Goal: Task Accomplishment & Management: Complete application form

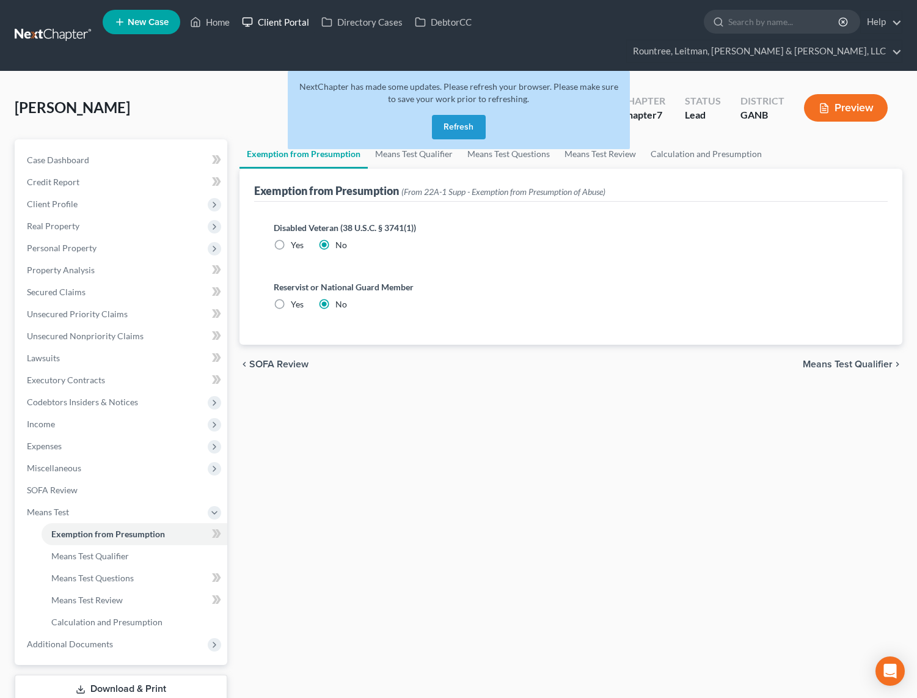
click at [275, 19] on link "Client Portal" at bounding box center [275, 22] width 79 height 22
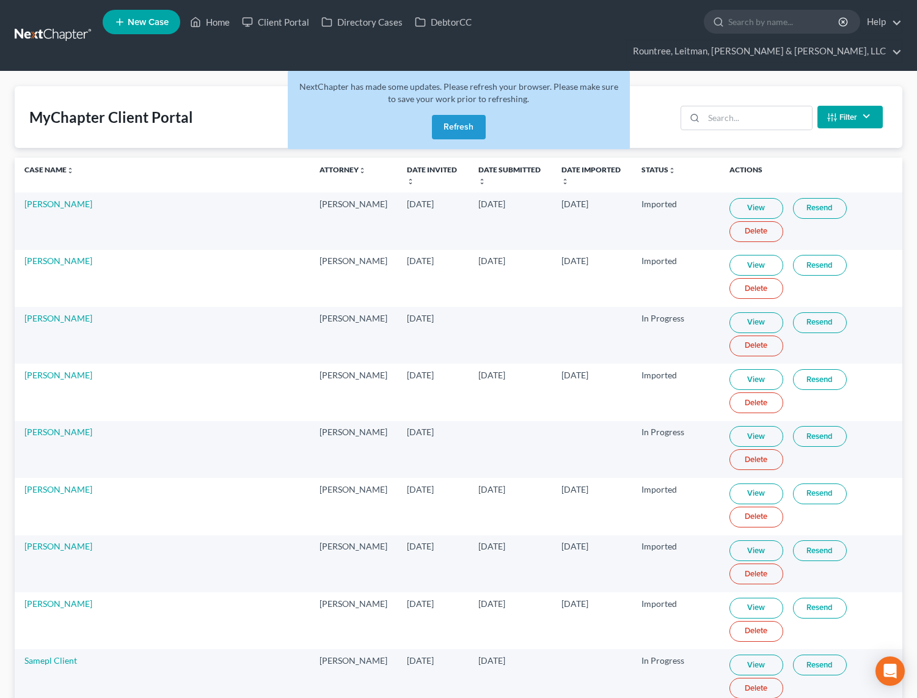
click at [472, 115] on button "Refresh" at bounding box center [459, 127] width 54 height 24
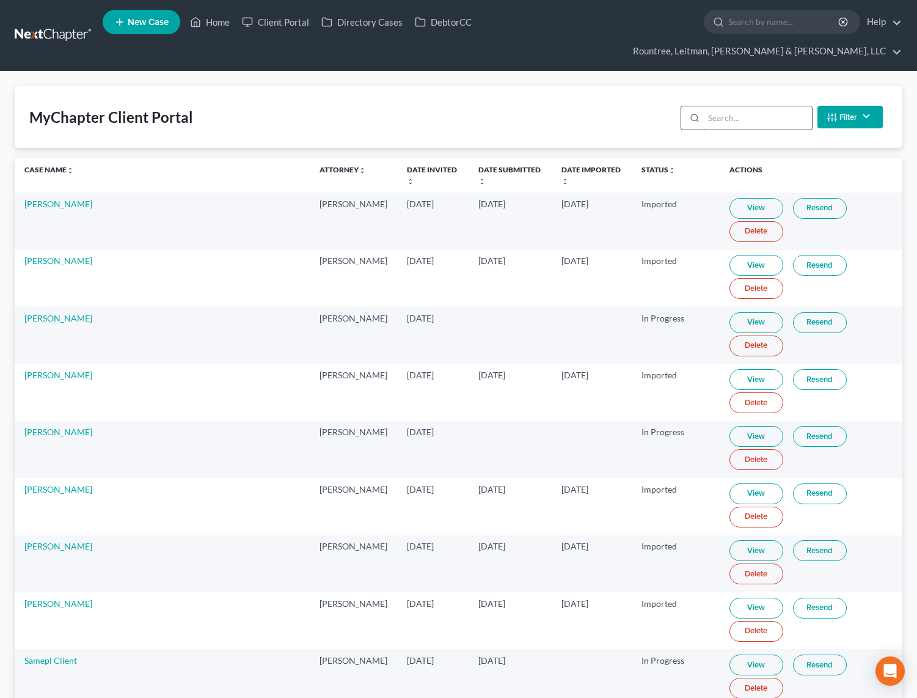
click at [753, 106] on input "search" at bounding box center [758, 117] width 108 height 23
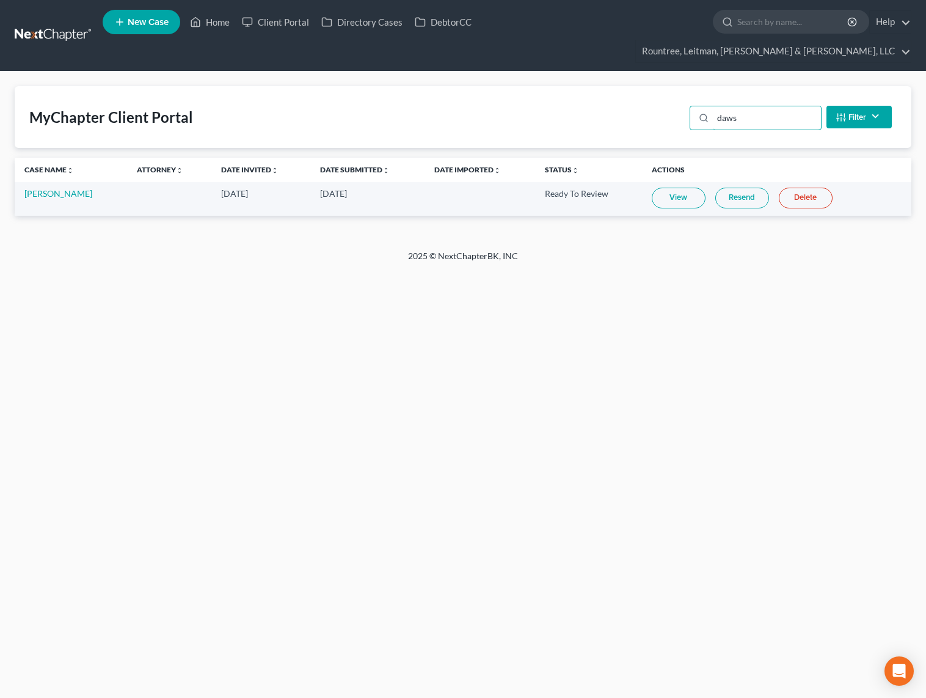
type input "daws"
click at [669, 188] on link "View" at bounding box center [679, 198] width 54 height 21
click at [52, 188] on link "[PERSON_NAME]" at bounding box center [58, 193] width 68 height 10
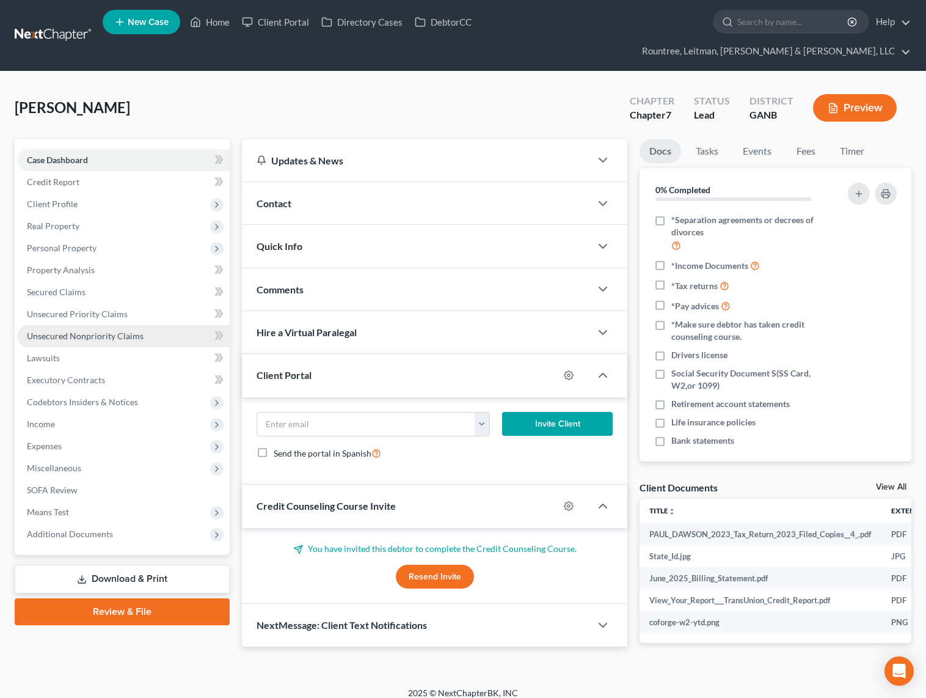
click at [78, 331] on span "Unsecured Nonpriority Claims" at bounding box center [85, 336] width 117 height 10
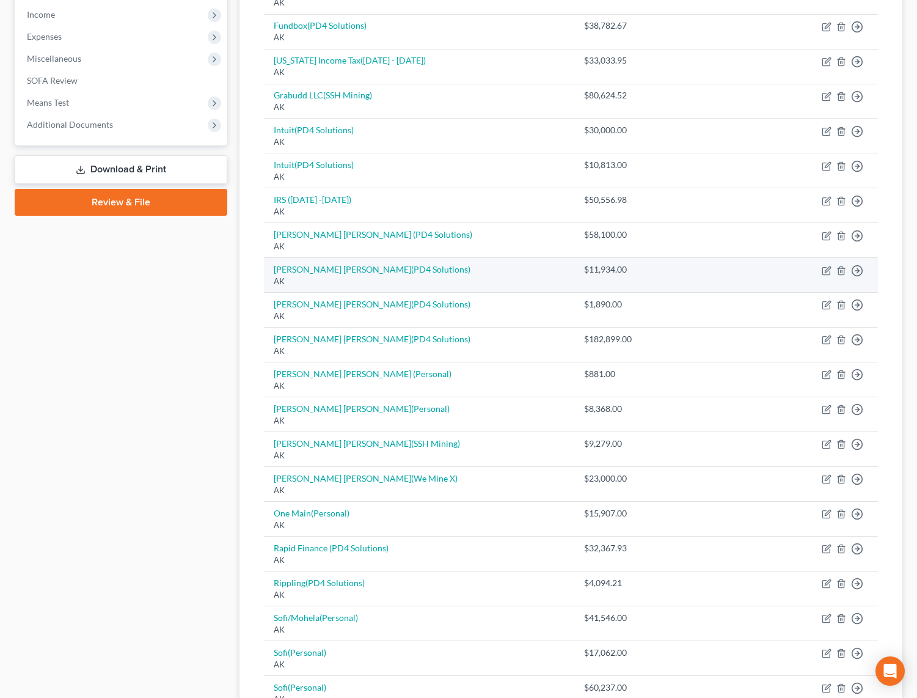
scroll to position [713, 0]
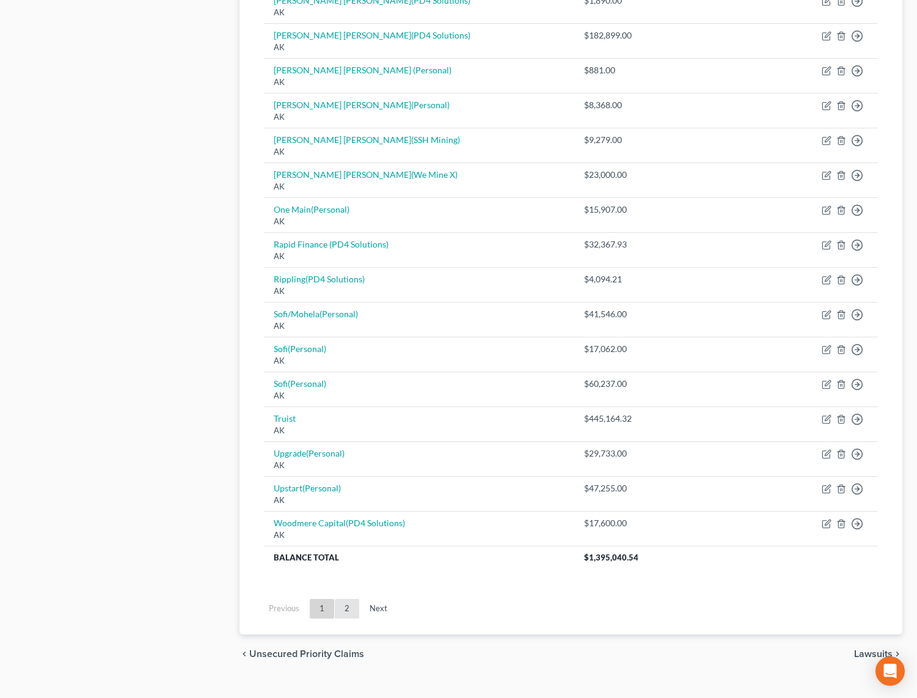
click at [347, 599] on link "2" at bounding box center [347, 609] width 24 height 20
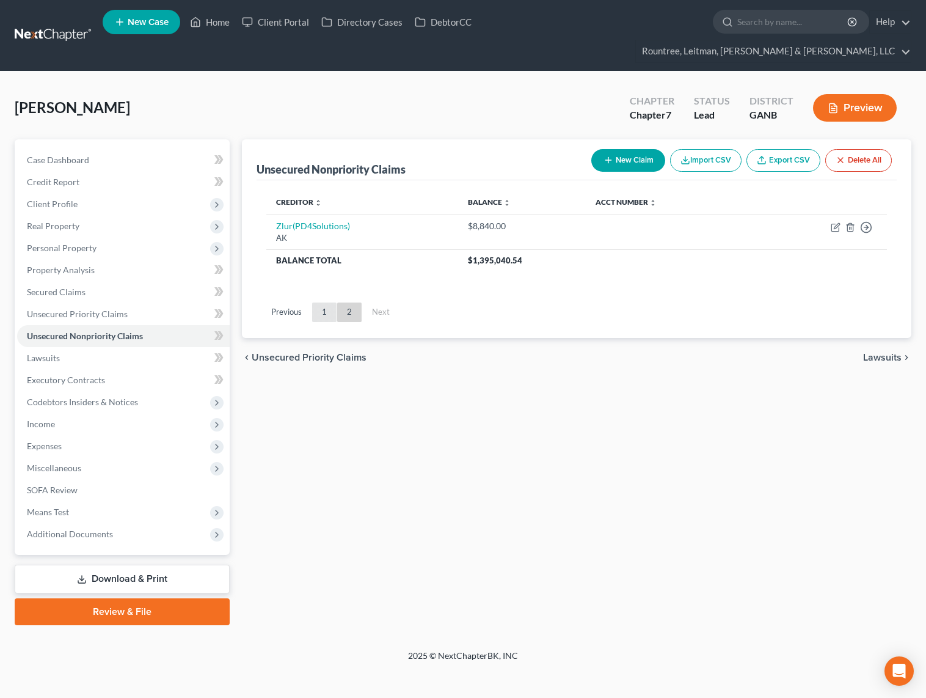
click at [326, 302] on link "1" at bounding box center [324, 312] width 24 height 20
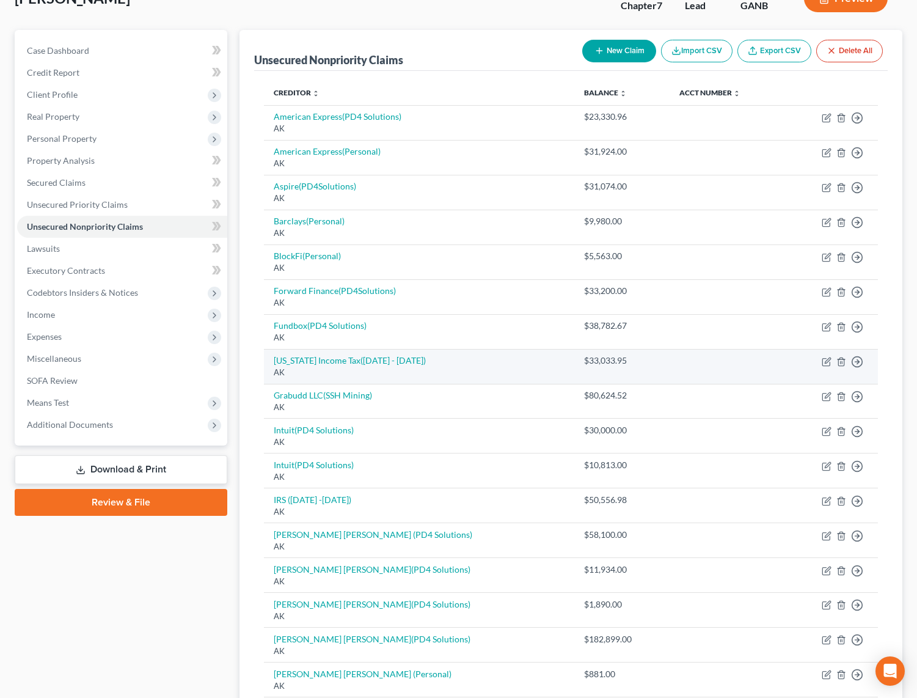
scroll to position [227, 0]
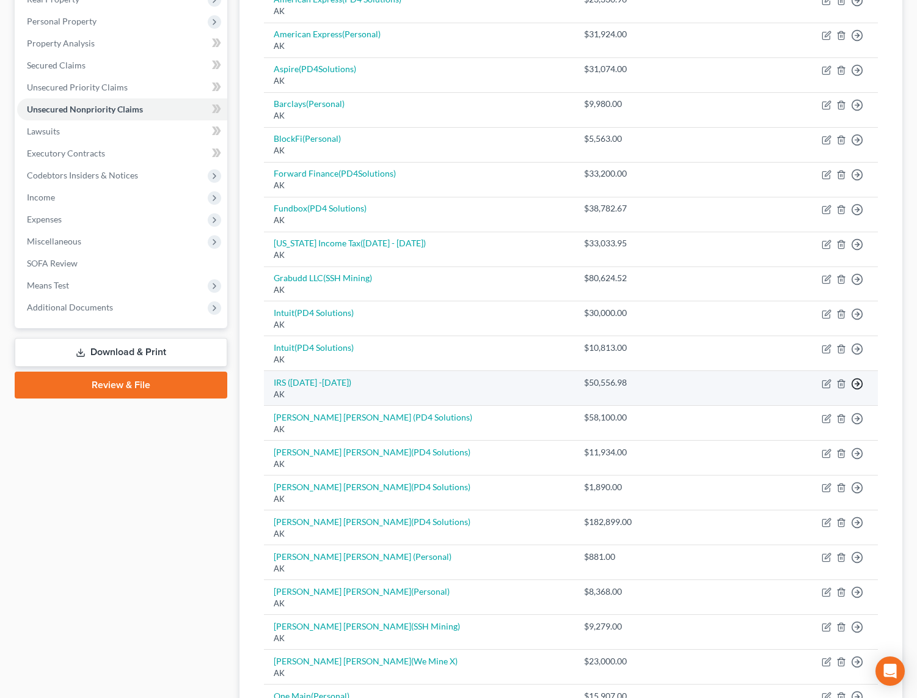
click at [858, 7] on icon "button" at bounding box center [857, 1] width 12 height 12
click at [774, 403] on link "Move to E" at bounding box center [801, 413] width 102 height 21
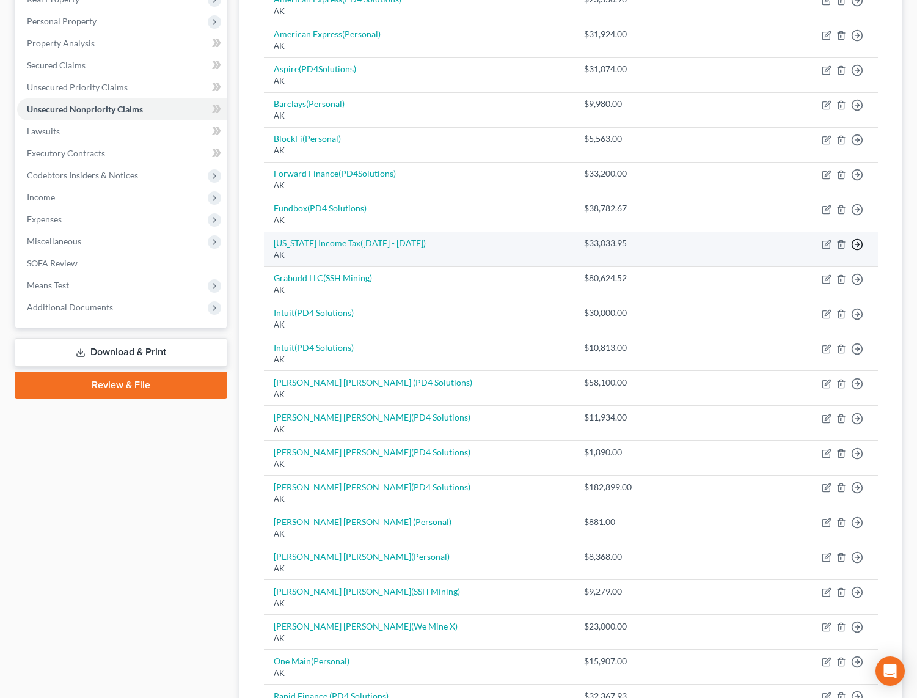
click at [854, 7] on icon "button" at bounding box center [857, 1] width 12 height 12
click at [783, 263] on link "Move to E" at bounding box center [801, 273] width 102 height 21
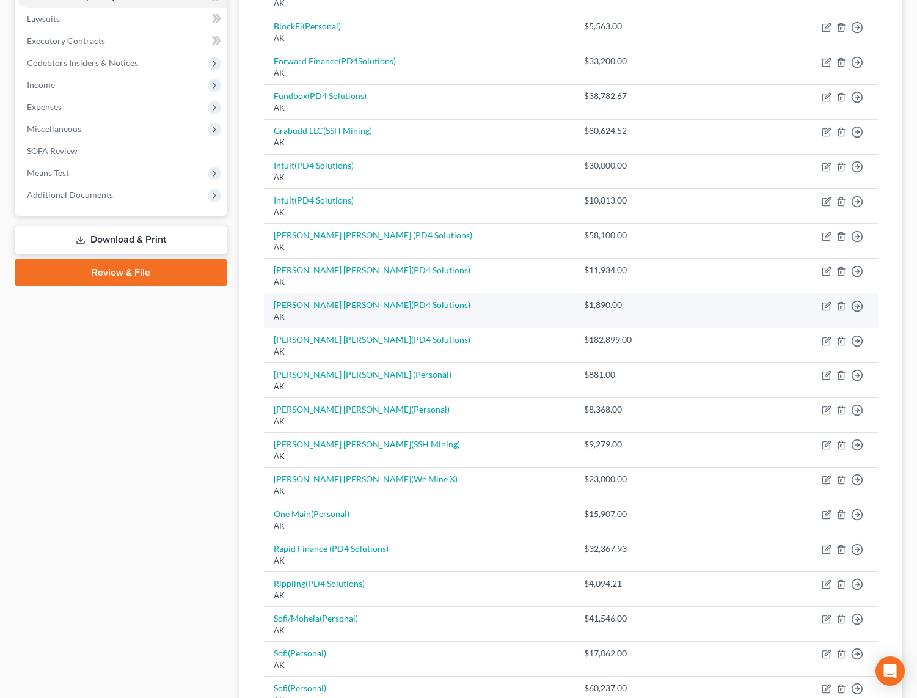
scroll to position [549, 0]
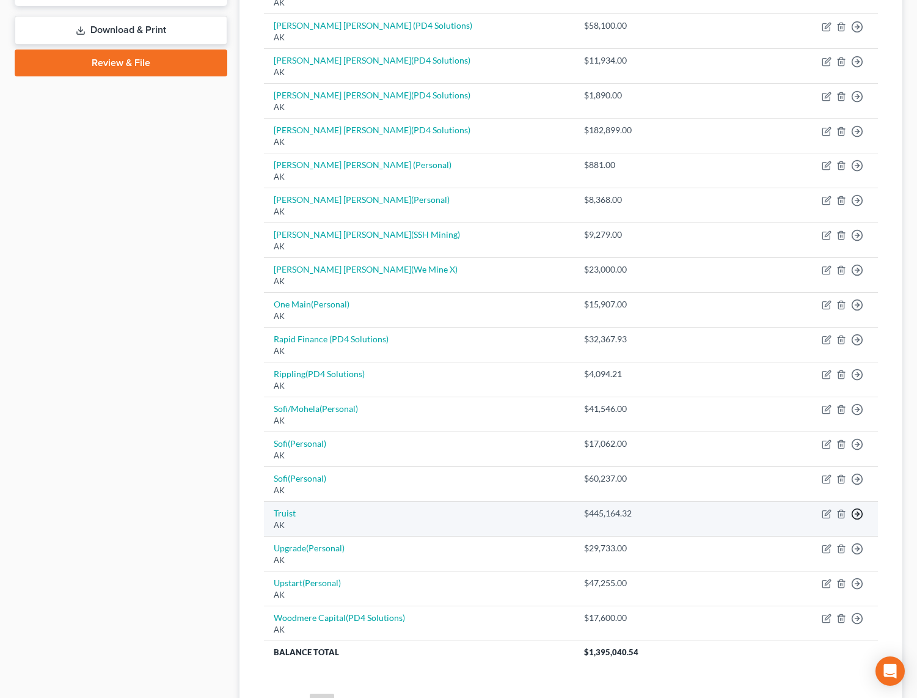
click at [788, 513] on link "Move to D" at bounding box center [801, 523] width 102 height 21
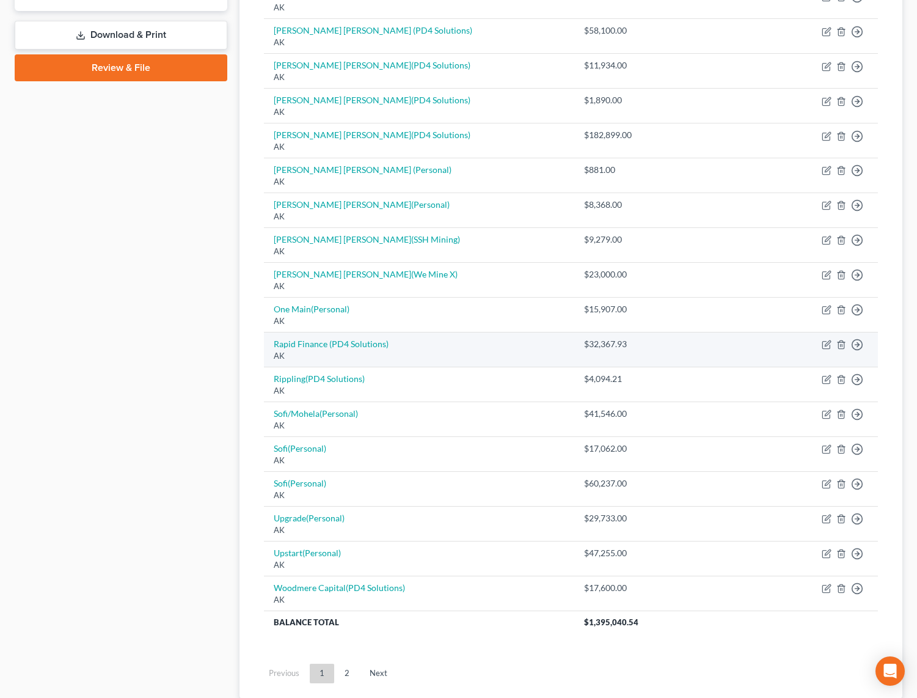
scroll to position [0, 0]
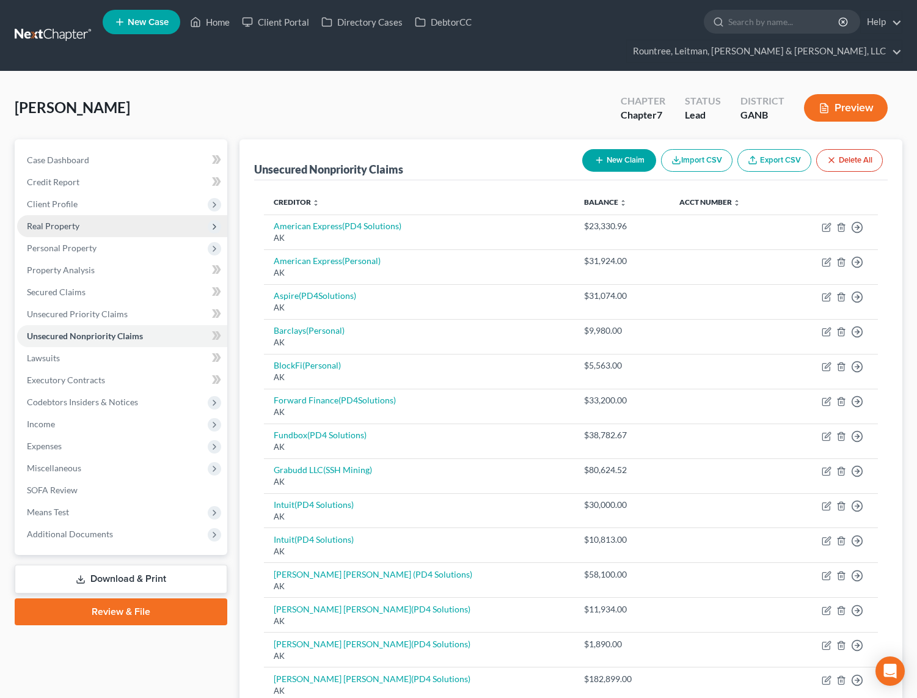
click at [36, 221] on span "Real Property" at bounding box center [53, 226] width 53 height 10
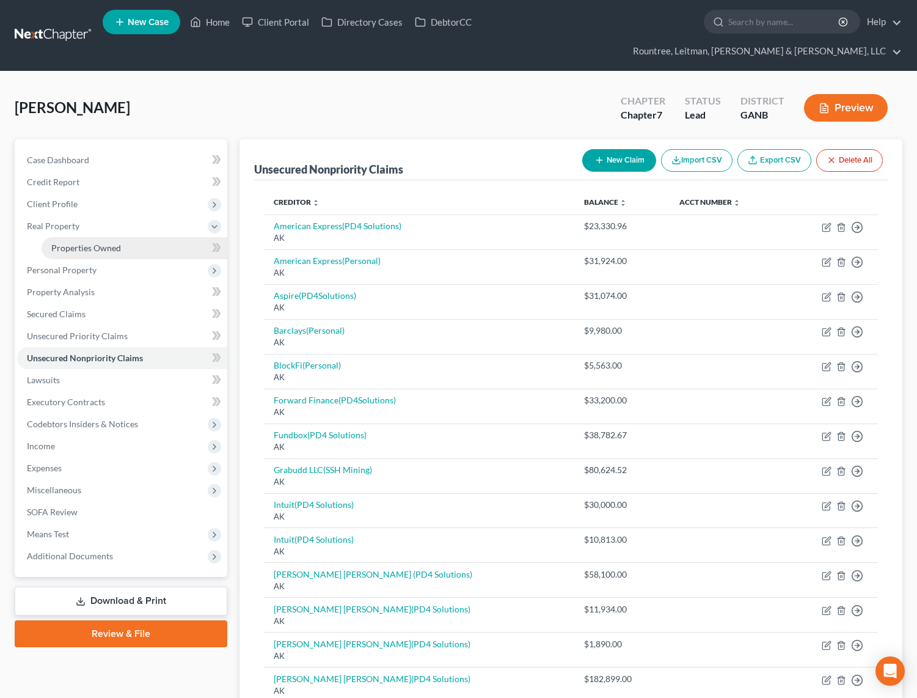
click at [82, 243] on span "Properties Owned" at bounding box center [86, 248] width 70 height 10
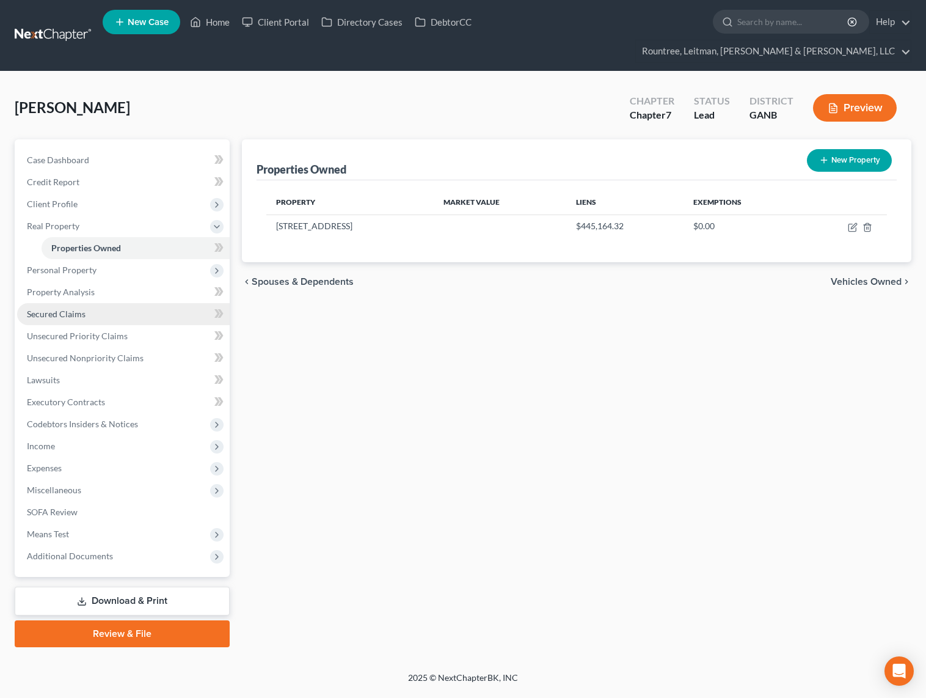
click at [59, 309] on span "Secured Claims" at bounding box center [56, 314] width 59 height 10
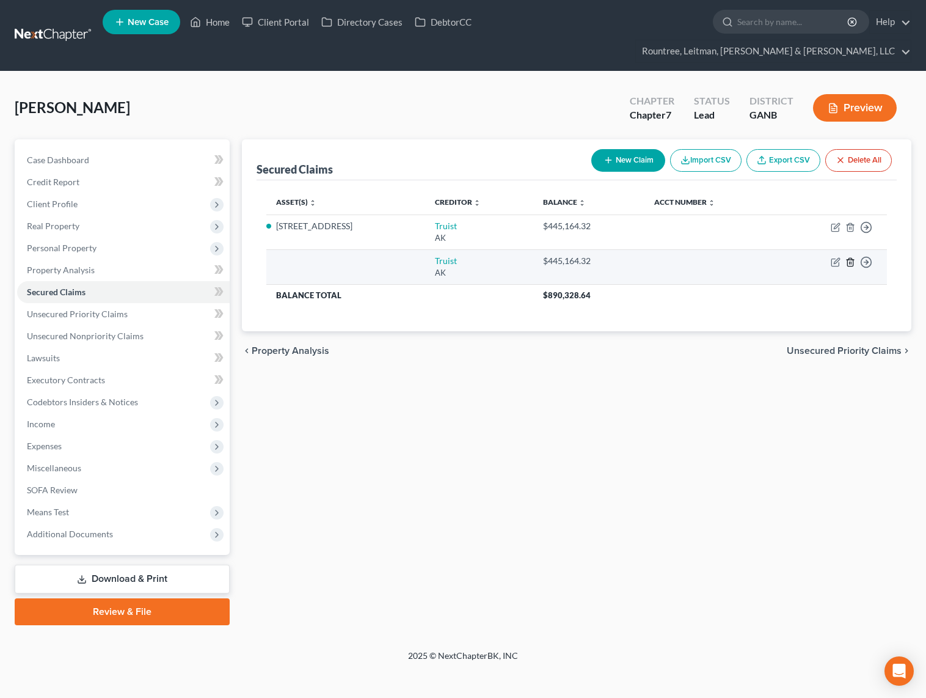
click at [852, 257] on icon "button" at bounding box center [851, 262] width 10 height 10
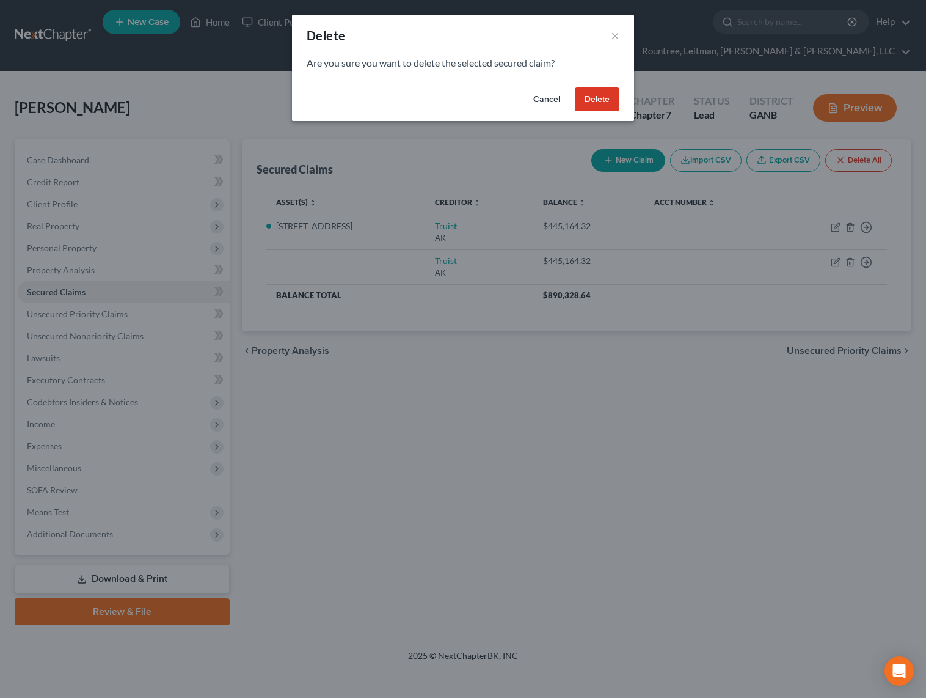
click at [590, 107] on button "Delete" at bounding box center [597, 99] width 45 height 24
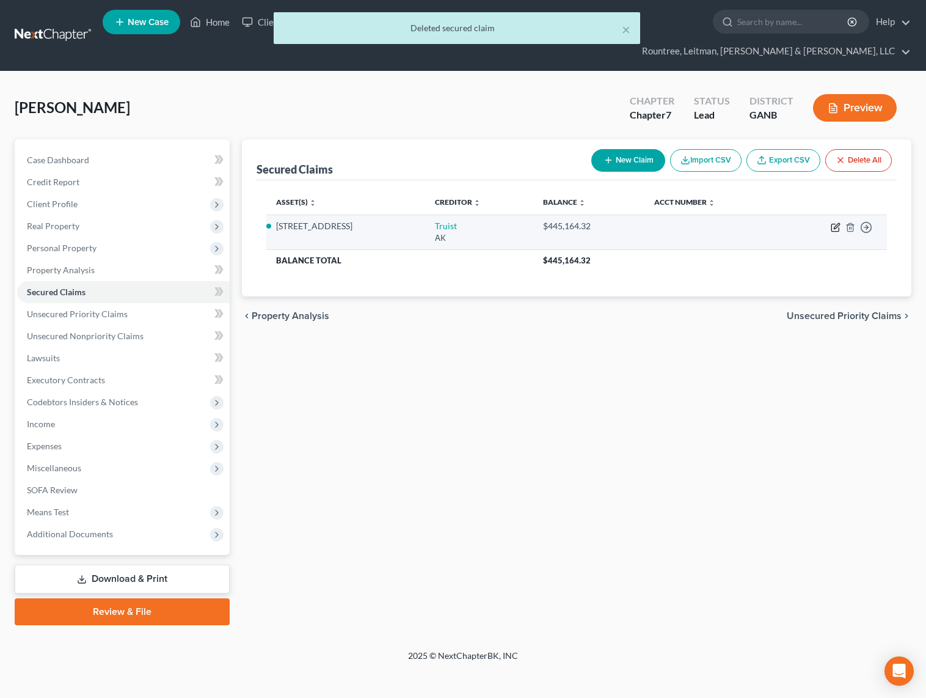
click at [832, 224] on icon "button" at bounding box center [835, 227] width 7 height 7
select select "1"
select select "2"
select select "0"
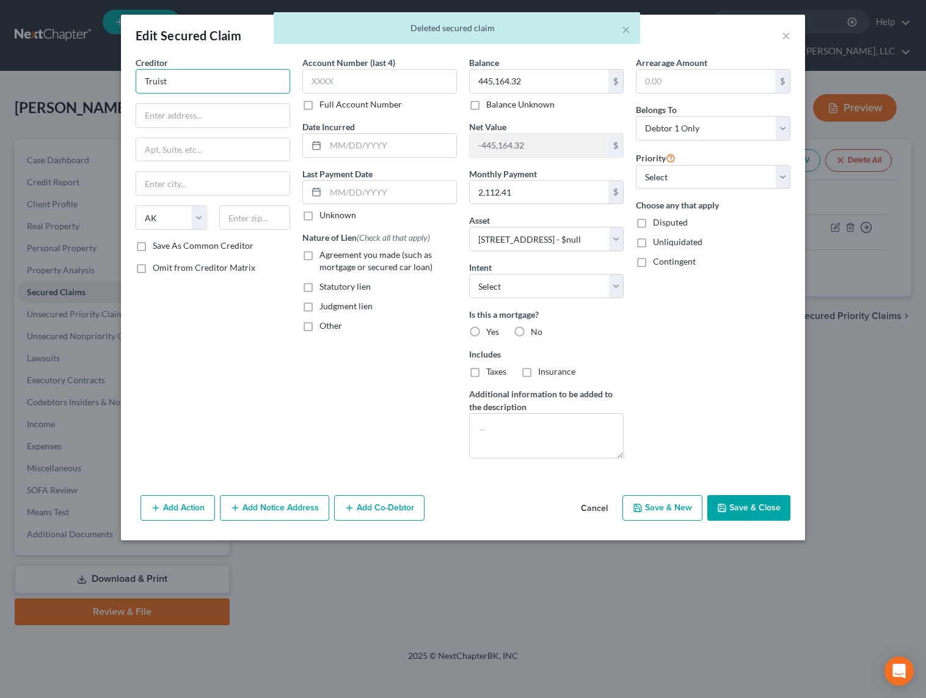
click at [170, 89] on input "Truist" at bounding box center [213, 81] width 155 height 24
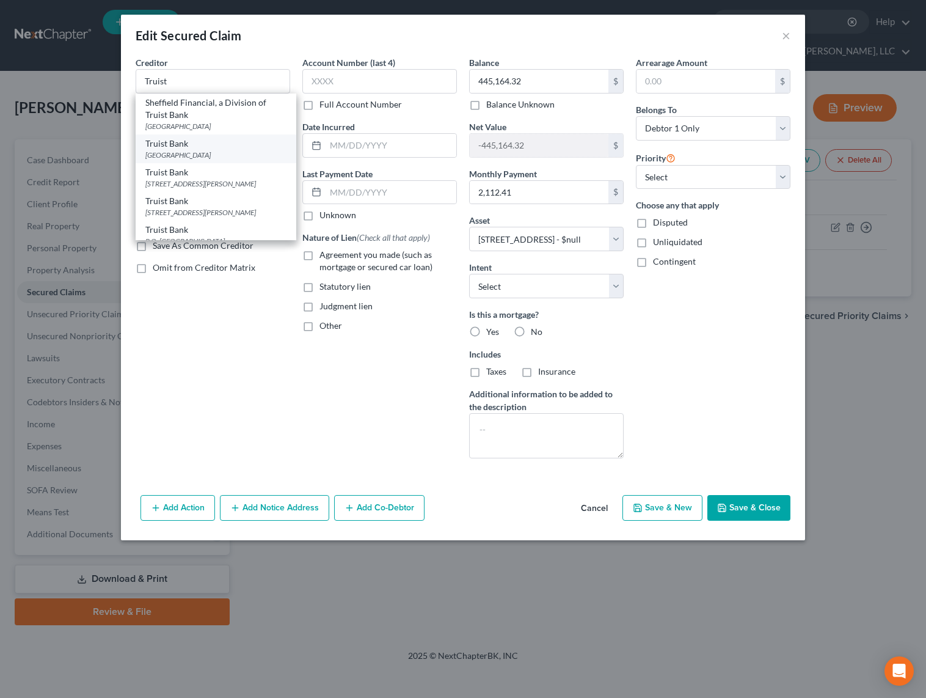
click at [197, 153] on div "[GEOGRAPHIC_DATA]" at bounding box center [215, 155] width 141 height 10
type input "Truist Bank"
type input "PO Box 580048"
type input "Charlotte"
select select "28"
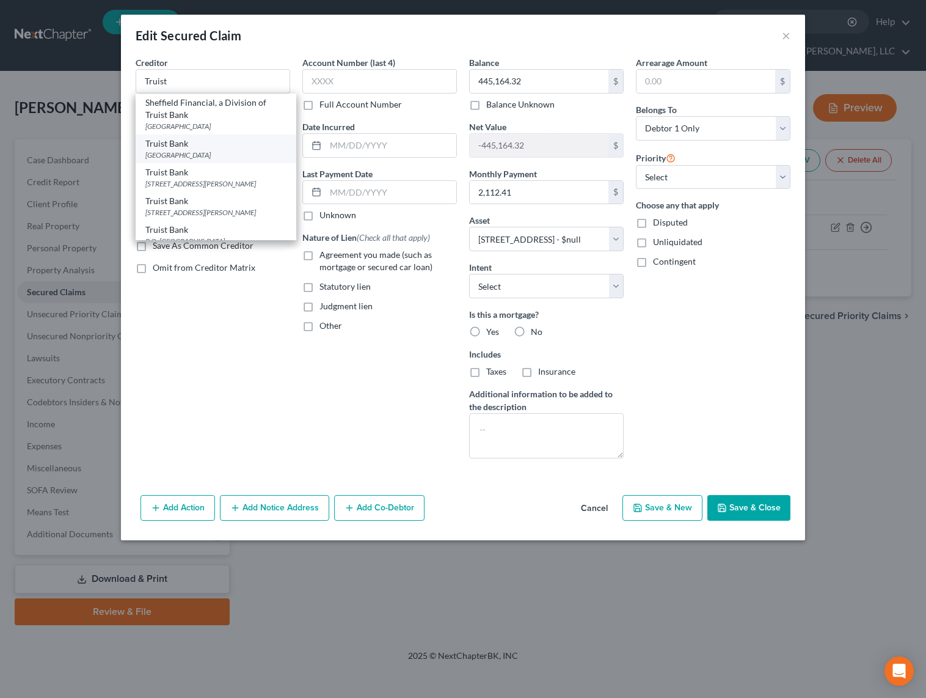
type input "28258"
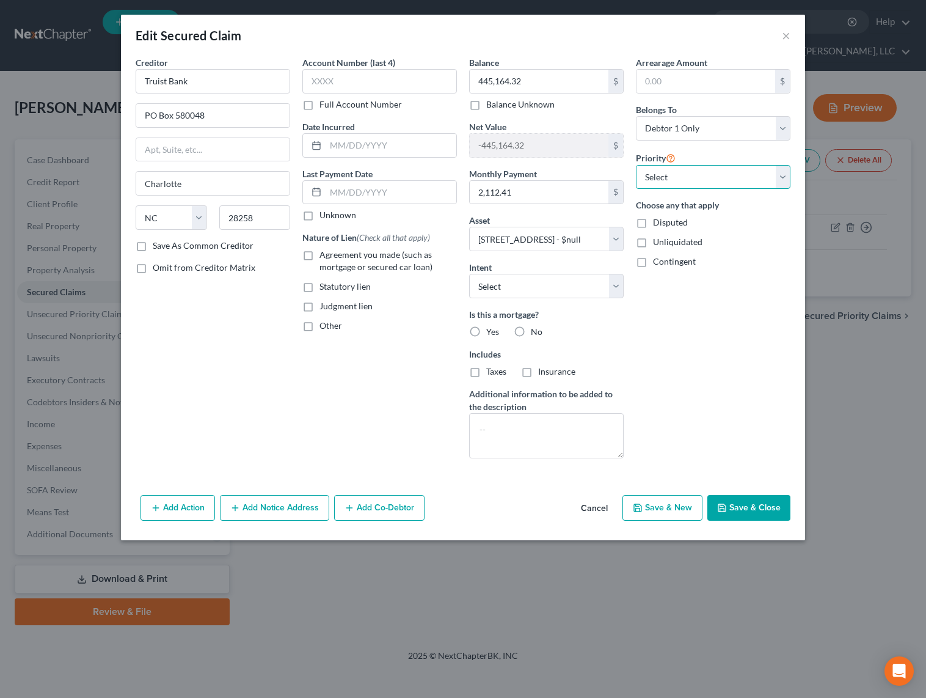
click at [656, 172] on select "Select 1st 2nd 3rd 4th 5th 6th 7th 8th 9th 10th 11th 12th 13th 14th 15th 16th 1…" at bounding box center [713, 177] width 155 height 24
select select "0"
click at [636, 165] on select "Select 1st 2nd 3rd 4th 5th 6th 7th 8th 9th 10th 11th 12th 13th 14th 15th 16th 1…" at bounding box center [713, 177] width 155 height 24
click at [320, 258] on label "Agreement you made (such as mortgage or secured car loan)" at bounding box center [388, 261] width 137 height 24
click at [324, 257] on input "Agreement you made (such as mortgage or secured car loan)" at bounding box center [328, 253] width 8 height 8
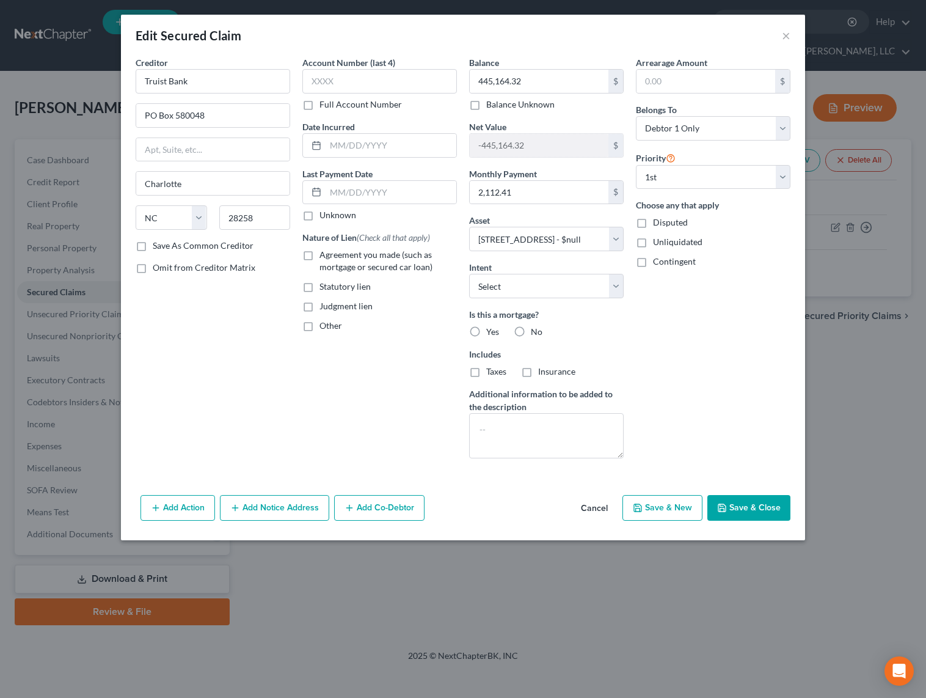
checkbox input "true"
click at [486, 328] on label "Yes" at bounding box center [492, 332] width 13 height 12
click at [491, 328] on input "Yes" at bounding box center [495, 330] width 8 height 8
radio input "true"
drag, startPoint x: 472, startPoint y: 372, endPoint x: 518, endPoint y: 374, distance: 45.9
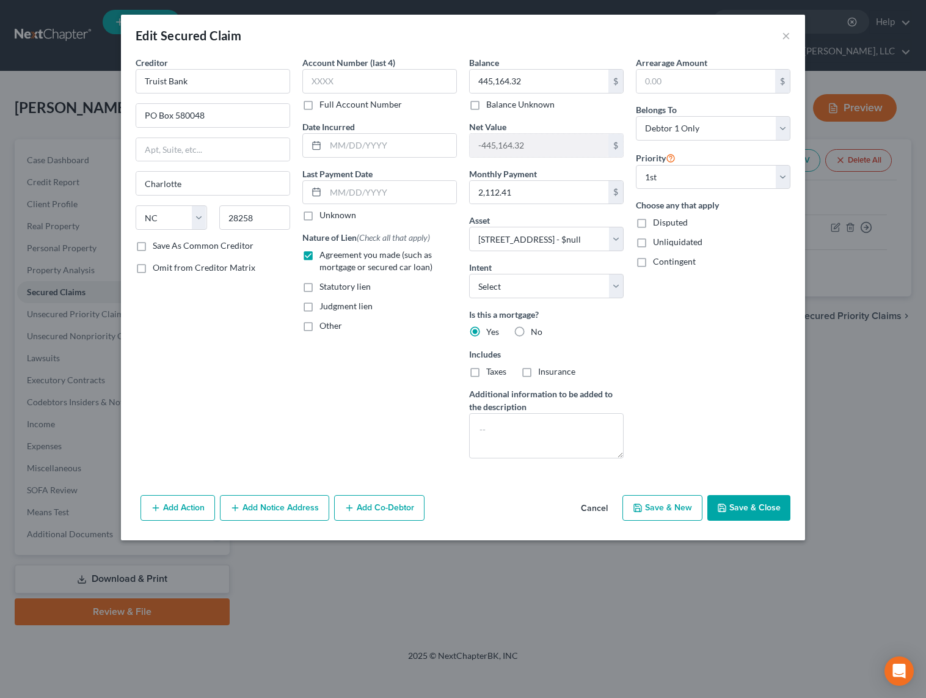
click at [486, 372] on label "Taxes" at bounding box center [496, 371] width 20 height 12
click at [491, 372] on input "Taxes" at bounding box center [495, 369] width 8 height 8
checkbox input "true"
click at [538, 373] on label "Insurance" at bounding box center [556, 371] width 37 height 12
click at [543, 373] on input "Insurance" at bounding box center [547, 369] width 8 height 8
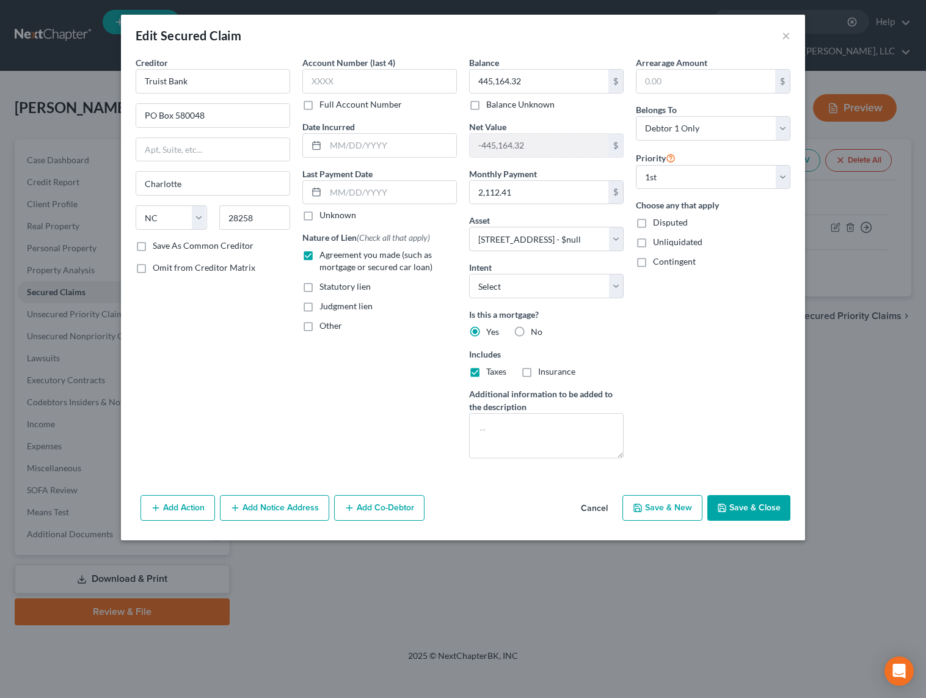
checkbox input "true"
click at [511, 282] on select "Select Surrender Redeem Reaffirm Avoid Other" at bounding box center [546, 286] width 155 height 24
click at [758, 511] on button "Save & Close" at bounding box center [749, 508] width 83 height 26
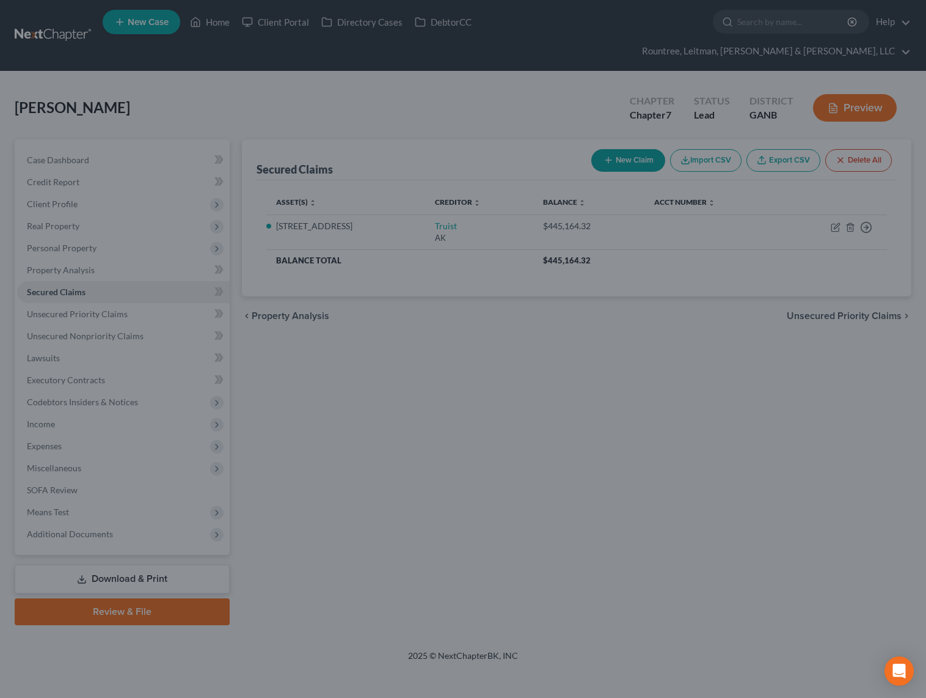
select select "2"
type input "0"
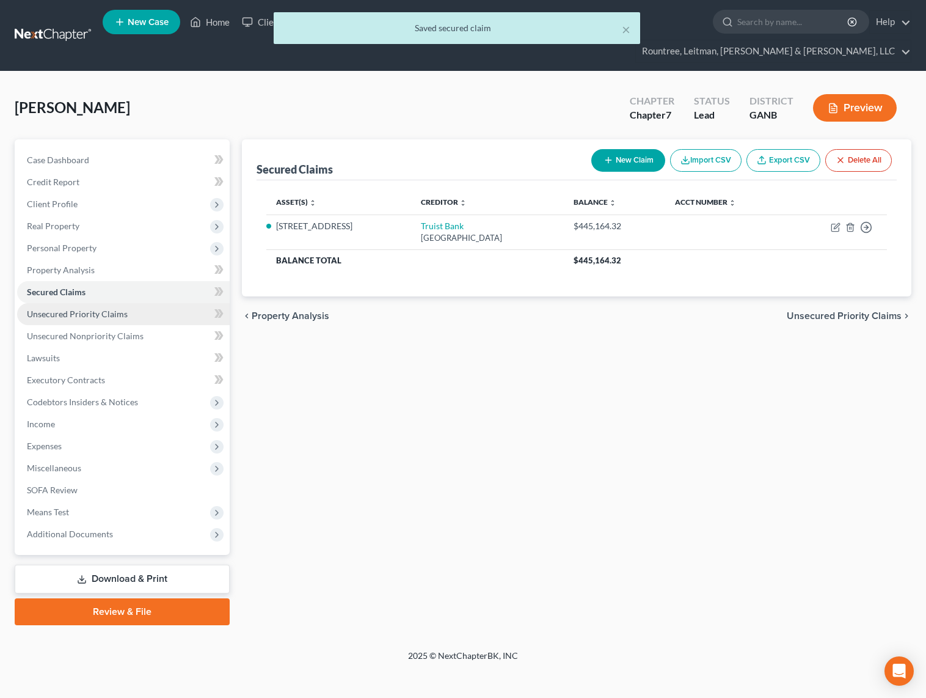
click at [92, 309] on span "Unsecured Priority Claims" at bounding box center [77, 314] width 101 height 10
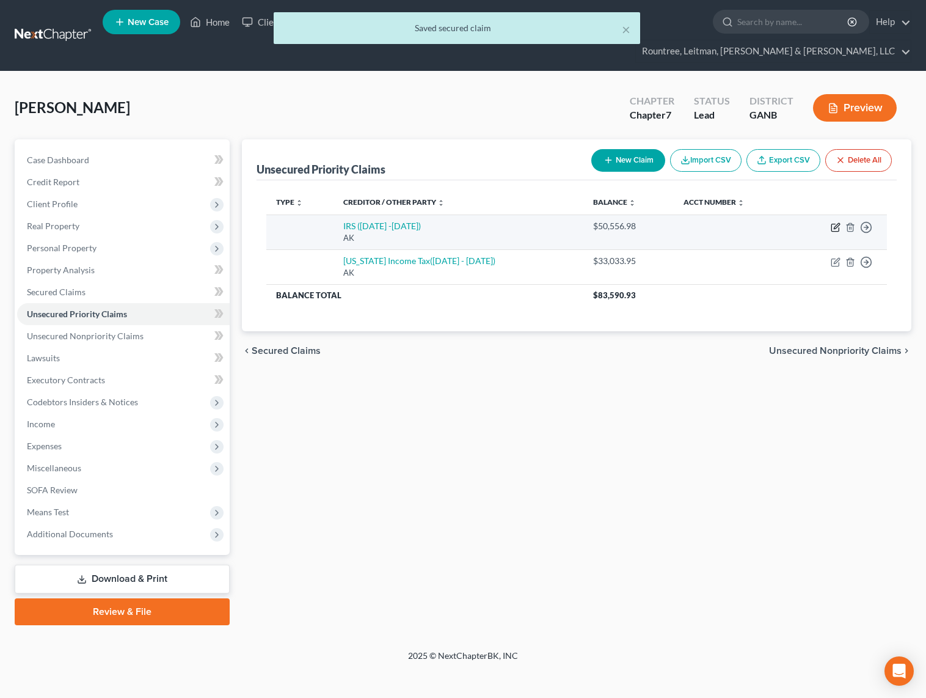
click at [839, 224] on icon "button" at bounding box center [835, 227] width 7 height 7
select select "1"
select select "0"
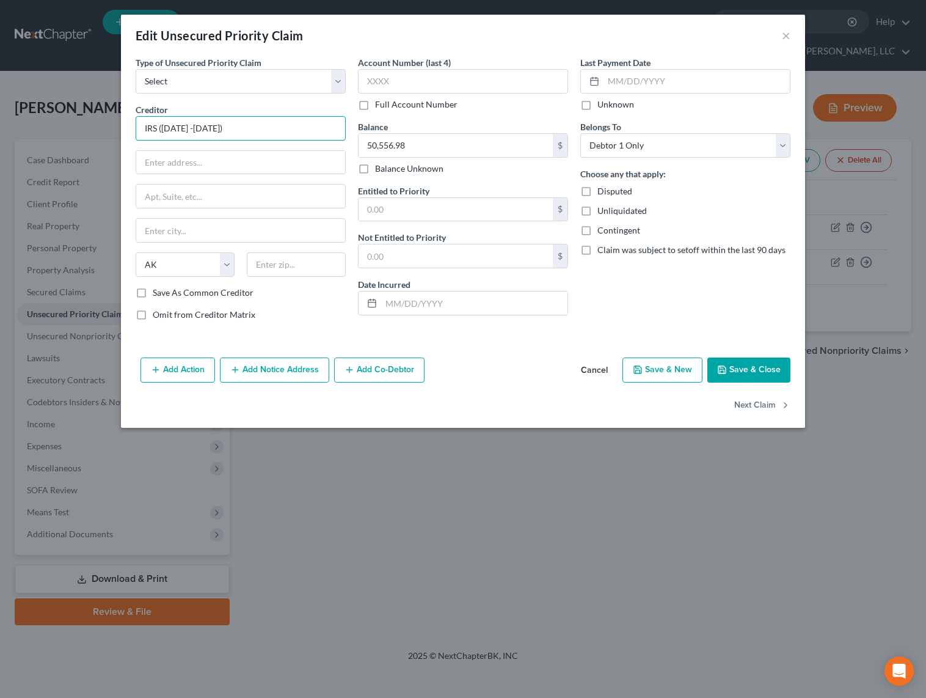
drag, startPoint x: 223, startPoint y: 127, endPoint x: 135, endPoint y: 128, distance: 88.0
click at [136, 128] on input "IRS ([DATE] -[DATE])" at bounding box center [241, 128] width 210 height 24
click at [216, 91] on select "Select Taxes & Other Government Units Domestic Support Obligations Extensions o…" at bounding box center [241, 81] width 210 height 24
select select "1"
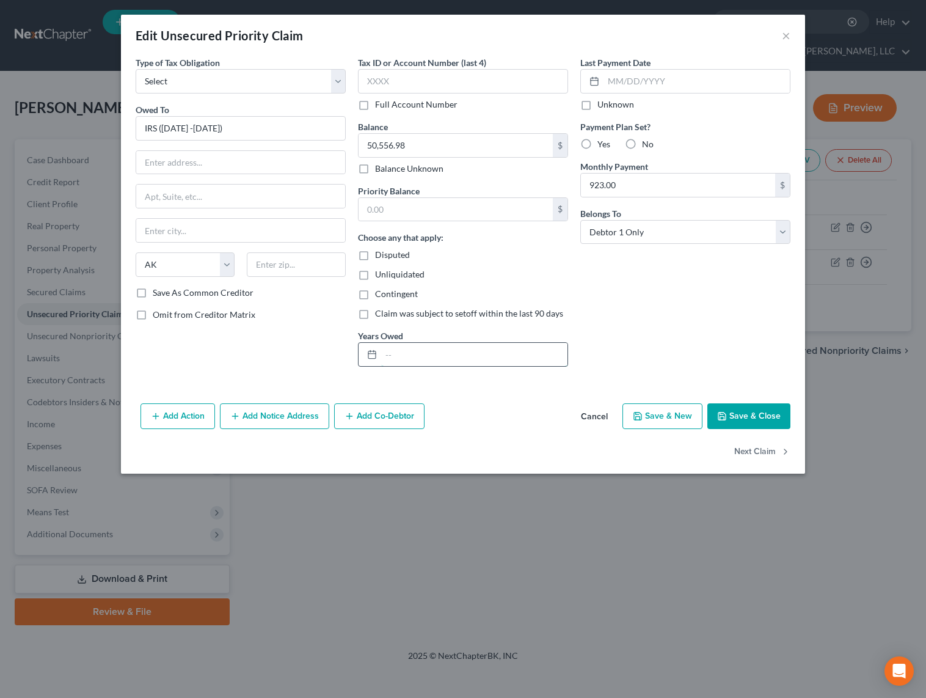
click at [388, 356] on input "text" at bounding box center [474, 354] width 186 height 23
type input "[DATE]-[DATE]"
drag, startPoint x: 234, startPoint y: 134, endPoint x: 150, endPoint y: 130, distance: 84.4
click at [150, 130] on input "IRS ([DATE] -[DATE])" at bounding box center [241, 128] width 210 height 24
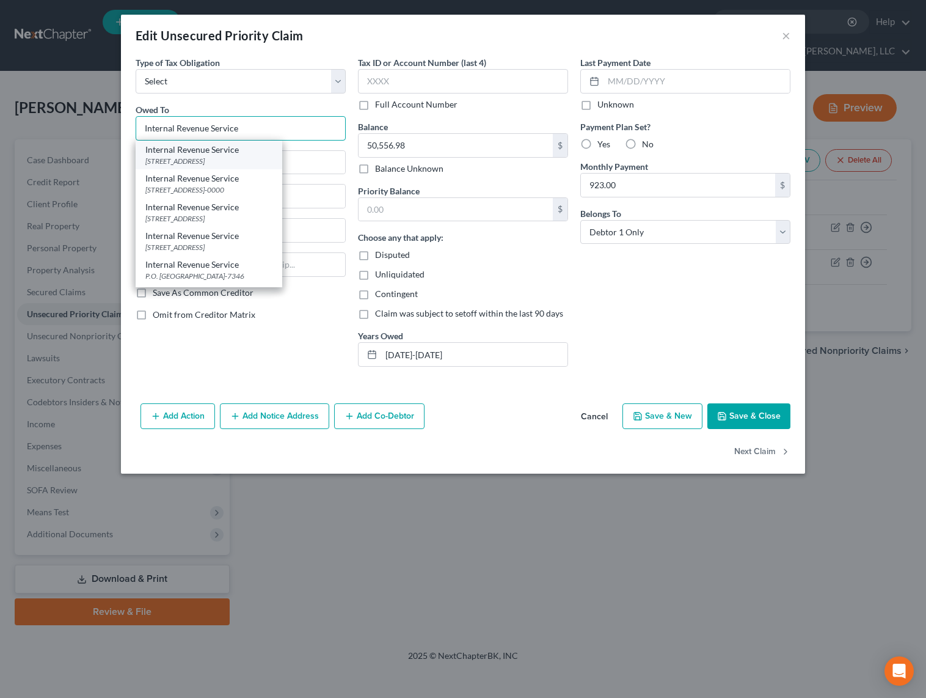
type input "Internal Revenue Service"
click at [202, 154] on div "Internal Revenue Service" at bounding box center [208, 150] width 127 height 12
type input "PO BOX 7346"
type input "[GEOGRAPHIC_DATA]"
select select "39"
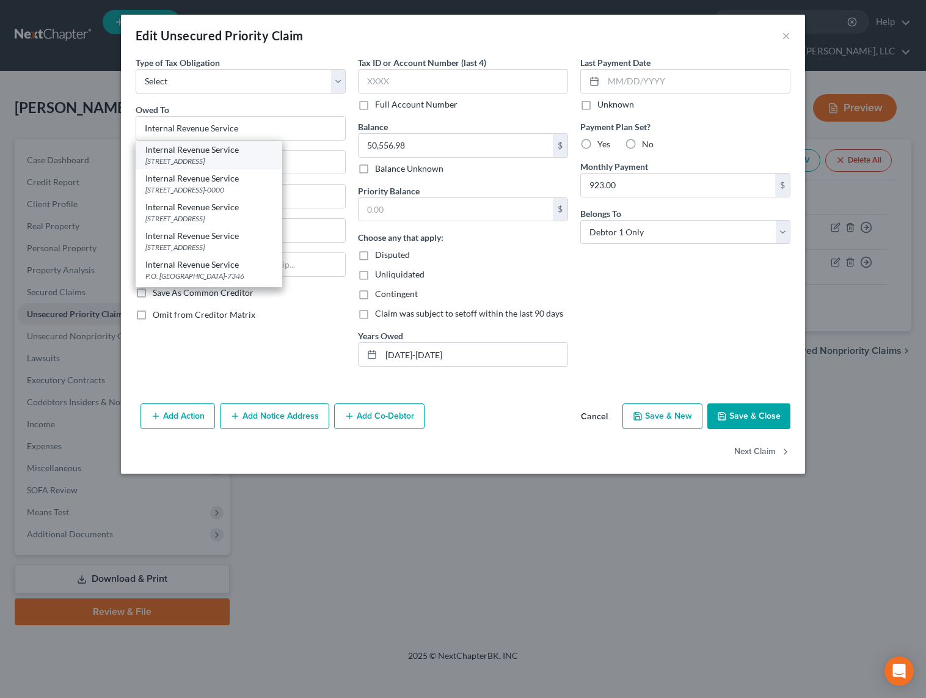
type input "19101"
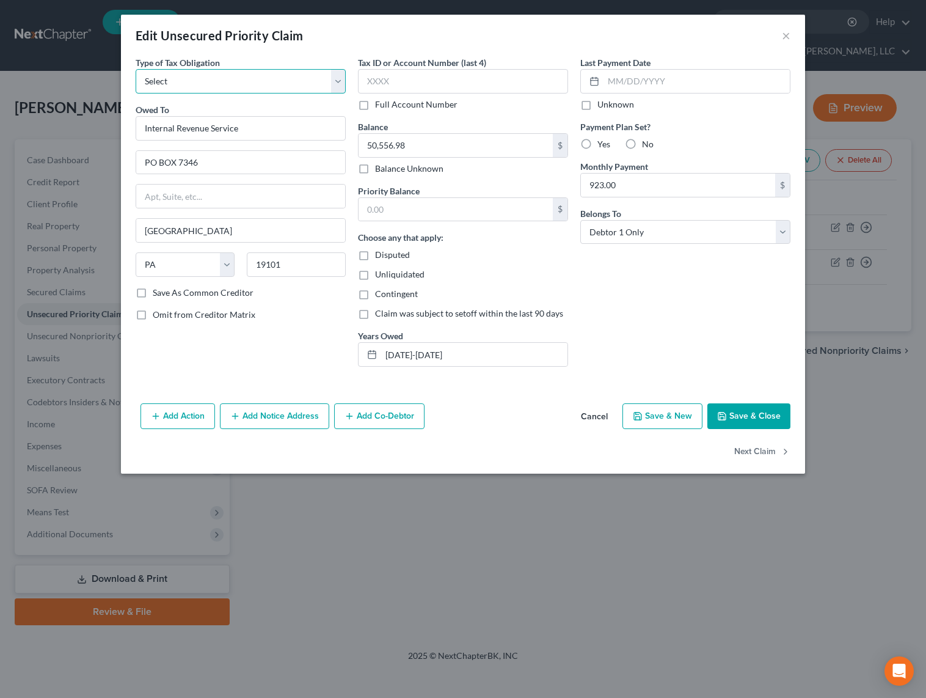
click at [203, 73] on select "Select Federal City State Franchise Tax Board Other" at bounding box center [241, 81] width 210 height 24
select select "0"
click at [136, 69] on select "Select Federal City State Franchise Tax Board Other" at bounding box center [241, 81] width 210 height 24
click at [642, 142] on label "No" at bounding box center [648, 144] width 12 height 12
click at [647, 142] on input "No" at bounding box center [651, 142] width 8 height 8
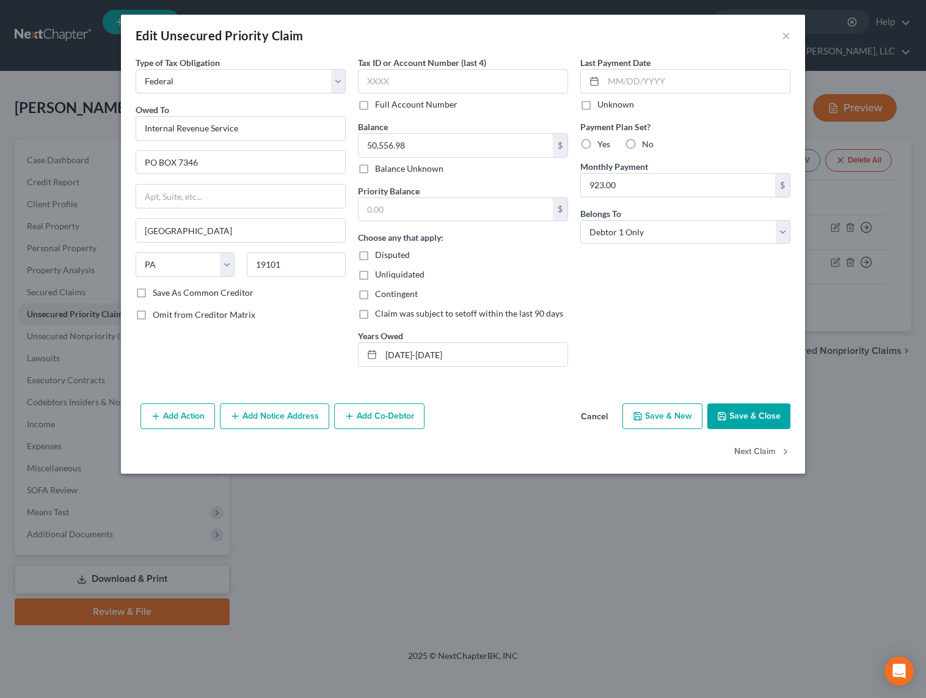
radio input "true"
click at [598, 145] on label "Yes" at bounding box center [604, 144] width 13 height 12
click at [603, 145] on input "Yes" at bounding box center [607, 142] width 8 height 8
radio input "true"
click at [419, 205] on input "text" at bounding box center [456, 209] width 194 height 23
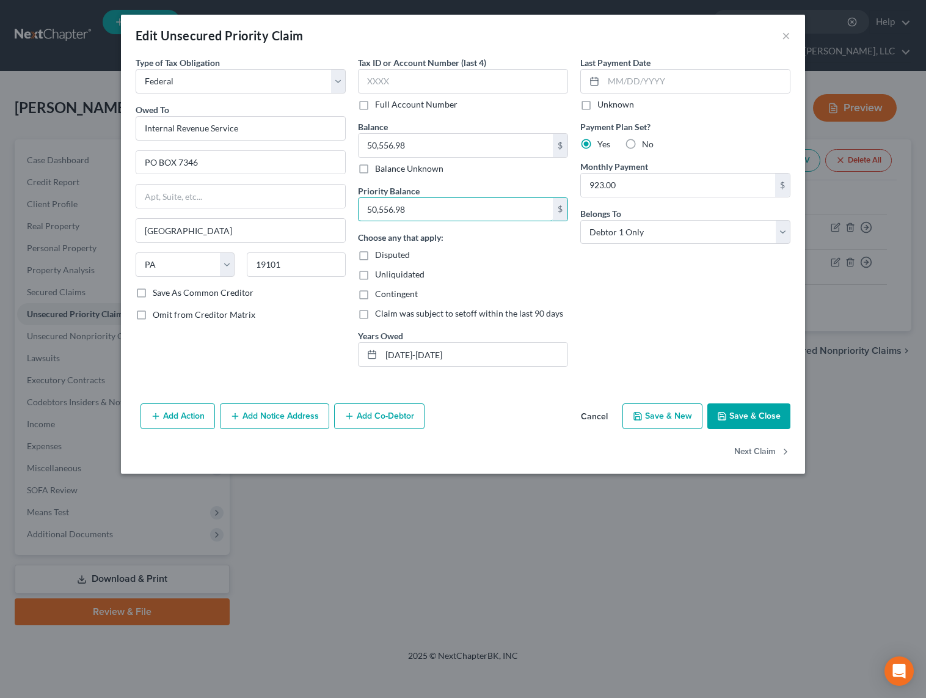
type input "50,556.98"
click at [745, 419] on button "Save & Close" at bounding box center [749, 416] width 83 height 26
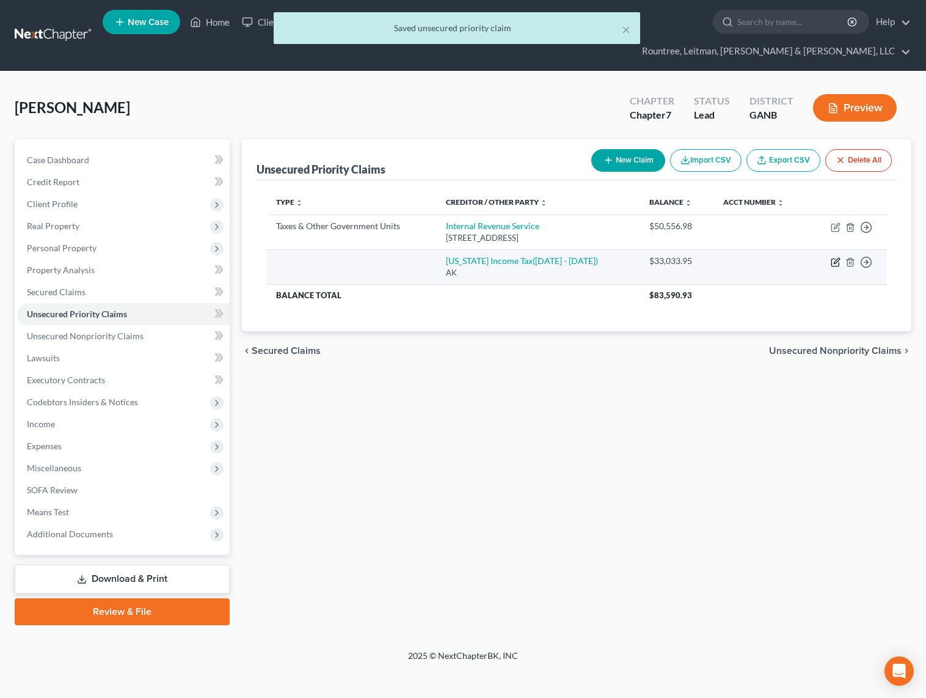
click at [835, 258] on icon "button" at bounding box center [836, 260] width 5 height 5
select select "1"
select select "0"
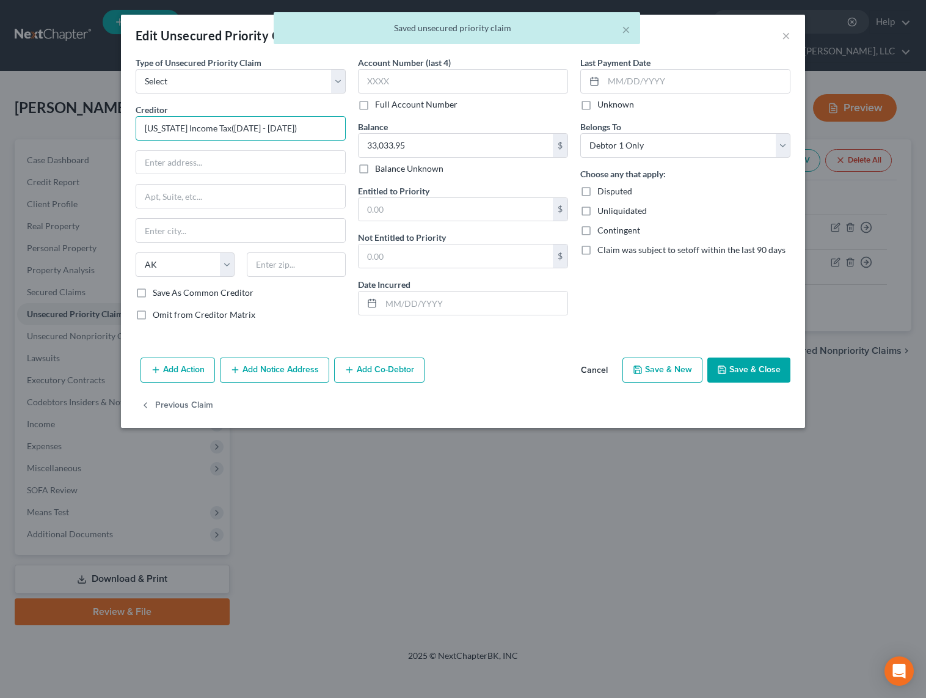
drag, startPoint x: 279, startPoint y: 126, endPoint x: 114, endPoint y: 142, distance: 165.8
click at [114, 142] on div "Edit Unsecured Priority Claim × Type of Unsecured Priority Claim * Select Taxes…" at bounding box center [463, 349] width 926 height 698
click at [166, 125] on input "[US_STATE] Income Tax([DATE] - [DATE])" at bounding box center [241, 128] width 210 height 24
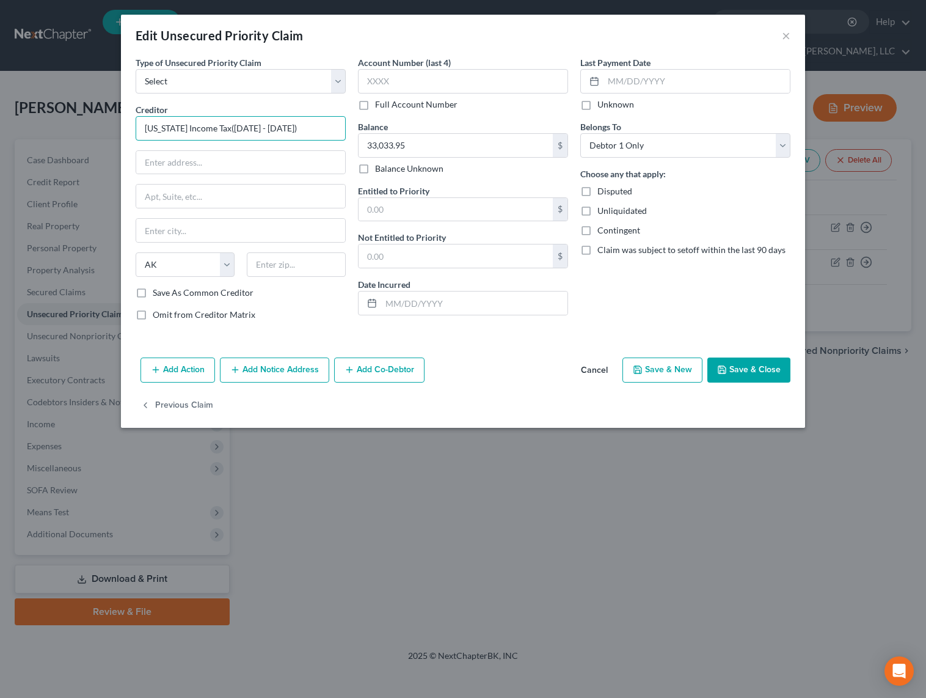
click at [166, 125] on input "[US_STATE] Income Tax([DATE] - [DATE])" at bounding box center [241, 128] width 210 height 24
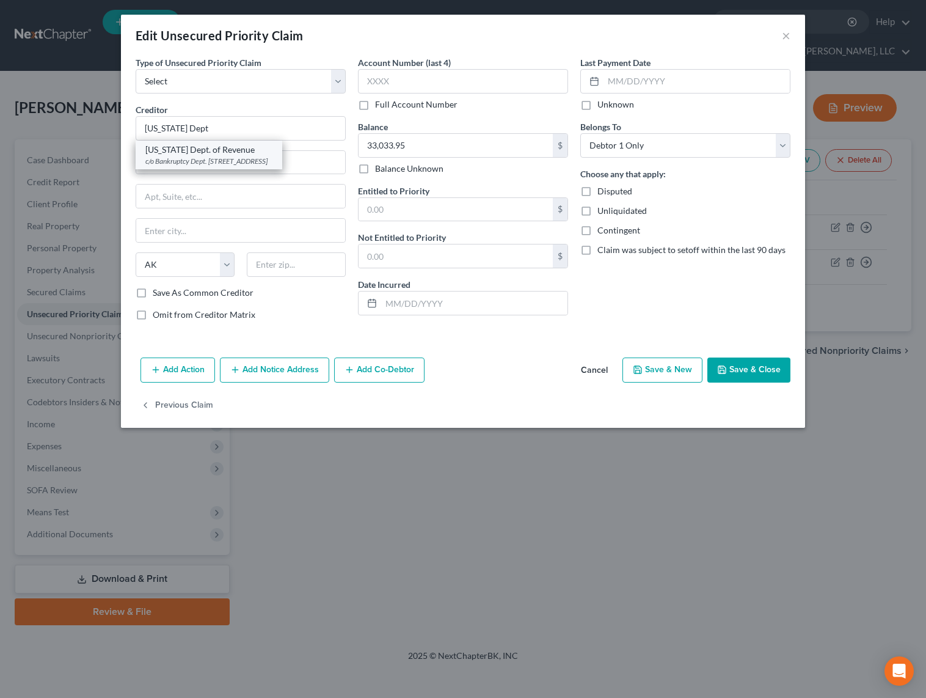
click at [216, 151] on div "[US_STATE] Dept. of Revenue" at bounding box center [208, 150] width 127 height 12
type input "[US_STATE] Dept. of Revenue"
type input "c/o Bankruptcy Dept."
type input "[STREET_ADDRESS]"
type input "[GEOGRAPHIC_DATA]"
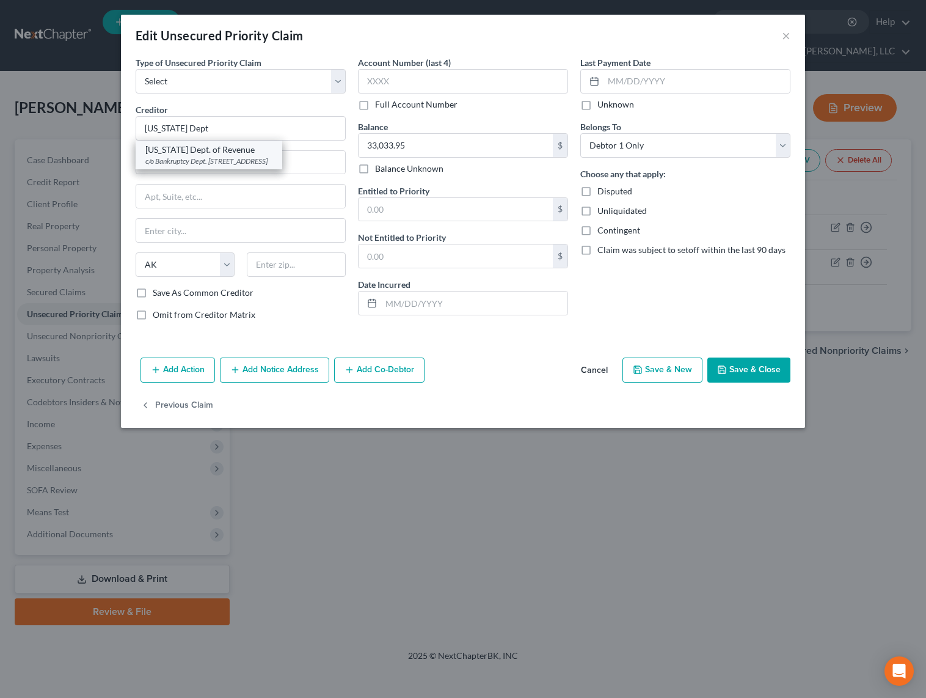
select select "10"
type input "30345"
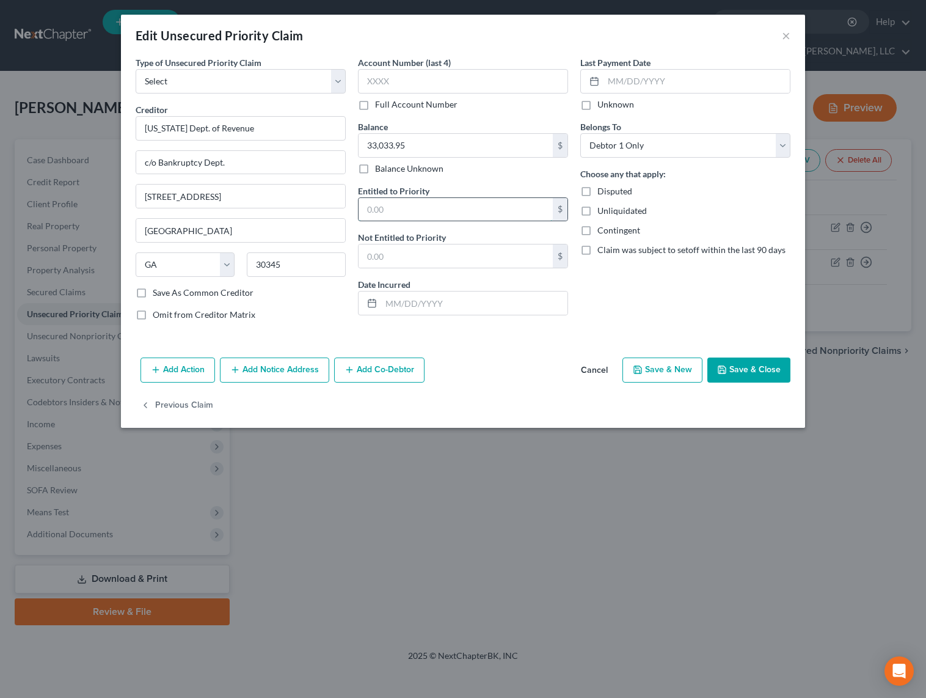
click at [397, 213] on input "text" at bounding box center [456, 209] width 194 height 23
type input "33,033.95"
click at [724, 378] on button "Save & Close" at bounding box center [749, 370] width 83 height 26
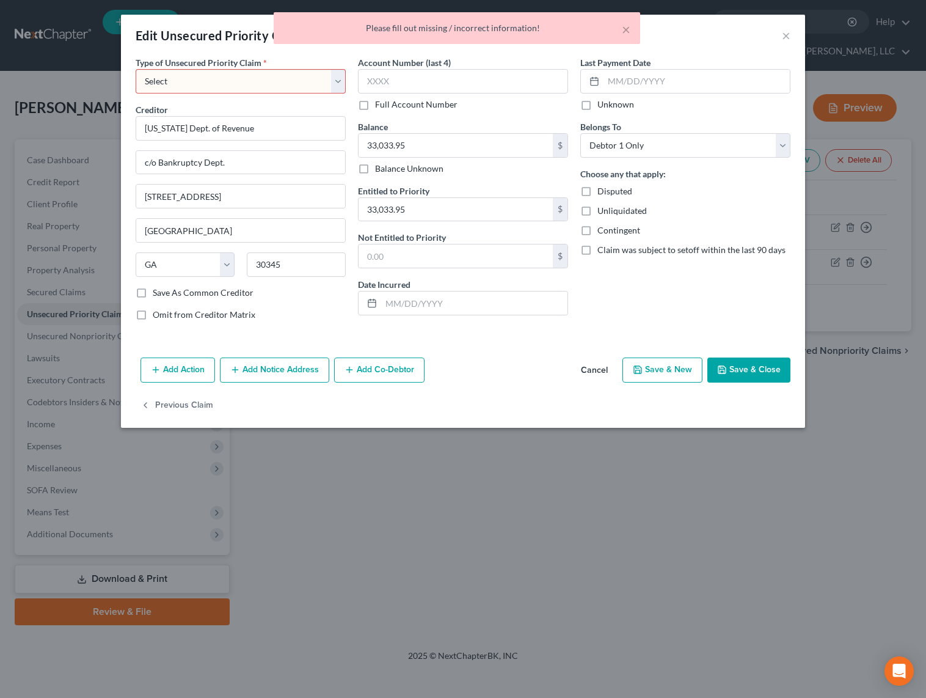
click at [220, 77] on select "Select Taxes & Other Government Units Domestic Support Obligations Extensions o…" at bounding box center [241, 81] width 210 height 24
select select "10"
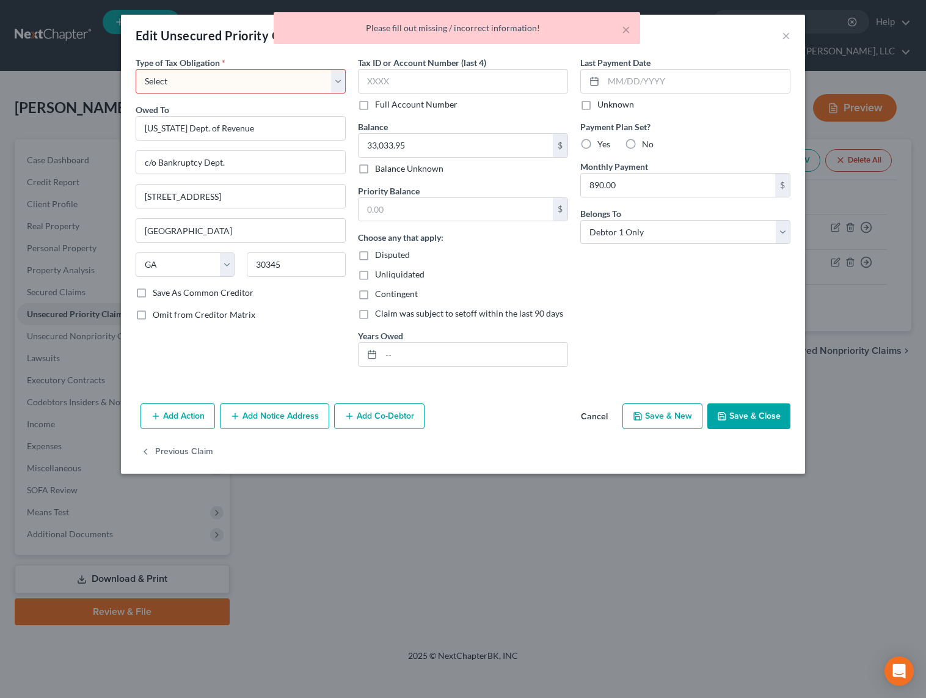
click at [185, 79] on select "Select Federal City State Franchise Tax Board Other" at bounding box center [241, 81] width 210 height 24
select select "2"
click at [136, 69] on select "Select Federal City State Franchise Tax Board Other" at bounding box center [241, 81] width 210 height 24
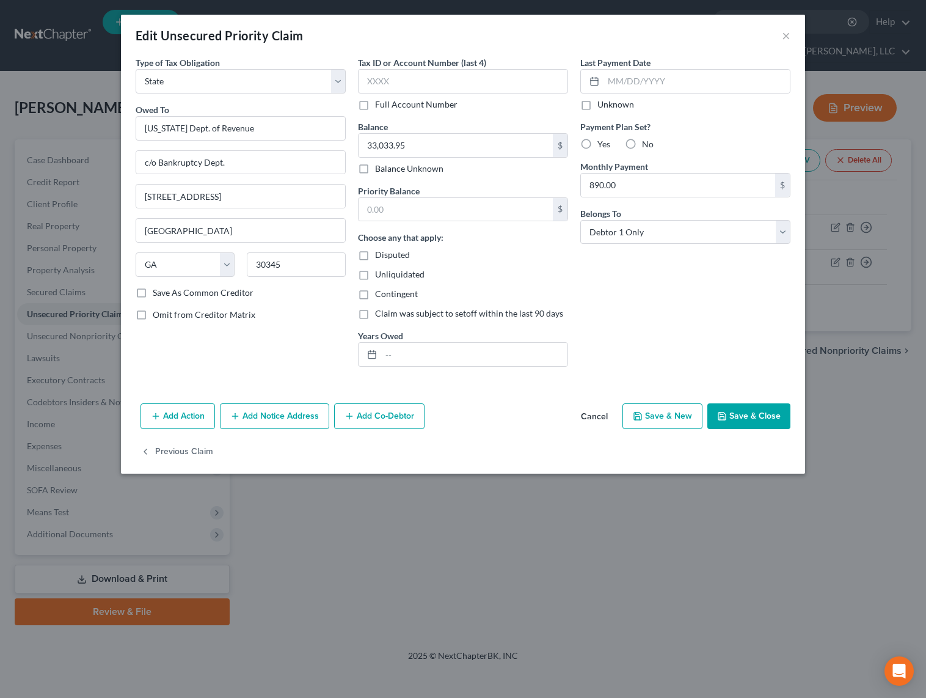
click at [770, 425] on button "Save & Close" at bounding box center [749, 416] width 83 height 26
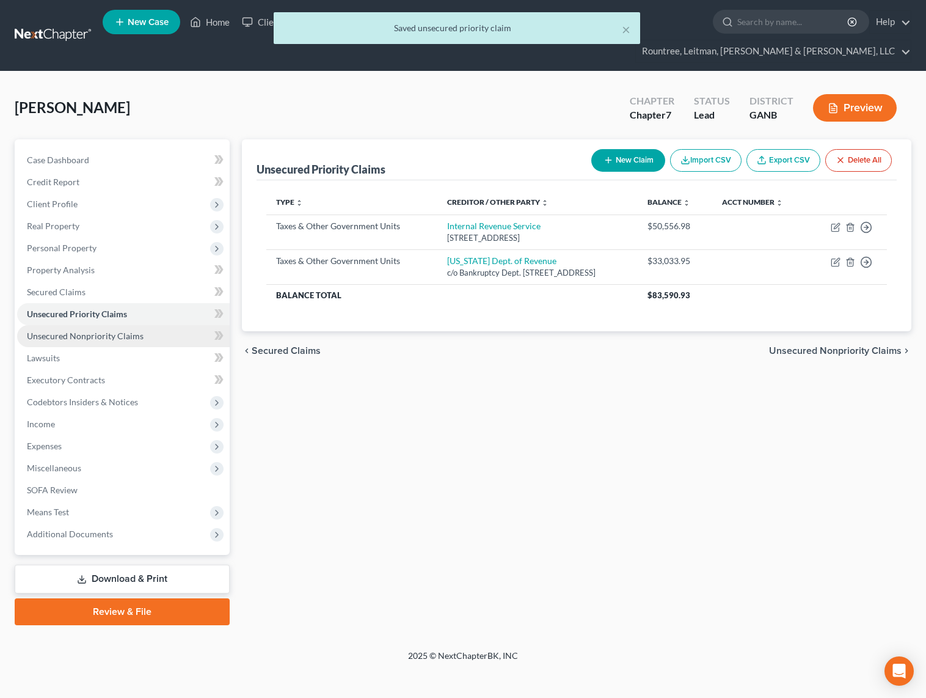
click at [44, 325] on link "Unsecured Nonpriority Claims" at bounding box center [123, 336] width 213 height 22
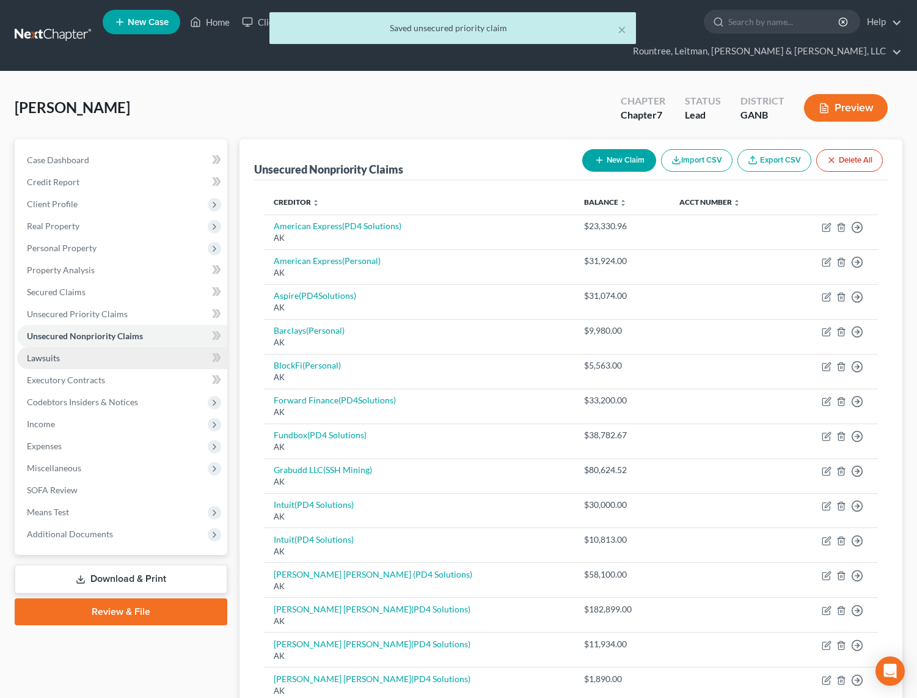
click at [43, 347] on link "Lawsuits" at bounding box center [122, 358] width 210 height 22
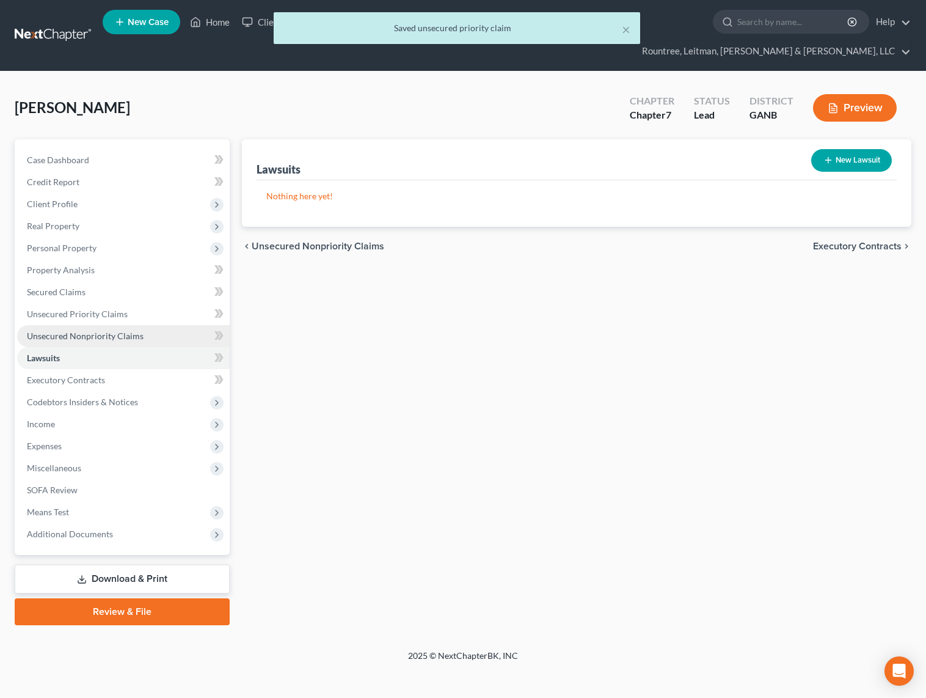
click at [57, 331] on span "Unsecured Nonpriority Claims" at bounding box center [85, 336] width 117 height 10
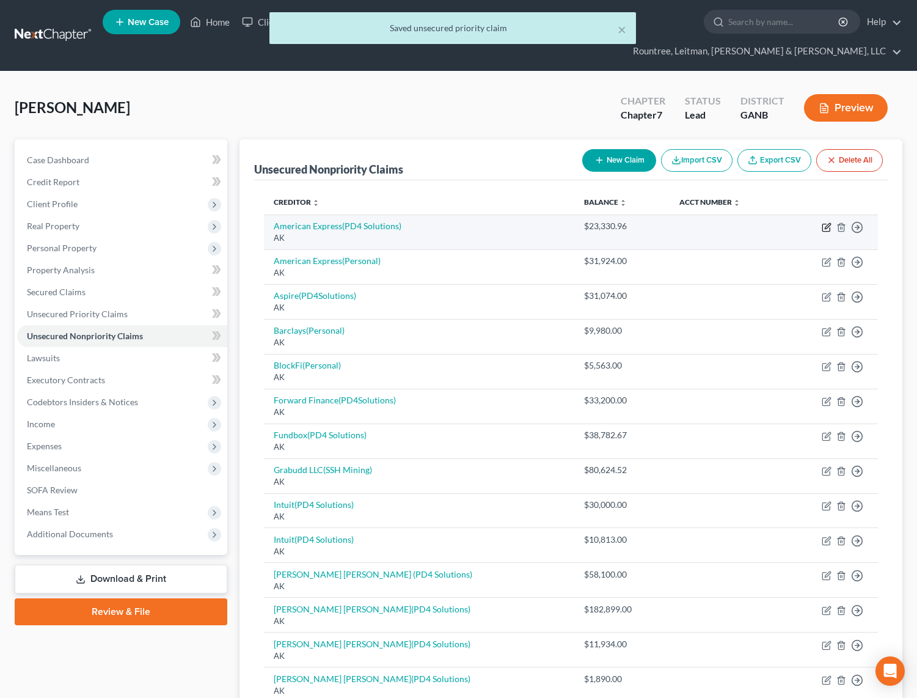
click at [826, 222] on icon "button" at bounding box center [827, 227] width 10 height 10
select select "1"
select select "2"
select select "0"
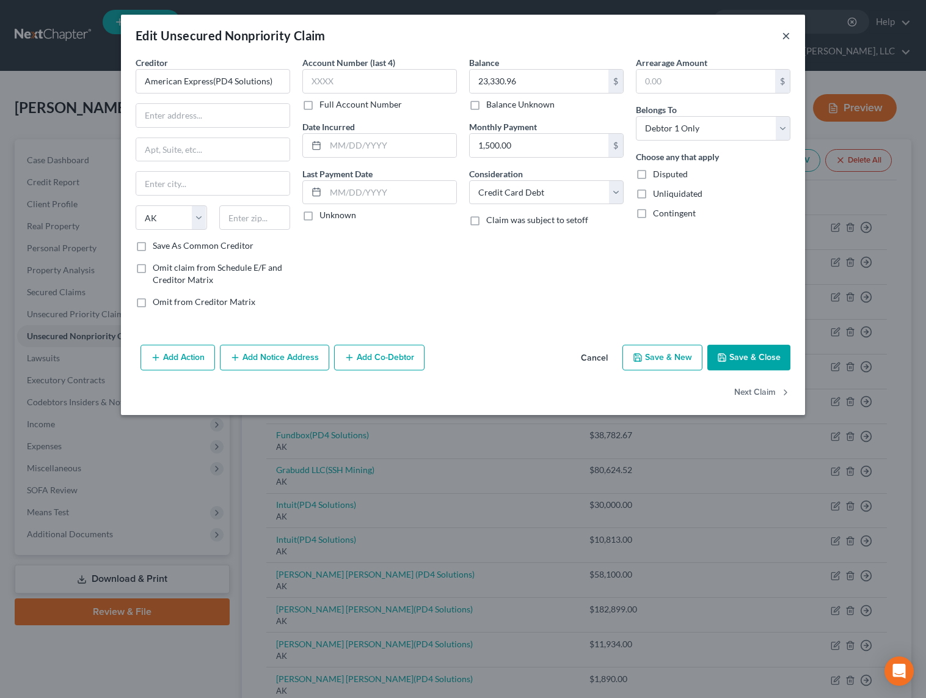
click at [785, 38] on button "×" at bounding box center [786, 35] width 9 height 15
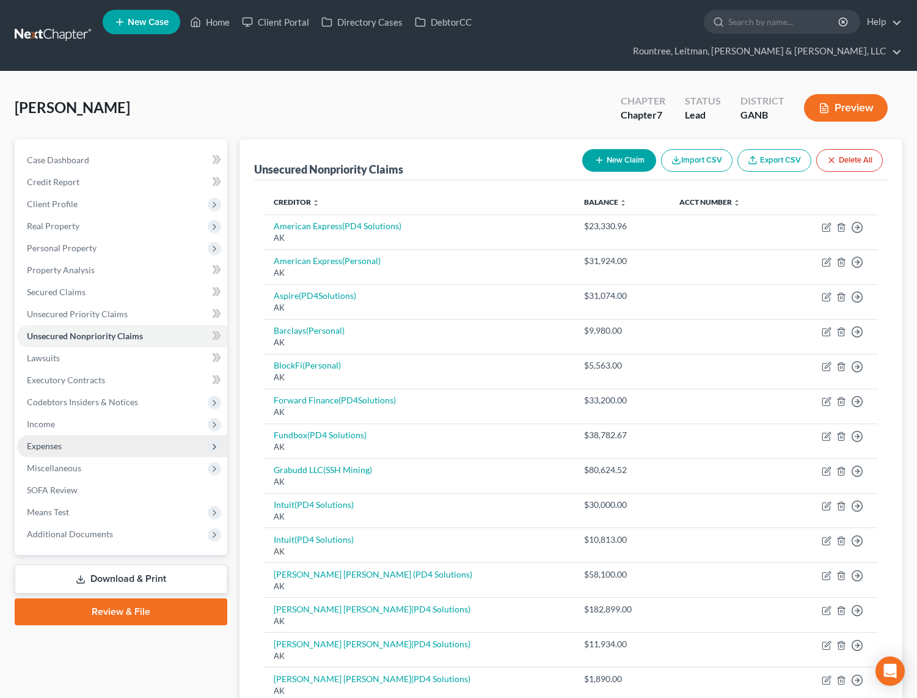
click at [53, 441] on span "Expenses" at bounding box center [44, 446] width 35 height 10
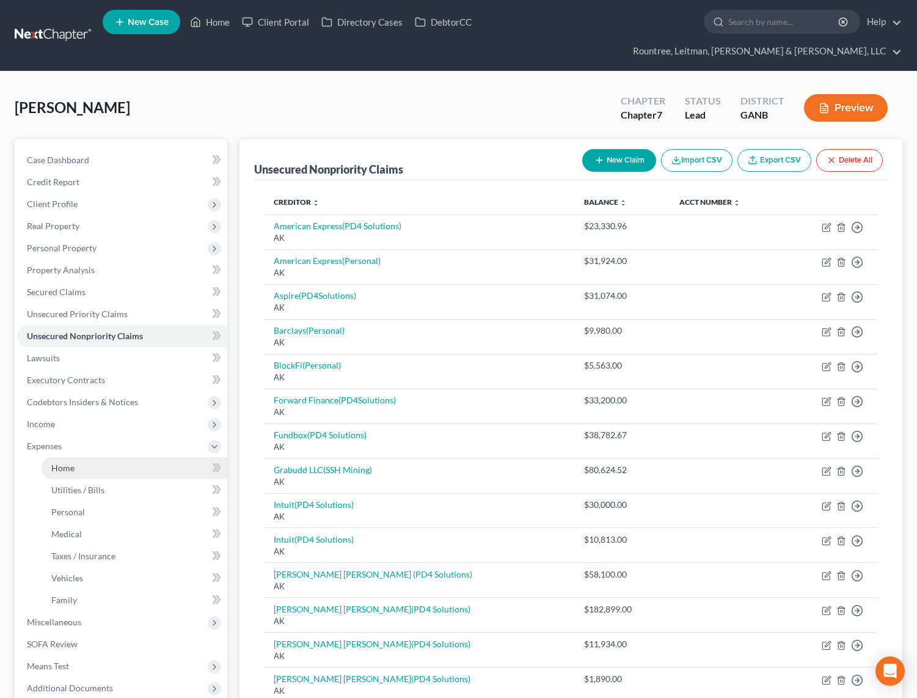
click at [78, 457] on link "Home" at bounding box center [135, 468] width 186 height 22
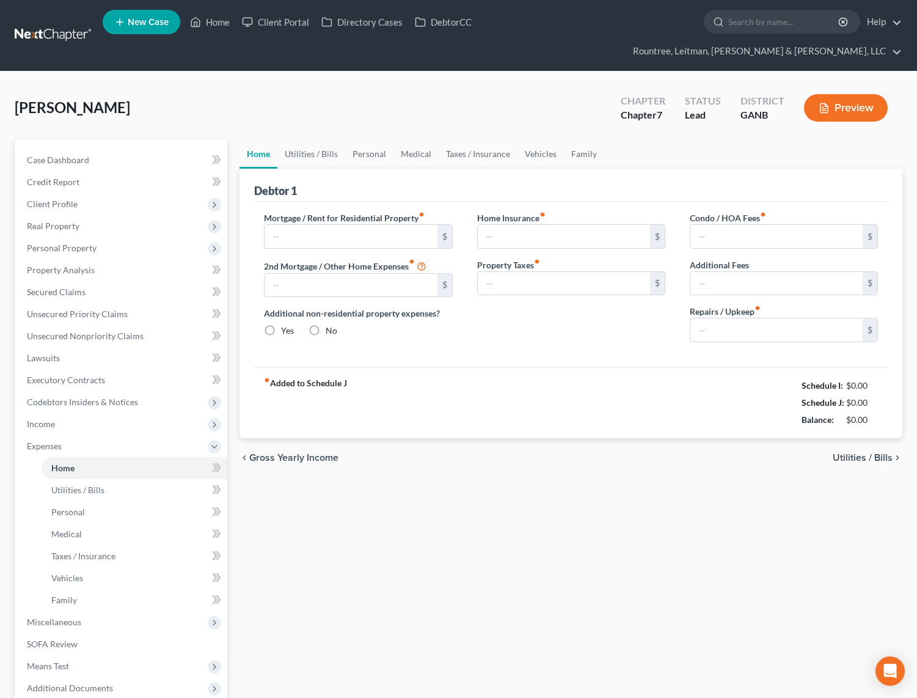
type input "3,300.00"
type input "0.00"
radio input "true"
type input "1,200.00"
type input "10,000.00"
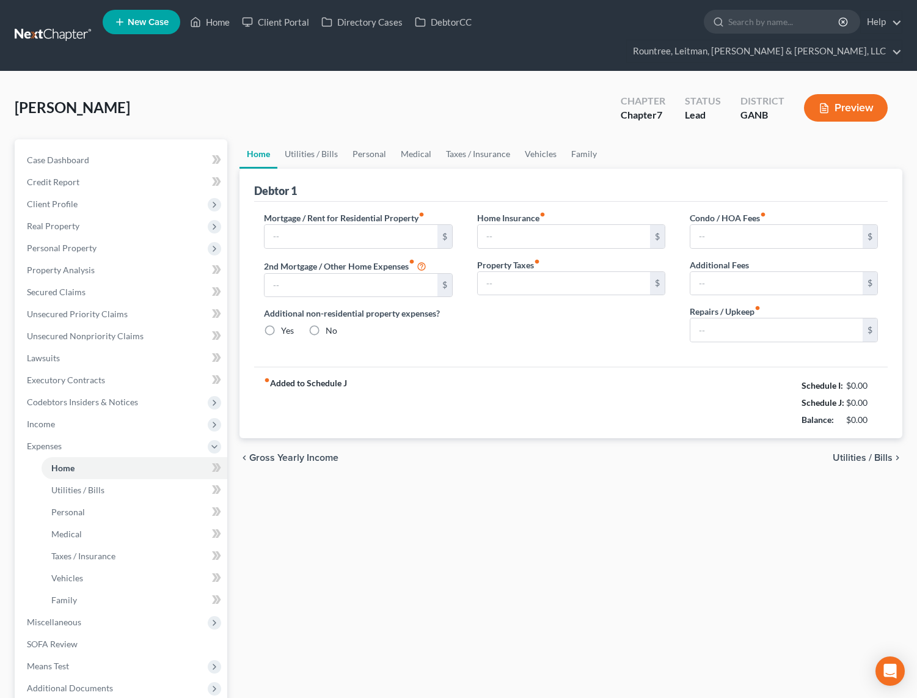
type input "650.00"
type input "265.00"
type input "0.00"
drag, startPoint x: 540, startPoint y: 260, endPoint x: 579, endPoint y: 268, distance: 40.4
click at [579, 272] on input "10,000.00" at bounding box center [564, 283] width 172 height 23
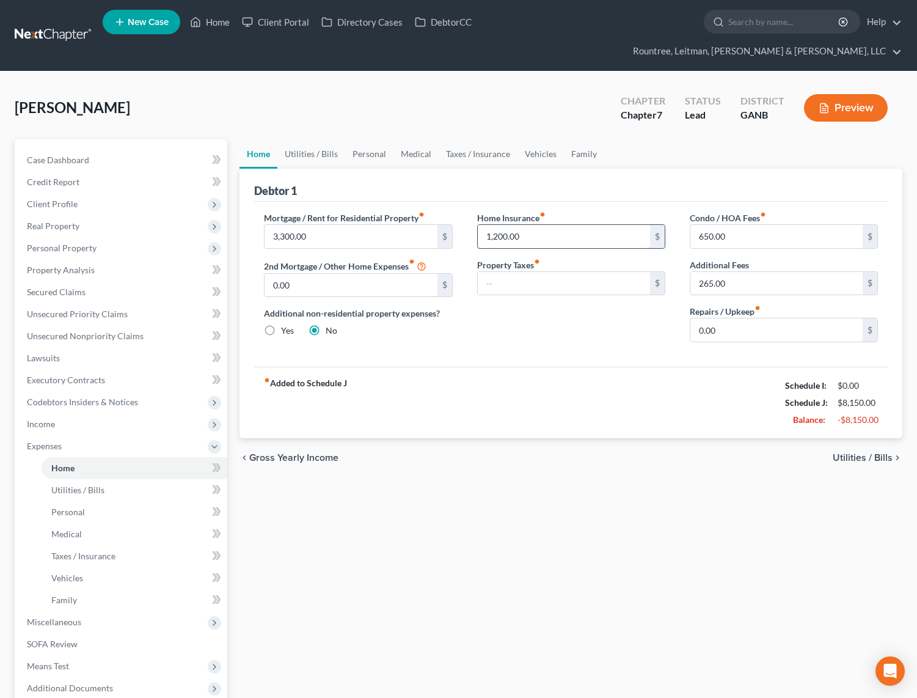
drag, startPoint x: 540, startPoint y: 205, endPoint x: 545, endPoint y: 219, distance: 15.7
click at [545, 225] on input "1,200.00" at bounding box center [564, 236] width 172 height 23
click at [581, 309] on div "Home Insurance fiber_manual_record $ Property Taxes fiber_manual_record $" at bounding box center [571, 281] width 213 height 141
drag, startPoint x: 744, startPoint y: 312, endPoint x: 755, endPoint y: 310, distance: 10.7
click at [755, 318] on input "0.00" at bounding box center [777, 329] width 172 height 23
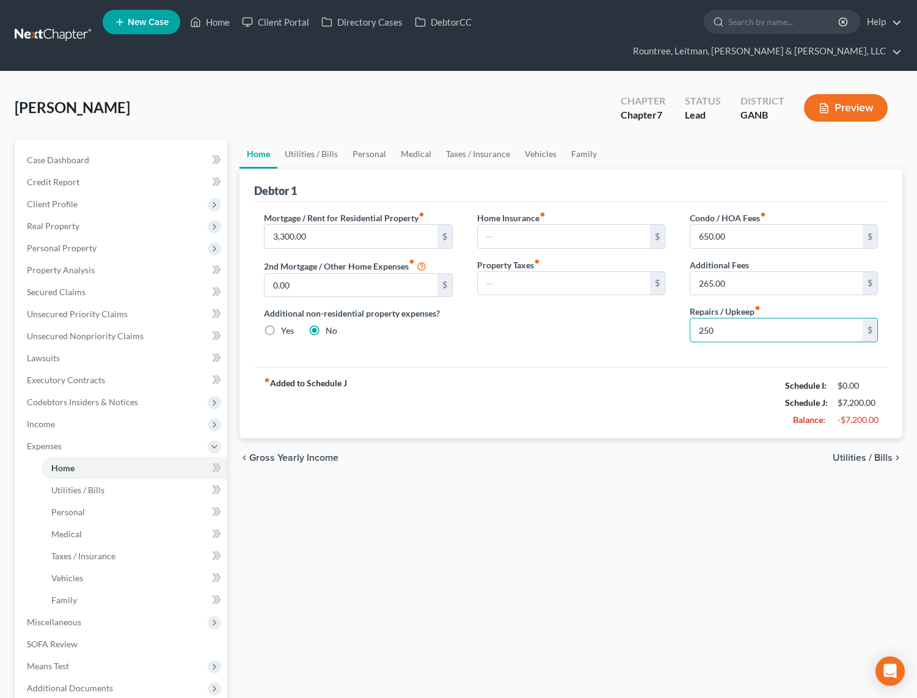
type input "250"
click at [593, 329] on div "Home Insurance fiber_manual_record $ Property Taxes fiber_manual_record $" at bounding box center [571, 281] width 213 height 141
click at [311, 139] on link "Utilities / Bills" at bounding box center [311, 153] width 68 height 29
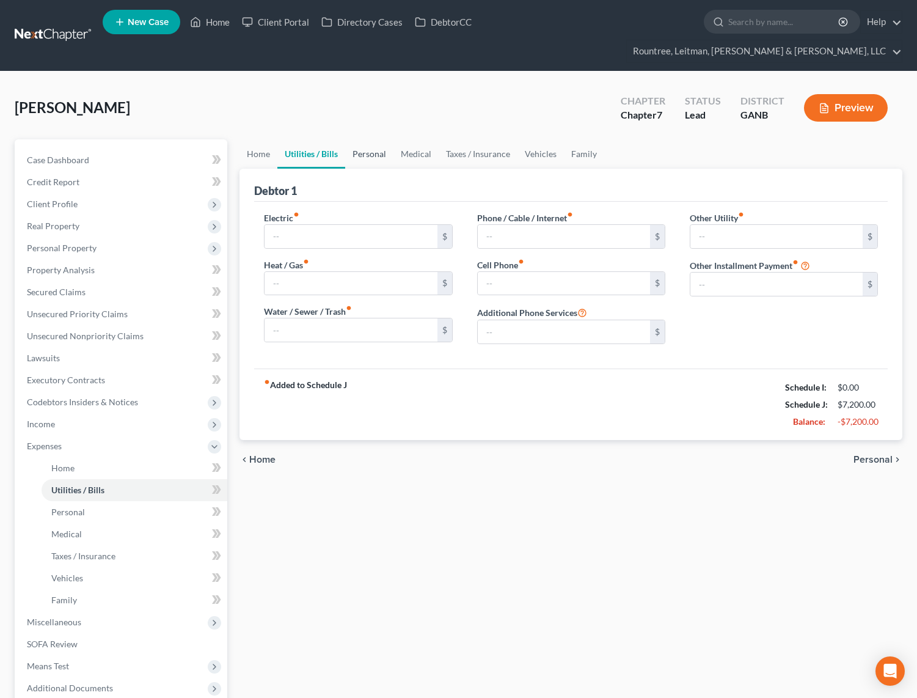
click at [363, 139] on link "Personal" at bounding box center [369, 153] width 48 height 29
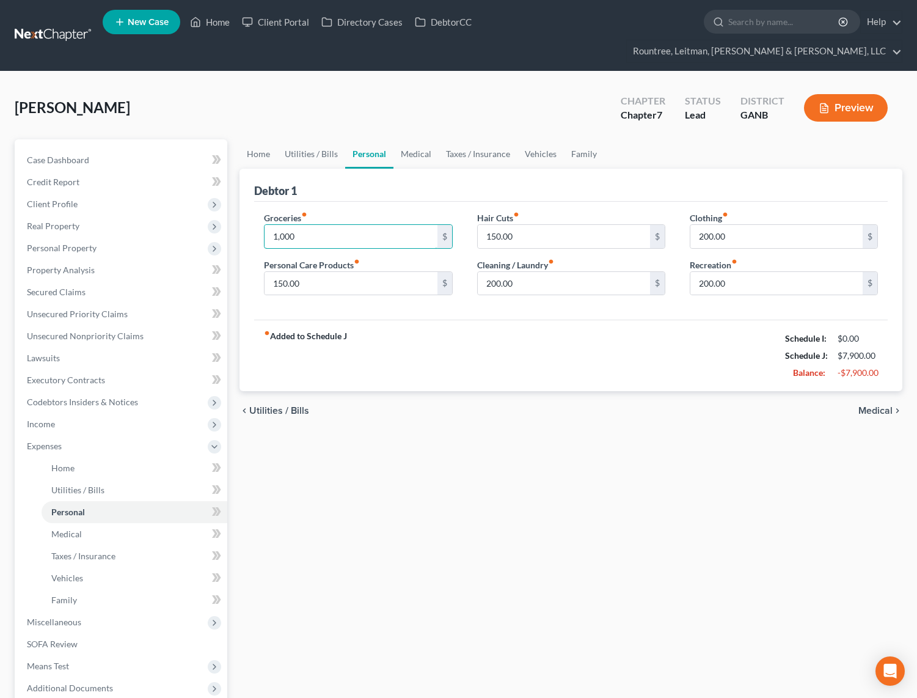
type input "1,000"
click at [371, 295] on div "Groceries fiber_manual_record 1,000 $ Personal Care Products fiber_manual_recor…" at bounding box center [571, 261] width 634 height 119
drag, startPoint x: 522, startPoint y: 213, endPoint x: 538, endPoint y: 216, distance: 15.6
click at [538, 225] on input "150.00" at bounding box center [564, 236] width 172 height 23
type input "75"
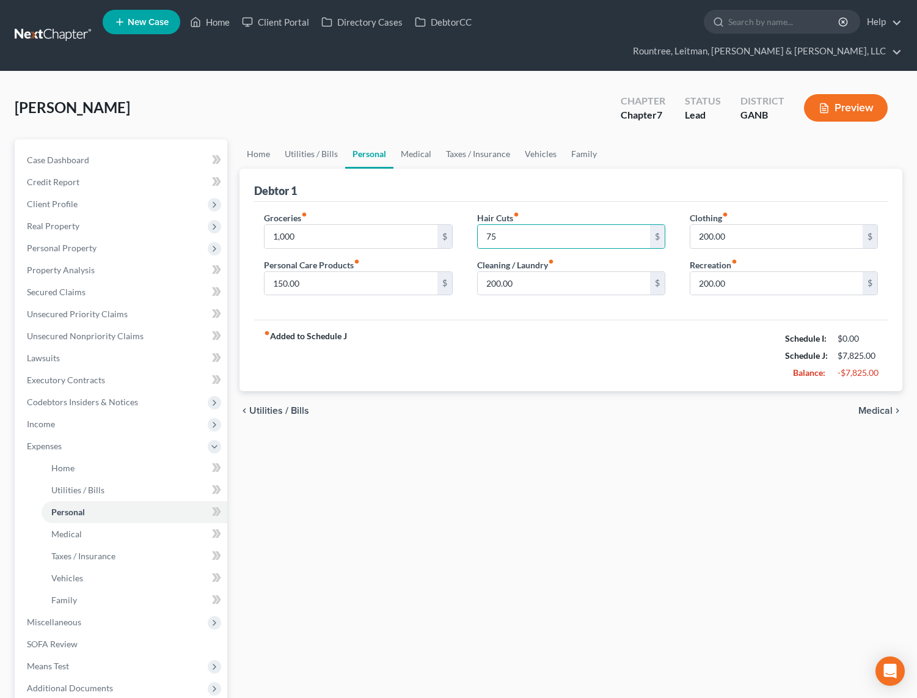
click at [508, 320] on div "fiber_manual_record Added to Schedule J Schedule I: $0.00 Schedule J: $7,825.00…" at bounding box center [571, 355] width 634 height 71
drag, startPoint x: 733, startPoint y: 259, endPoint x: 716, endPoint y: 259, distance: 17.7
click at [716, 272] on input "200.00" at bounding box center [777, 283] width 172 height 23
click at [321, 272] on input "150.00" at bounding box center [351, 283] width 172 height 23
click at [416, 139] on link "Medical" at bounding box center [416, 153] width 45 height 29
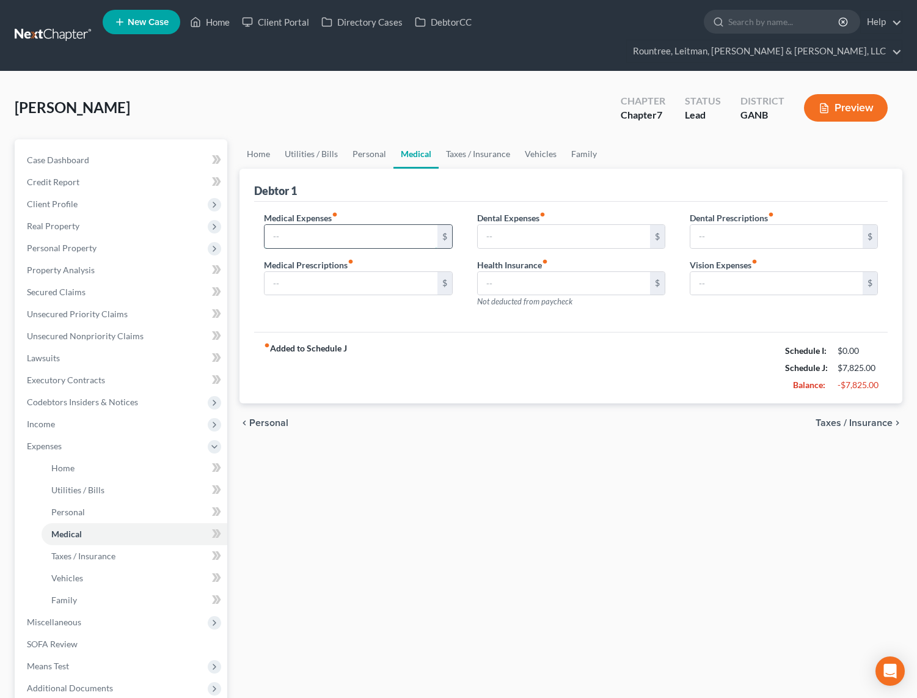
click at [367, 225] on input "text" at bounding box center [351, 236] width 172 height 23
type input "200"
click at [434, 309] on div "Medical Expenses fiber_manual_record 200 $ Medical Prescriptions fiber_manual_r…" at bounding box center [571, 267] width 634 height 131
click at [471, 139] on link "Taxes / Insurance" at bounding box center [478, 153] width 79 height 29
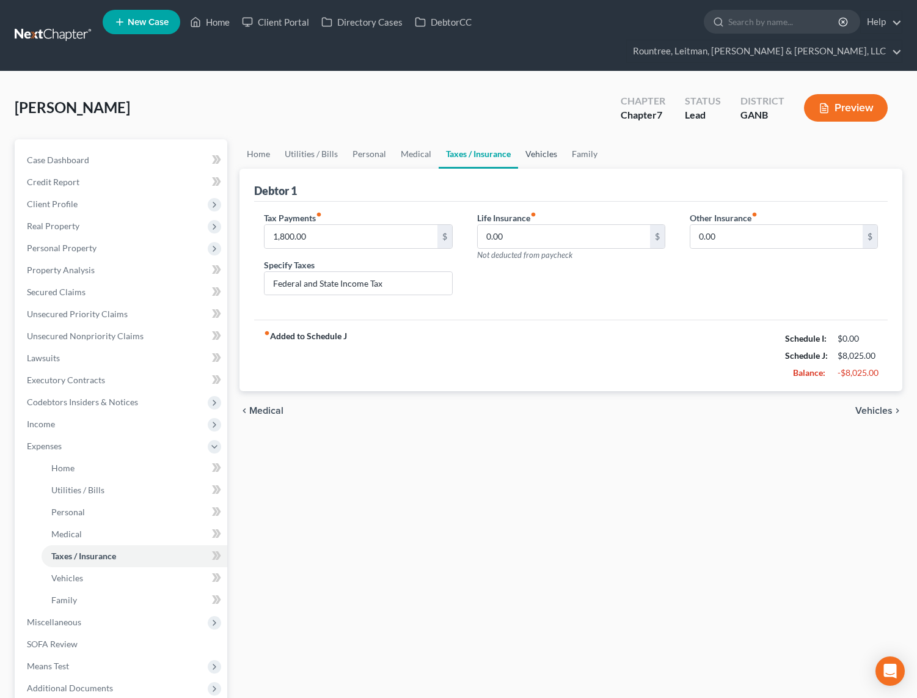
click at [538, 139] on link "Vehicles" at bounding box center [541, 153] width 46 height 29
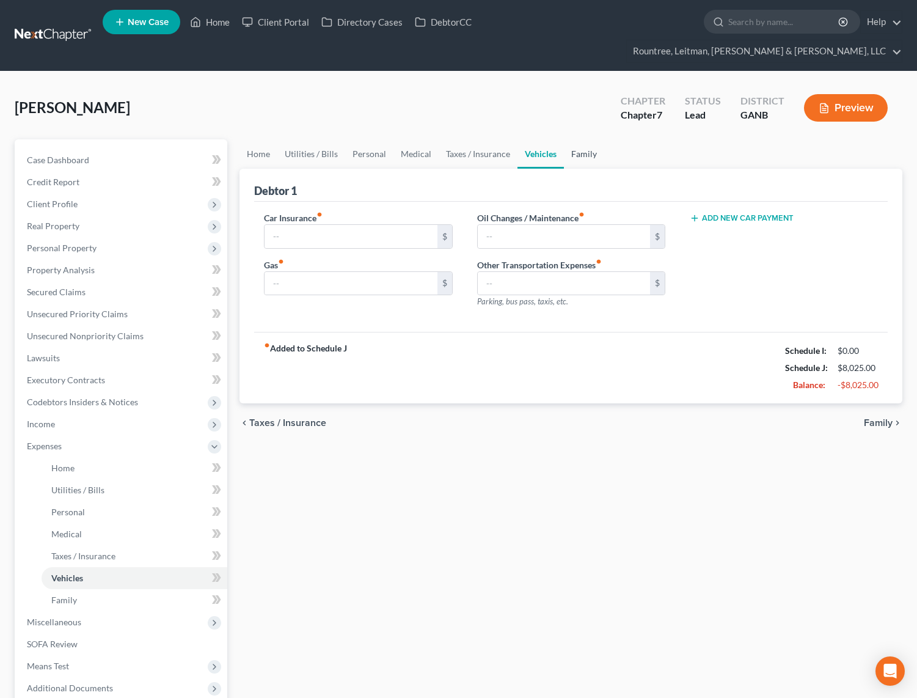
click at [585, 139] on link "Family" at bounding box center [584, 153] width 40 height 29
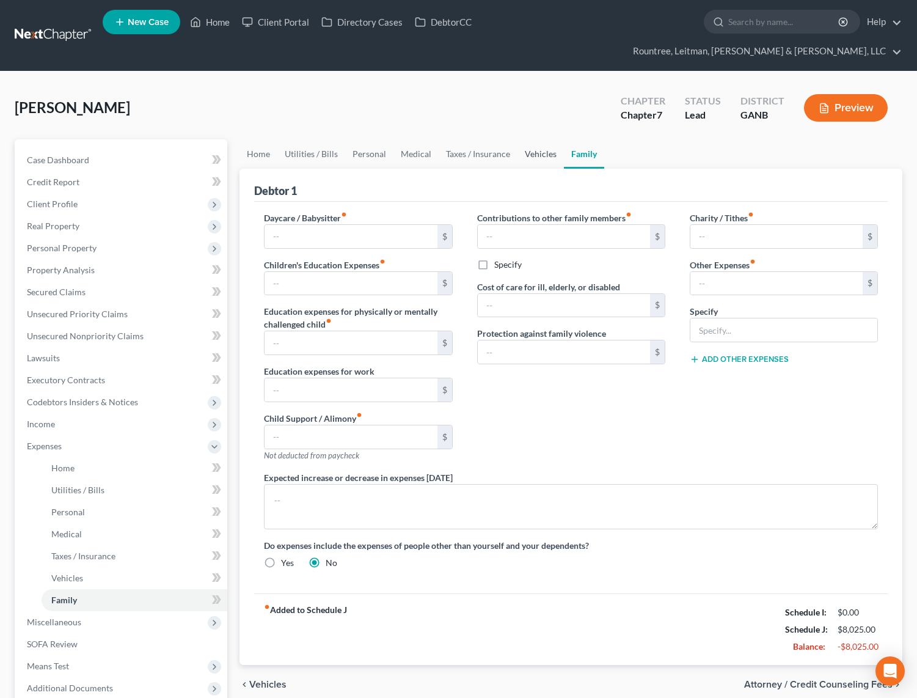
click at [528, 139] on link "Vehicles" at bounding box center [541, 153] width 46 height 29
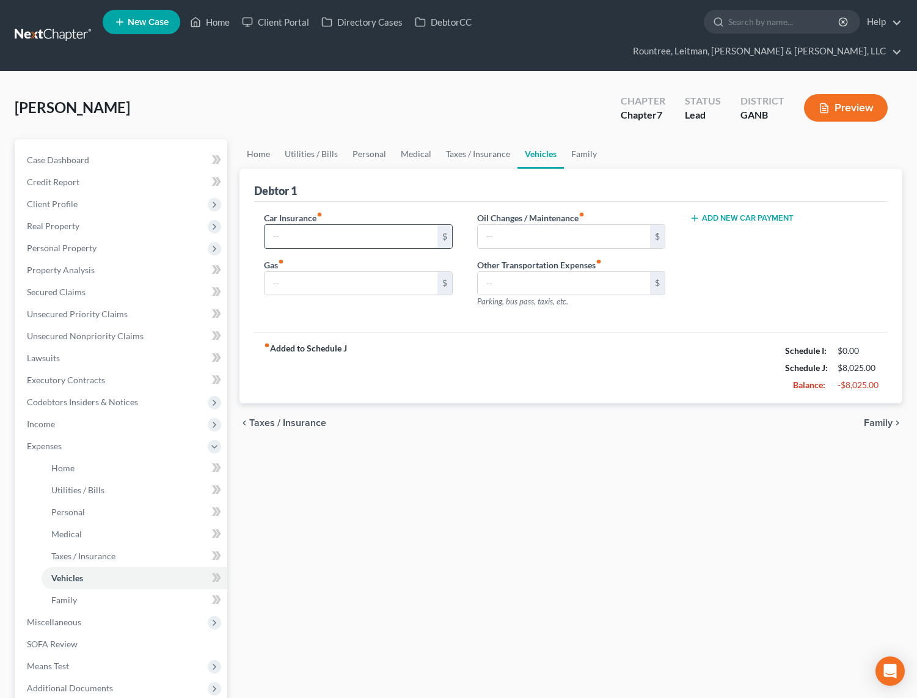
click at [360, 225] on input "text" at bounding box center [351, 236] width 172 height 23
click at [255, 139] on link "Home" at bounding box center [259, 153] width 38 height 29
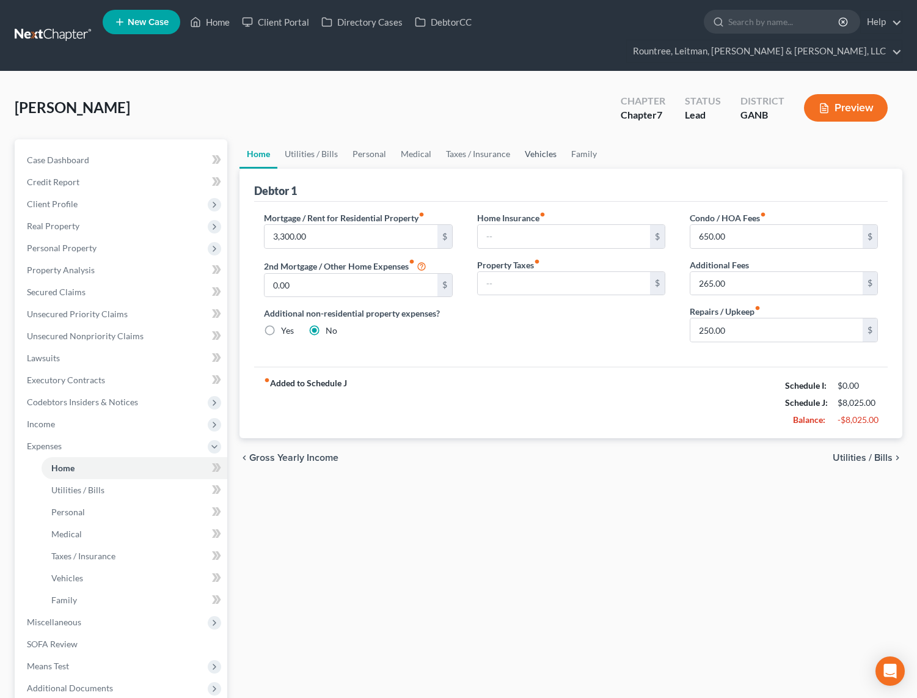
click at [548, 139] on link "Vehicles" at bounding box center [541, 153] width 46 height 29
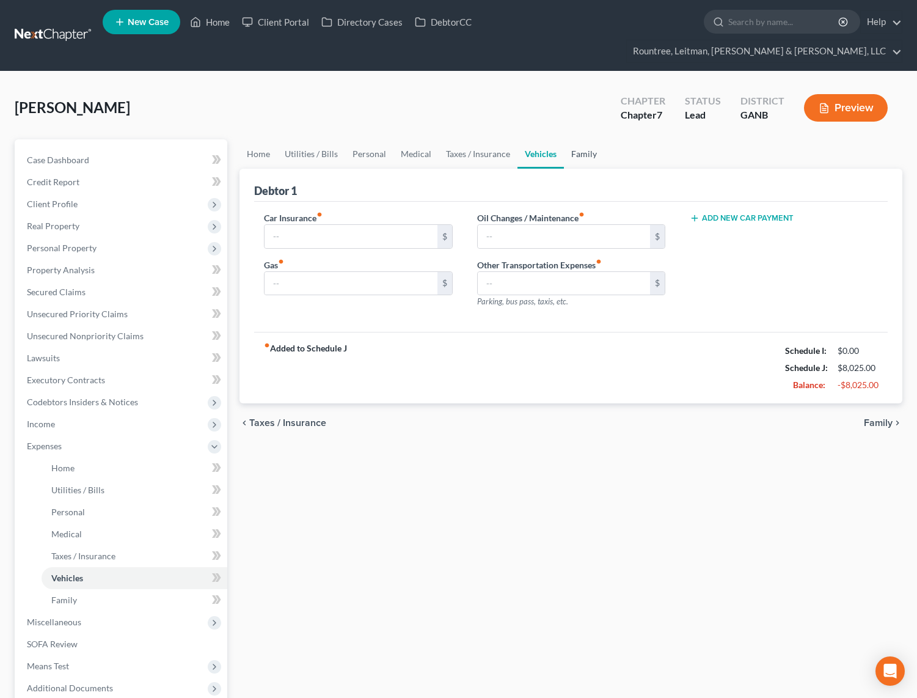
click at [585, 139] on link "Family" at bounding box center [584, 153] width 40 height 29
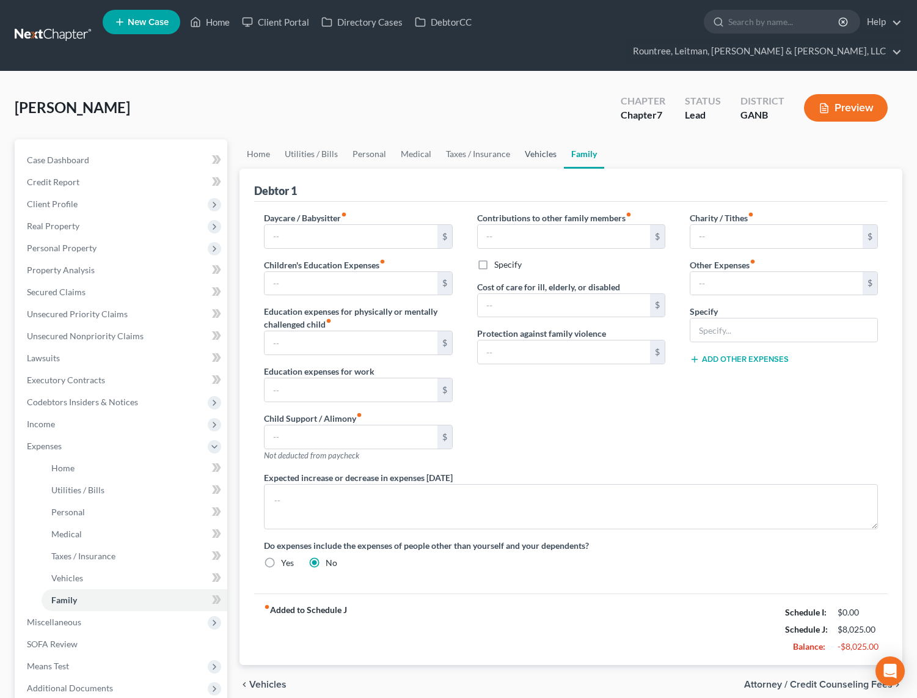
click at [527, 139] on link "Vehicles" at bounding box center [541, 153] width 46 height 29
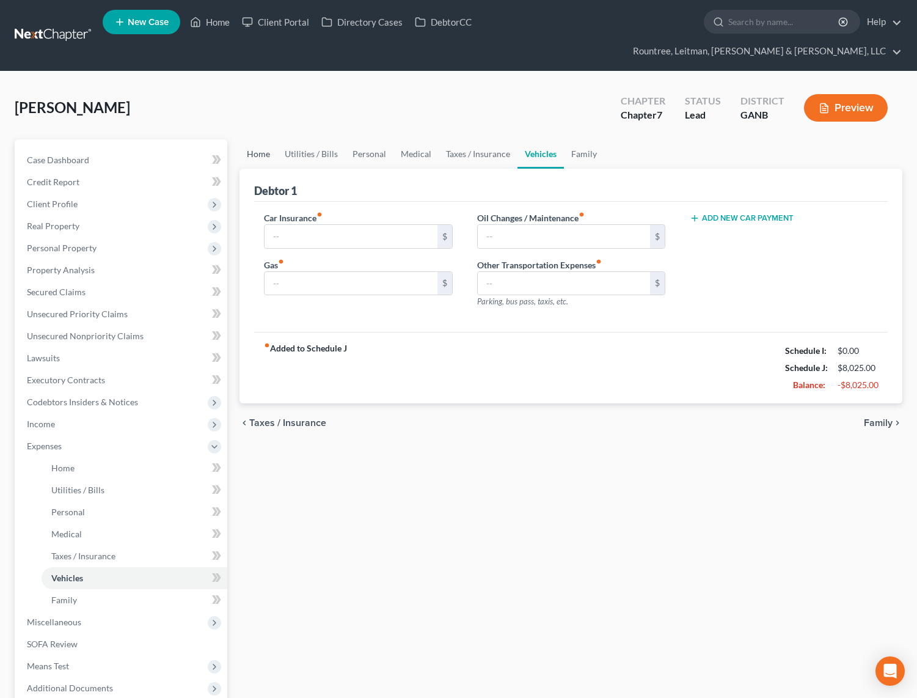
click at [255, 139] on link "Home" at bounding box center [259, 153] width 38 height 29
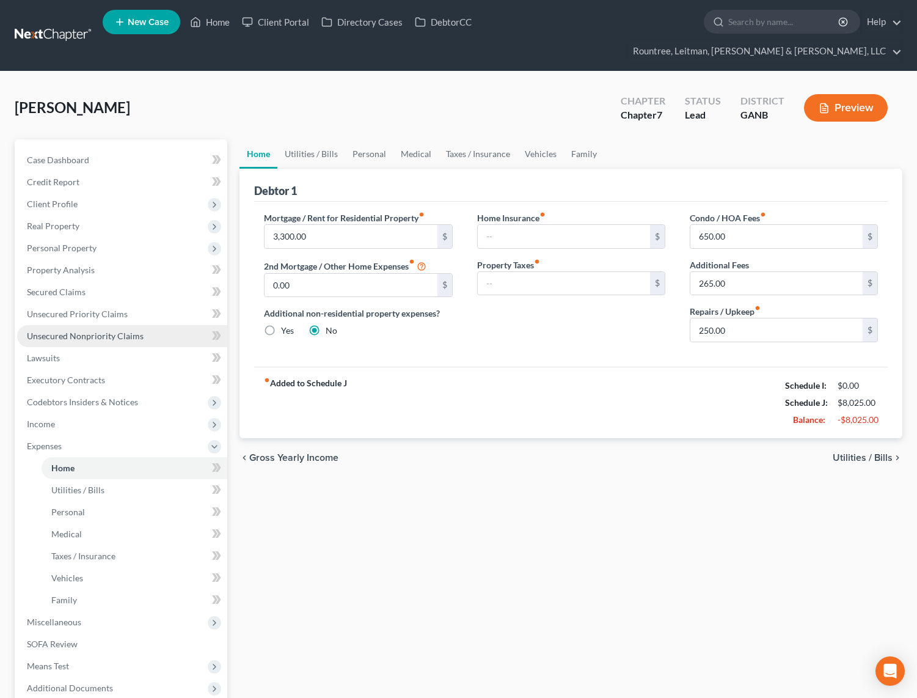
click at [101, 331] on span "Unsecured Nonpriority Claims" at bounding box center [85, 336] width 117 height 10
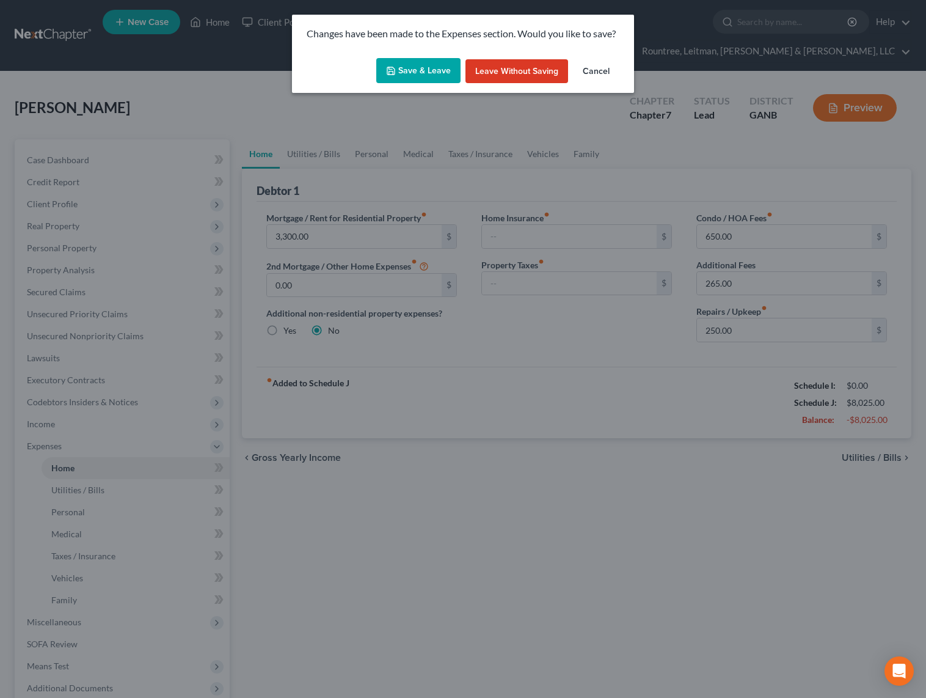
click at [418, 70] on button "Save & Leave" at bounding box center [418, 71] width 84 height 26
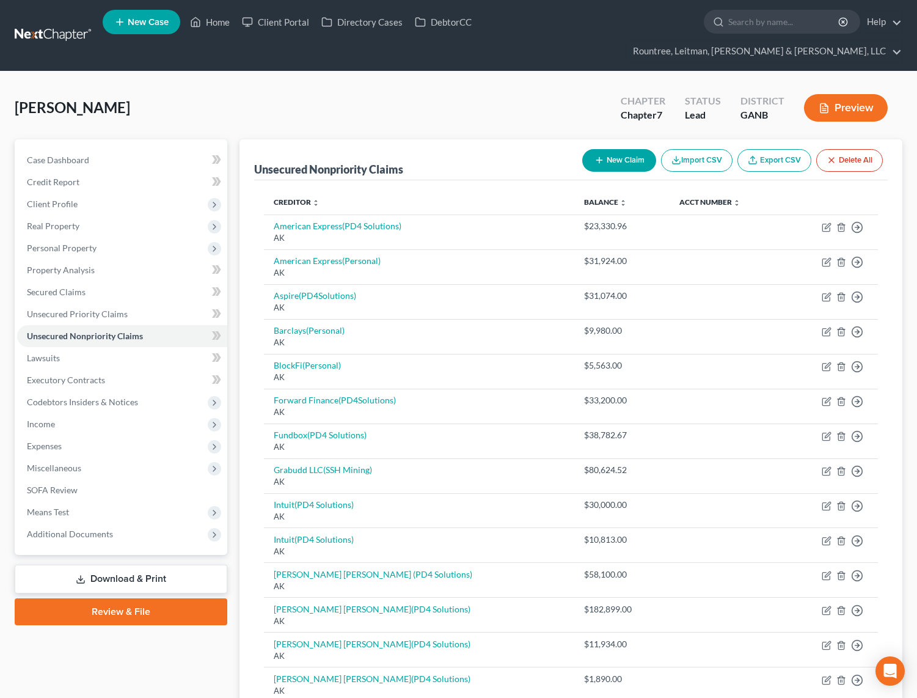
click at [778, 149] on link "Export CSV" at bounding box center [775, 160] width 74 height 23
click at [42, 419] on span "Income" at bounding box center [41, 424] width 28 height 10
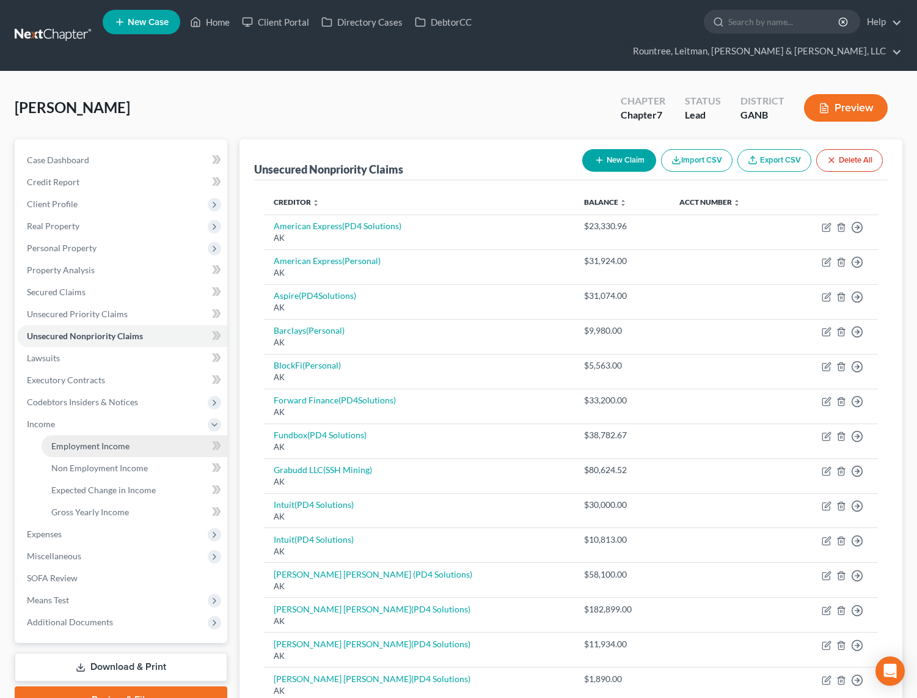
click at [73, 435] on link "Employment Income" at bounding box center [135, 446] width 186 height 22
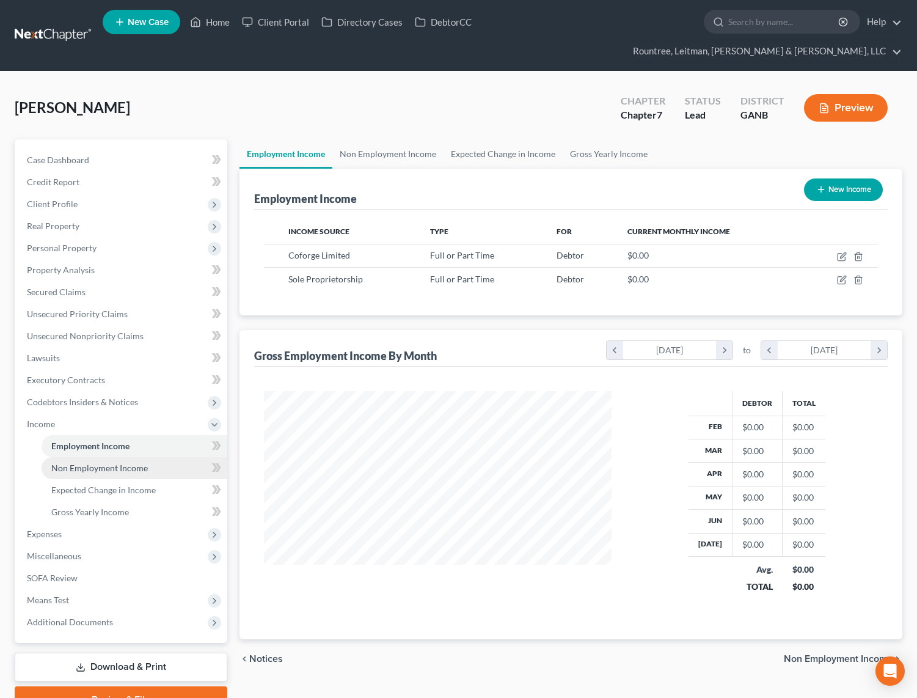
scroll to position [219, 373]
click at [361, 139] on link "Non Employment Income" at bounding box center [387, 153] width 111 height 29
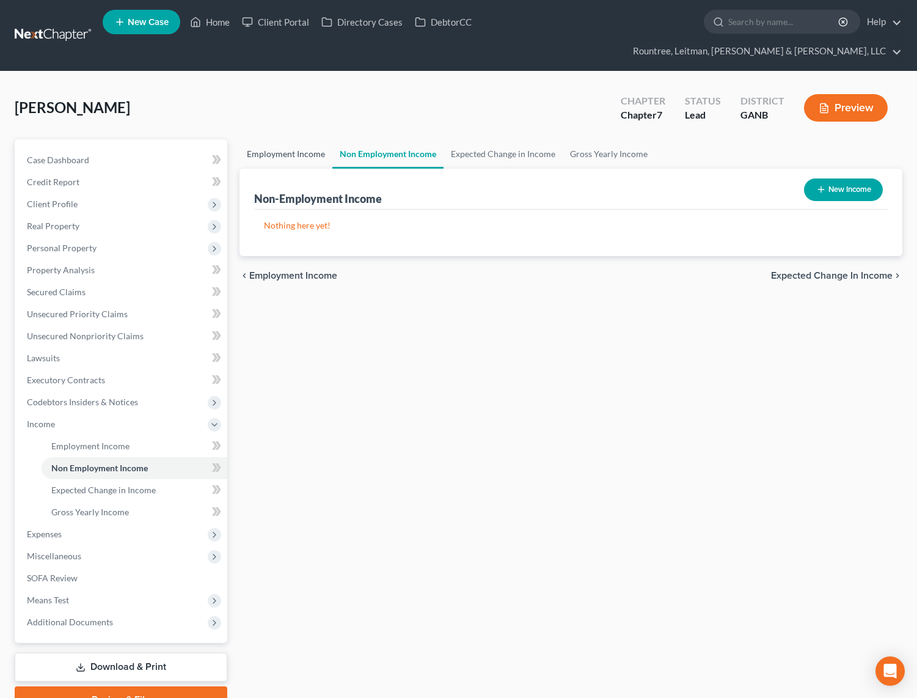
click at [308, 140] on link "Employment Income" at bounding box center [286, 153] width 93 height 29
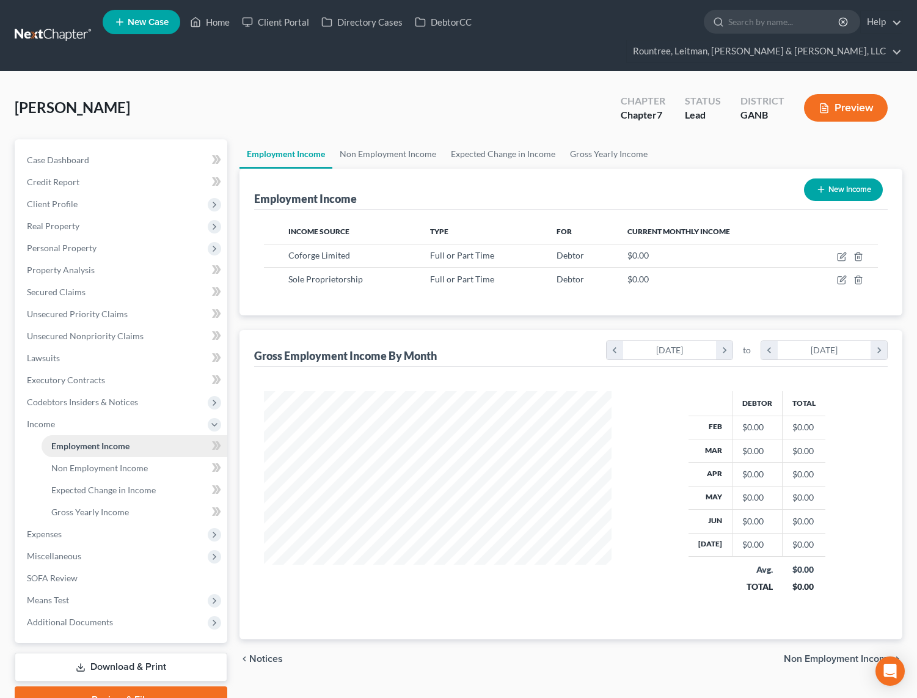
scroll to position [219, 373]
click at [45, 391] on span "Codebtors Insiders & Notices" at bounding box center [122, 402] width 210 height 22
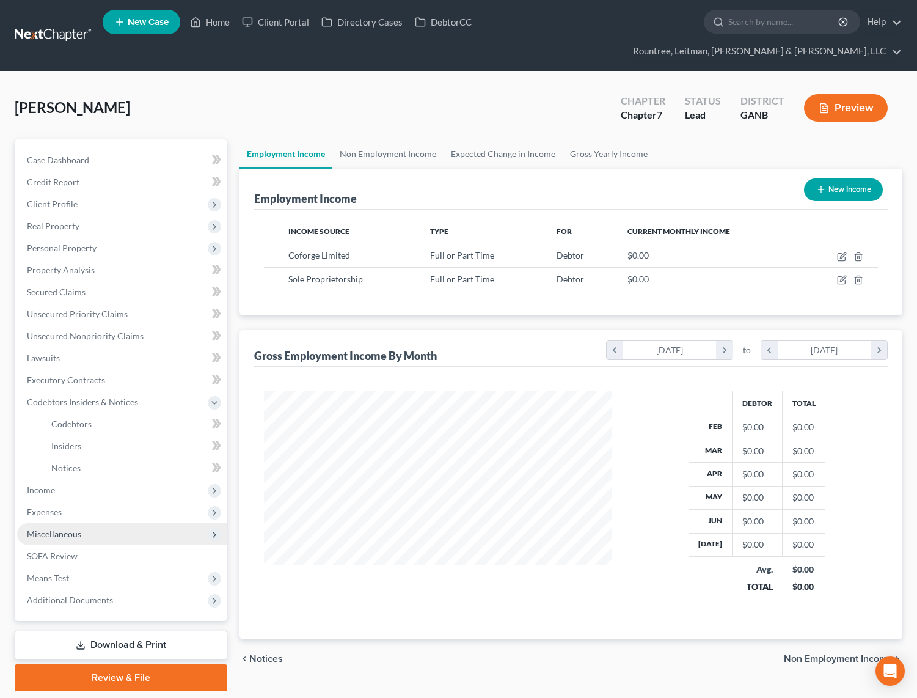
click at [64, 523] on span "Miscellaneous" at bounding box center [122, 534] width 210 height 22
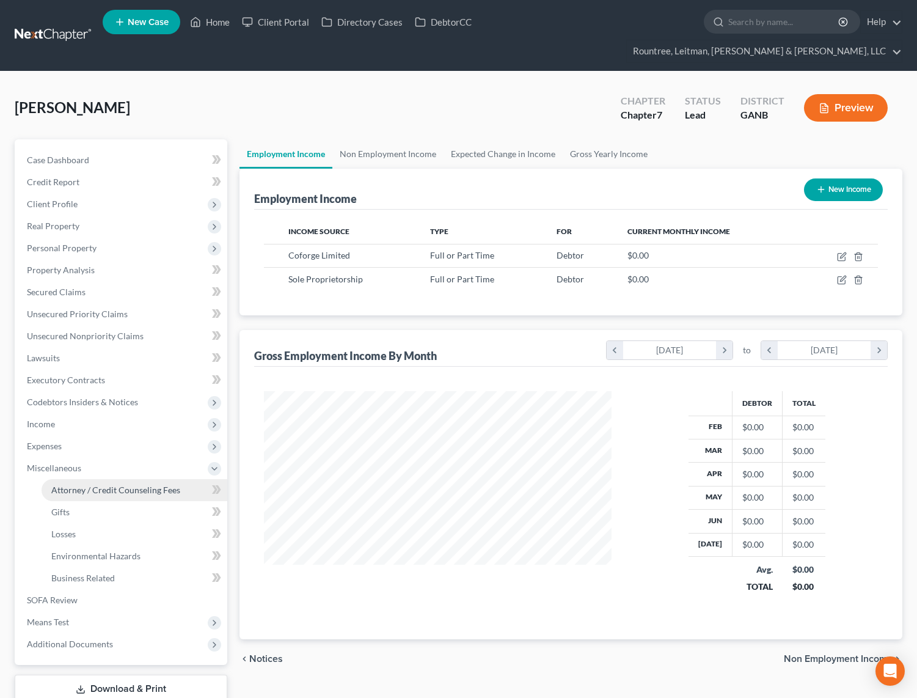
click at [101, 485] on span "Attorney / Credit Counseling Fees" at bounding box center [115, 490] width 129 height 10
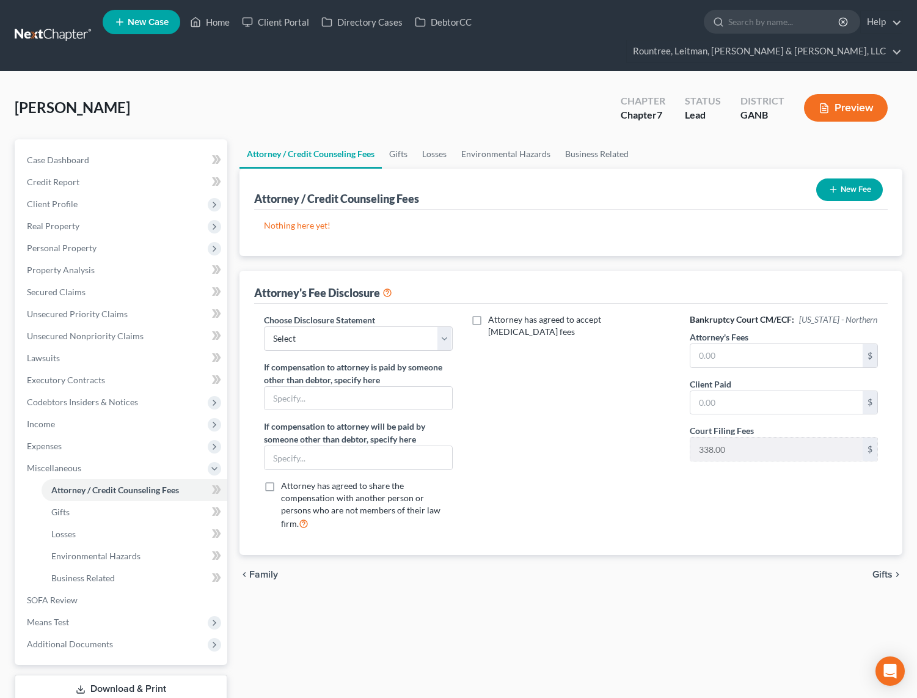
click at [843, 178] on button "New Fee" at bounding box center [849, 189] width 67 height 23
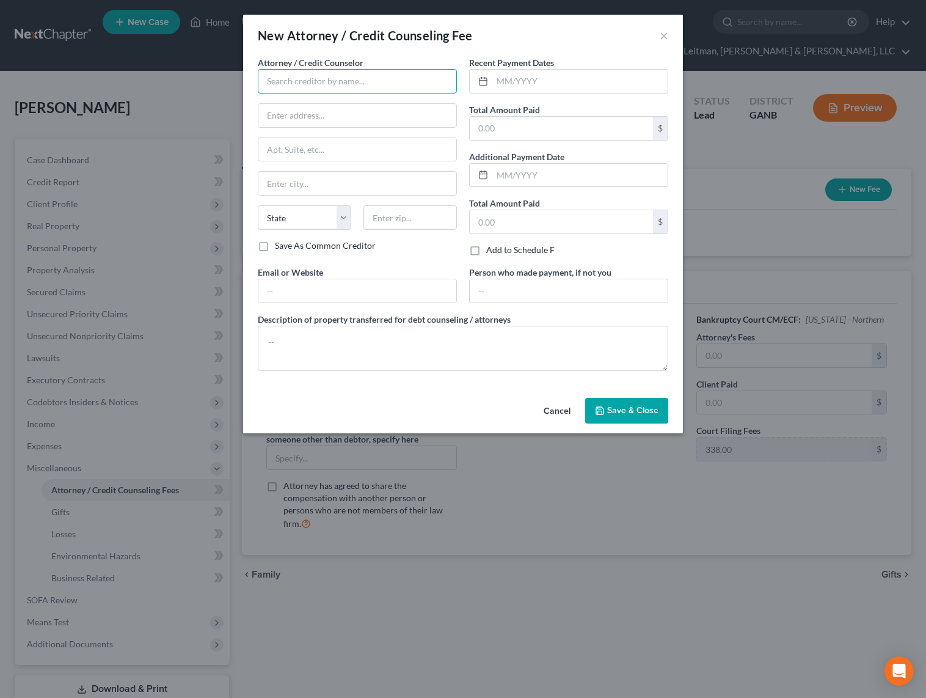
click at [328, 76] on input "text" at bounding box center [357, 81] width 199 height 24
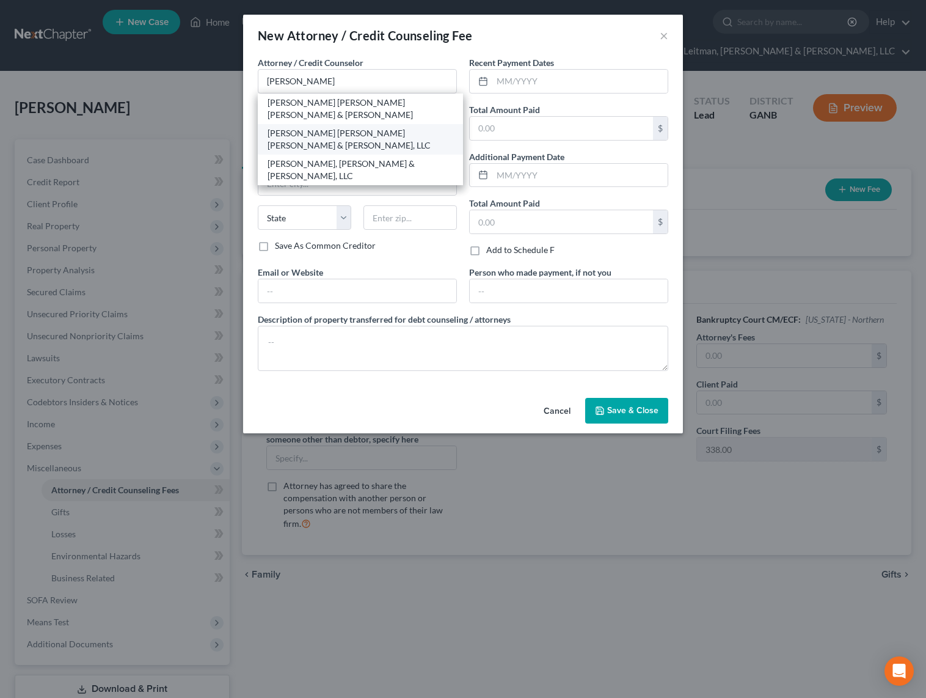
click at [337, 127] on div "[PERSON_NAME] [PERSON_NAME] [PERSON_NAME] & [PERSON_NAME], LLC" at bounding box center [361, 139] width 186 height 24
type input "[PERSON_NAME] [PERSON_NAME] [PERSON_NAME] & [PERSON_NAME], LLC"
type input "[STREET_ADDRESS][PERSON_NAME]"
type input "Suite 350"
type input "[GEOGRAPHIC_DATA]"
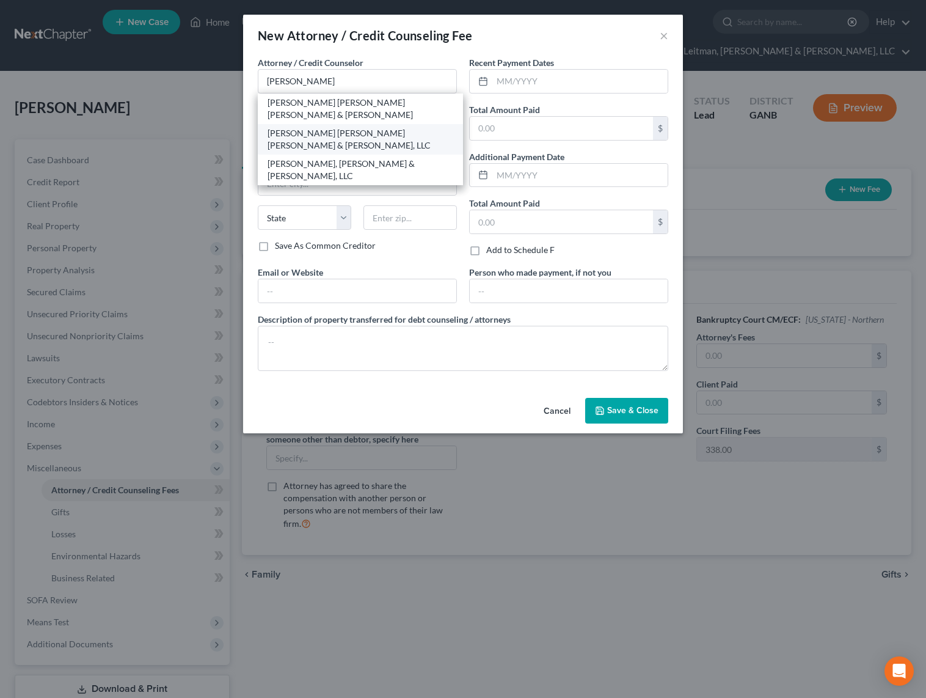
select select "10"
type input "30329"
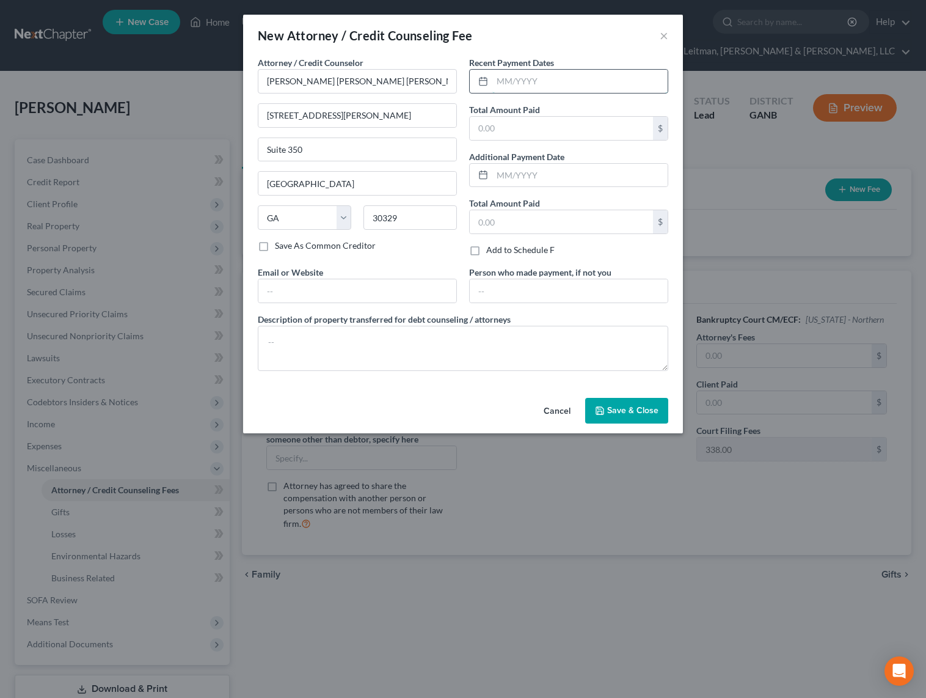
click at [512, 82] on input "text" at bounding box center [580, 81] width 175 height 23
type input "08/2025"
click at [521, 120] on input "text" at bounding box center [561, 128] width 183 height 23
type input "10,000"
click at [488, 225] on input "text" at bounding box center [561, 221] width 183 height 23
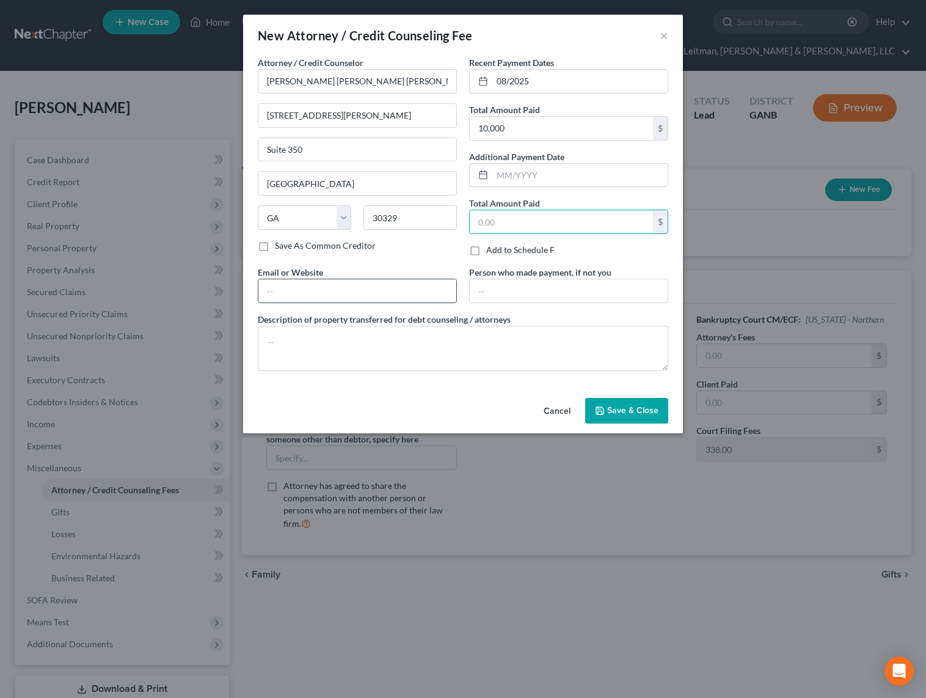
click at [390, 293] on input "text" at bounding box center [357, 290] width 198 height 23
type input "[DOMAIN_NAME]"
click at [654, 415] on span "Save & Close" at bounding box center [632, 410] width 51 height 10
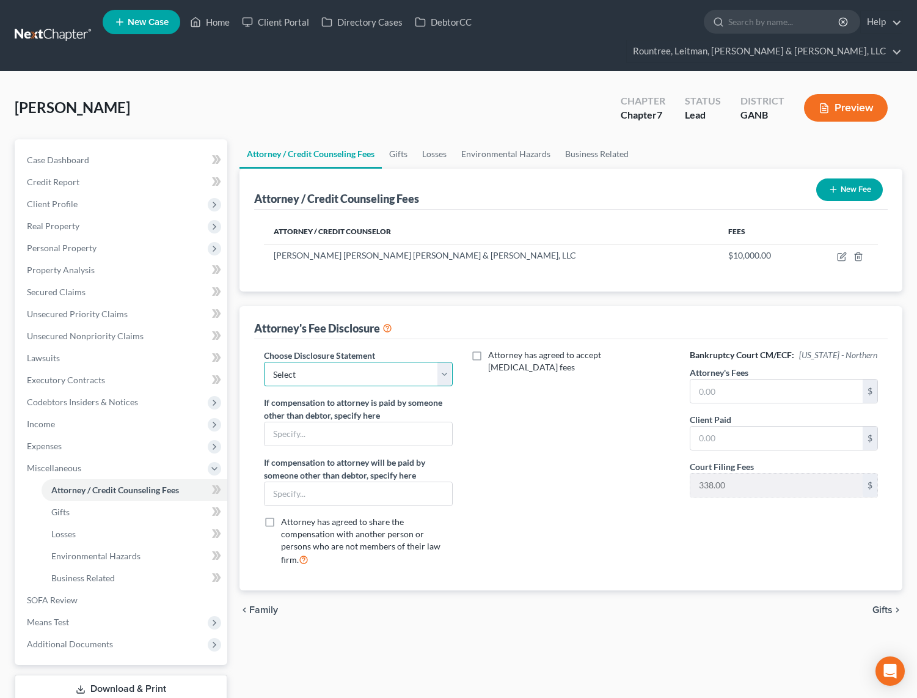
click at [354, 362] on select "Select Star Chain Chapter 13 - Hourly Chapter 11 Chapter 13 Disclosure Statemen…" at bounding box center [358, 374] width 188 height 24
select select "4"
click at [264, 362] on select "Select Star Chain Chapter 13 - Hourly Chapter 11 Chapter 13 Disclosure Statemen…" at bounding box center [358, 374] width 188 height 24
click at [396, 139] on link "Gifts" at bounding box center [398, 153] width 33 height 29
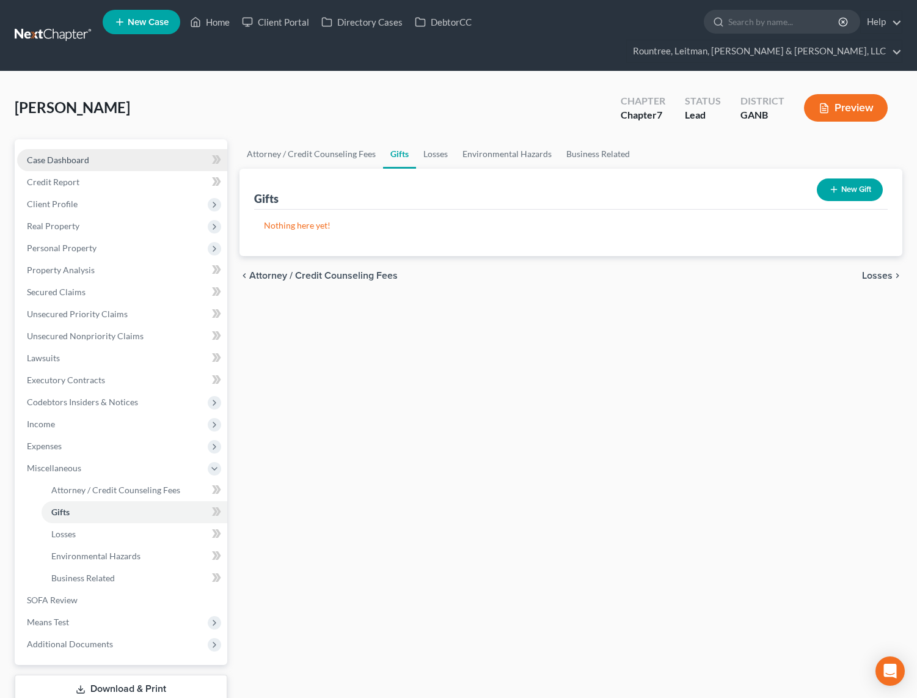
click at [61, 149] on link "Case Dashboard" at bounding box center [122, 160] width 210 height 22
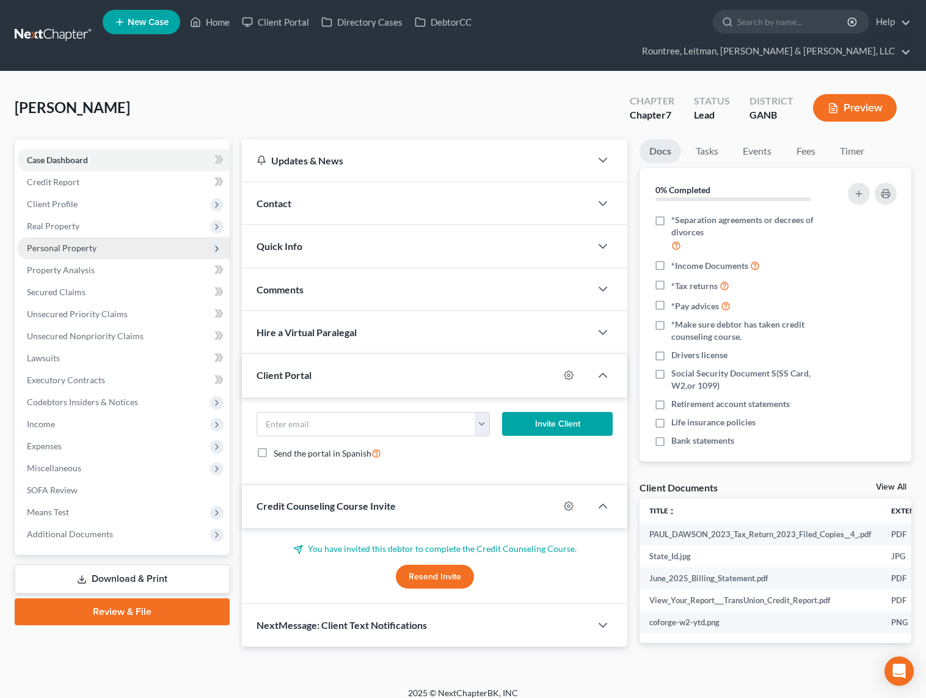
click at [98, 237] on span "Personal Property" at bounding box center [123, 248] width 213 height 22
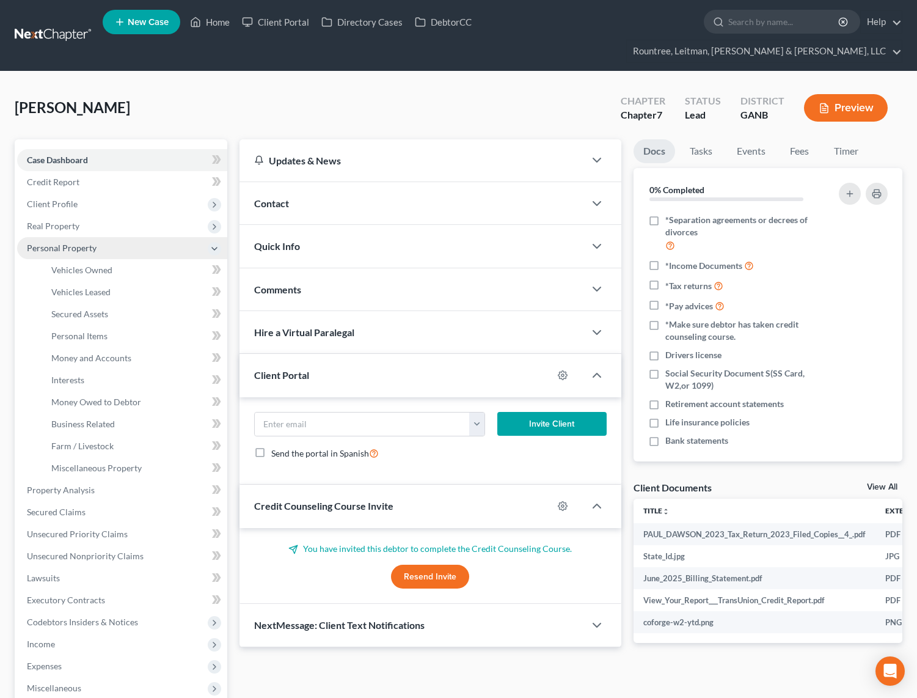
click at [90, 237] on span "Personal Property" at bounding box center [122, 248] width 210 height 22
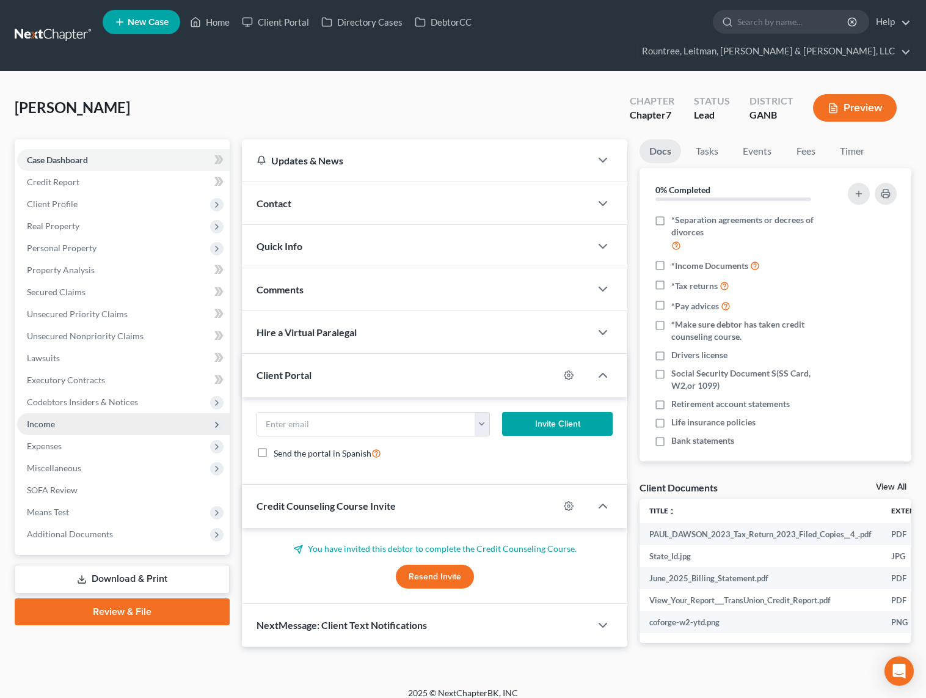
click at [62, 413] on span "Income" at bounding box center [123, 424] width 213 height 22
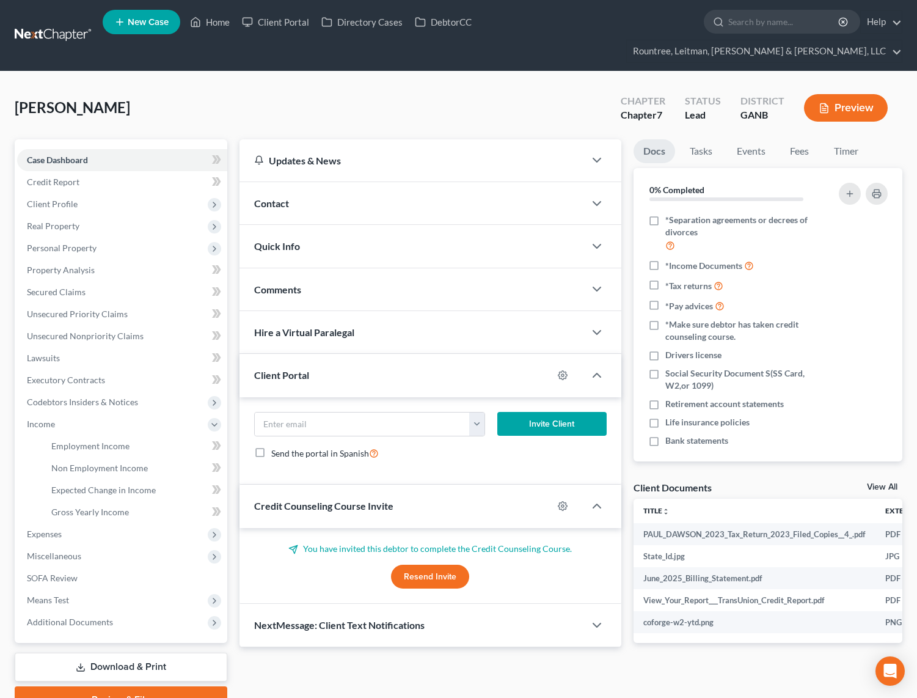
click at [74, 612] on div "Case Dashboard Payments Invoices Payments Payments Credit Report Client Profile…" at bounding box center [121, 391] width 213 height 504
click at [73, 617] on span "Additional Documents" at bounding box center [70, 622] width 86 height 10
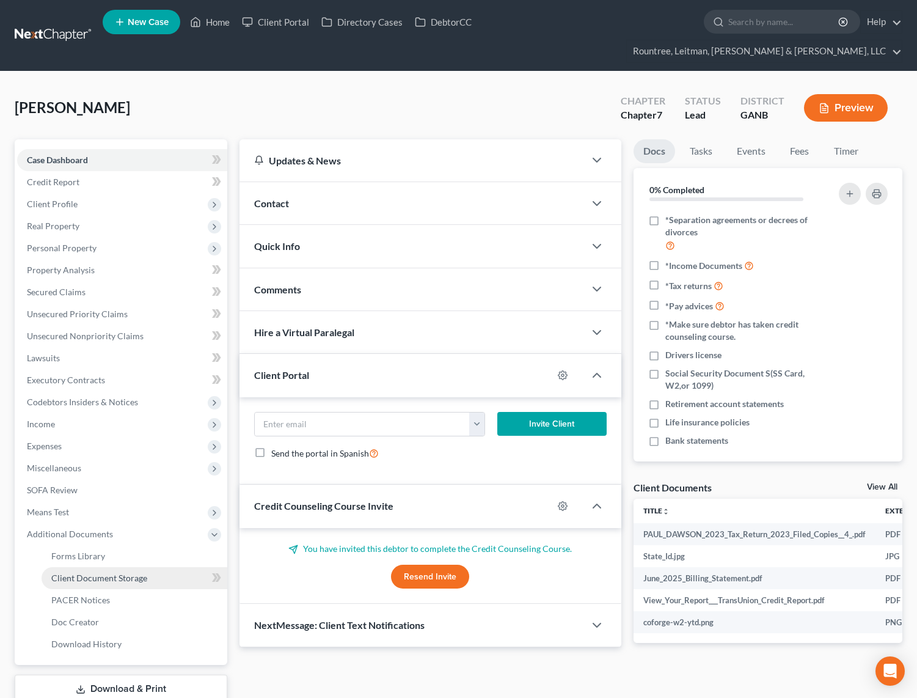
click at [98, 567] on link "Client Document Storage" at bounding box center [135, 578] width 186 height 22
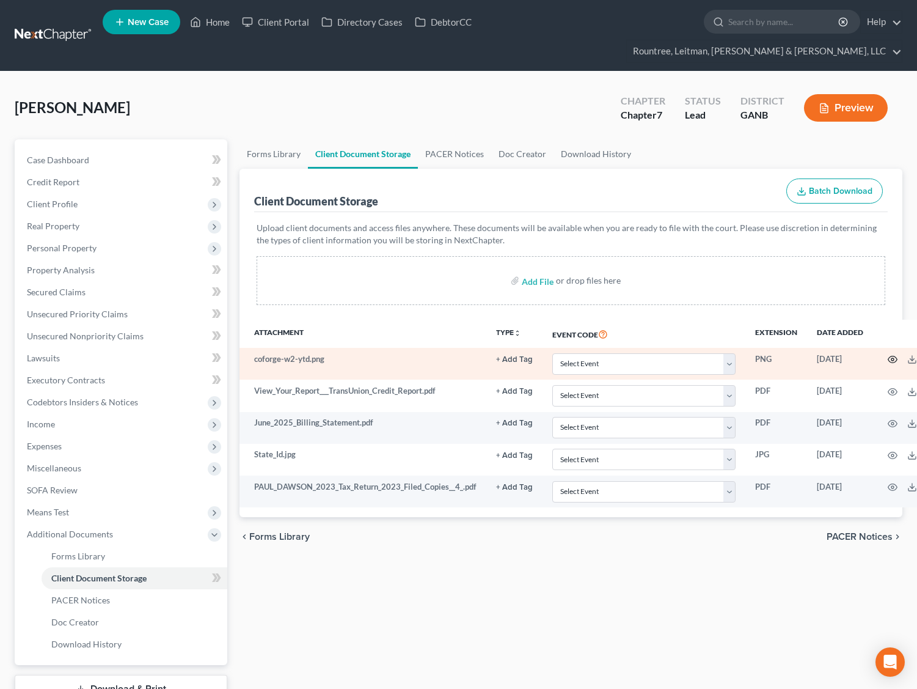
click at [888, 354] on icon "button" at bounding box center [893, 359] width 10 height 10
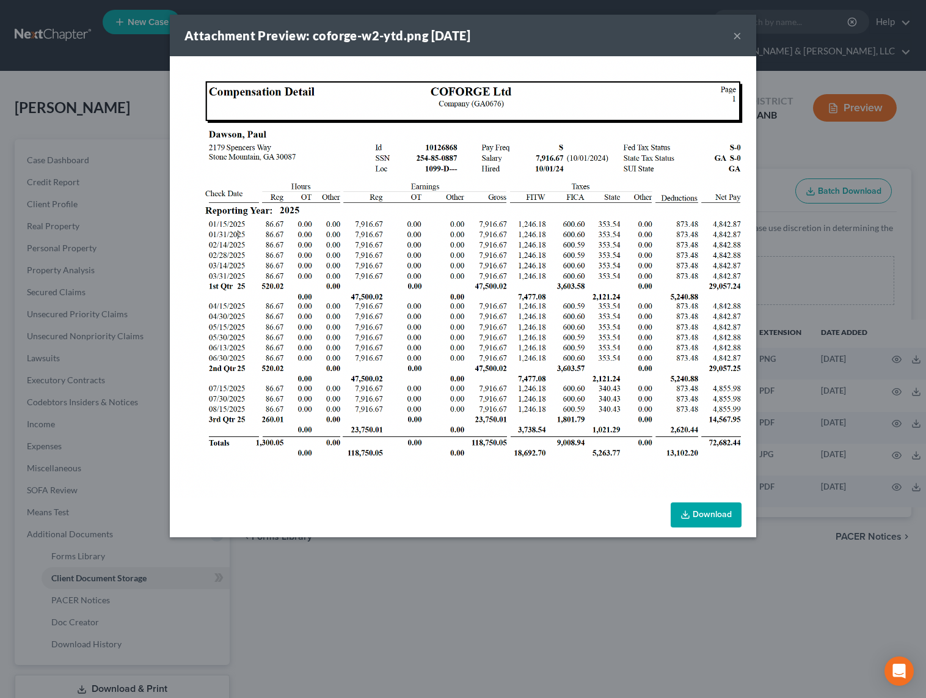
click at [735, 32] on button "×" at bounding box center [737, 35] width 9 height 15
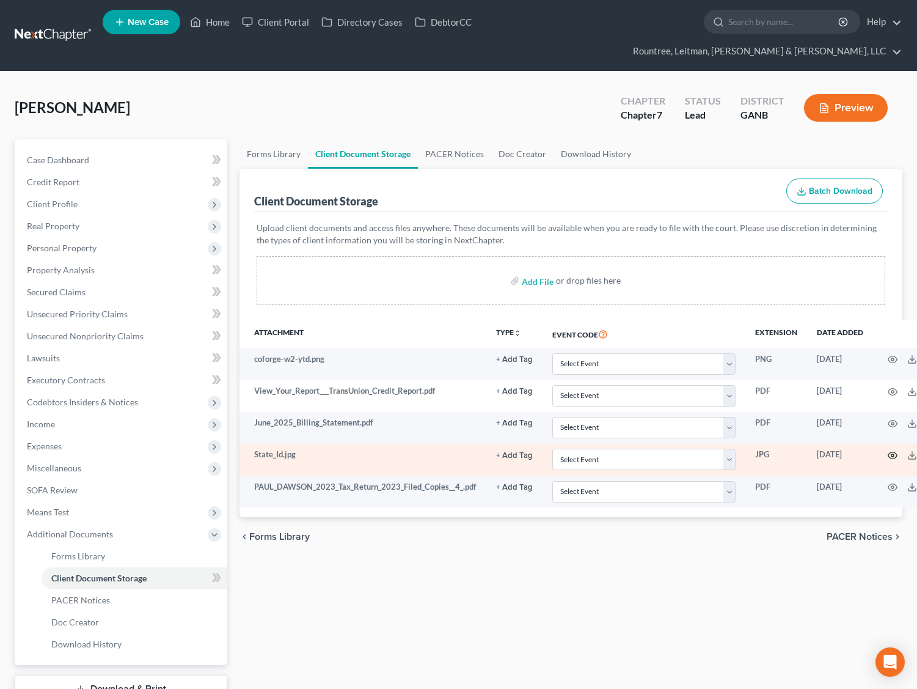
click at [894, 452] on icon "button" at bounding box center [892, 455] width 9 height 7
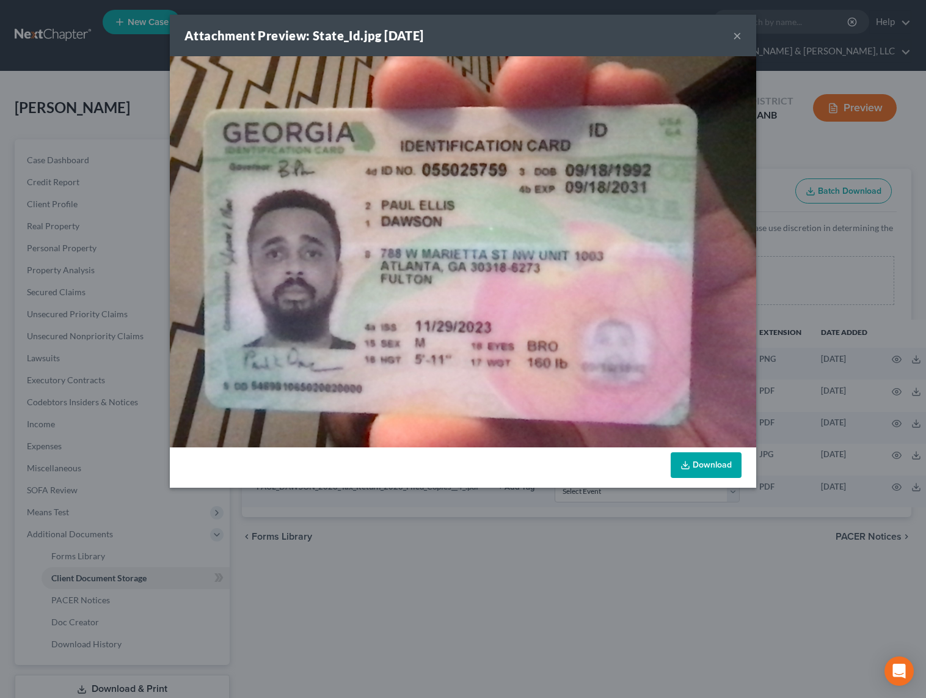
click at [739, 34] on button "×" at bounding box center [737, 35] width 9 height 15
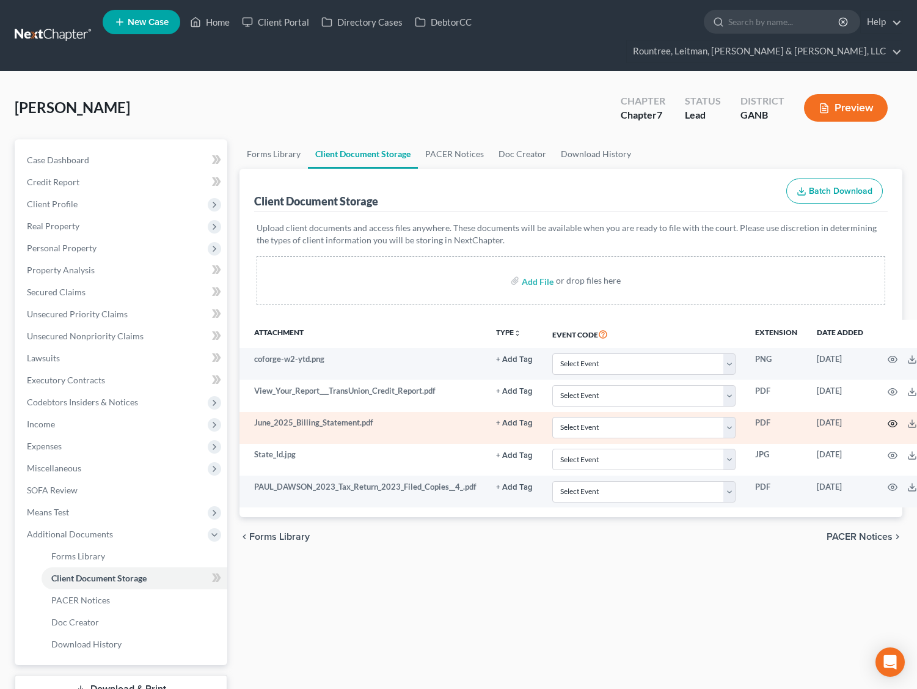
click at [893, 419] on icon "button" at bounding box center [893, 424] width 10 height 10
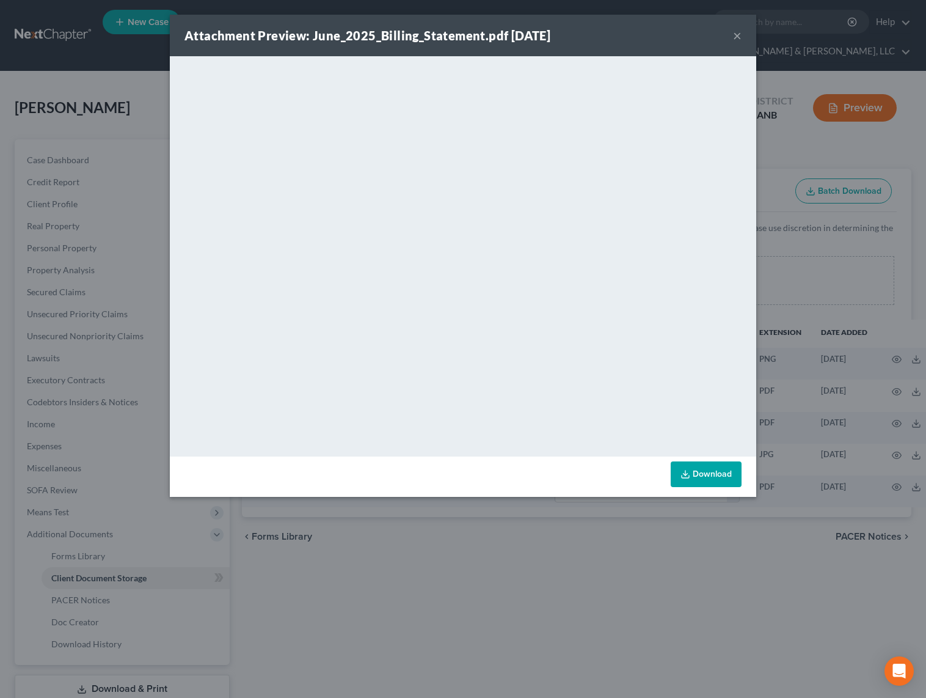
click at [735, 31] on button "×" at bounding box center [737, 35] width 9 height 15
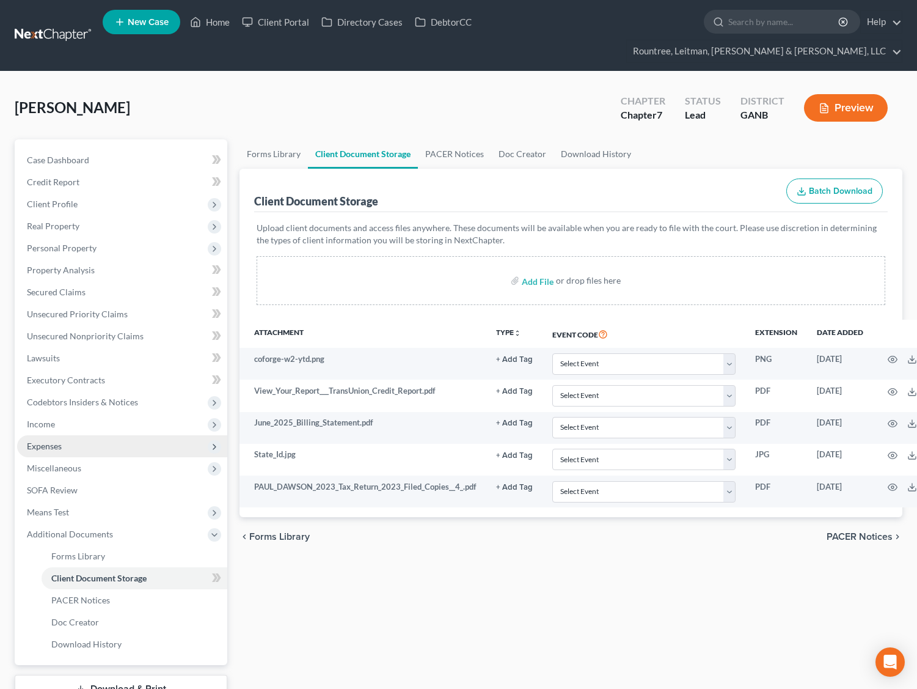
click at [57, 441] on span "Expenses" at bounding box center [44, 446] width 35 height 10
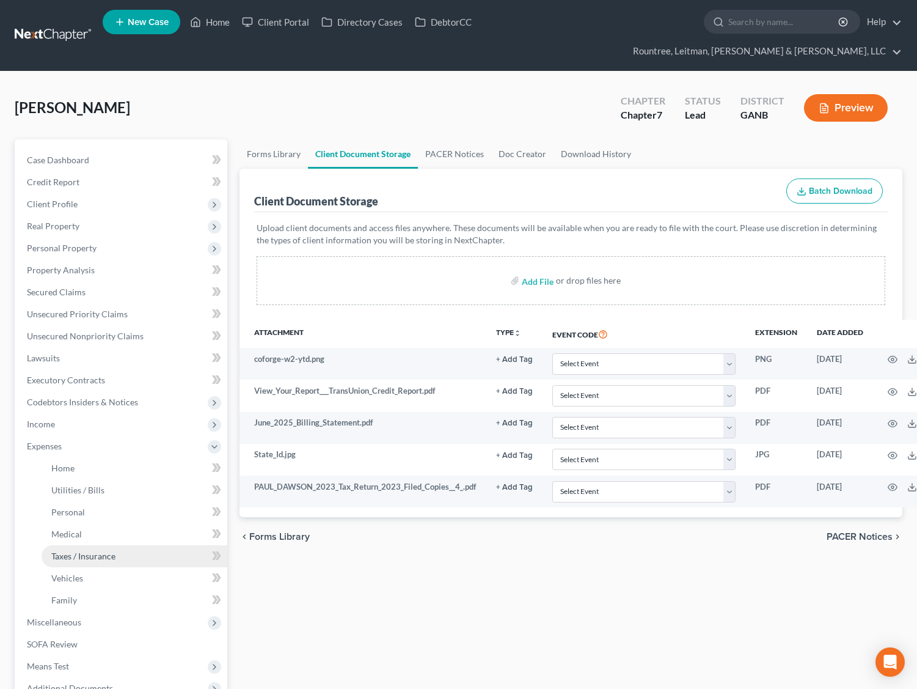
click at [74, 551] on span "Taxes / Insurance" at bounding box center [83, 556] width 64 height 10
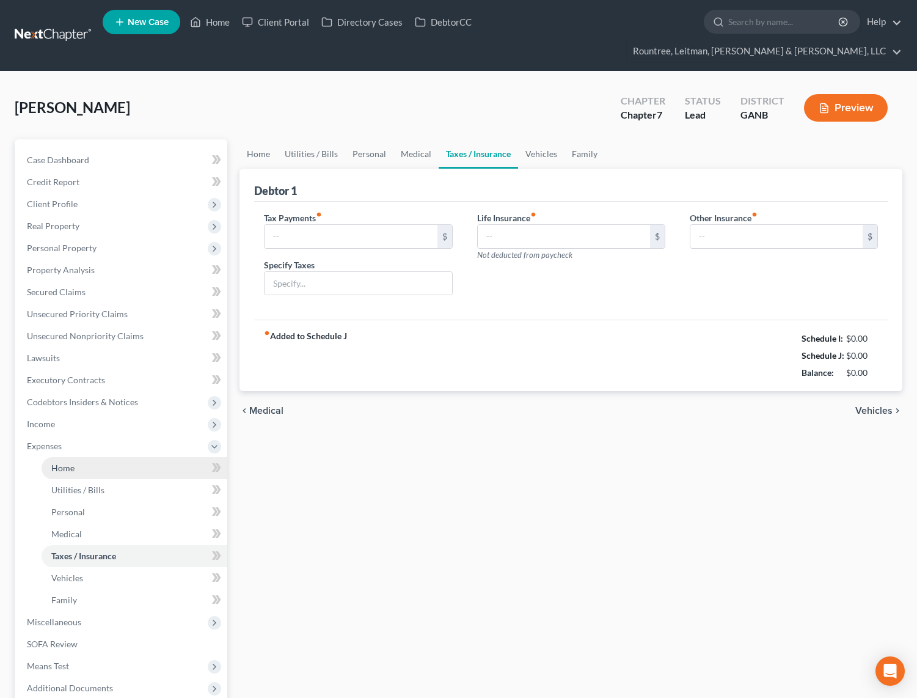
type input "1,800.00"
type input "Federal and State Income Tax"
type input "0.00"
click at [60, 457] on link "Home" at bounding box center [135, 468] width 186 height 22
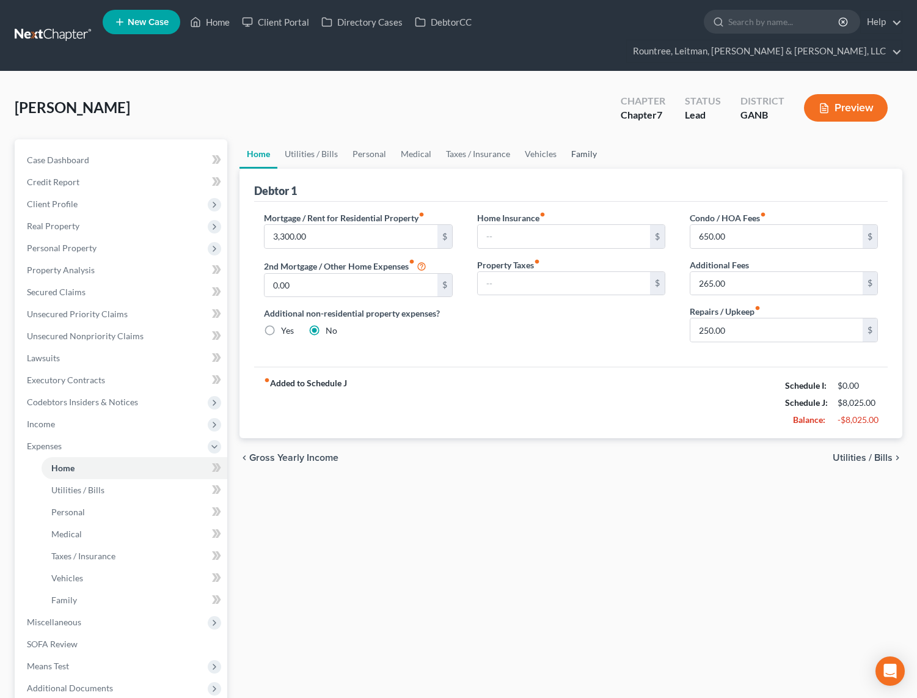
click at [577, 139] on link "Family" at bounding box center [584, 153] width 40 height 29
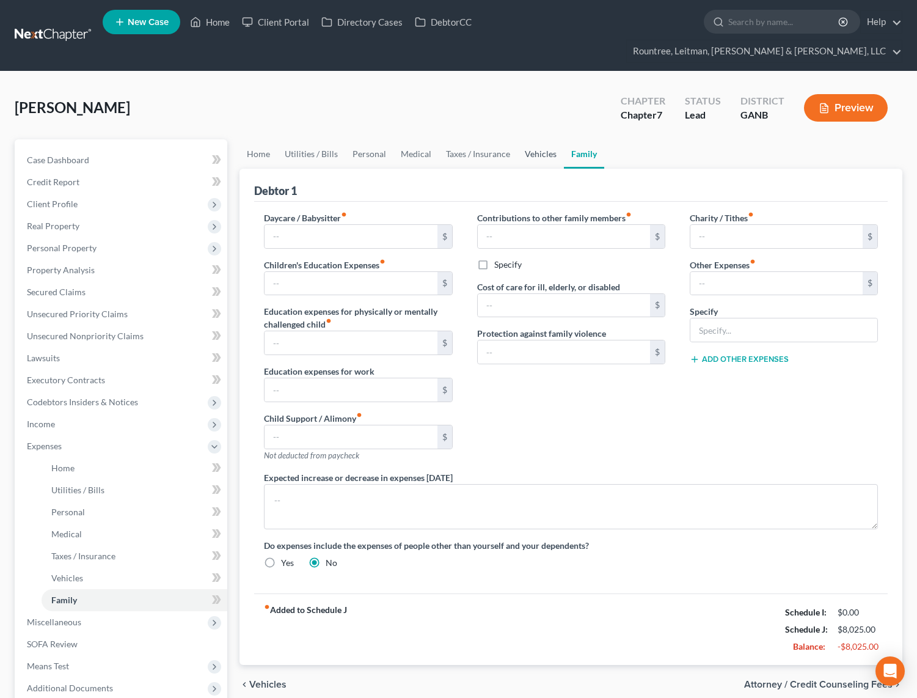
click at [540, 139] on link "Vehicles" at bounding box center [541, 153] width 46 height 29
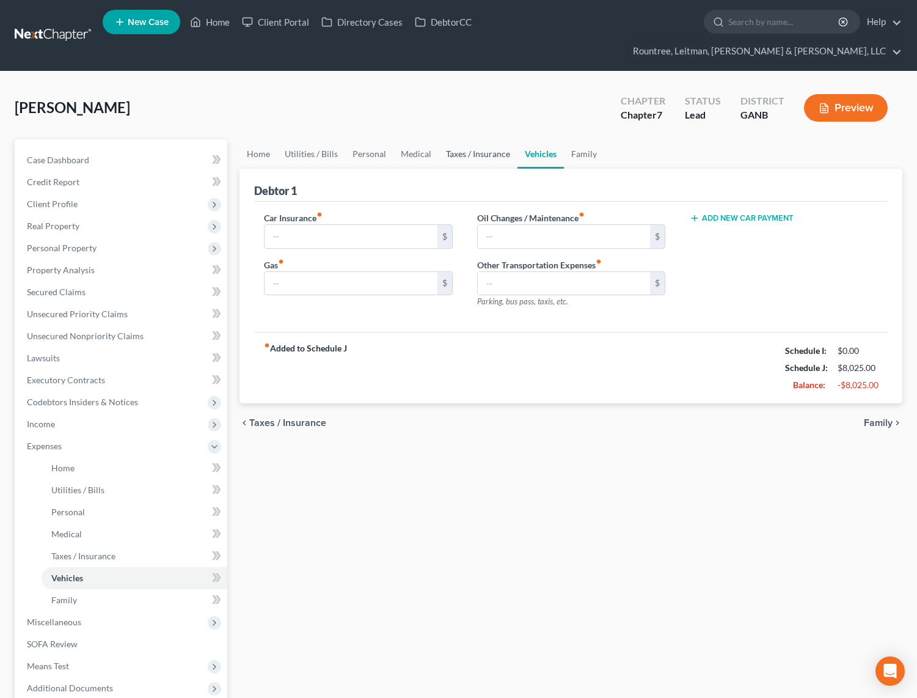
click at [504, 139] on link "Taxes / Insurance" at bounding box center [478, 153] width 79 height 29
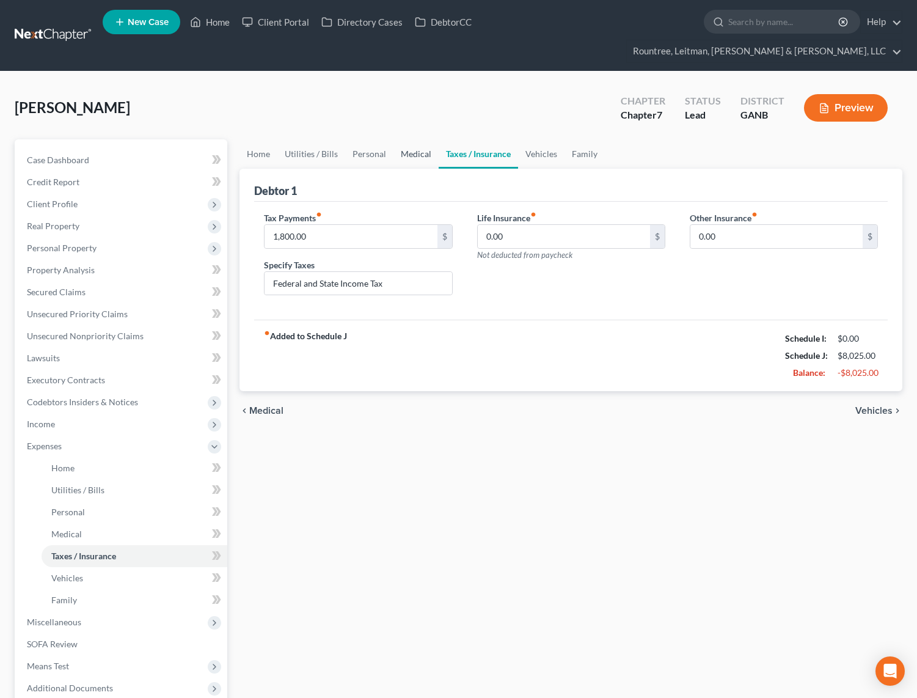
click at [406, 139] on link "Medical" at bounding box center [416, 153] width 45 height 29
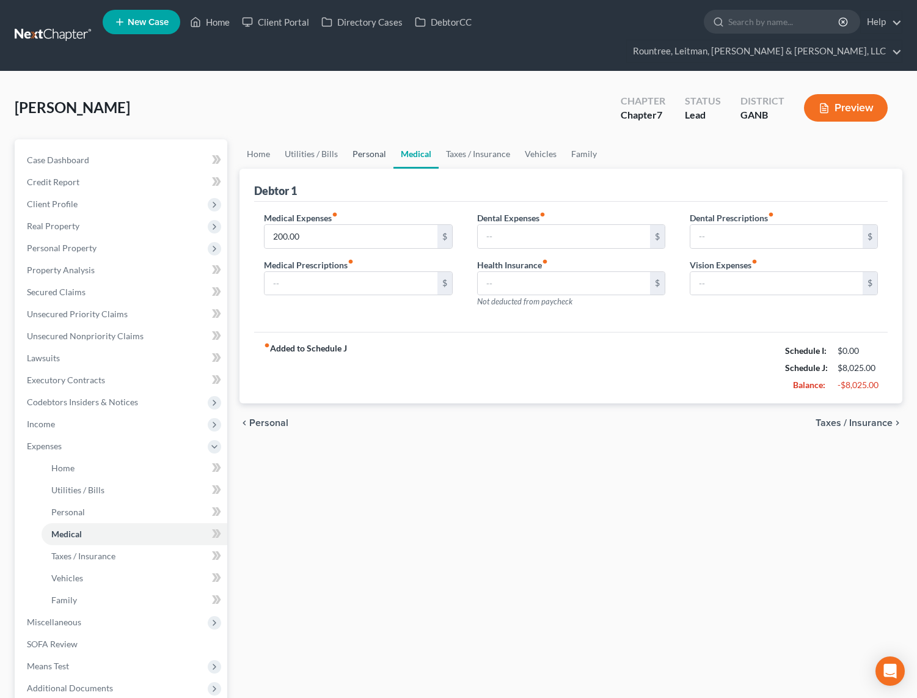
click at [367, 139] on link "Personal" at bounding box center [369, 153] width 48 height 29
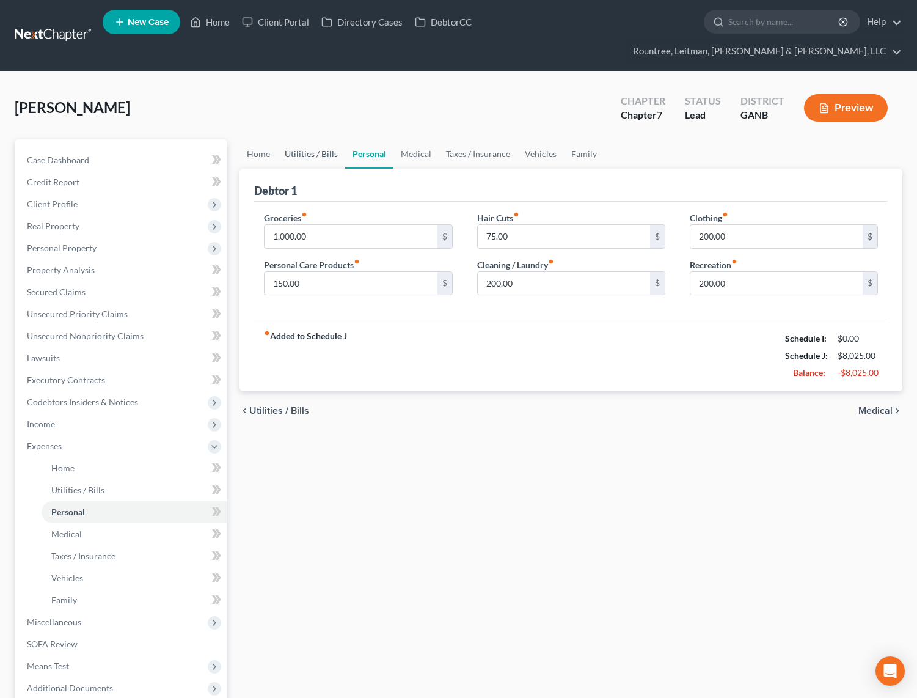
drag, startPoint x: 312, startPoint y: 133, endPoint x: 281, endPoint y: 128, distance: 30.9
click at [312, 139] on link "Utilities / Bills" at bounding box center [311, 153] width 68 height 29
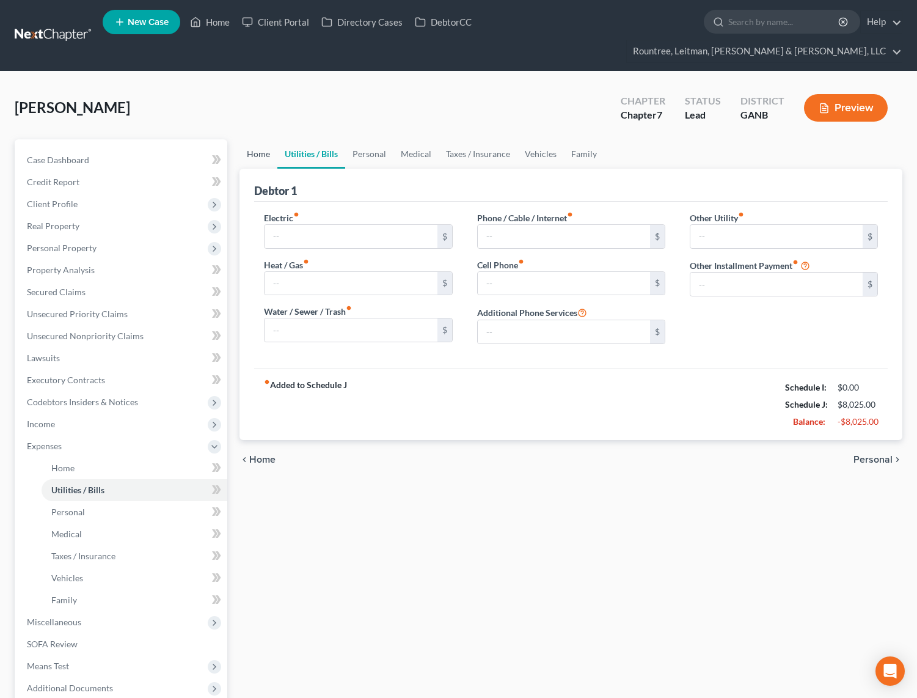
click at [260, 139] on link "Home" at bounding box center [259, 153] width 38 height 29
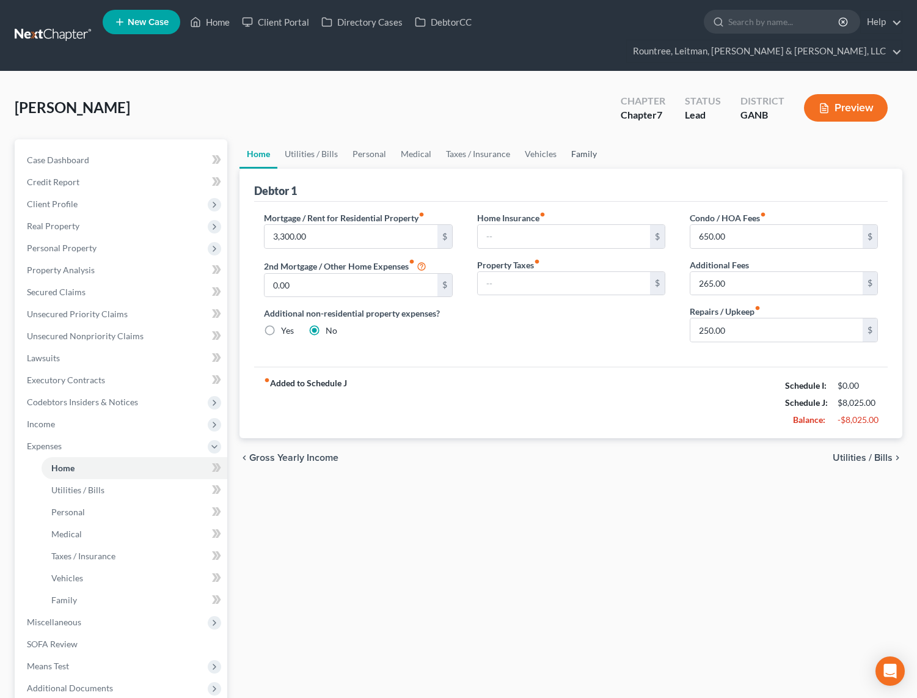
click at [576, 139] on link "Family" at bounding box center [584, 153] width 40 height 29
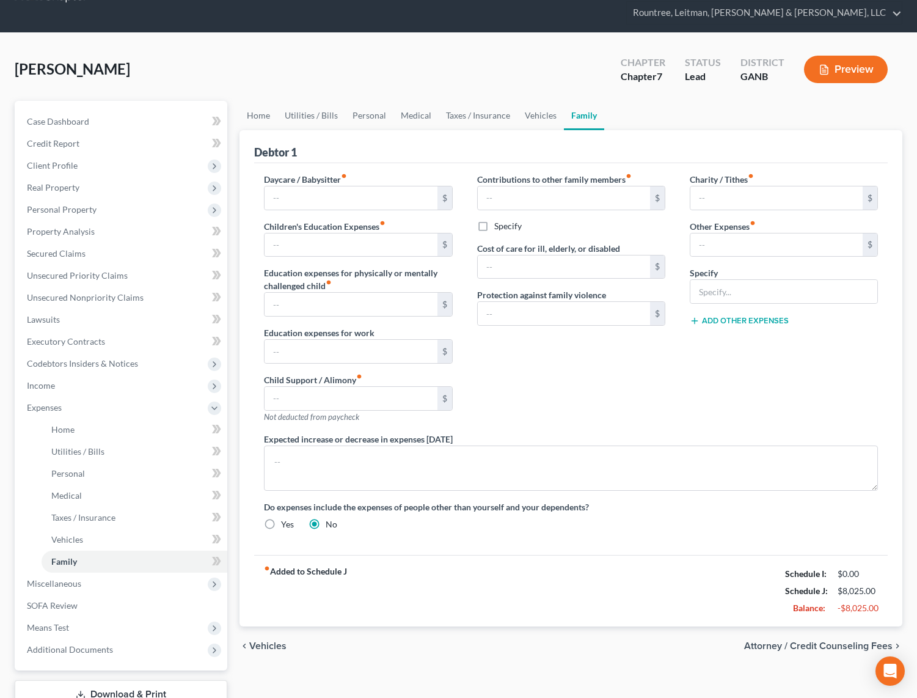
scroll to position [8, 0]
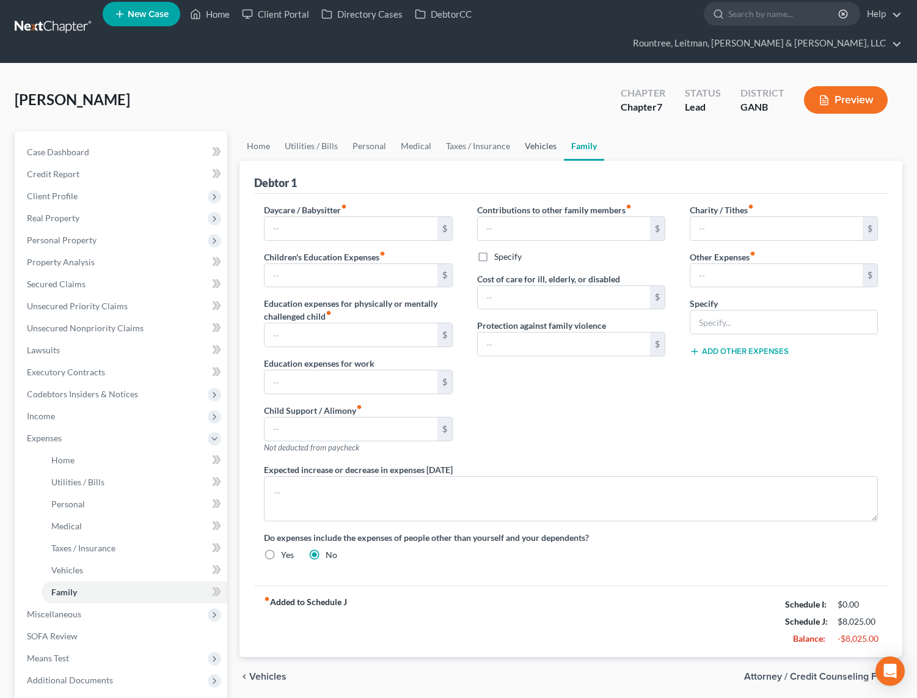
click at [525, 131] on link "Vehicles" at bounding box center [541, 145] width 46 height 29
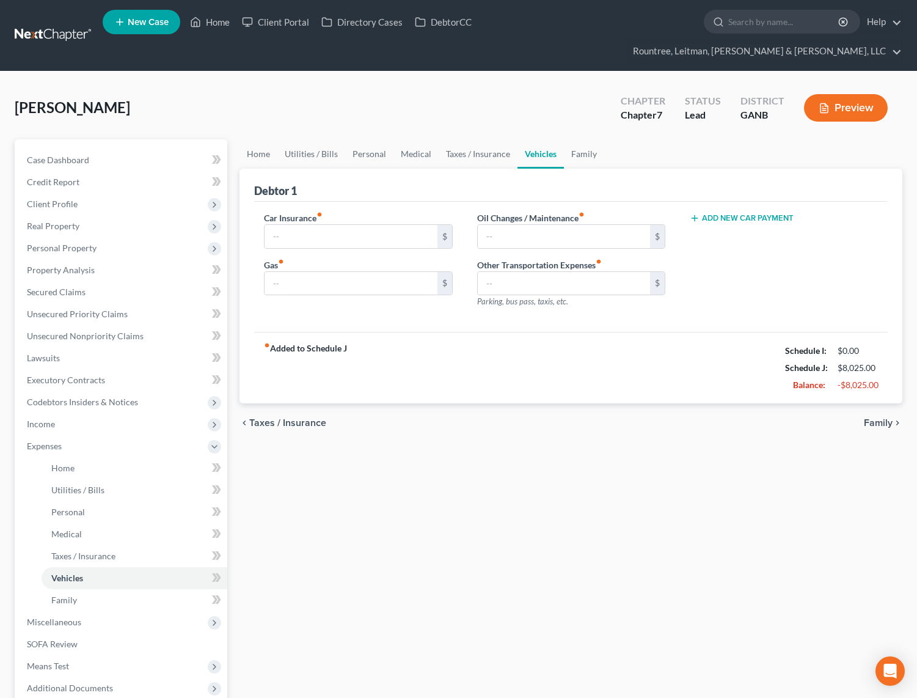
click at [518, 139] on link "Vehicles" at bounding box center [541, 153] width 46 height 29
click at [373, 139] on link "Personal" at bounding box center [369, 153] width 48 height 29
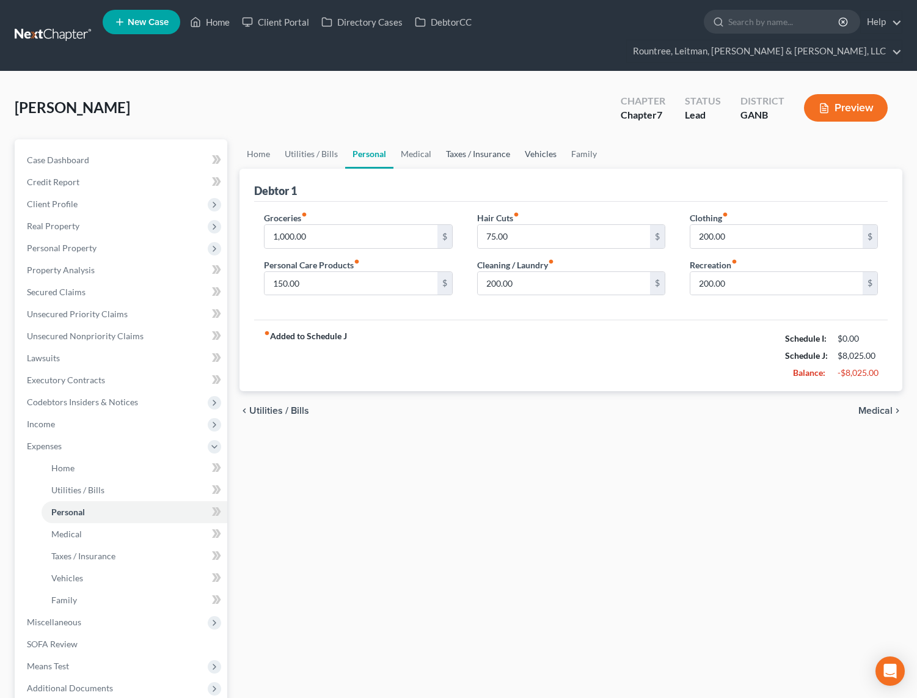
click at [511, 139] on link "Taxes / Insurance" at bounding box center [478, 153] width 79 height 29
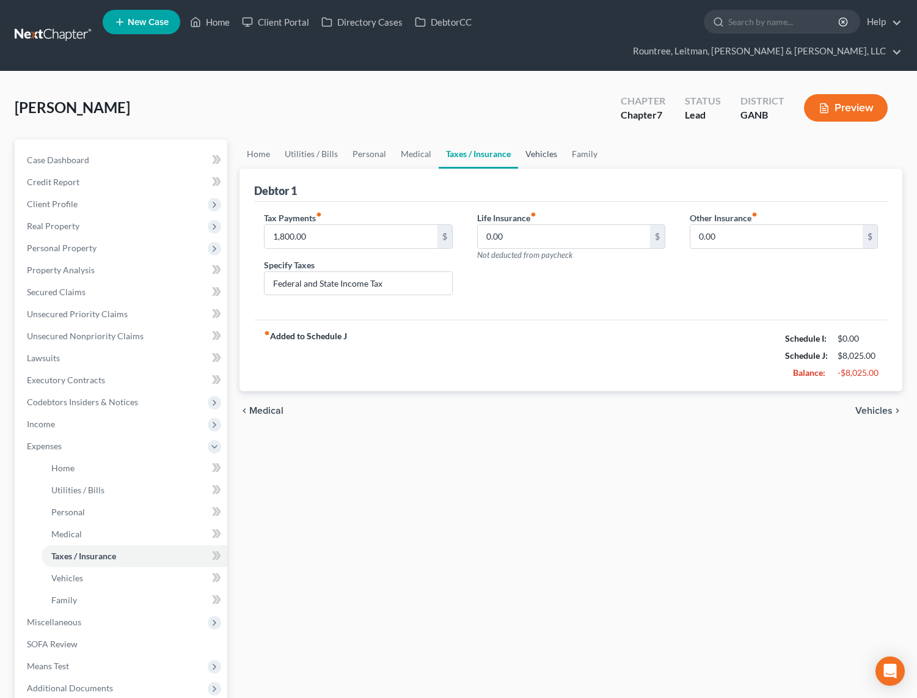
click at [554, 139] on link "Vehicles" at bounding box center [541, 153] width 46 height 29
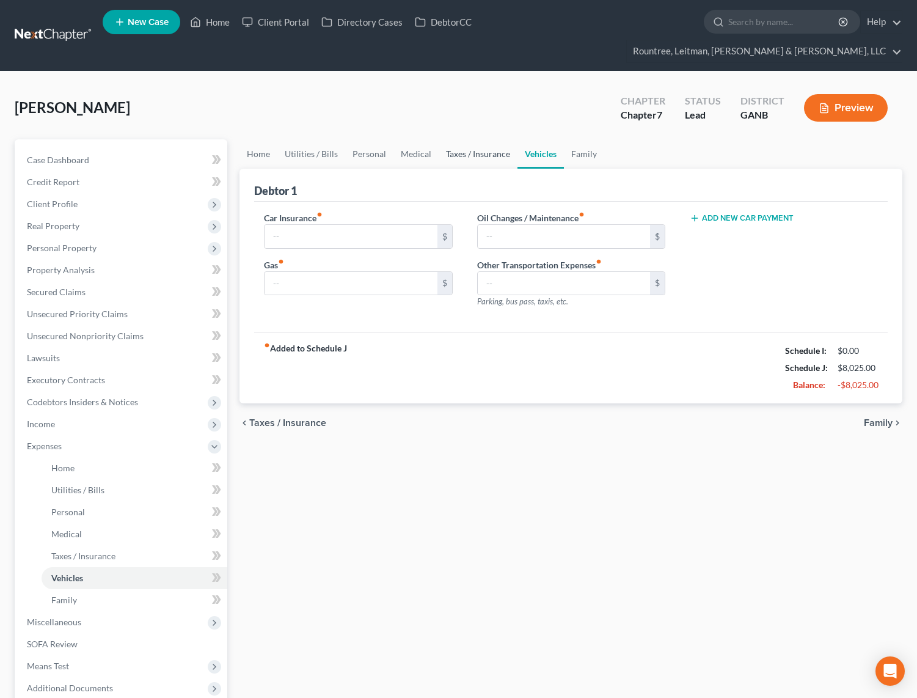
click at [504, 139] on link "Taxes / Insurance" at bounding box center [478, 153] width 79 height 29
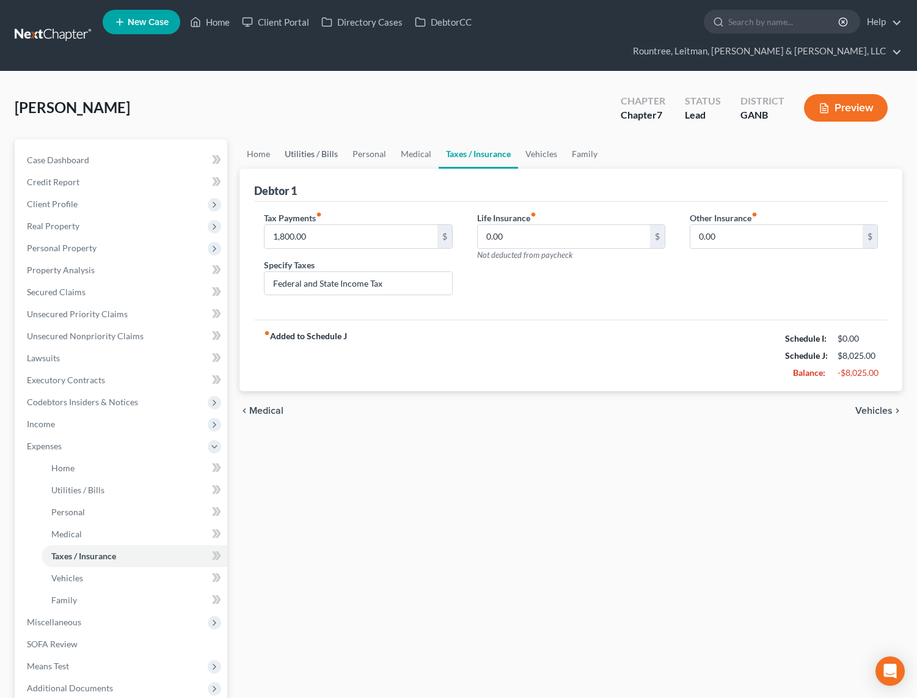
click at [324, 139] on link "Utilities / Bills" at bounding box center [311, 153] width 68 height 29
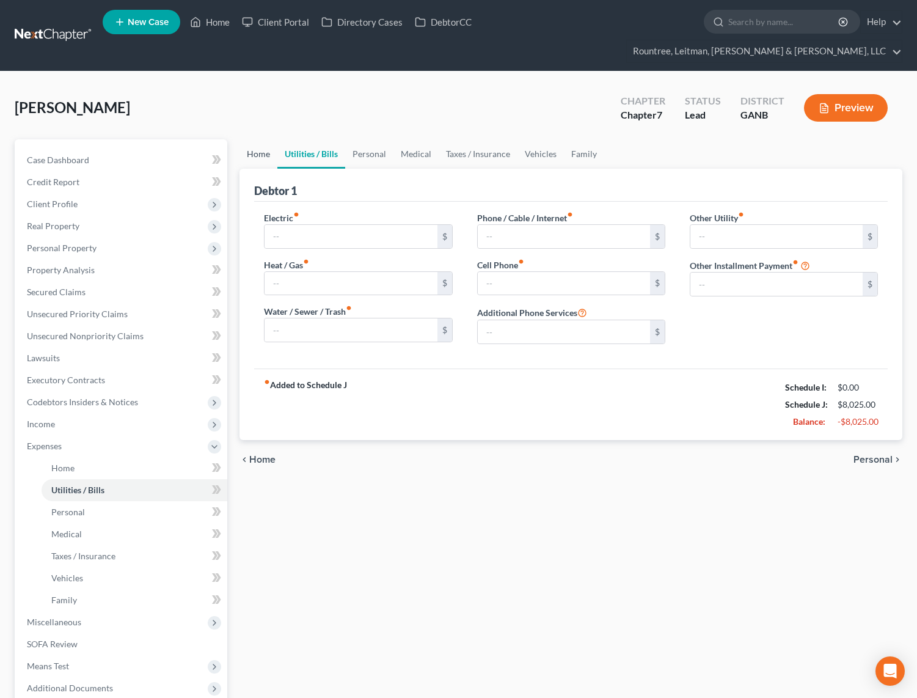
click at [252, 139] on link "Home" at bounding box center [259, 153] width 38 height 29
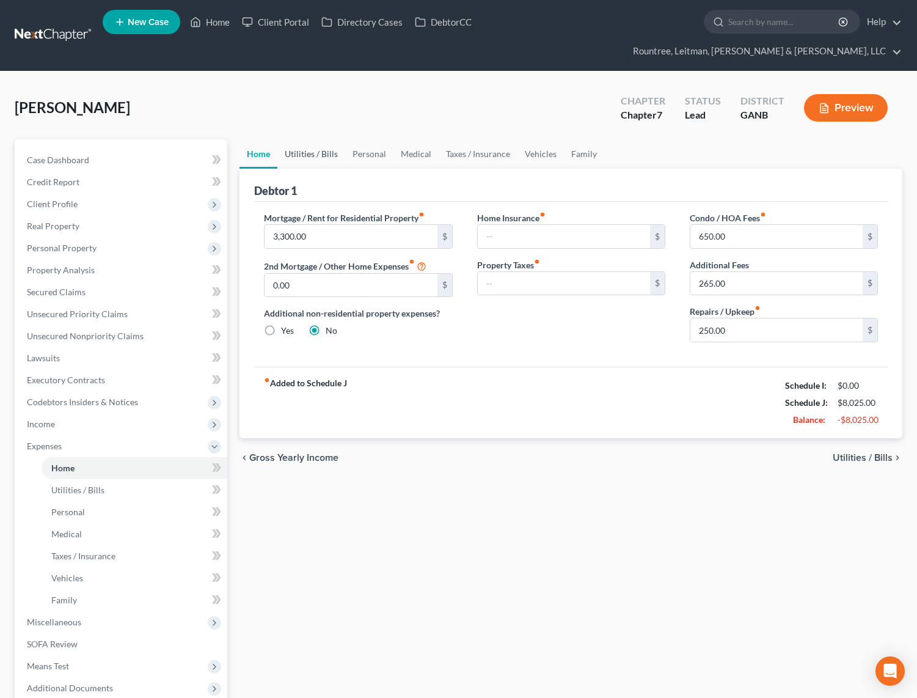
click at [304, 139] on link "Utilities / Bills" at bounding box center [311, 153] width 68 height 29
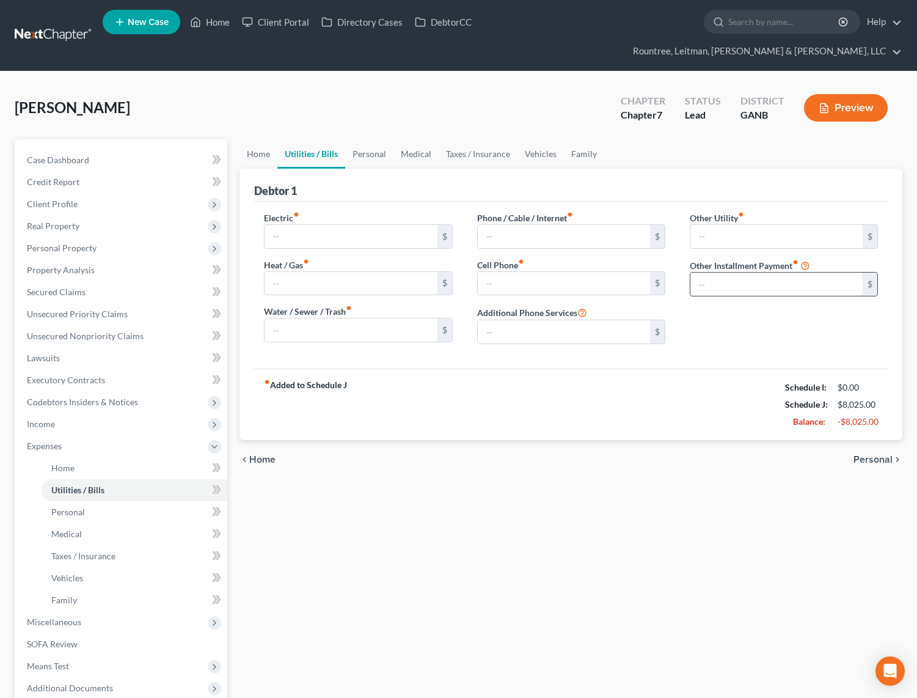
click at [728, 273] on input "text" at bounding box center [777, 284] width 172 height 23
type input "2,112"
click at [752, 307] on input "text" at bounding box center [784, 318] width 187 height 23
type input "Rental Condo"
click at [545, 139] on link "Vehicles" at bounding box center [541, 153] width 46 height 29
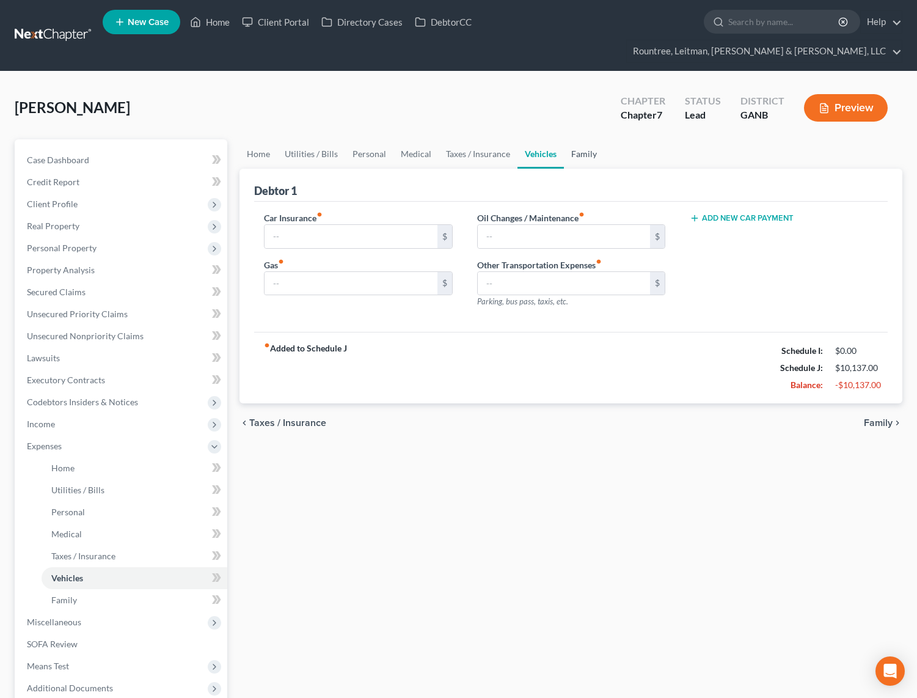
click at [581, 139] on link "Family" at bounding box center [584, 153] width 40 height 29
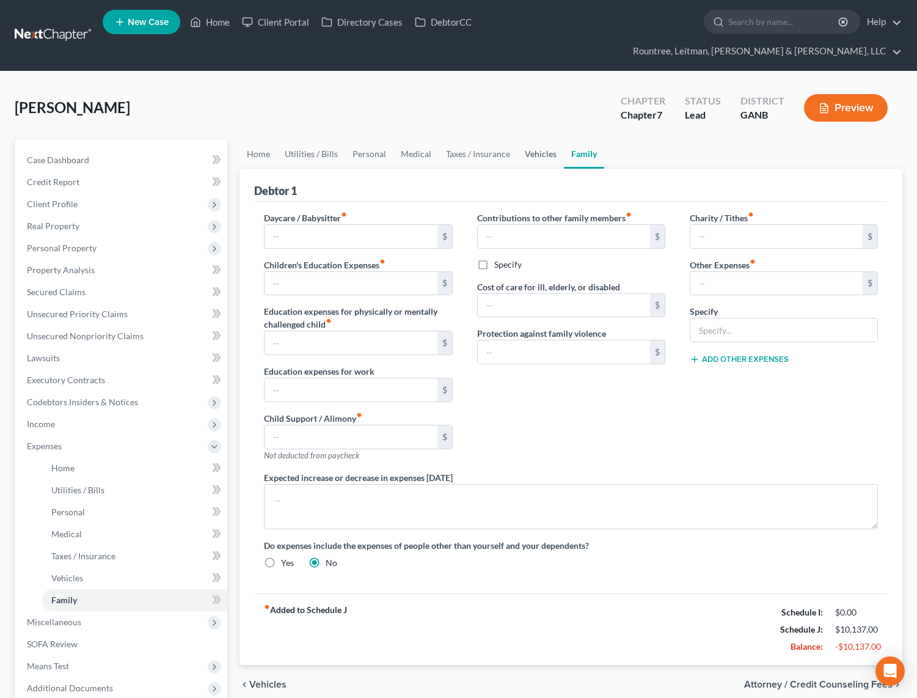
click at [529, 139] on link "Vehicles" at bounding box center [541, 153] width 46 height 29
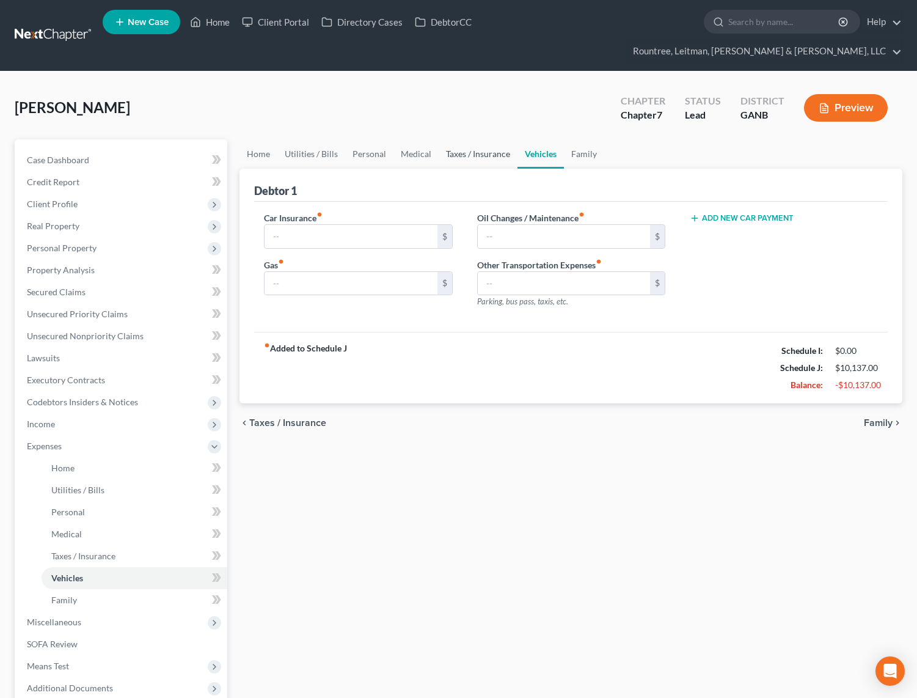
click at [463, 139] on link "Taxes / Insurance" at bounding box center [478, 153] width 79 height 29
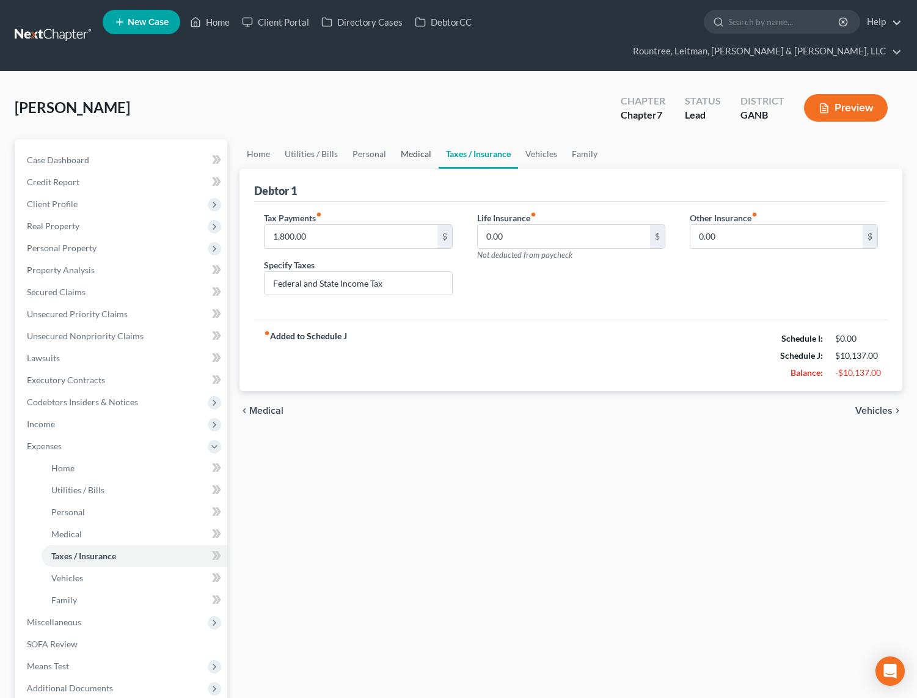
click at [409, 139] on link "Medical" at bounding box center [416, 153] width 45 height 29
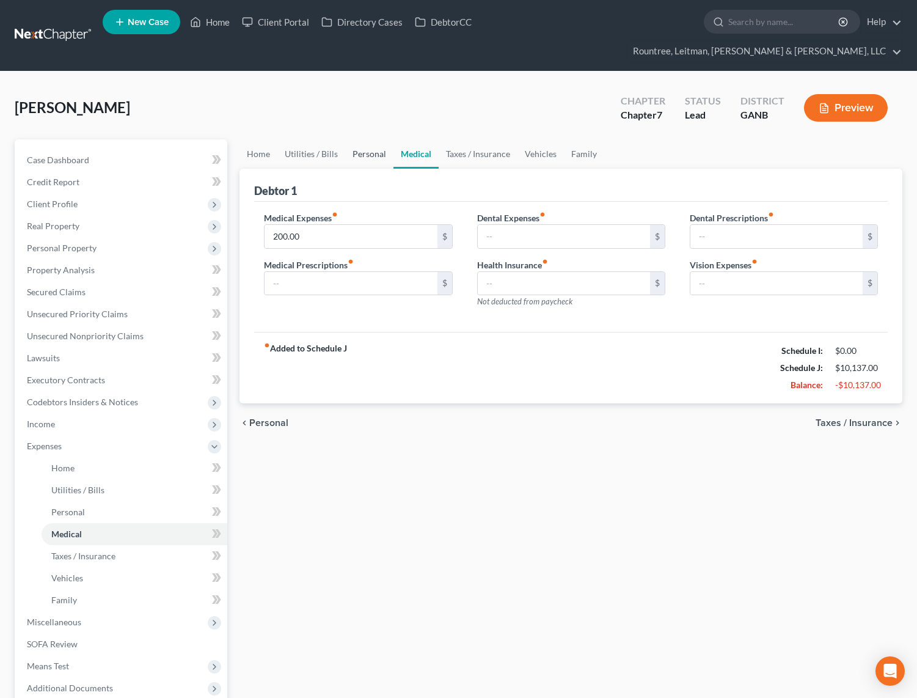
click at [372, 139] on link "Personal" at bounding box center [369, 153] width 48 height 29
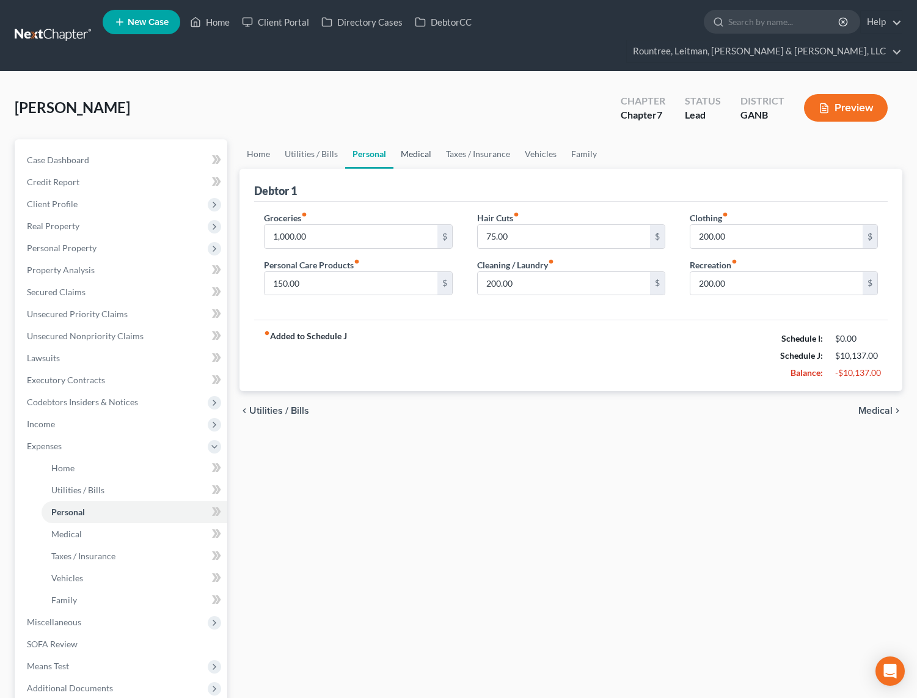
click at [417, 139] on link "Medical" at bounding box center [416, 153] width 45 height 29
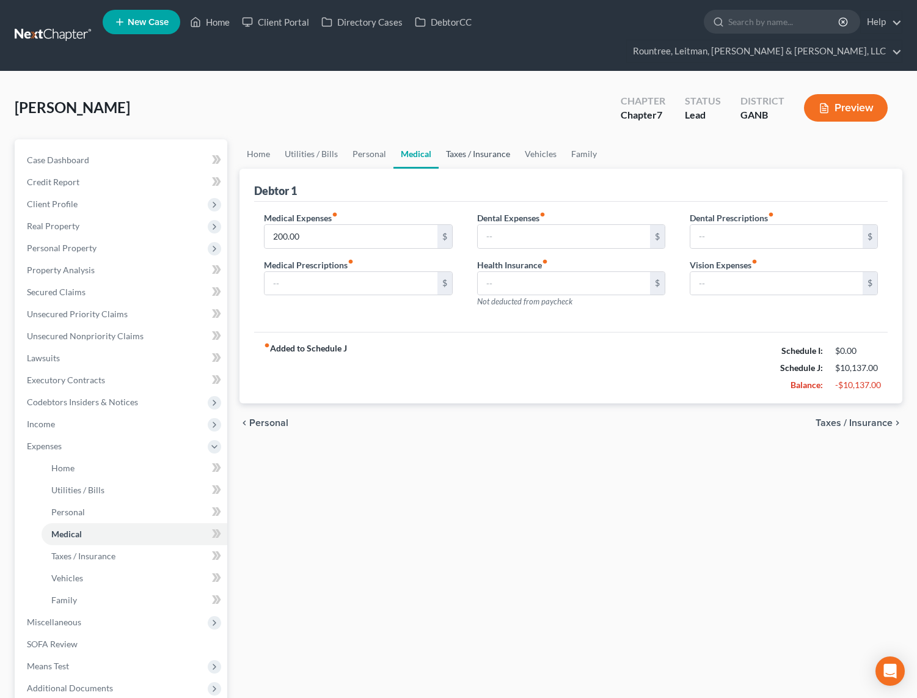
click at [467, 139] on link "Taxes / Insurance" at bounding box center [478, 153] width 79 height 29
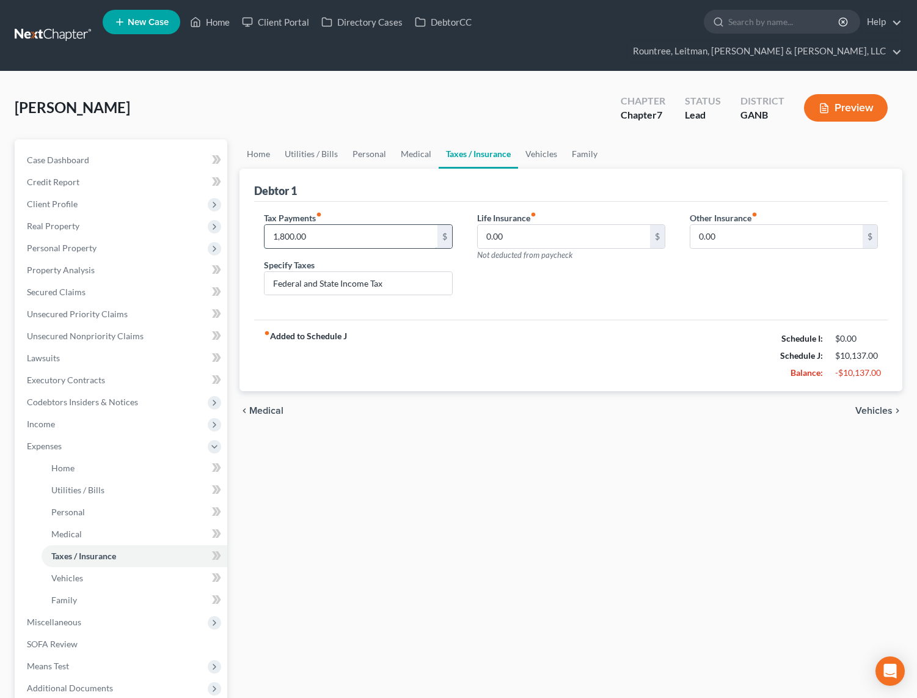
drag, startPoint x: 321, startPoint y: 213, endPoint x: 351, endPoint y: 216, distance: 29.5
click at [351, 225] on input "1,800.00" at bounding box center [351, 236] width 172 height 23
type input "2,000"
click at [373, 139] on link "Personal" at bounding box center [369, 153] width 48 height 29
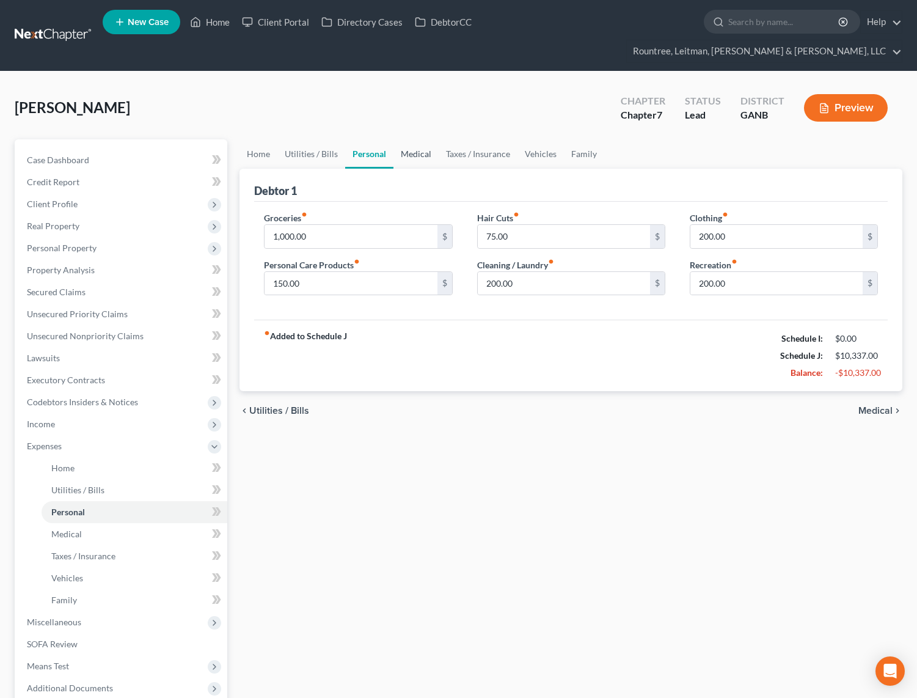
click at [412, 139] on link "Medical" at bounding box center [416, 153] width 45 height 29
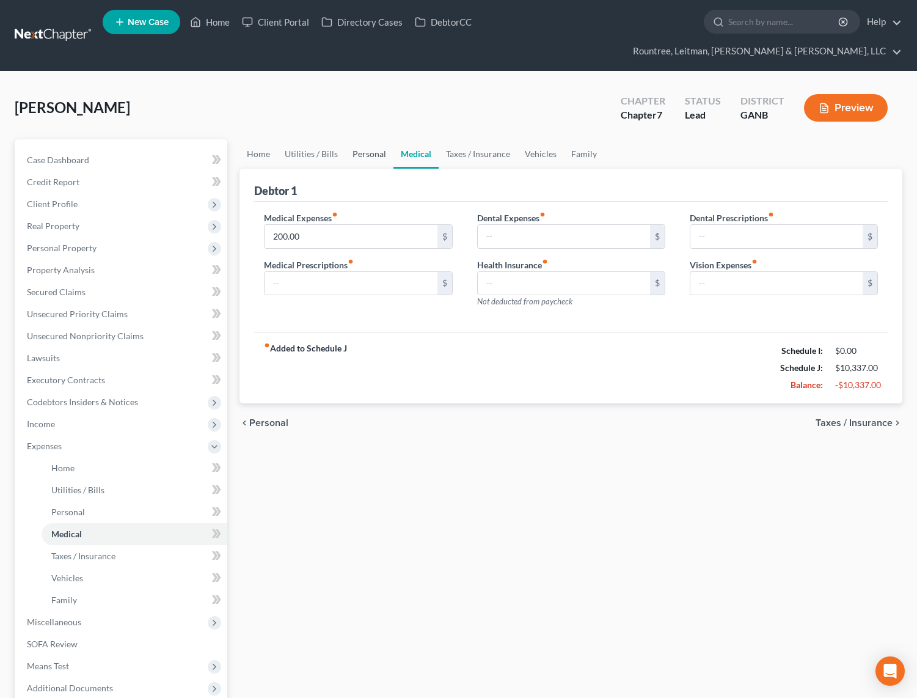
click at [370, 139] on link "Personal" at bounding box center [369, 153] width 48 height 29
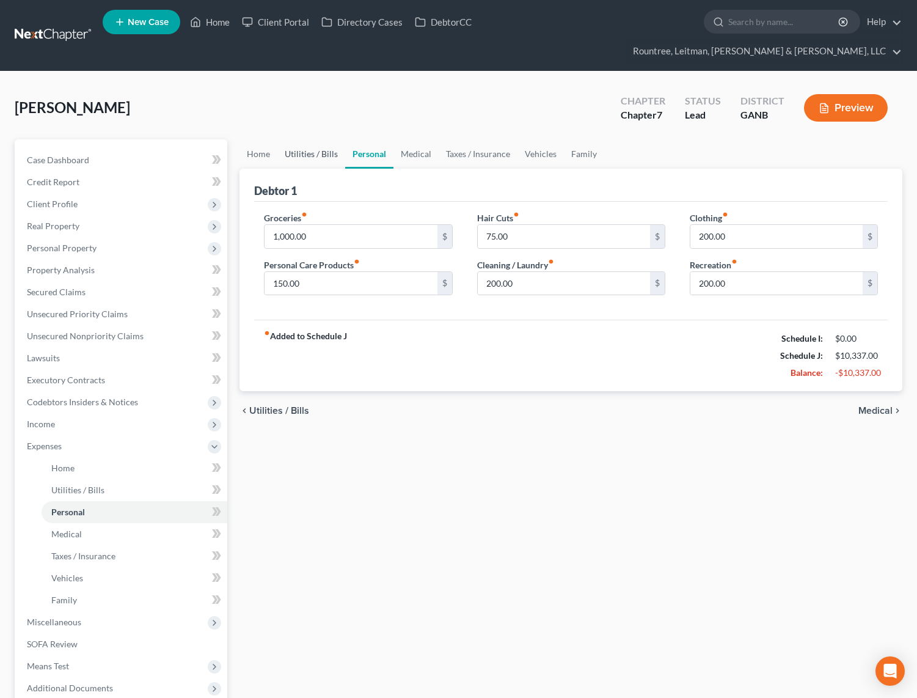
click at [318, 139] on link "Utilities / Bills" at bounding box center [311, 153] width 68 height 29
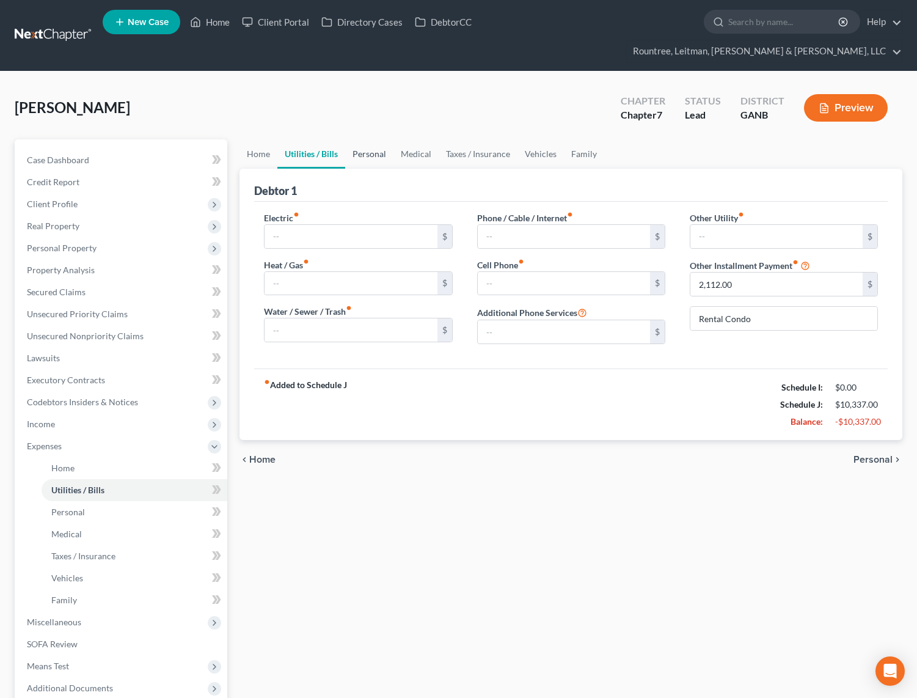
click at [354, 139] on link "Personal" at bounding box center [369, 153] width 48 height 29
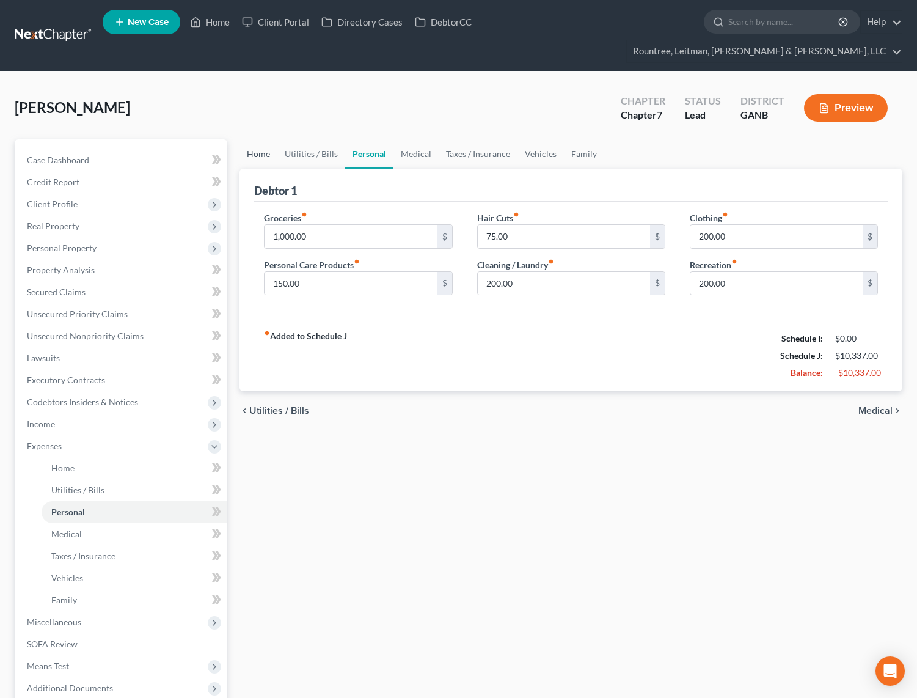
click at [253, 139] on link "Home" at bounding box center [259, 153] width 38 height 29
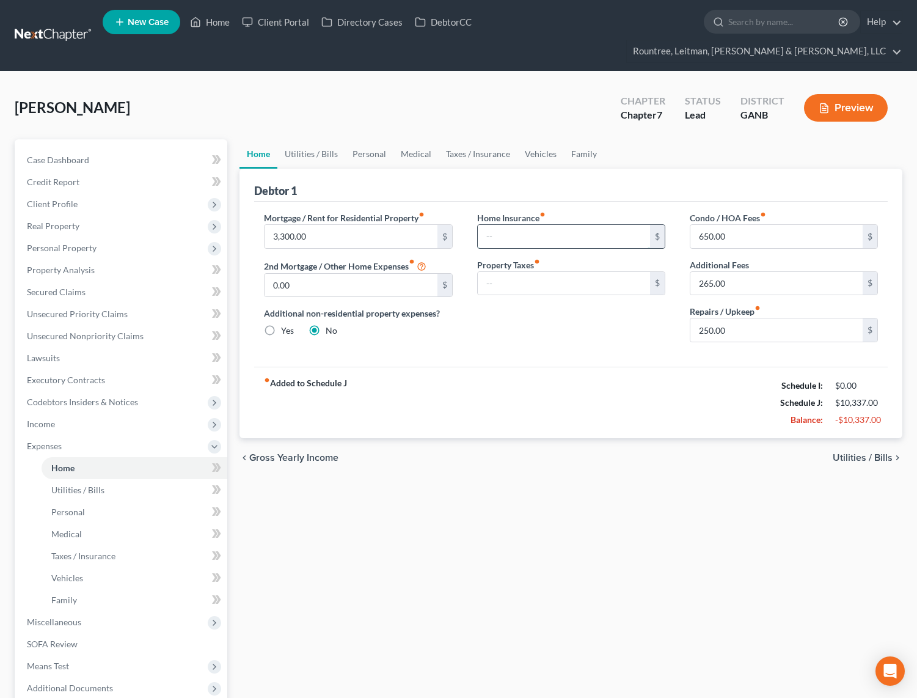
click at [557, 225] on input "text" at bounding box center [564, 236] width 172 height 23
click at [251, 169] on div "Debtor 1 Mortgage / Rent for Residential Property fiber_manual_record 3,300.00 …" at bounding box center [571, 303] width 663 height 269
click at [319, 139] on link "Utilities / Bills" at bounding box center [311, 153] width 68 height 29
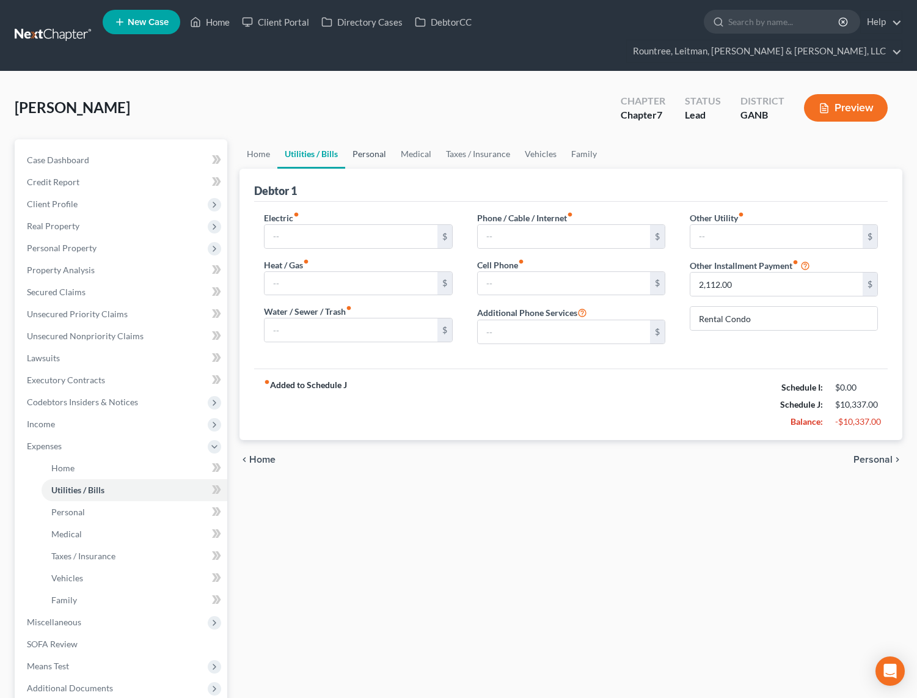
click at [376, 139] on link "Personal" at bounding box center [369, 153] width 48 height 29
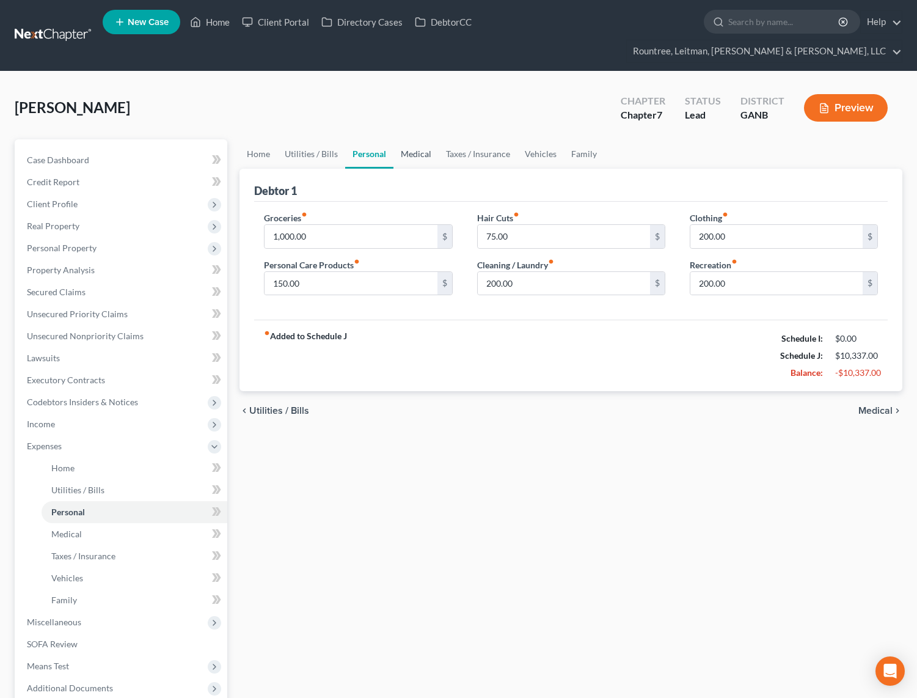
click at [415, 139] on link "Medical" at bounding box center [416, 153] width 45 height 29
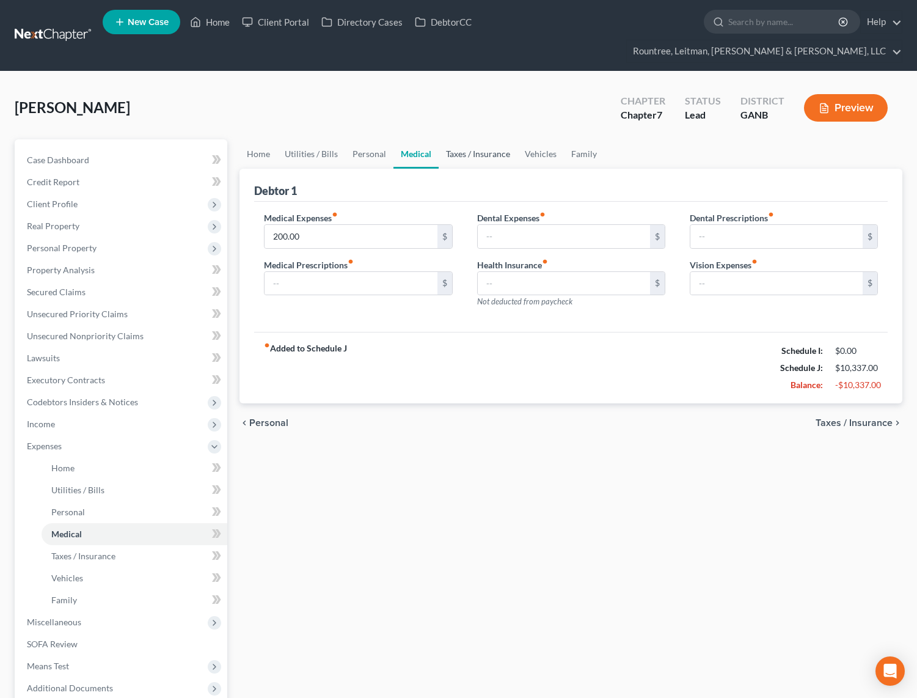
click at [477, 139] on link "Taxes / Insurance" at bounding box center [478, 153] width 79 height 29
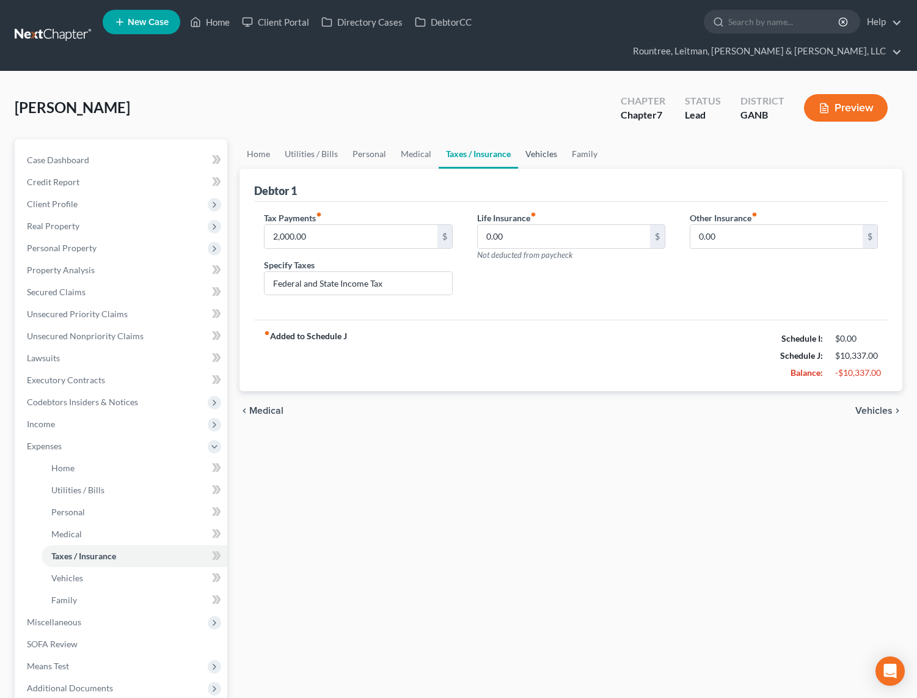
click at [545, 139] on link "Vehicles" at bounding box center [541, 153] width 46 height 29
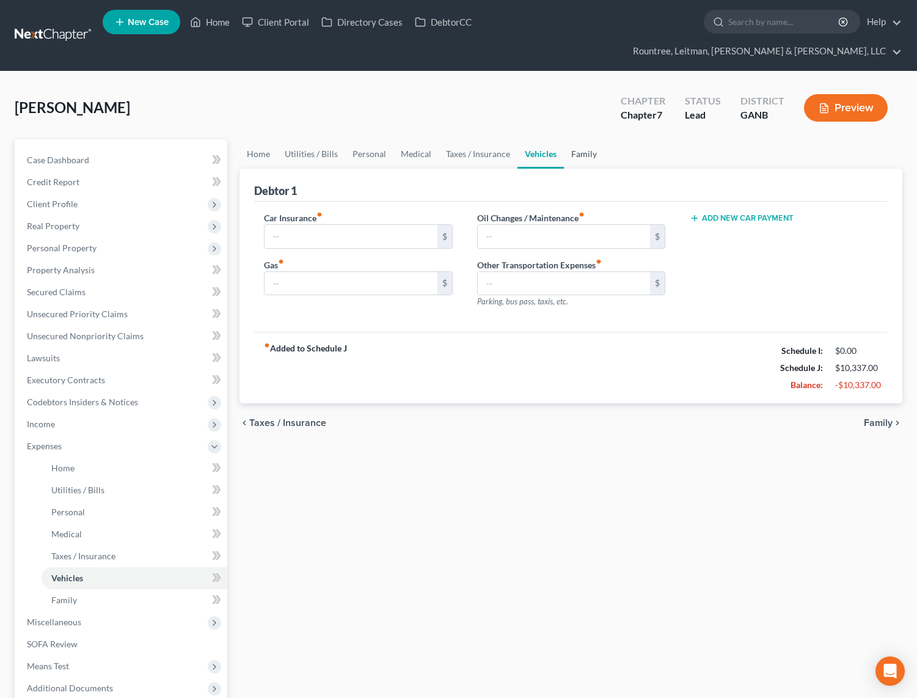
click at [573, 139] on link "Family" at bounding box center [584, 153] width 40 height 29
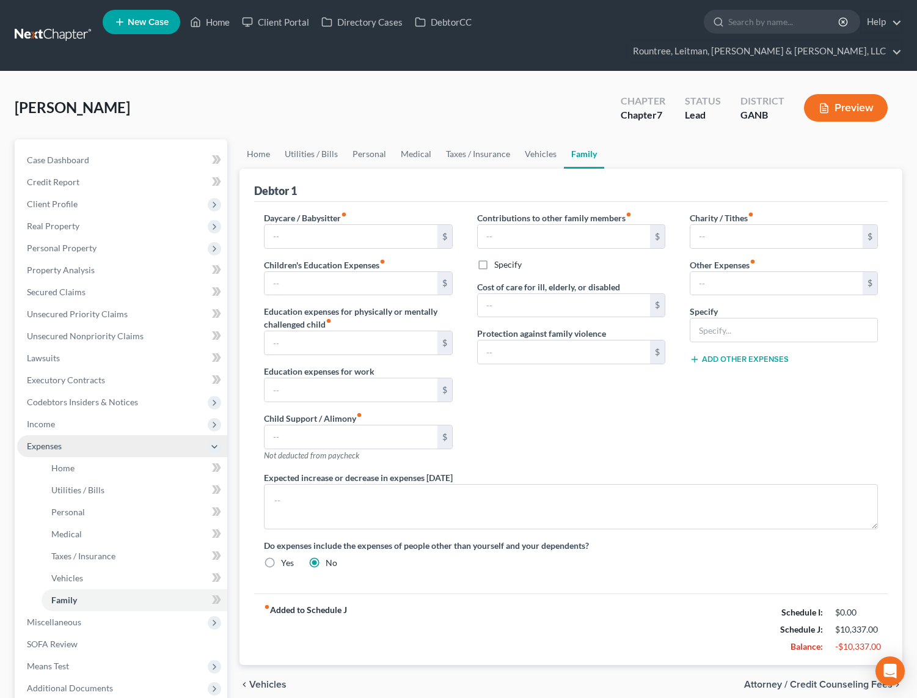
click at [56, 441] on span "Expenses" at bounding box center [44, 446] width 35 height 10
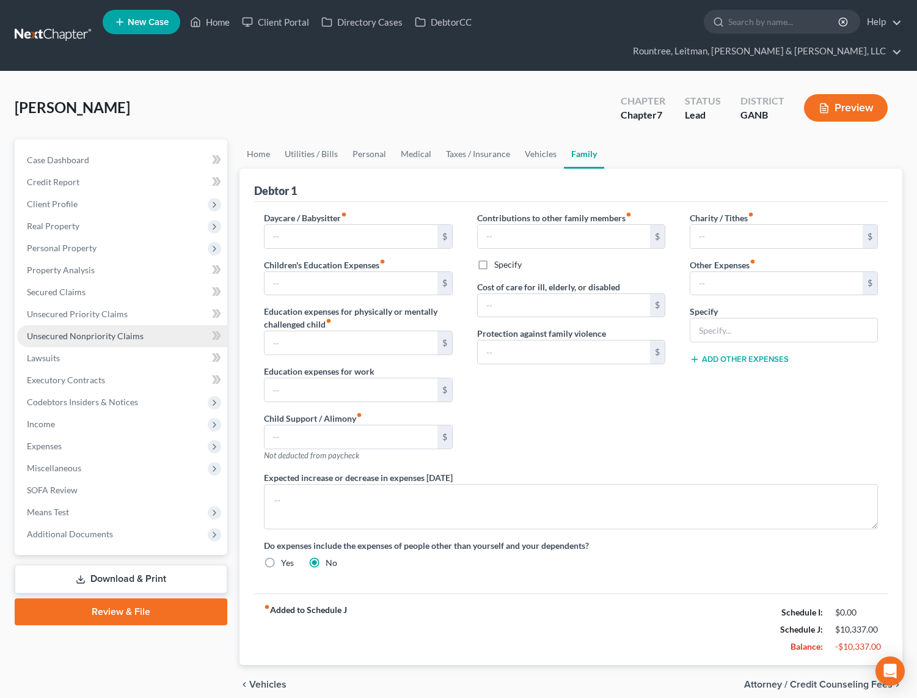
click at [105, 325] on link "Unsecured Nonpriority Claims" at bounding box center [122, 336] width 210 height 22
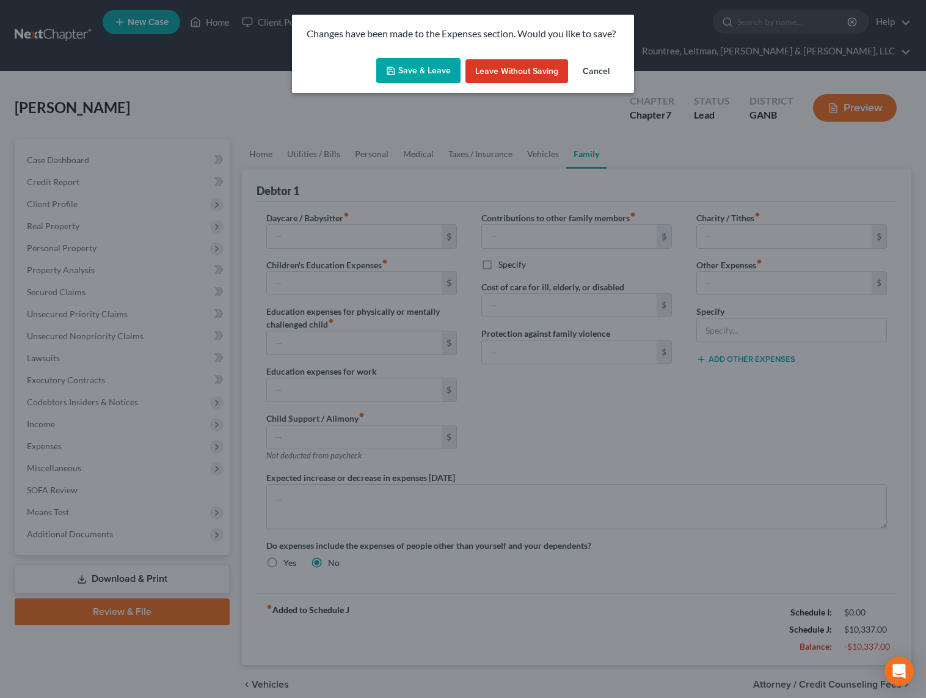
click at [426, 78] on button "Save & Leave" at bounding box center [418, 71] width 84 height 26
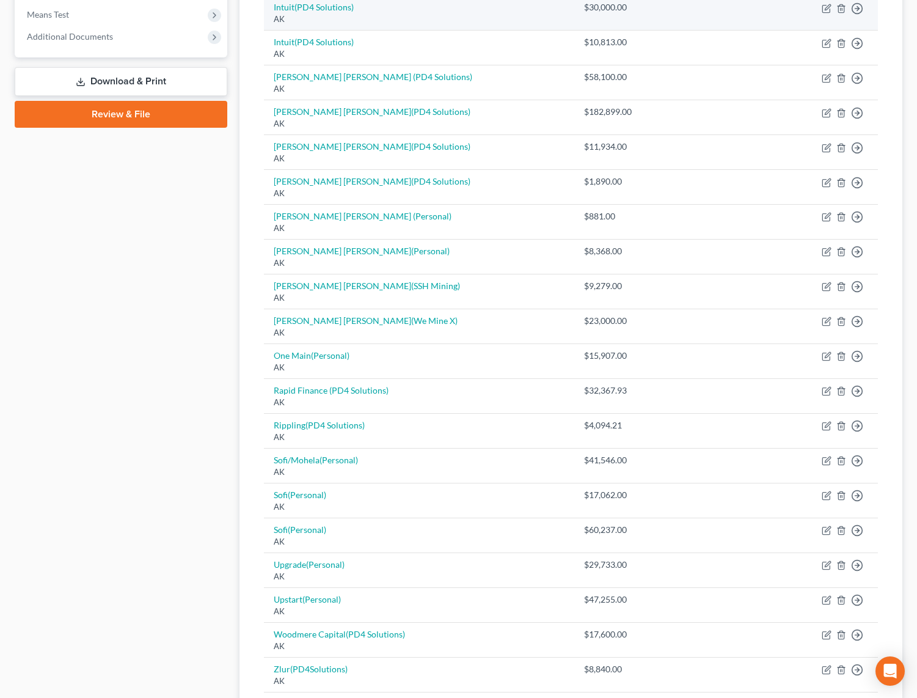
scroll to position [524, 0]
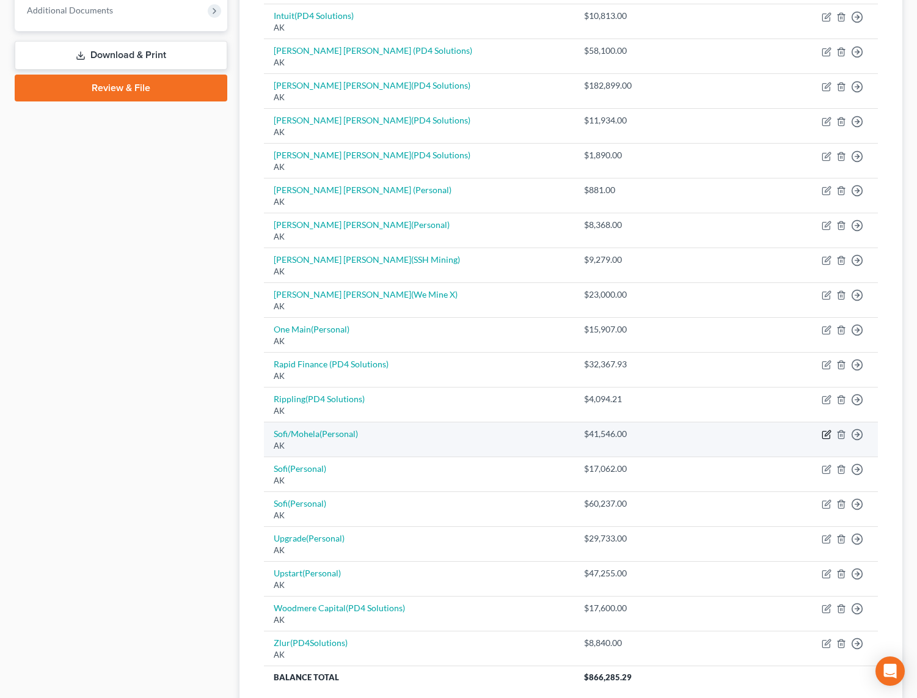
click at [825, 430] on icon "button" at bounding box center [827, 435] width 10 height 10
select select "1"
select select "17"
select select "0"
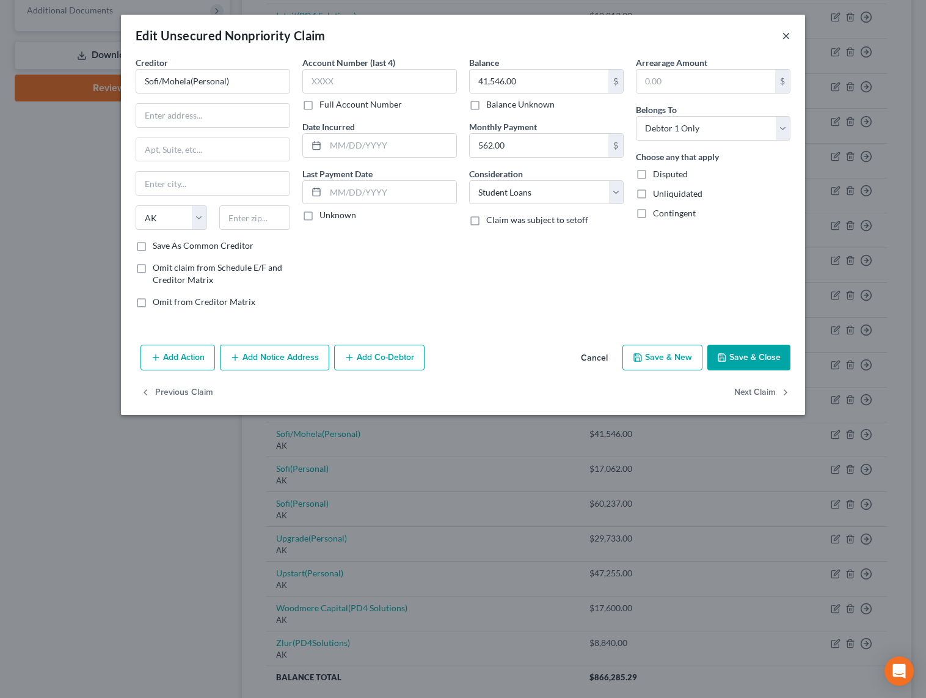
click at [785, 37] on button "×" at bounding box center [786, 35] width 9 height 15
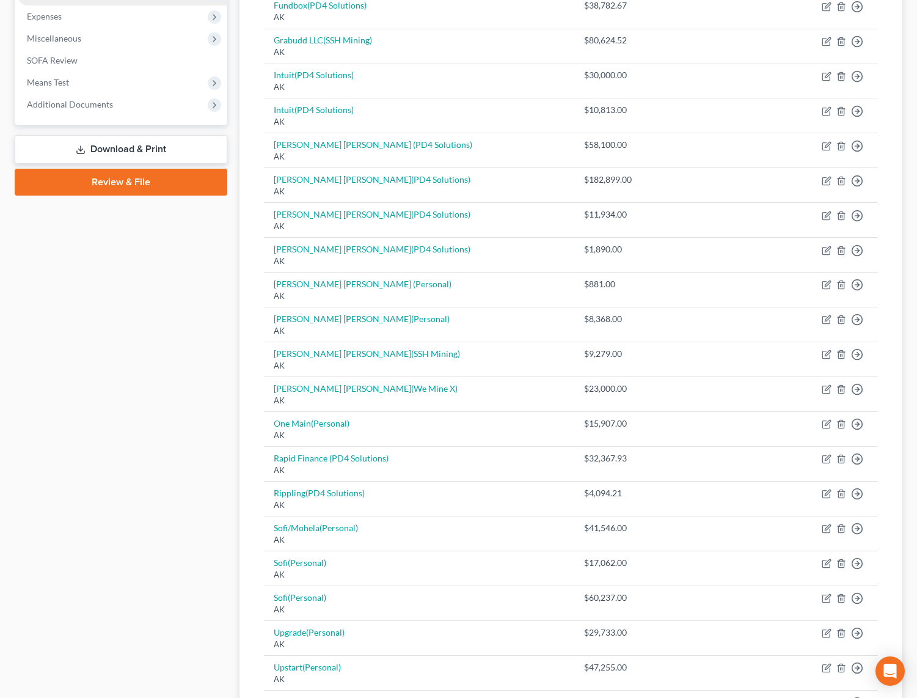
scroll to position [431, 0]
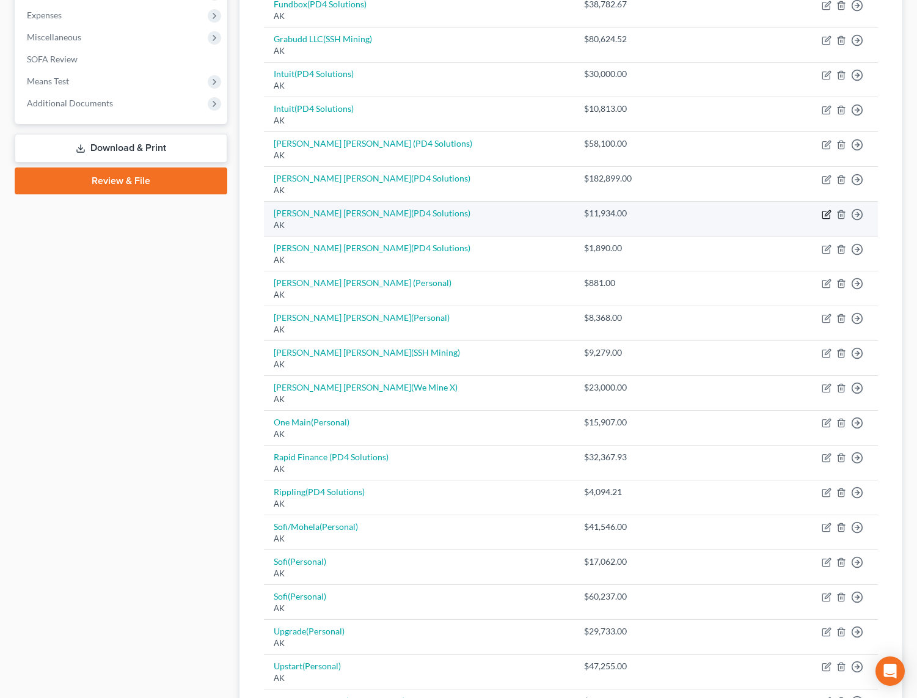
click at [828, 210] on icon "button" at bounding box center [827, 215] width 10 height 10
select select "1"
select select "2"
select select "0"
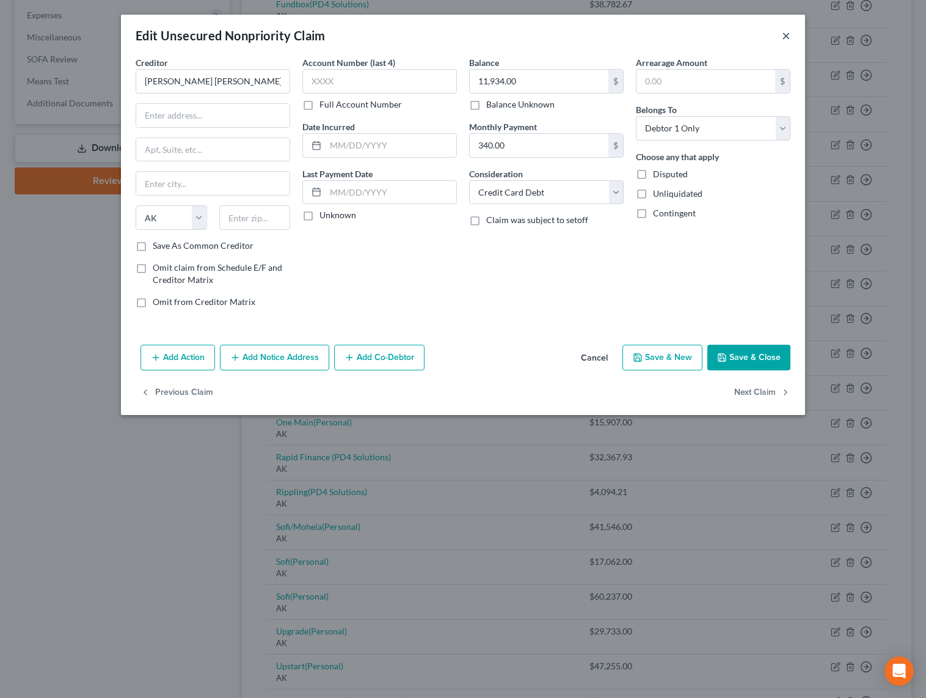
click at [782, 36] on button "×" at bounding box center [786, 35] width 9 height 15
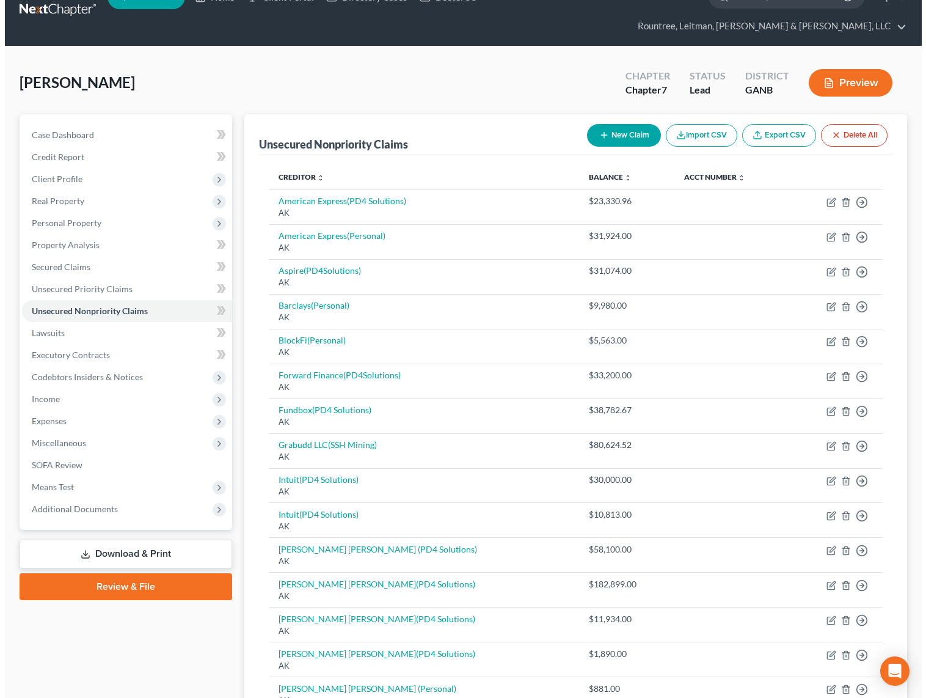
scroll to position [0, 0]
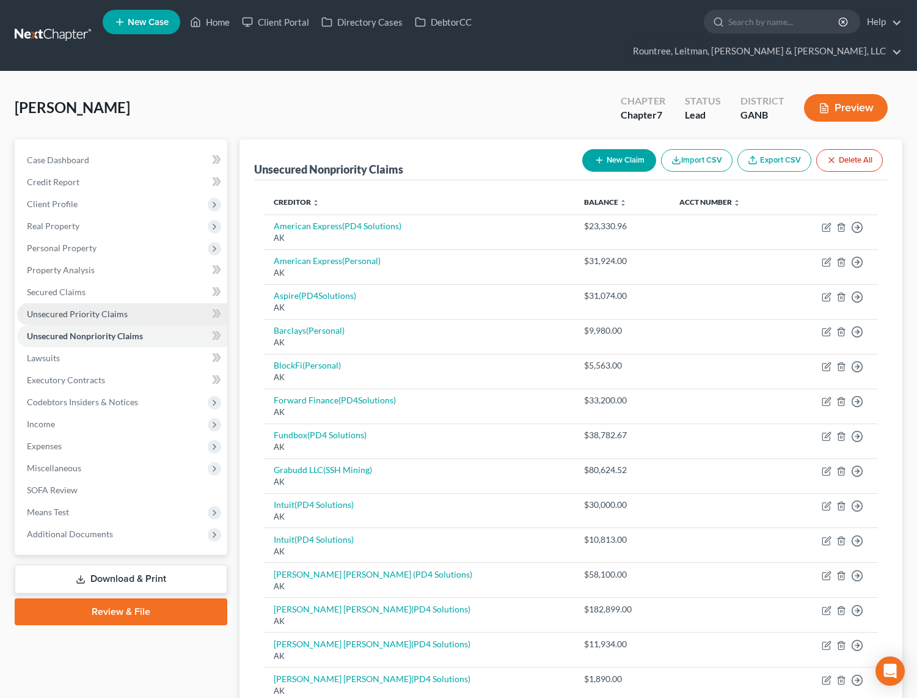
click at [112, 309] on span "Unsecured Priority Claims" at bounding box center [77, 314] width 101 height 10
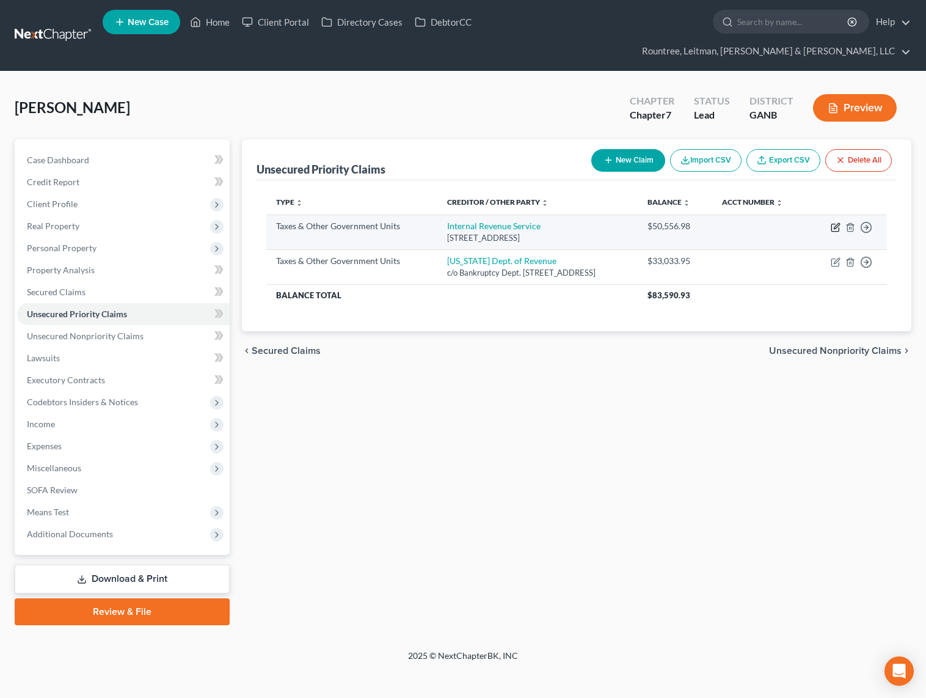
click at [835, 222] on icon "button" at bounding box center [836, 227] width 10 height 10
select select "0"
select select "39"
select select "0"
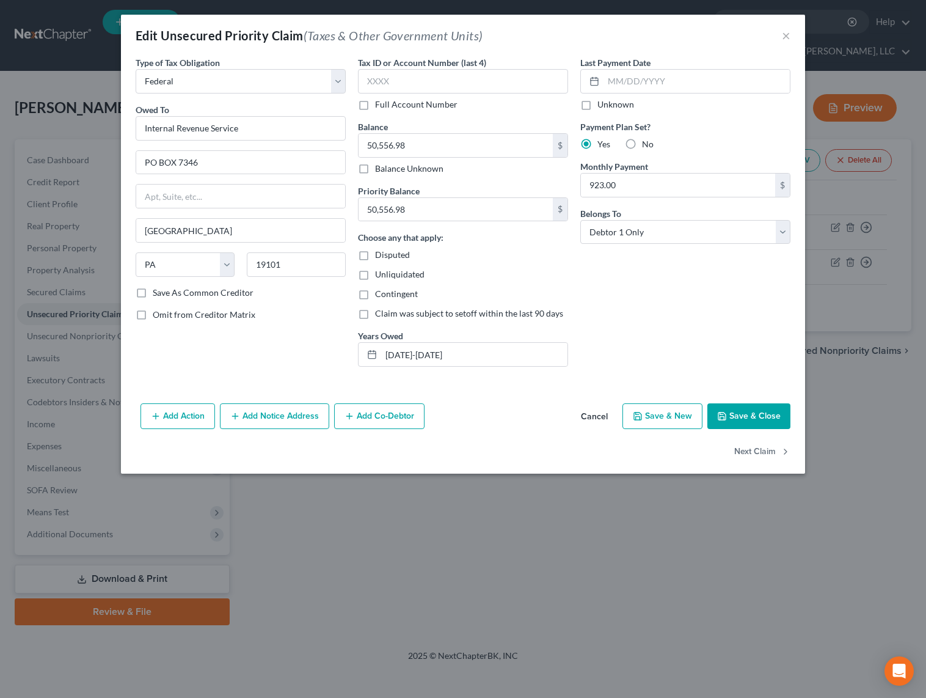
click at [754, 416] on button "Save & Close" at bounding box center [749, 416] width 83 height 26
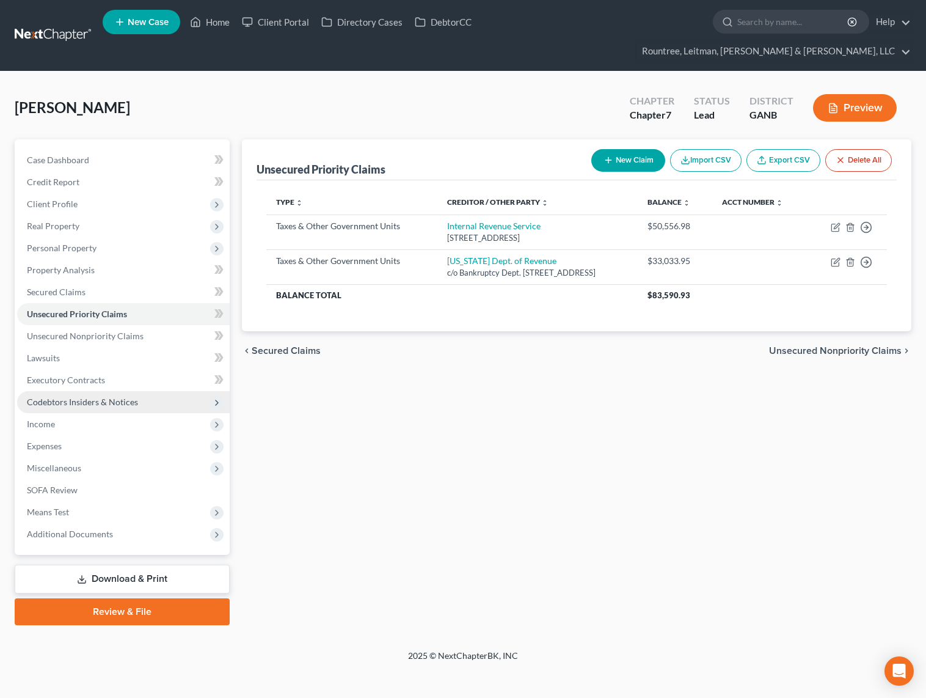
click at [49, 391] on span "Codebtors Insiders & Notices" at bounding box center [123, 402] width 213 height 22
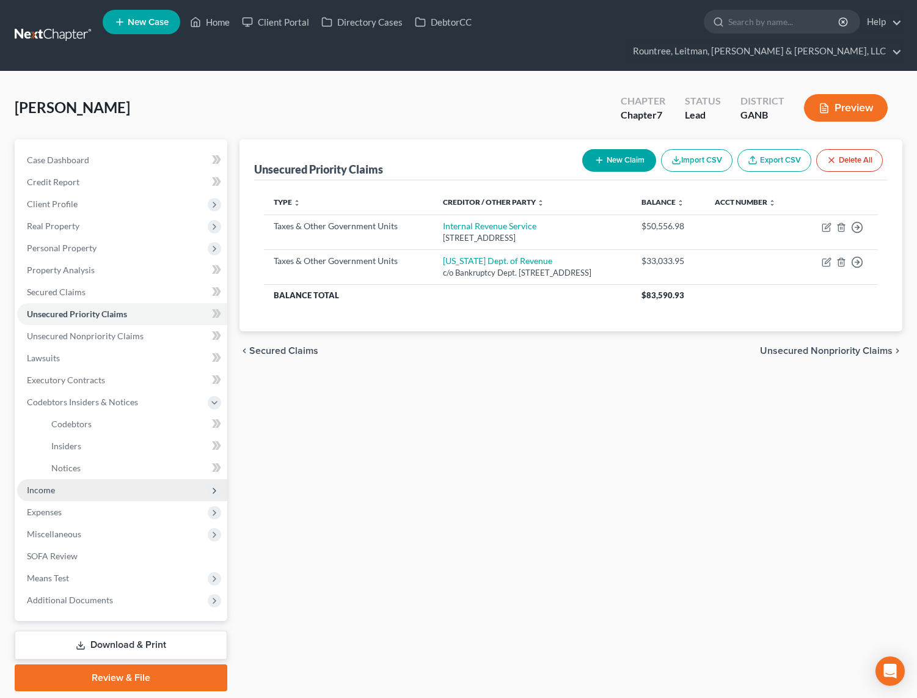
click at [43, 479] on span "Income" at bounding box center [122, 490] width 210 height 22
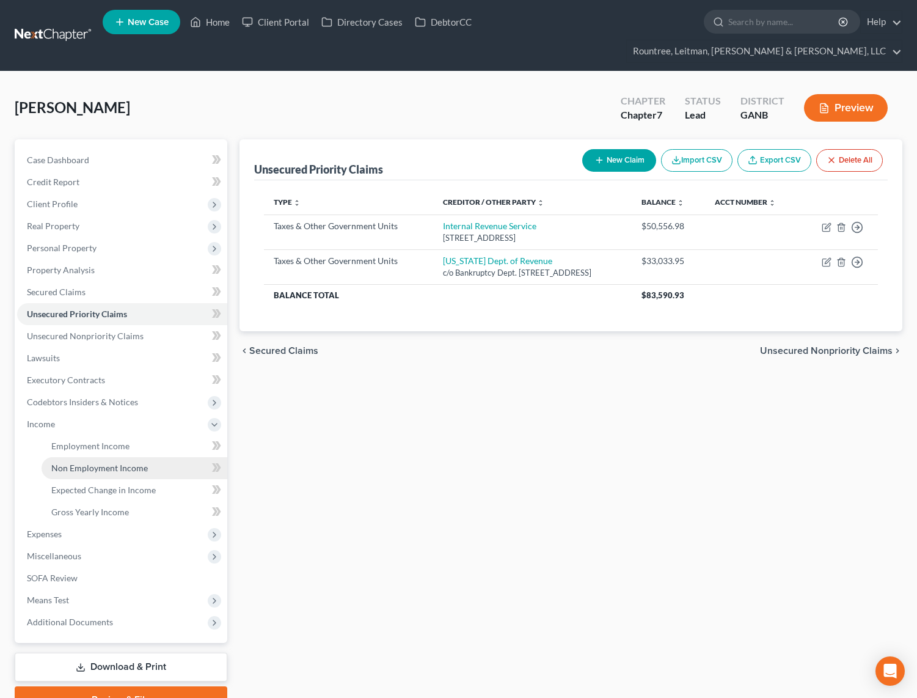
click at [99, 463] on span "Non Employment Income" at bounding box center [99, 468] width 97 height 10
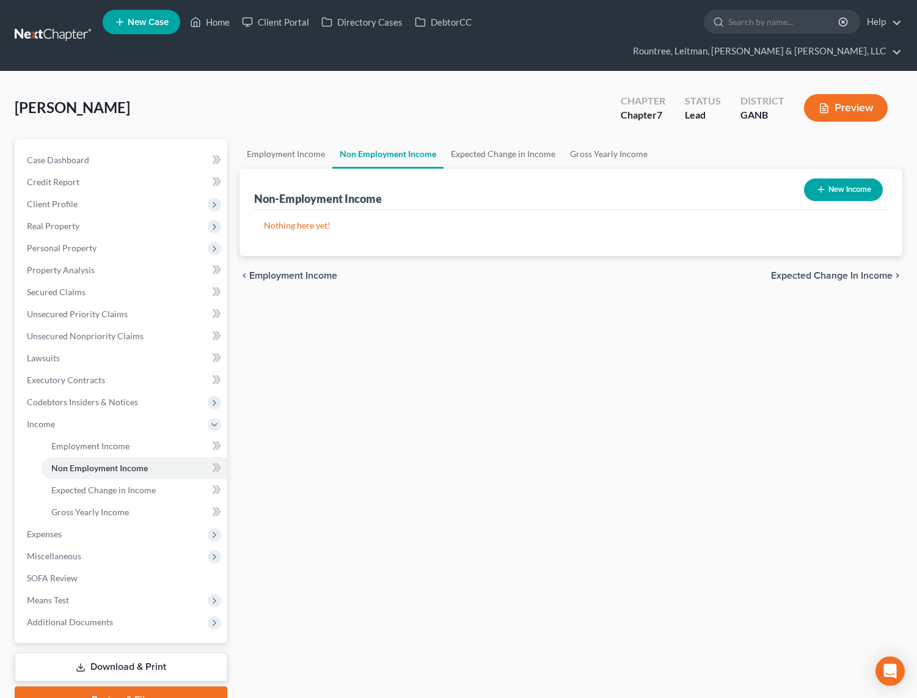
click at [859, 178] on button "New Income" at bounding box center [843, 189] width 79 height 23
select select "0"
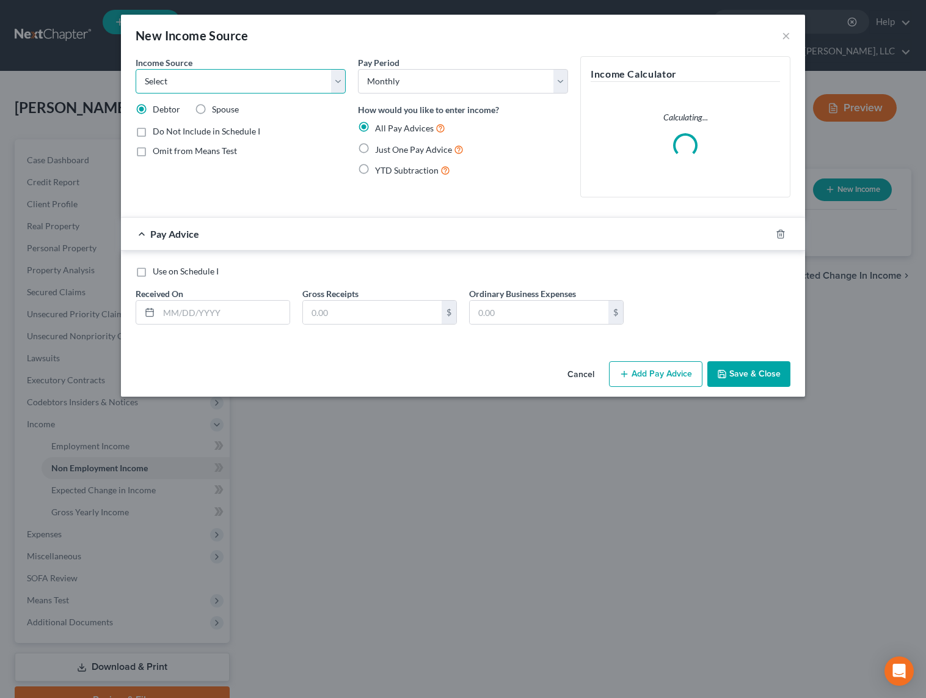
click at [261, 87] on select "Select Unemployment Disability (from employer) Pension Retirement Social Securi…" at bounding box center [241, 81] width 210 height 24
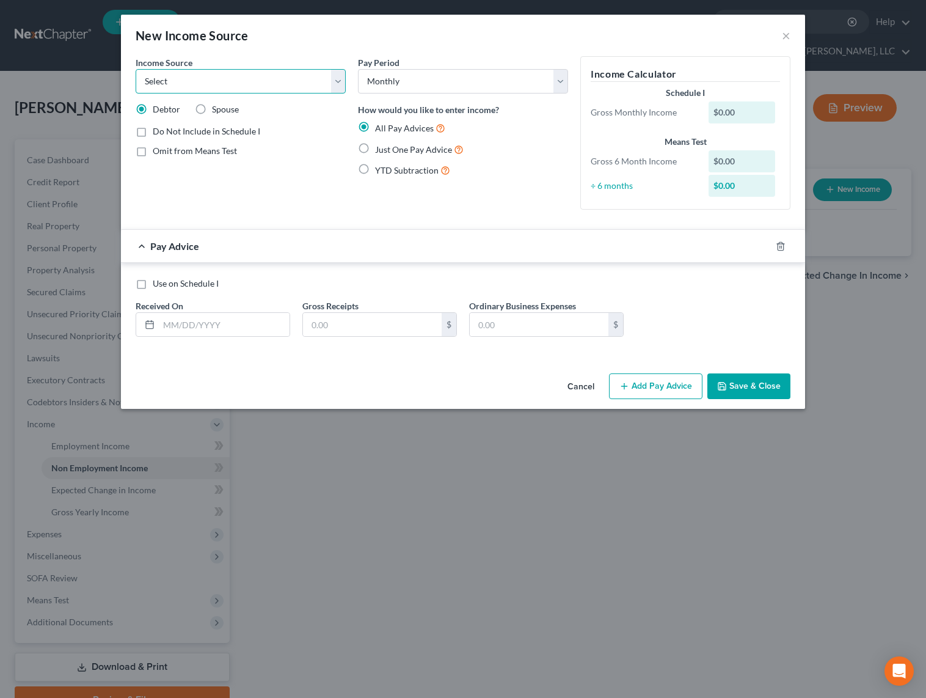
select select "9"
click at [136, 69] on select "Select Unemployment Disability (from employer) Pension Retirement Social Securi…" at bounding box center [241, 81] width 210 height 24
click at [357, 320] on input "text" at bounding box center [372, 324] width 139 height 23
type input "3,300"
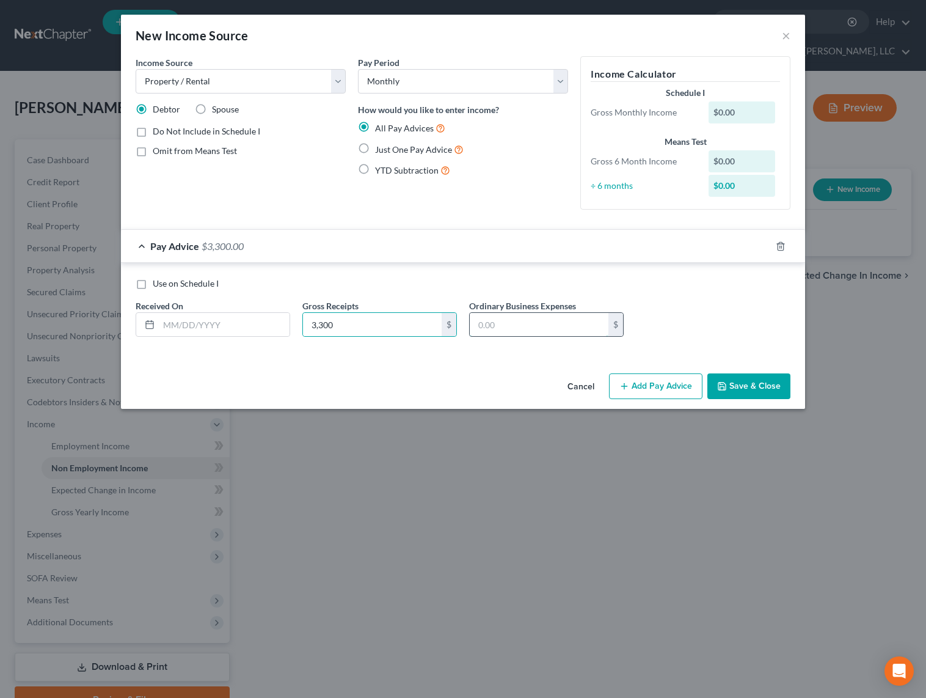
click at [532, 329] on input "text" at bounding box center [539, 324] width 139 height 23
type input "230"
click at [329, 385] on div "Cancel Add Pay Advice Save & Close" at bounding box center [463, 388] width 684 height 40
click at [258, 323] on input "text" at bounding box center [224, 324] width 131 height 23
type input "0"
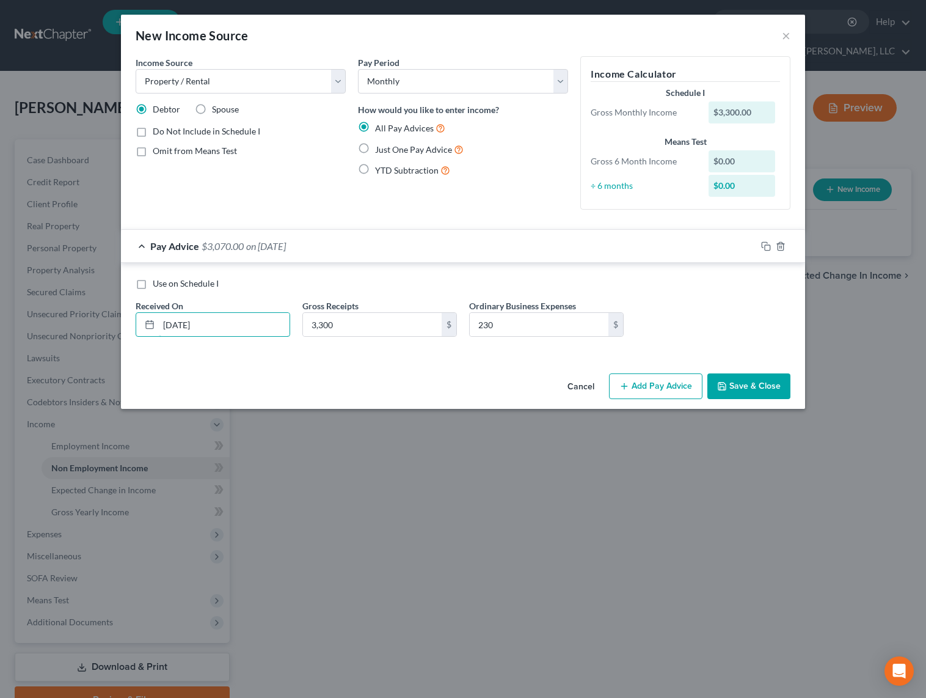
type input "[DATE]"
click at [153, 284] on label "Use on Schedule I" at bounding box center [186, 283] width 66 height 12
click at [158, 284] on input "Use on Schedule I" at bounding box center [162, 281] width 8 height 8
checkbox input "true"
click at [754, 394] on button "Save & Close" at bounding box center [749, 386] width 83 height 26
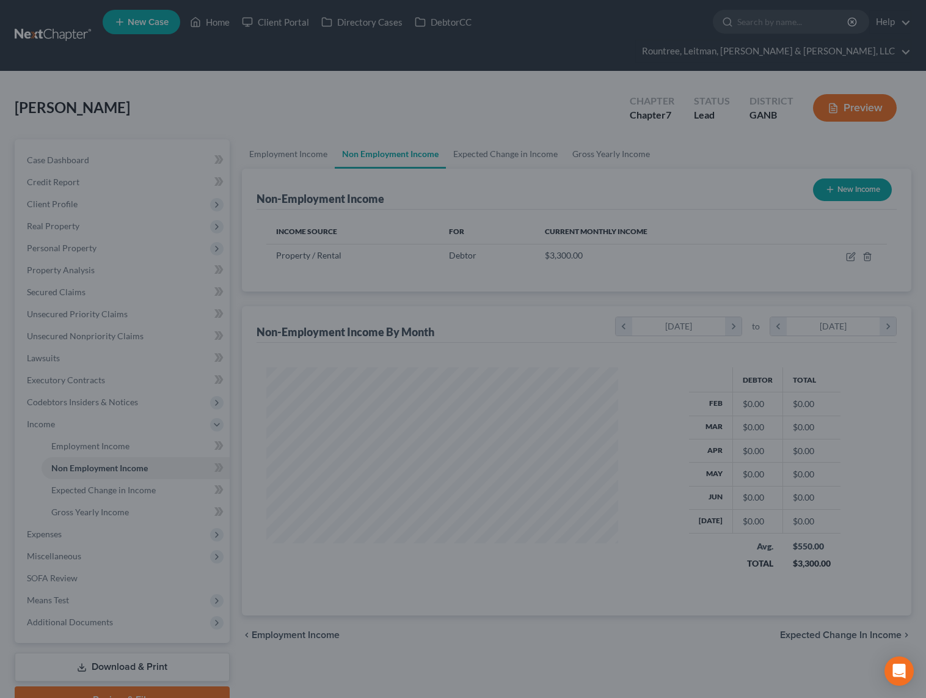
scroll to position [219, 373]
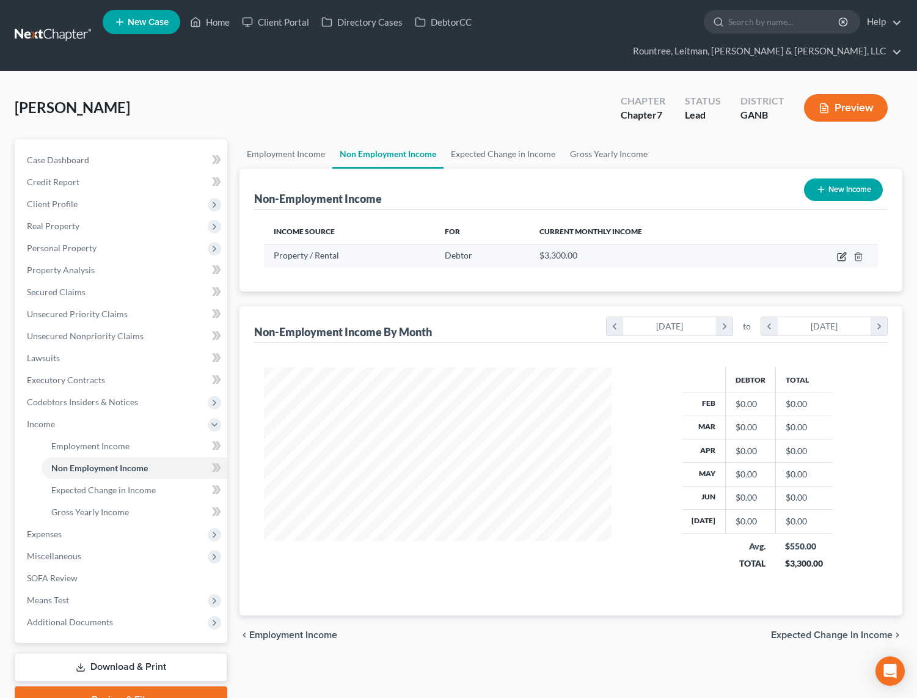
click at [839, 252] on icon "button" at bounding box center [842, 257] width 10 height 10
select select "9"
select select "0"
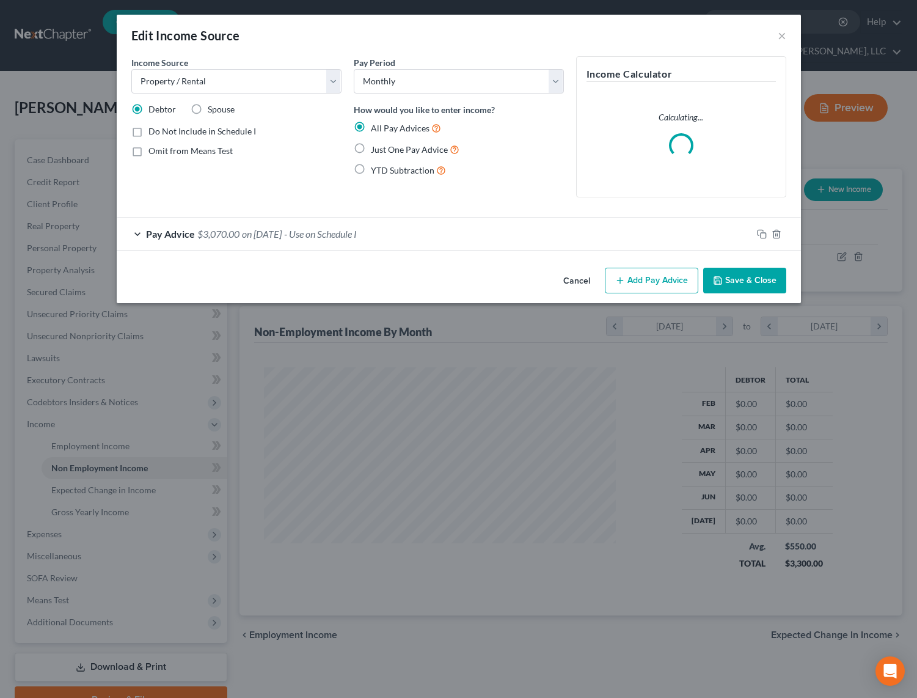
scroll to position [219, 376]
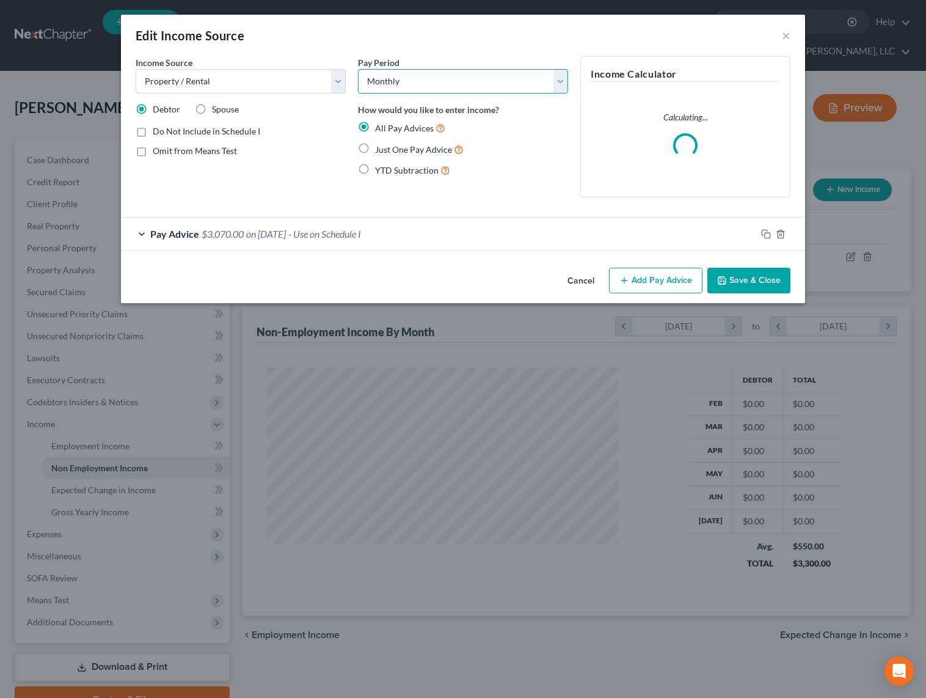
click at [413, 72] on select "Select Monthly Twice Monthly Every Other Week Weekly" at bounding box center [463, 81] width 210 height 24
click at [375, 148] on label "Just One Pay Advice" at bounding box center [419, 149] width 89 height 14
click at [380, 148] on input "Just One Pay Advice" at bounding box center [384, 146] width 8 height 8
radio input "true"
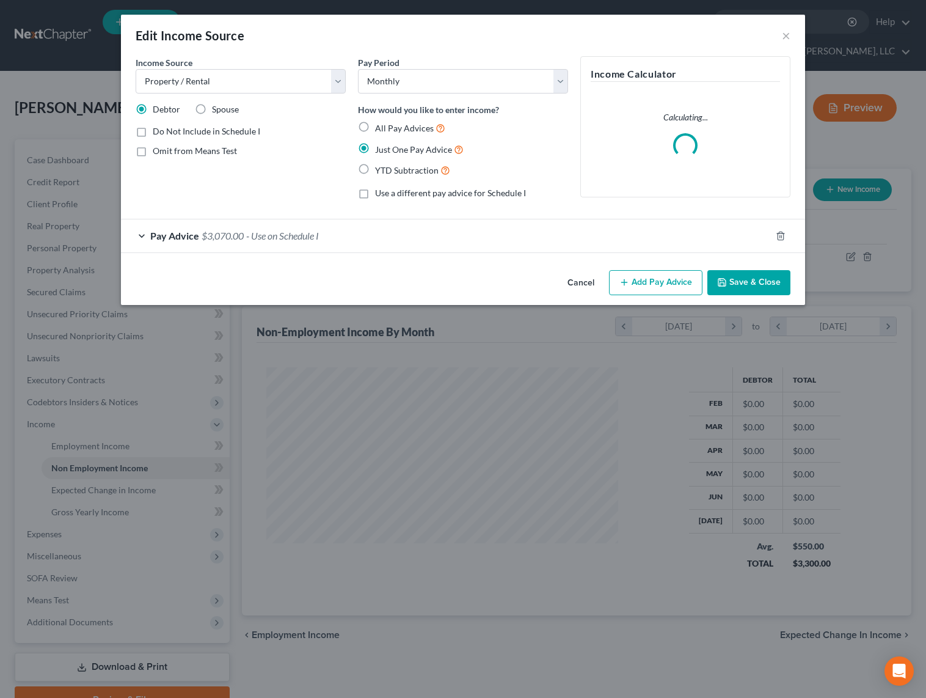
click at [738, 284] on button "Save & Close" at bounding box center [749, 283] width 83 height 26
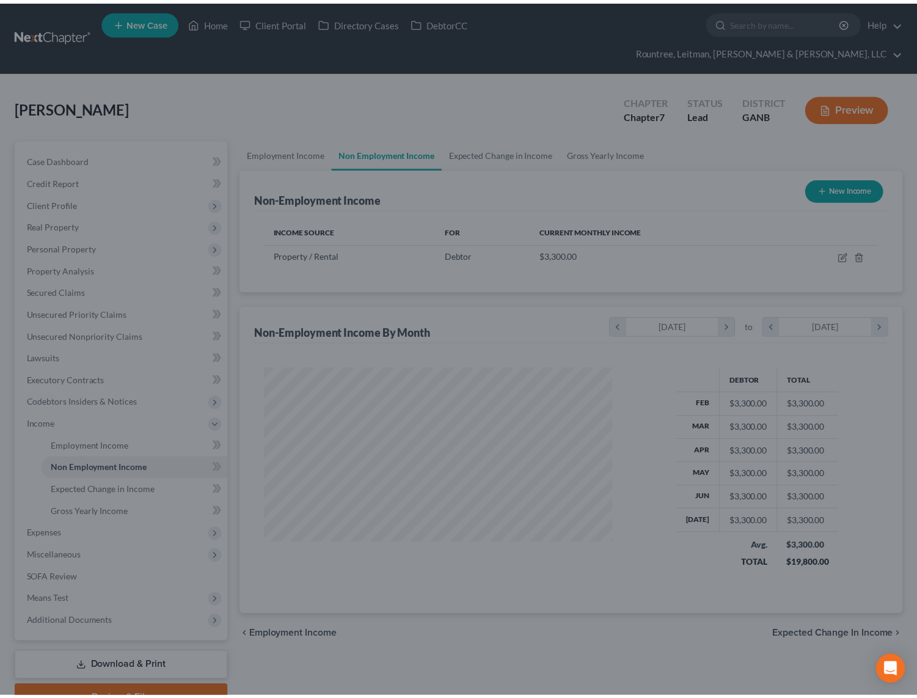
scroll to position [610854, 610700]
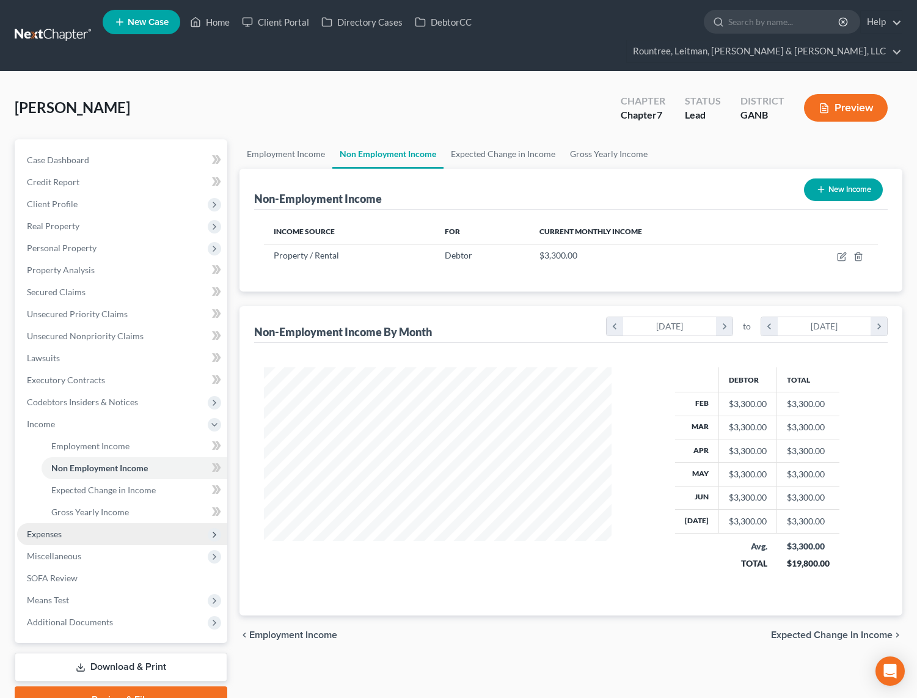
click at [49, 529] on span "Expenses" at bounding box center [44, 534] width 35 height 10
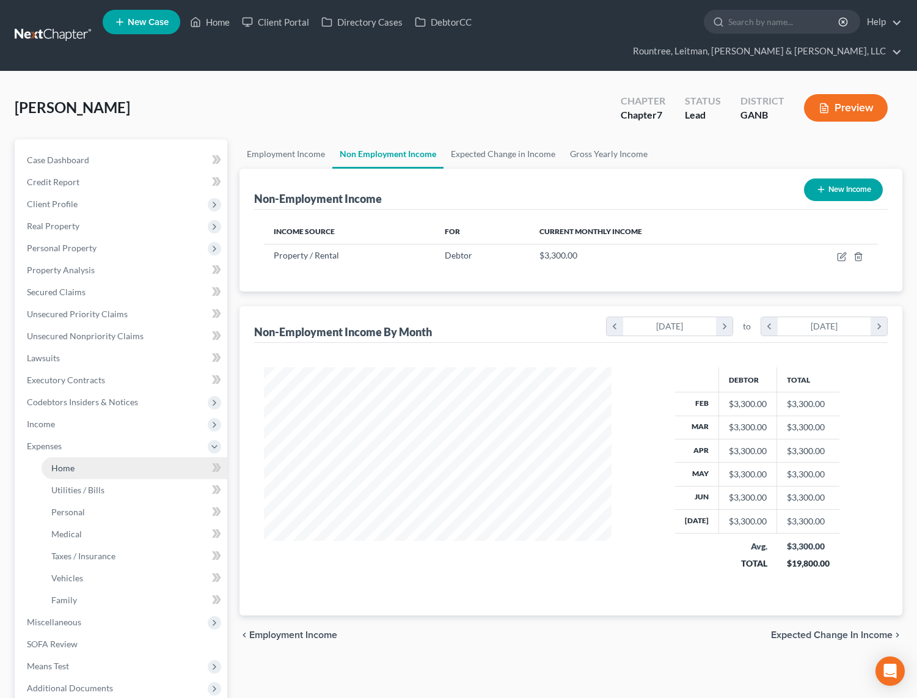
click at [70, 463] on span "Home" at bounding box center [62, 468] width 23 height 10
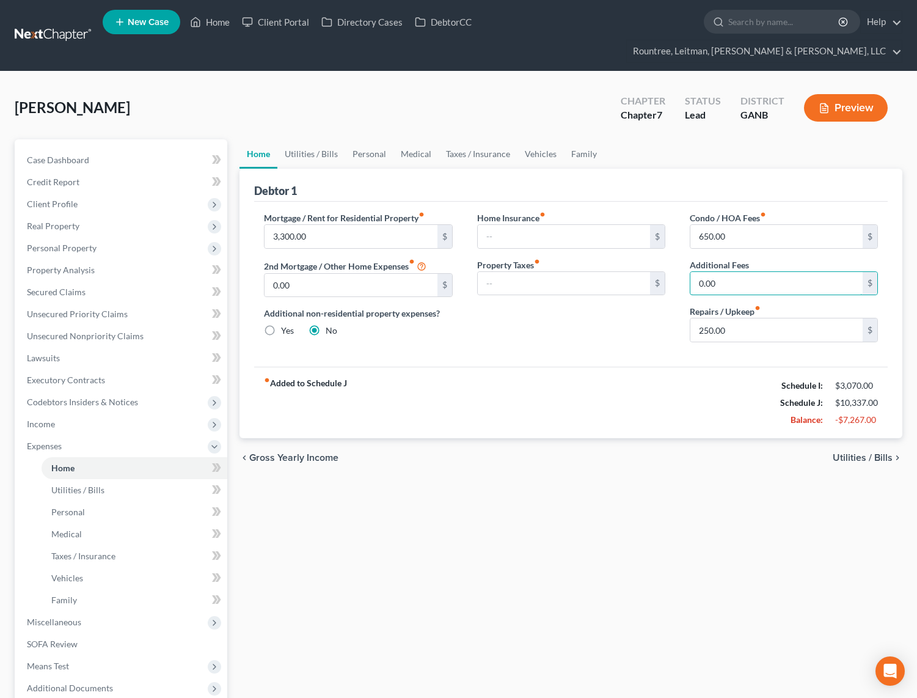
type input "0.00"
click at [631, 331] on div "Mortgage / Rent for Residential Property fiber_manual_record 3,300.00 $ 2nd Mor…" at bounding box center [571, 284] width 634 height 165
click at [518, 367] on div "fiber_manual_record Added to Schedule J Schedule I: $3,070.00 Schedule J: $10,0…" at bounding box center [571, 402] width 634 height 71
click at [560, 272] on input "text" at bounding box center [564, 283] width 172 height 23
click at [516, 225] on input "text" at bounding box center [564, 236] width 172 height 23
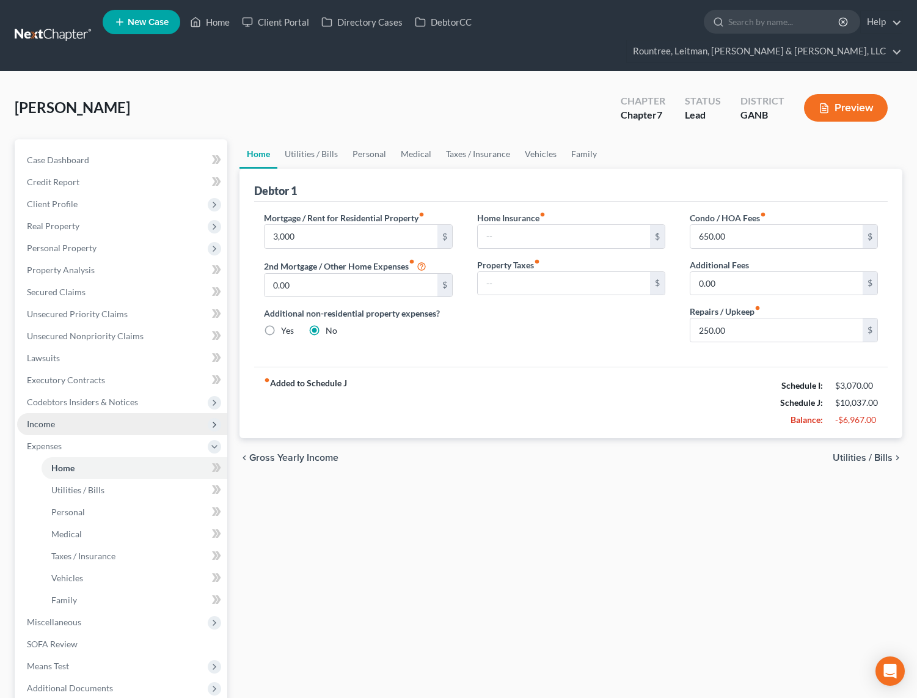
click at [55, 413] on span "Income" at bounding box center [122, 424] width 210 height 22
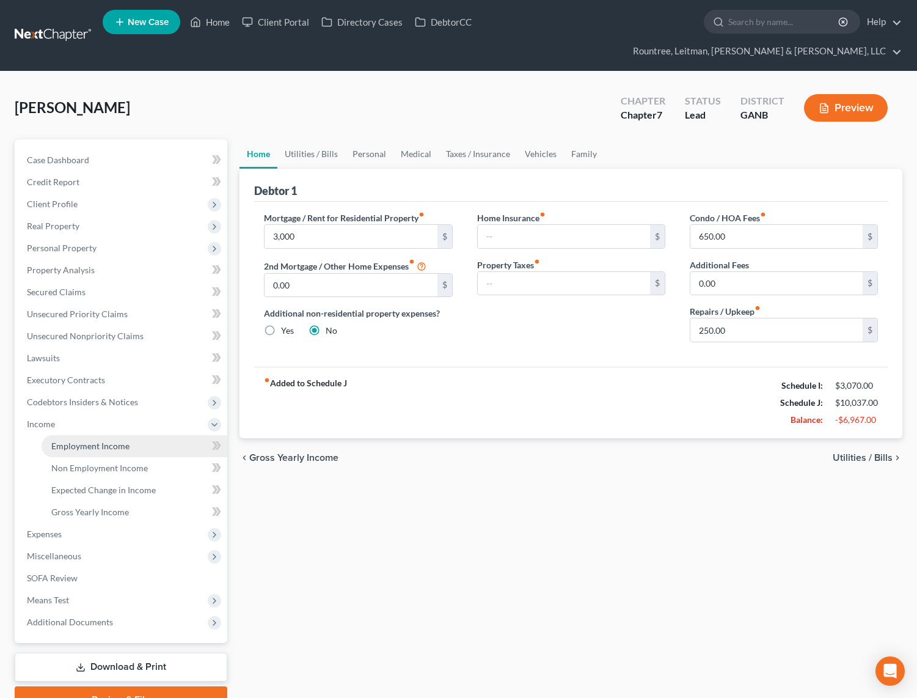
click at [83, 441] on span "Employment Income" at bounding box center [90, 446] width 78 height 10
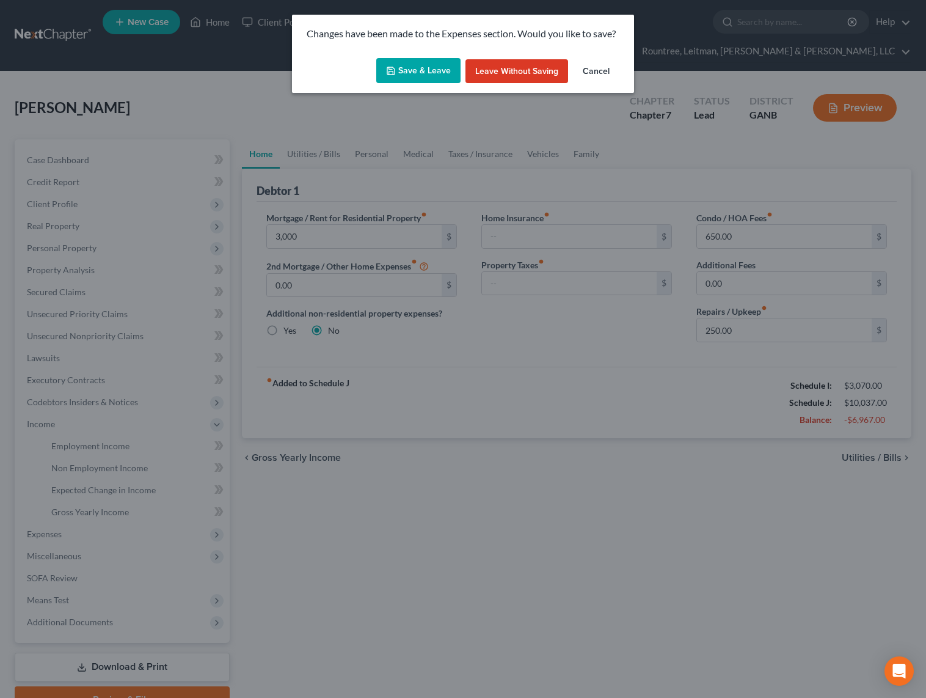
click at [445, 80] on button "Save & Leave" at bounding box center [418, 71] width 84 height 26
type input "3,000.00"
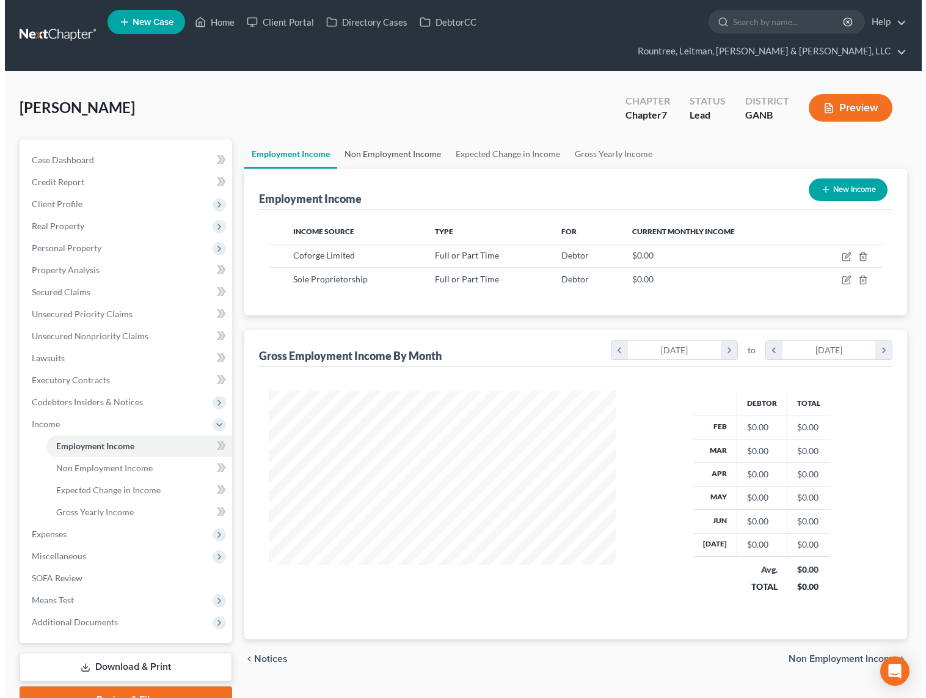
scroll to position [219, 373]
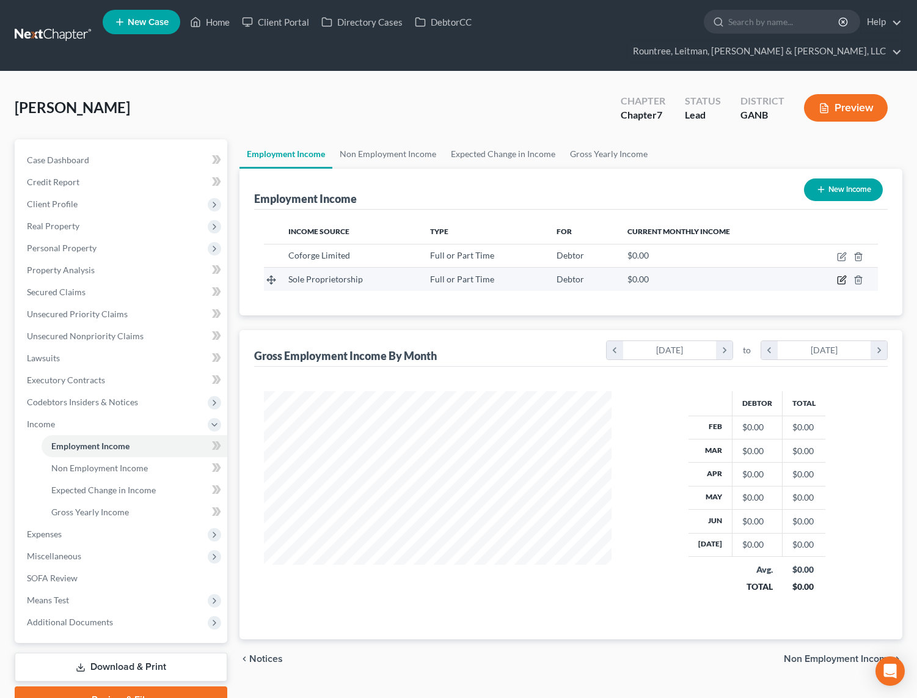
click at [846, 275] on icon "button" at bounding box center [842, 280] width 10 height 10
select select "0"
select select "1"
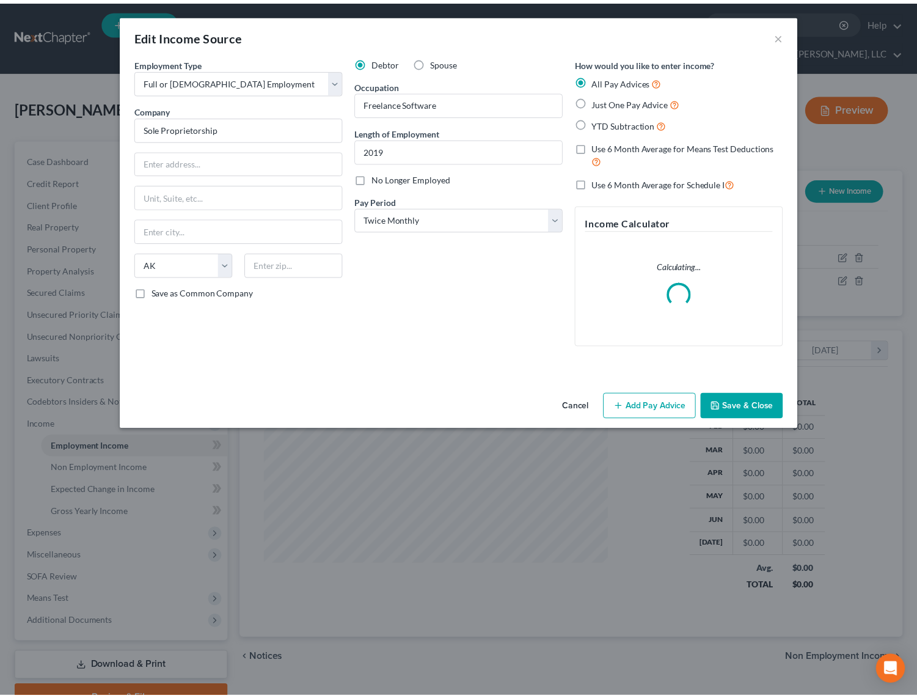
scroll to position [219, 376]
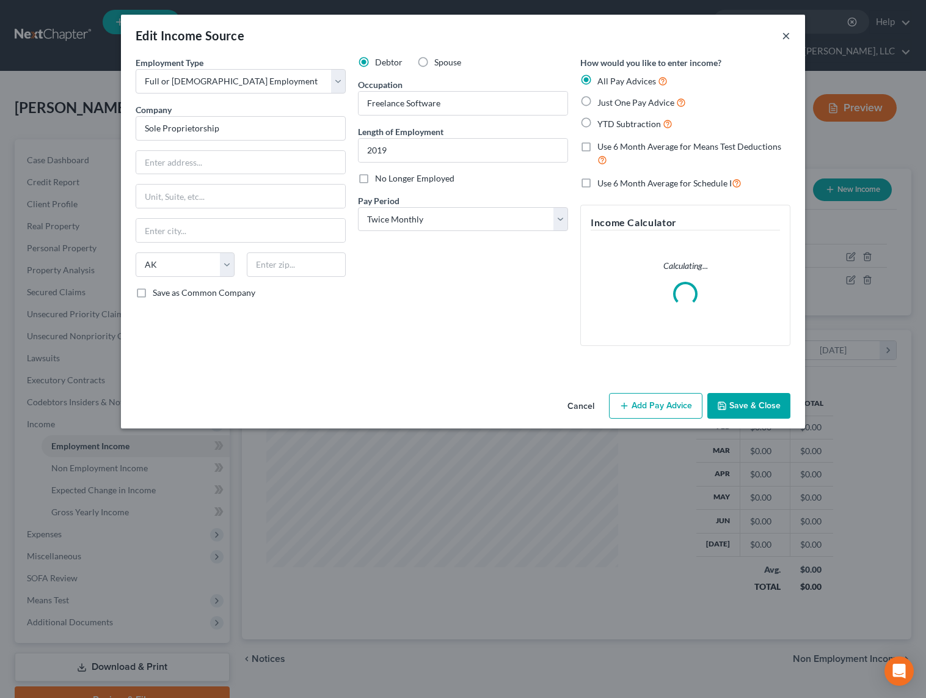
click at [785, 33] on button "×" at bounding box center [786, 35] width 9 height 15
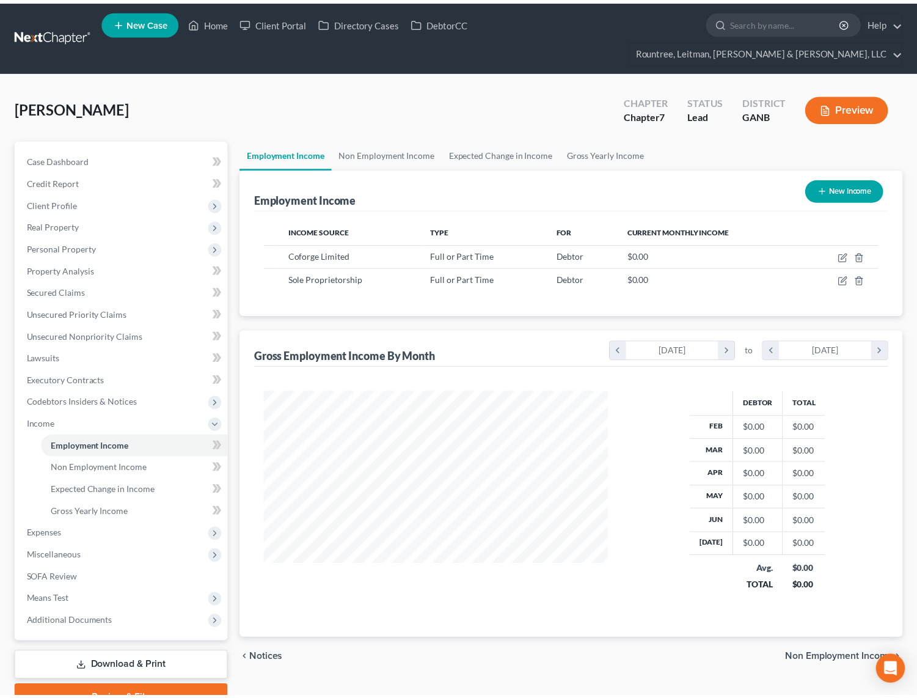
scroll to position [610854, 610700]
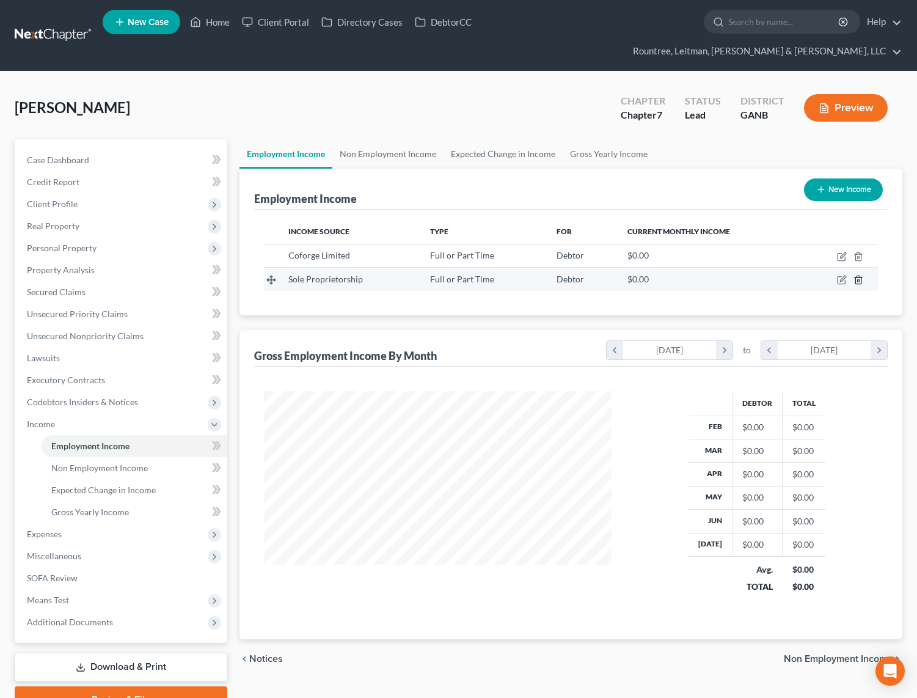
click at [860, 275] on icon "button" at bounding box center [859, 280] width 10 height 10
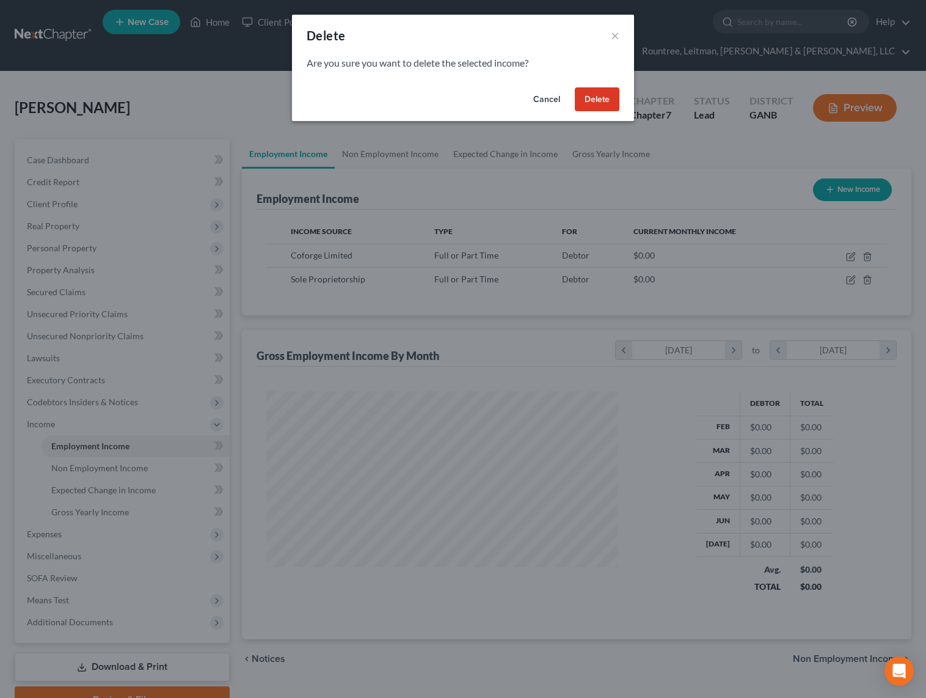
click at [592, 103] on button "Delete" at bounding box center [597, 99] width 45 height 24
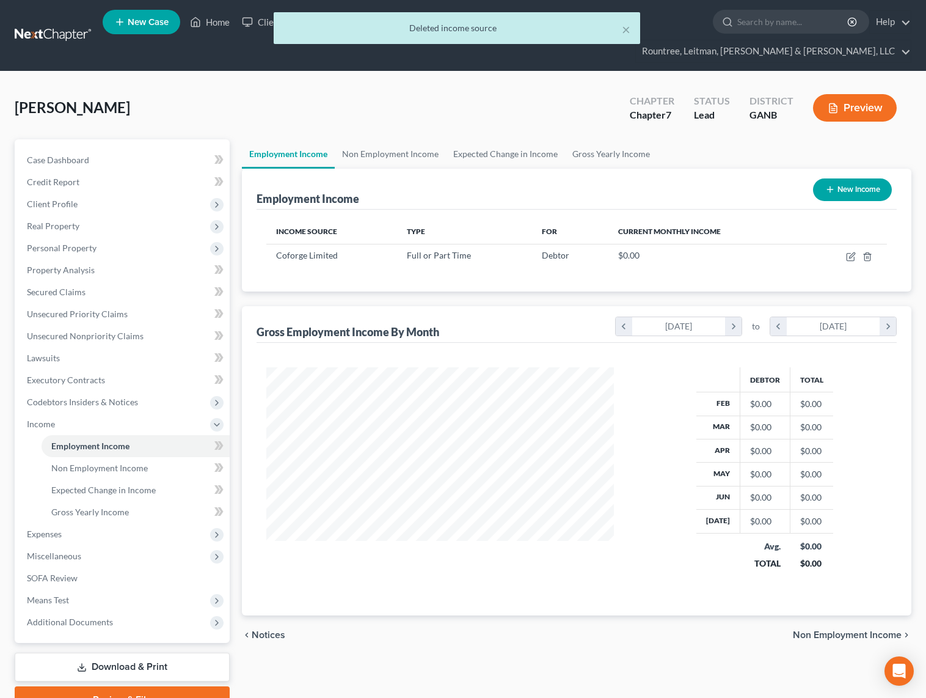
scroll to position [610854, 610700]
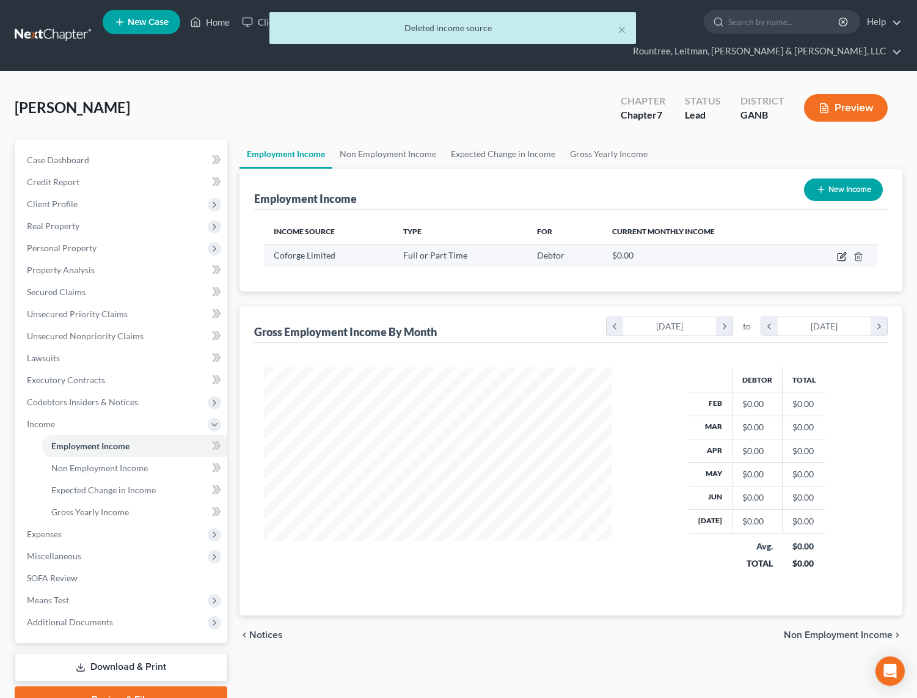
click at [845, 252] on icon "button" at bounding box center [842, 257] width 10 height 10
select select "0"
select select "1"
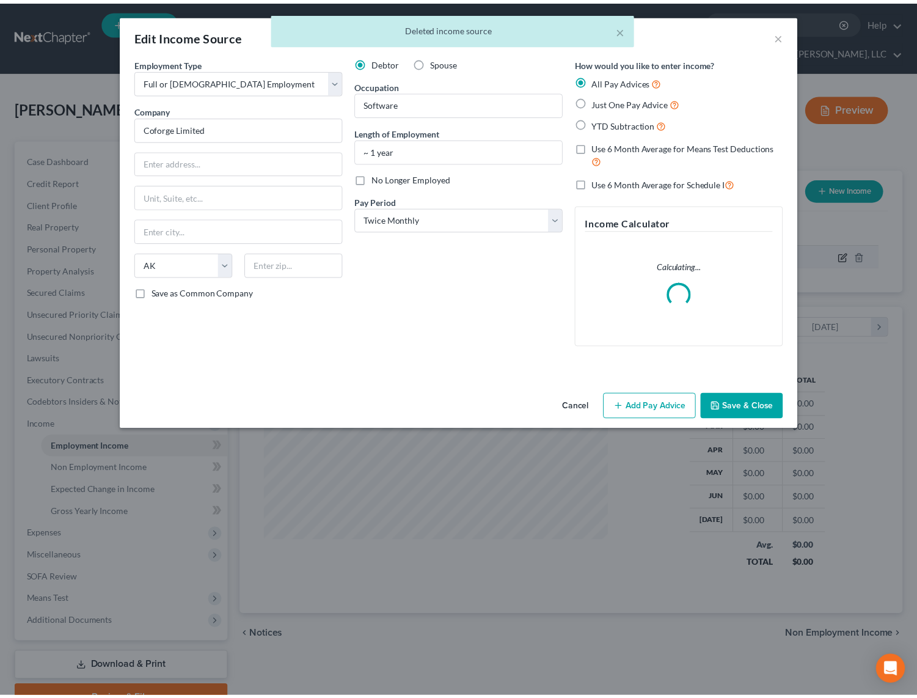
scroll to position [219, 376]
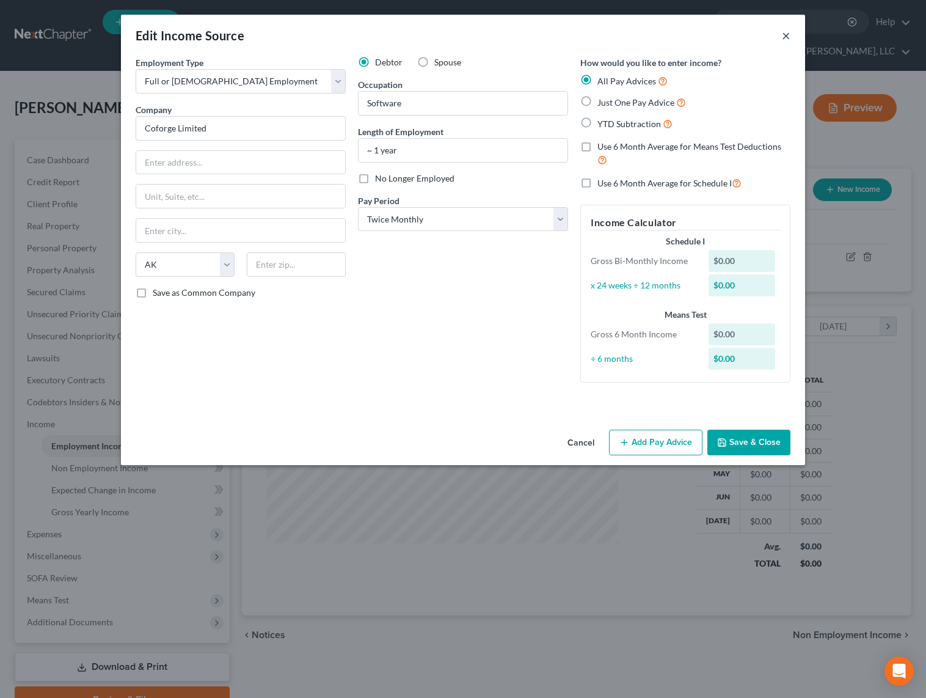
click at [788, 37] on button "×" at bounding box center [786, 35] width 9 height 15
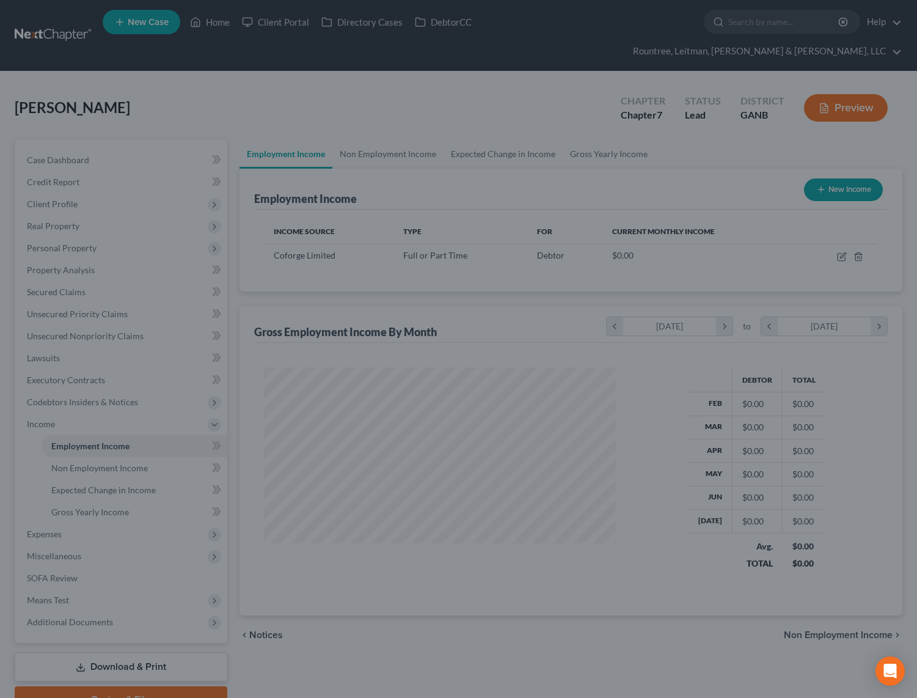
scroll to position [610854, 610700]
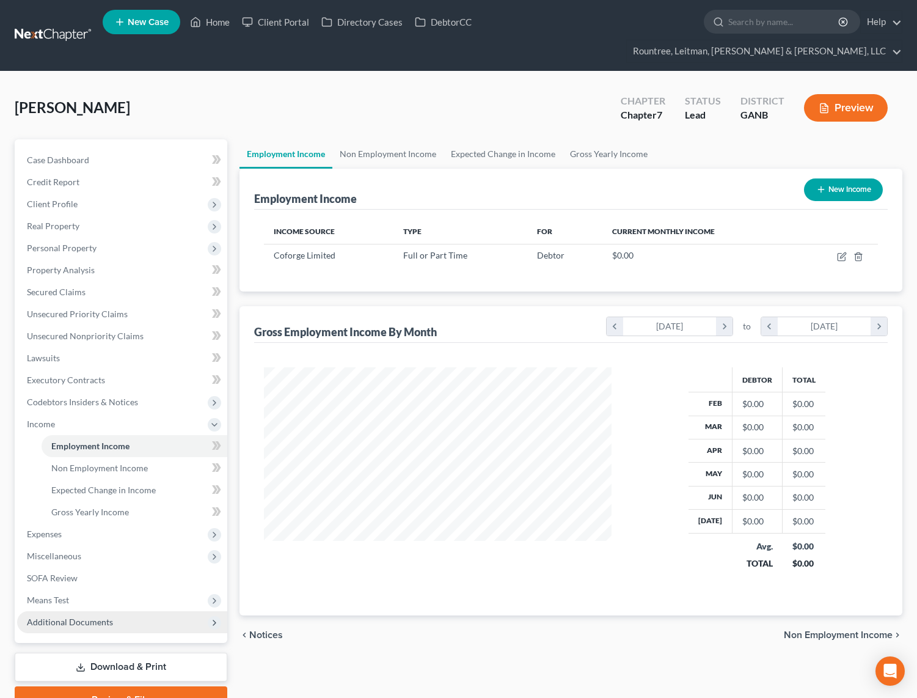
click at [76, 611] on span "Additional Documents" at bounding box center [122, 622] width 210 height 22
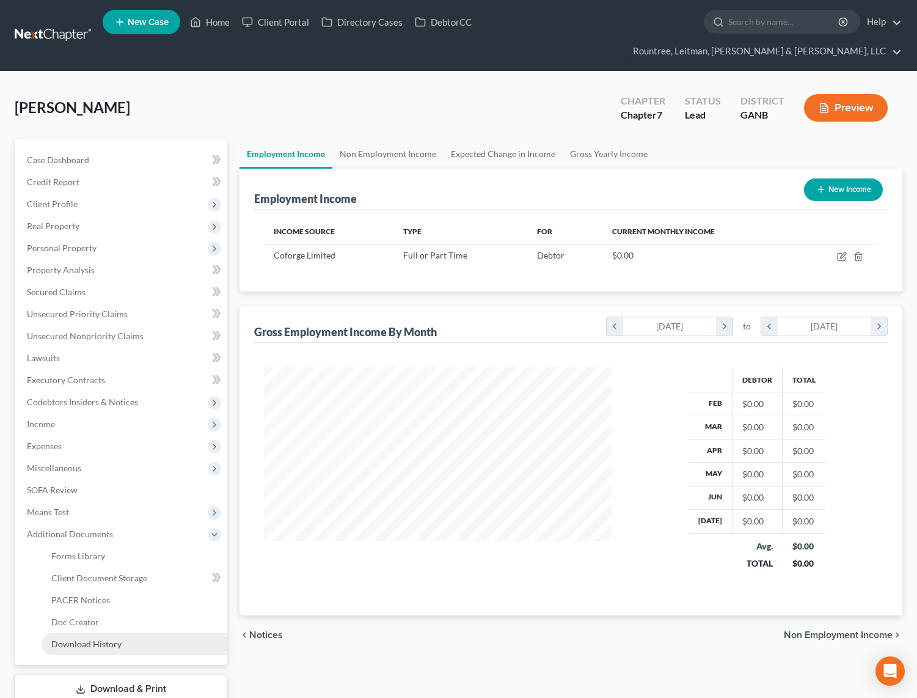
click at [79, 639] on span "Download History" at bounding box center [86, 644] width 70 height 10
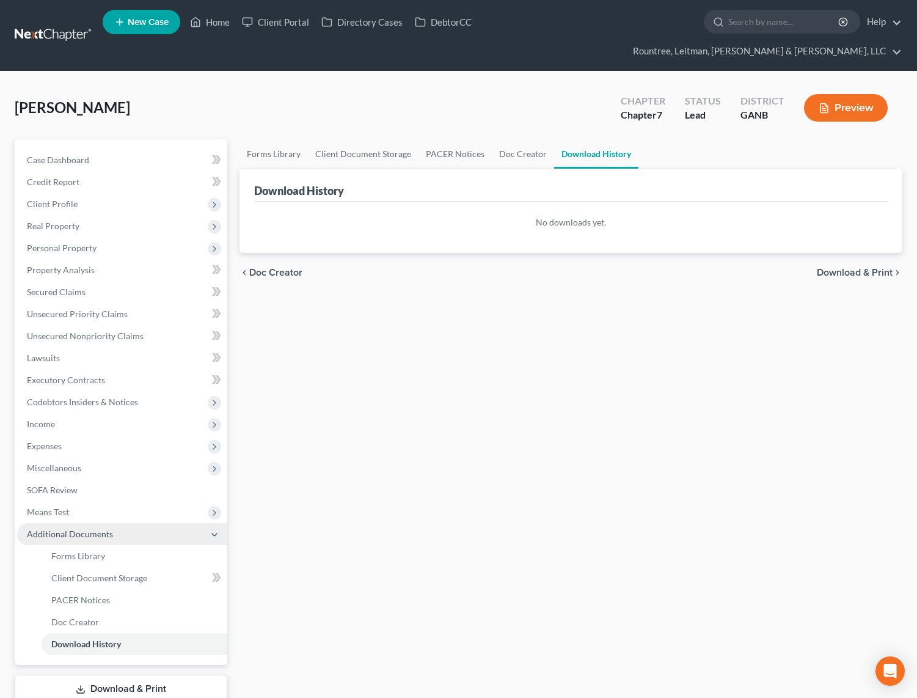
click at [75, 529] on span "Additional Documents" at bounding box center [70, 534] width 86 height 10
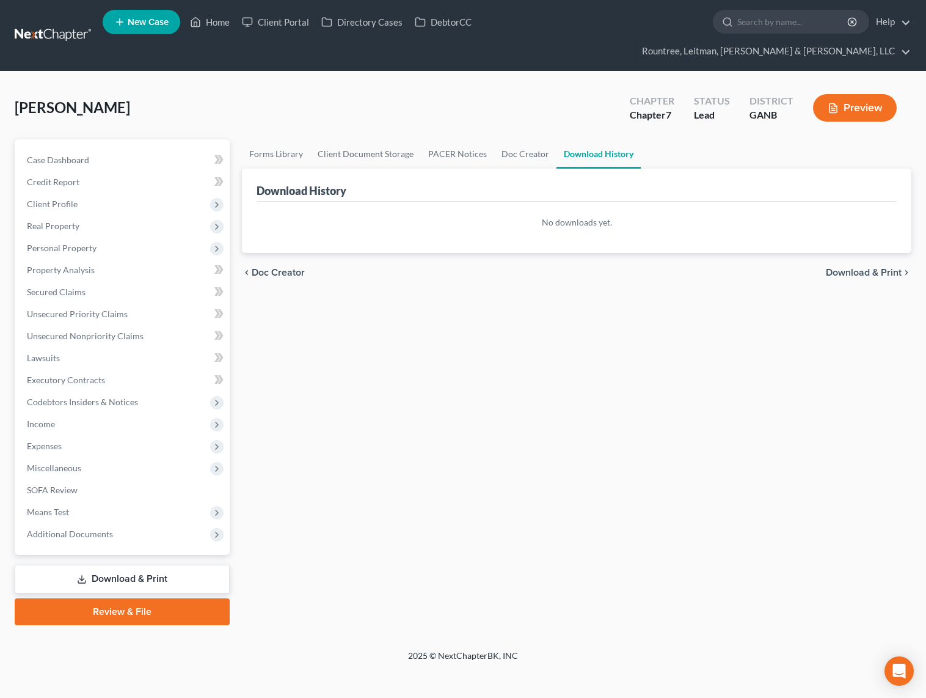
click at [82, 576] on line at bounding box center [82, 578] width 0 height 5
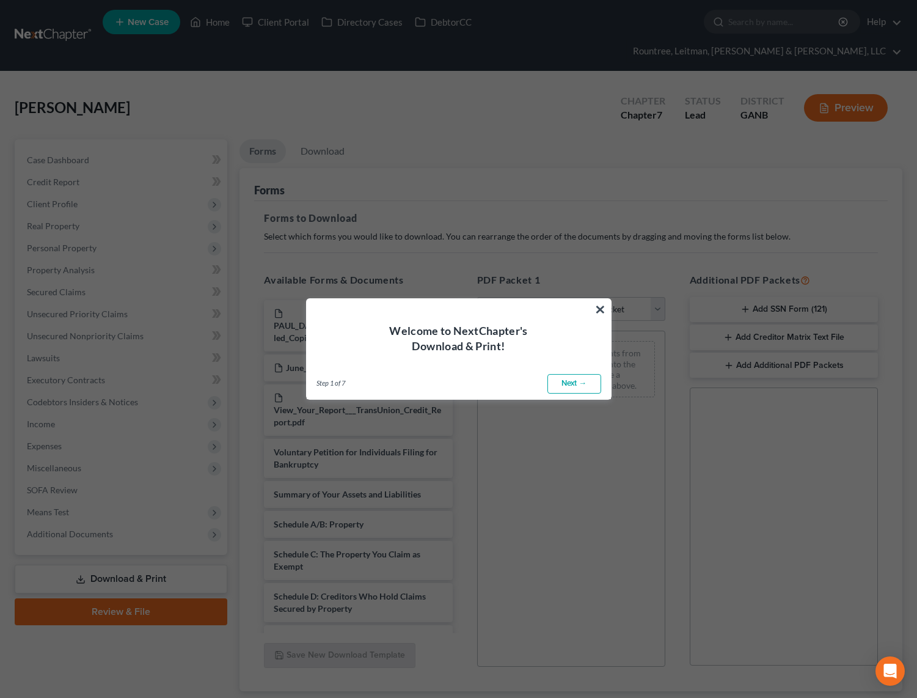
click at [587, 307] on div "Welcome to NextChapter's Download & Print!" at bounding box center [459, 326] width 304 height 55
click at [597, 310] on button "×" at bounding box center [601, 309] width 12 height 20
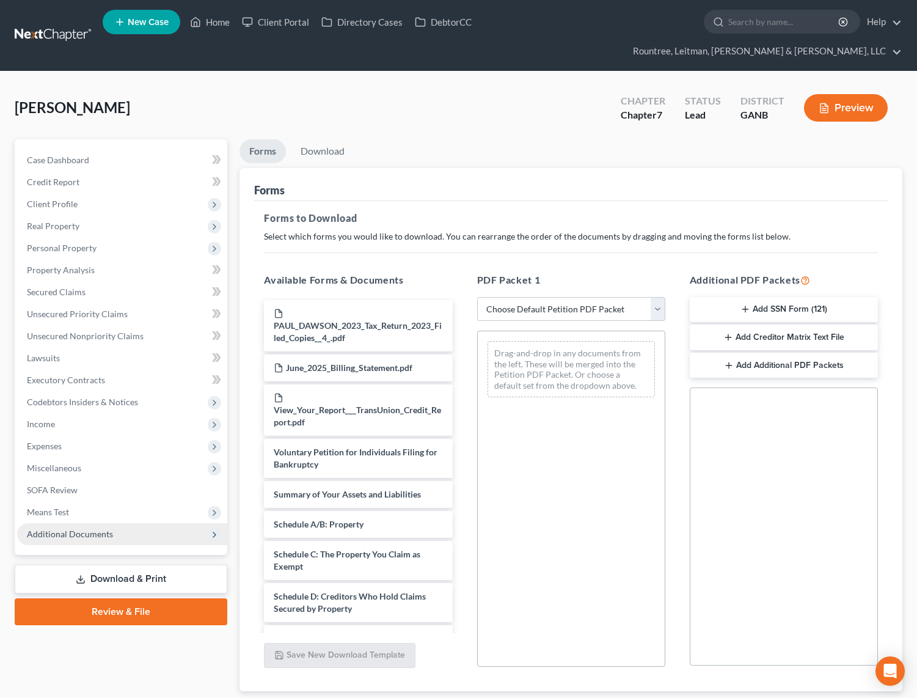
click at [93, 529] on span "Additional Documents" at bounding box center [70, 534] width 86 height 10
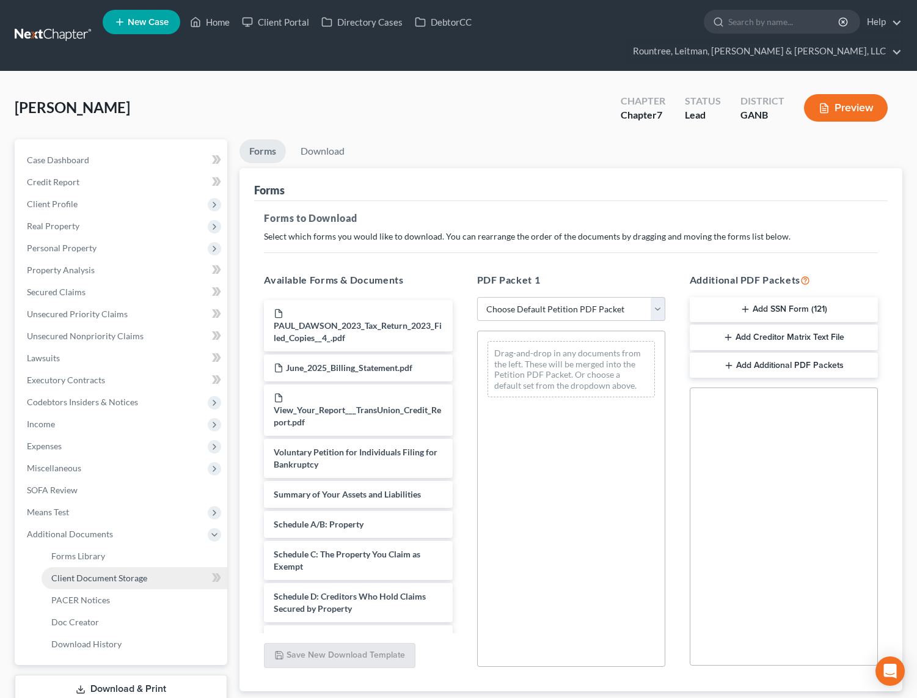
click at [97, 573] on span "Client Document Storage" at bounding box center [99, 578] width 96 height 10
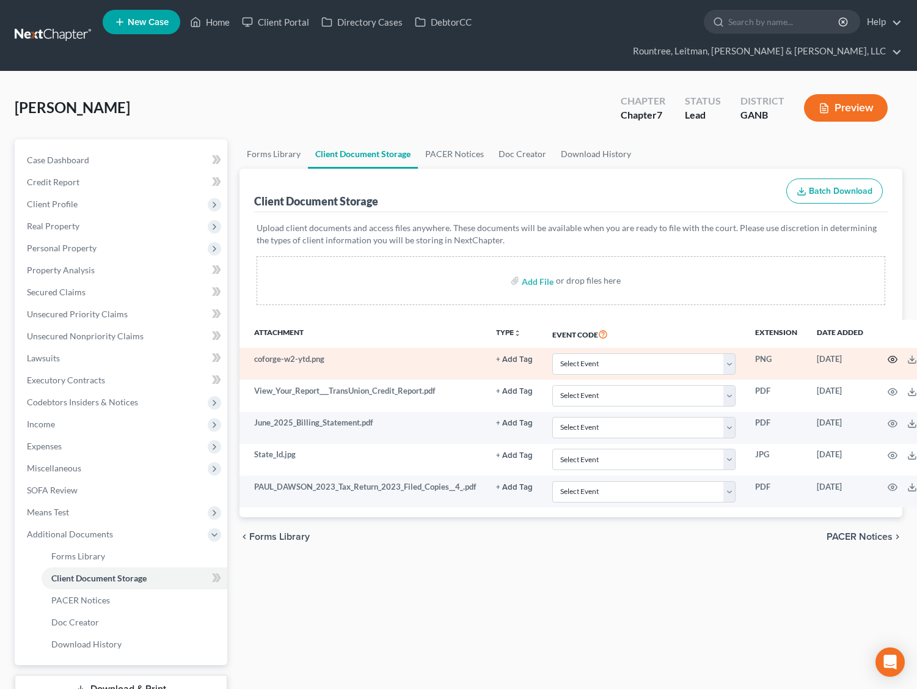
click at [891, 354] on icon "button" at bounding box center [893, 359] width 10 height 10
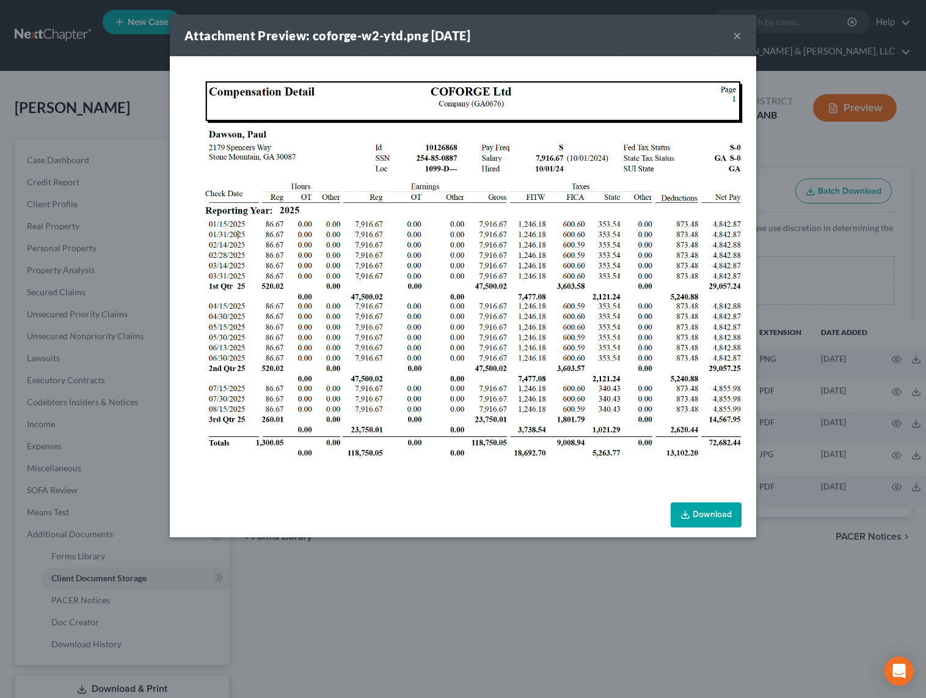
click at [739, 34] on button "×" at bounding box center [737, 35] width 9 height 15
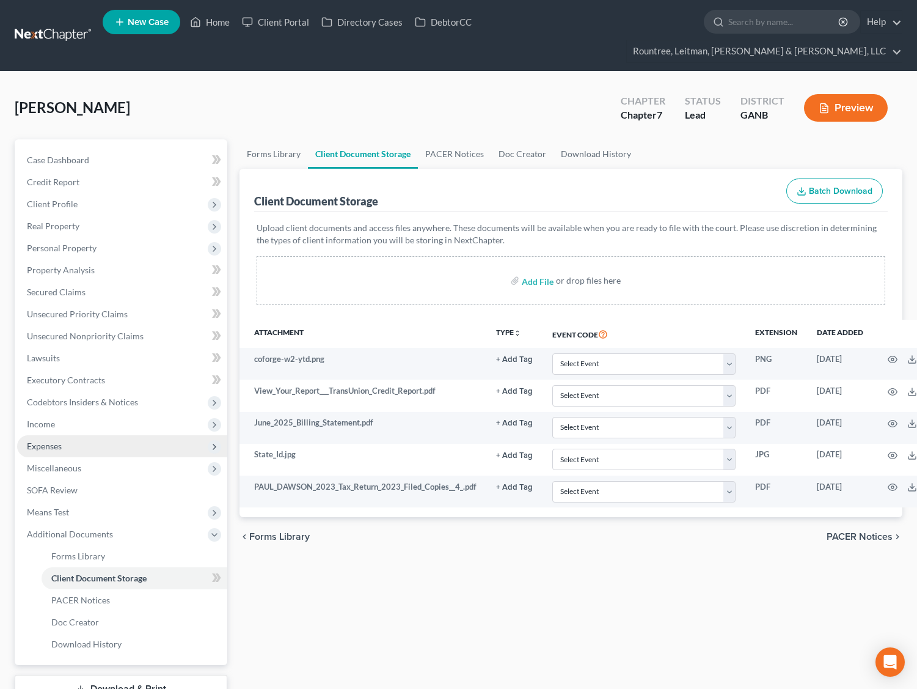
click at [53, 435] on span "Expenses" at bounding box center [122, 446] width 210 height 22
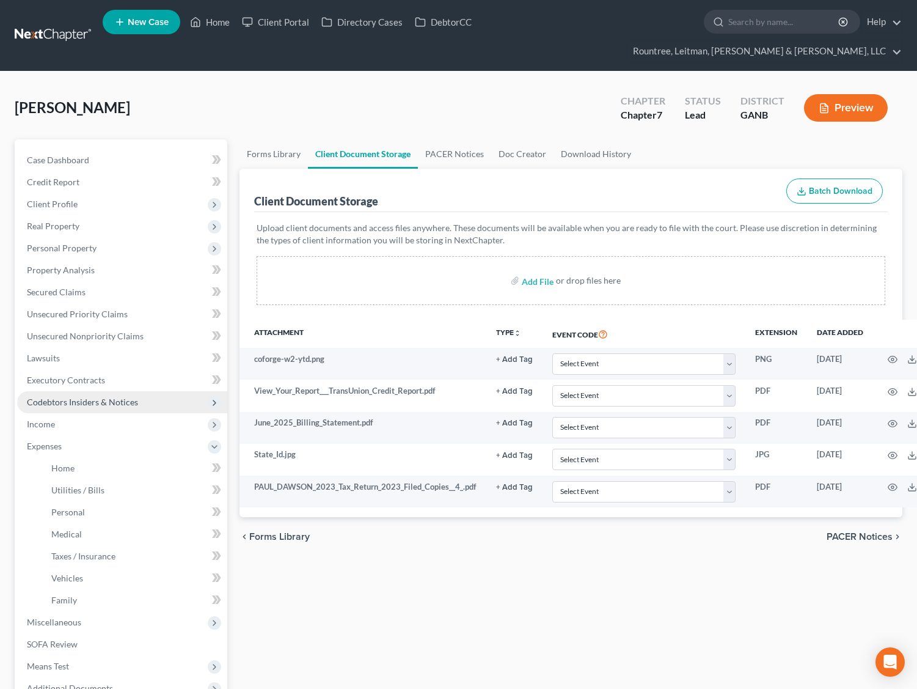
click at [54, 391] on span "Codebtors Insiders & Notices" at bounding box center [122, 402] width 210 height 22
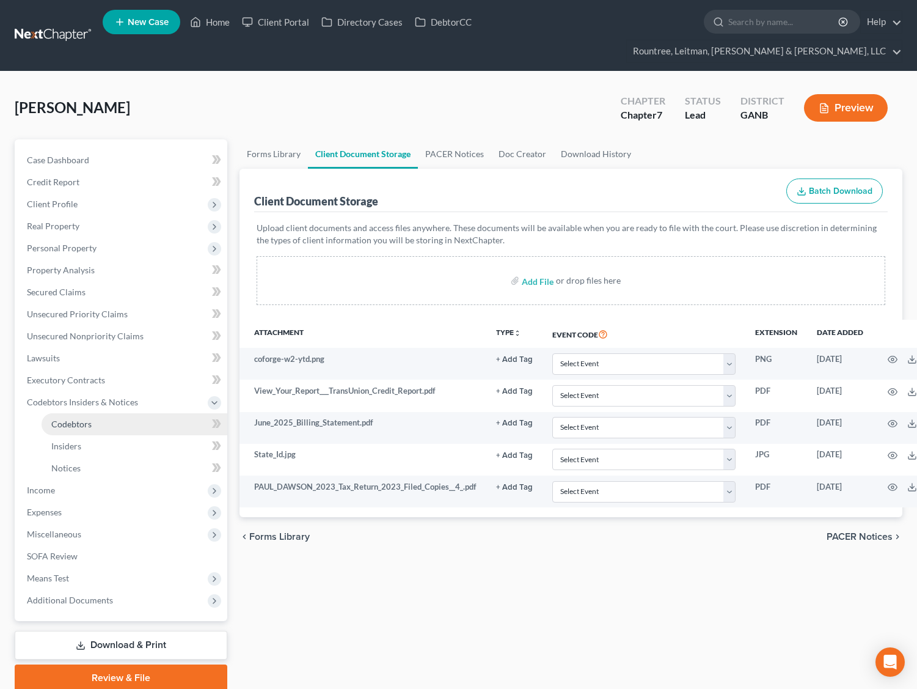
click at [57, 419] on span "Codebtors" at bounding box center [71, 424] width 40 height 10
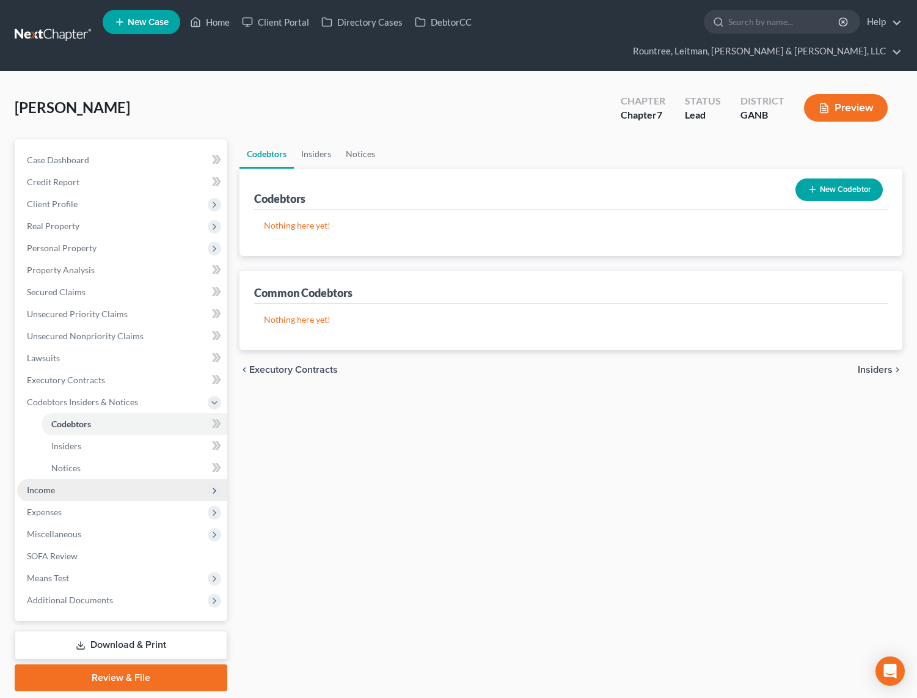
click at [46, 485] on span "Income" at bounding box center [41, 490] width 28 height 10
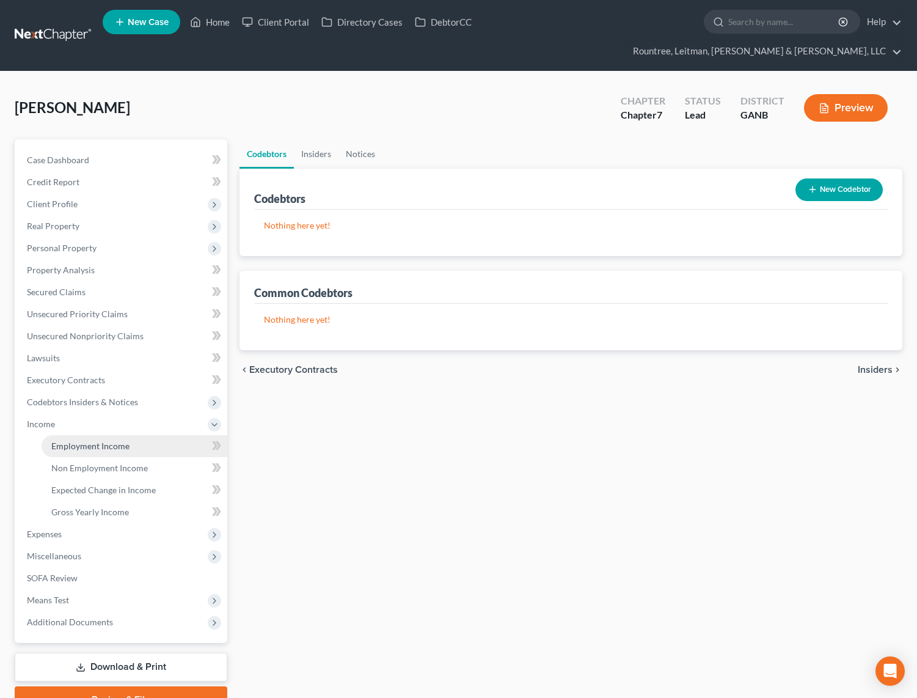
click at [113, 441] on span "Employment Income" at bounding box center [90, 446] width 78 height 10
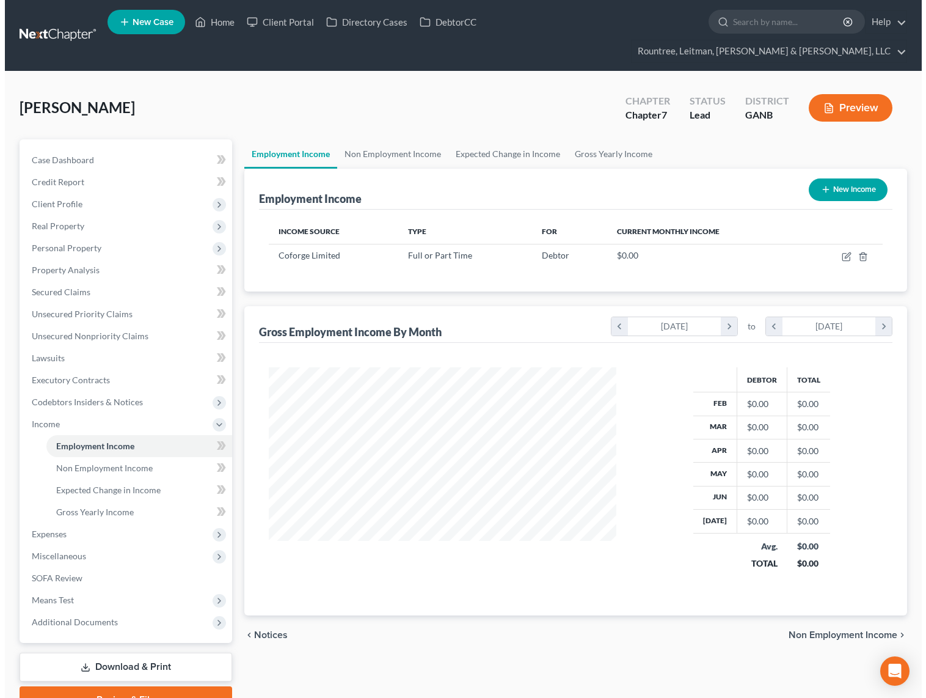
scroll to position [219, 373]
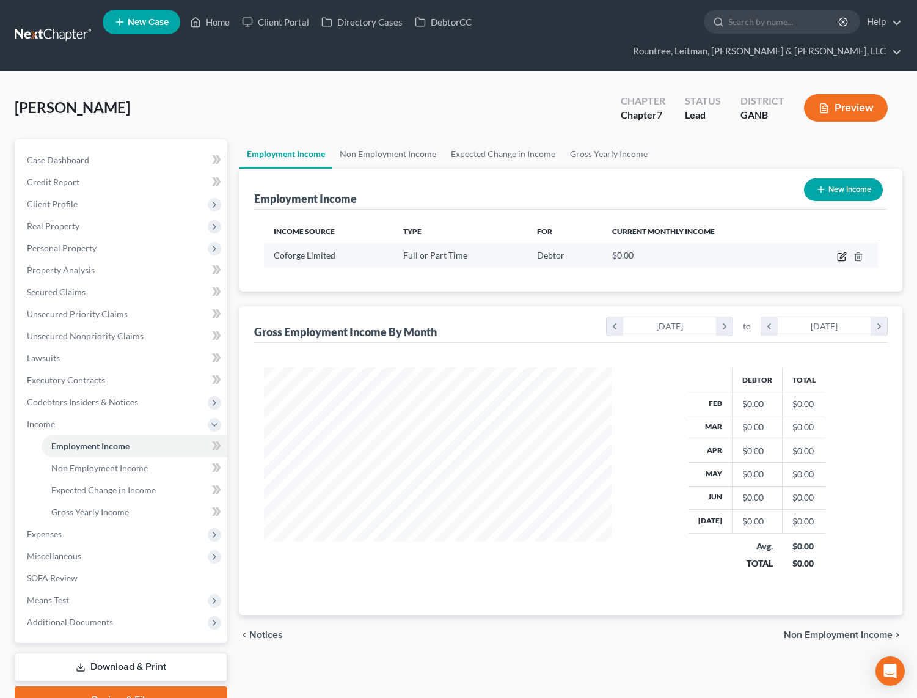
click at [846, 252] on icon "button" at bounding box center [842, 257] width 10 height 10
select select "0"
select select "1"
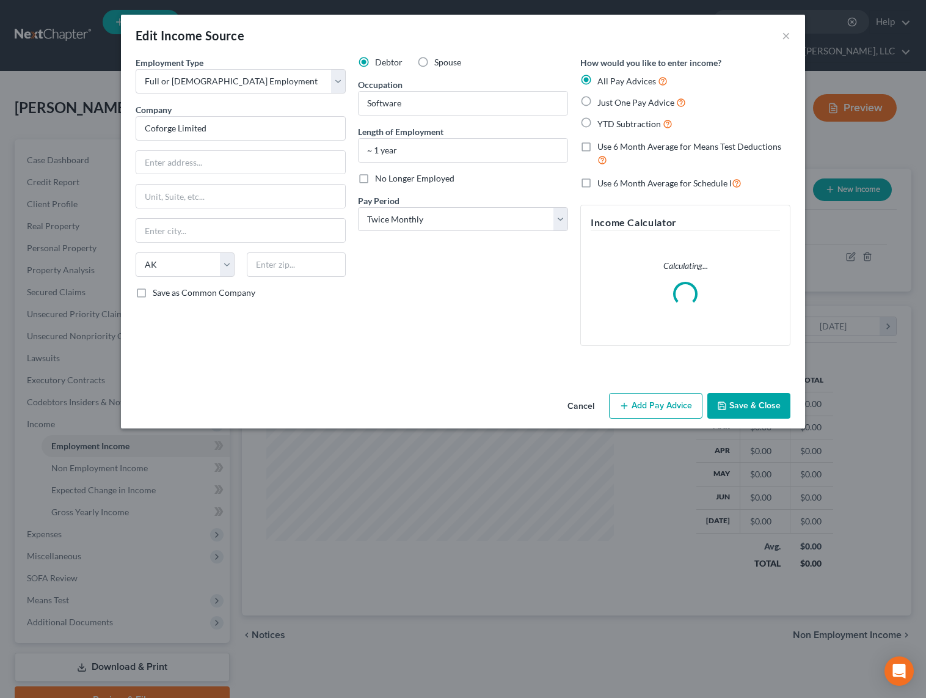
scroll to position [219, 376]
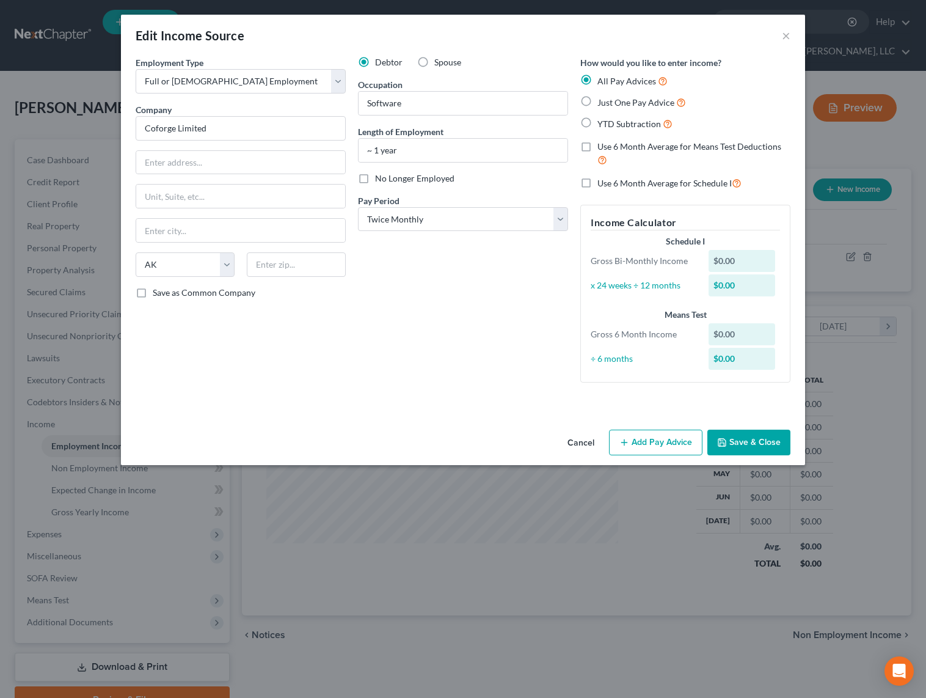
click at [598, 100] on label "Just One Pay Advice" at bounding box center [642, 102] width 89 height 14
click at [603, 100] on input "Just One Pay Advice" at bounding box center [607, 99] width 8 height 8
radio input "true"
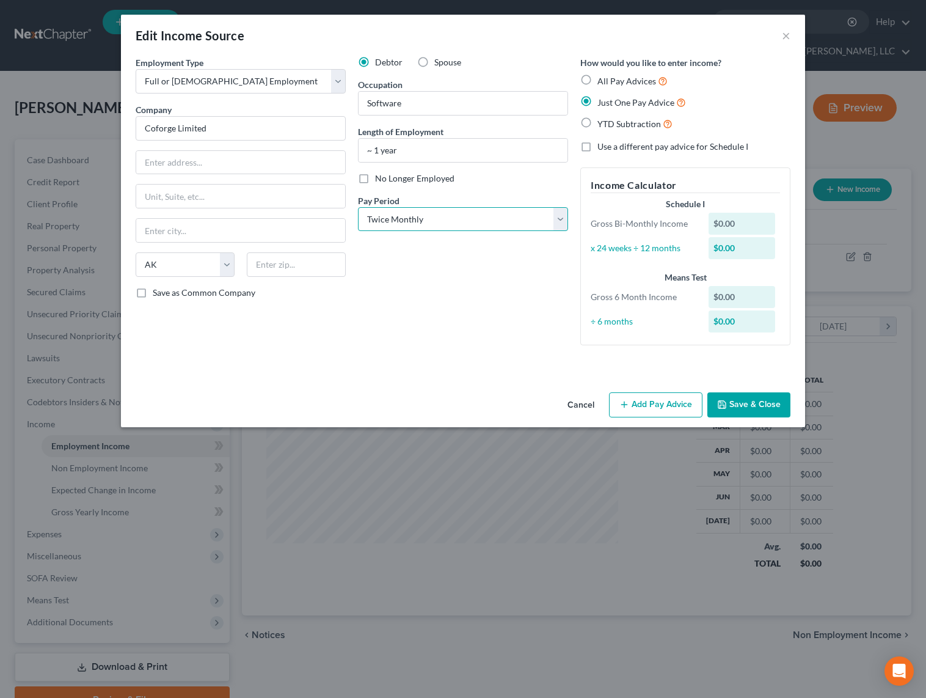
click at [395, 210] on select "Select Monthly Twice Monthly Every Other Week Weekly" at bounding box center [463, 219] width 210 height 24
click at [358, 207] on select "Select Monthly Twice Monthly Every Other Week Weekly" at bounding box center [463, 219] width 210 height 24
click at [648, 412] on button "Add Pay Advice" at bounding box center [655, 405] width 93 height 26
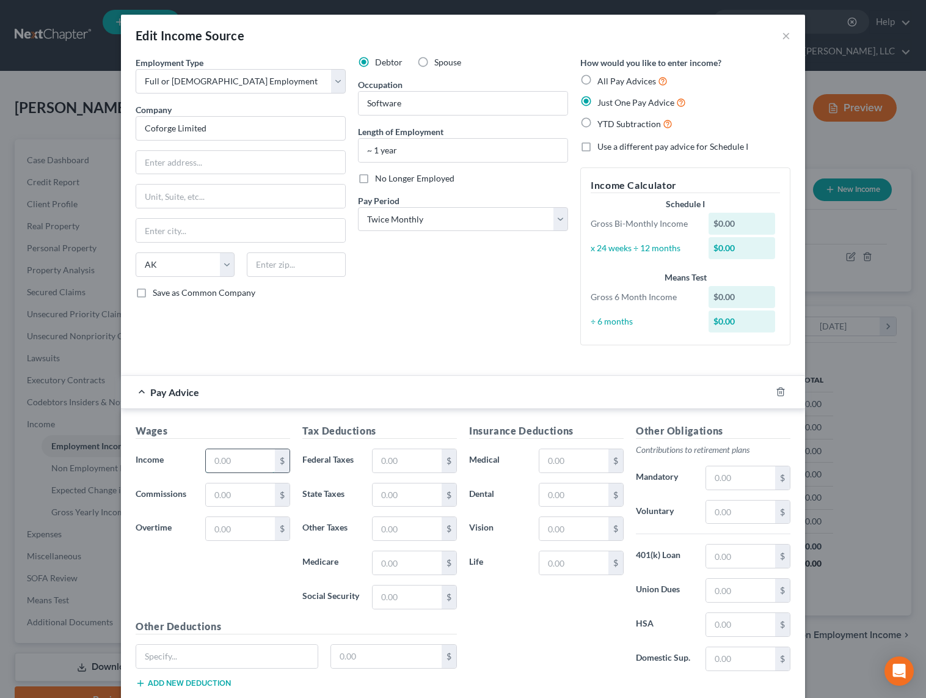
click at [248, 463] on input "text" at bounding box center [240, 460] width 69 height 23
click at [221, 463] on input "791.67" at bounding box center [240, 460] width 69 height 23
type input "7,916.67"
click at [518, 493] on label "Dental" at bounding box center [498, 495] width 70 height 24
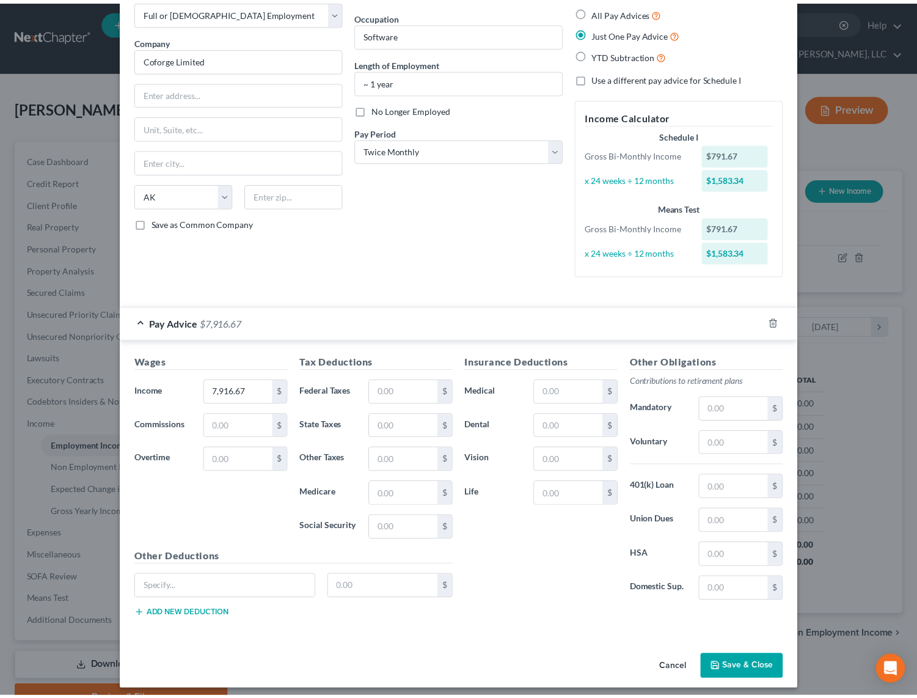
scroll to position [76, 0]
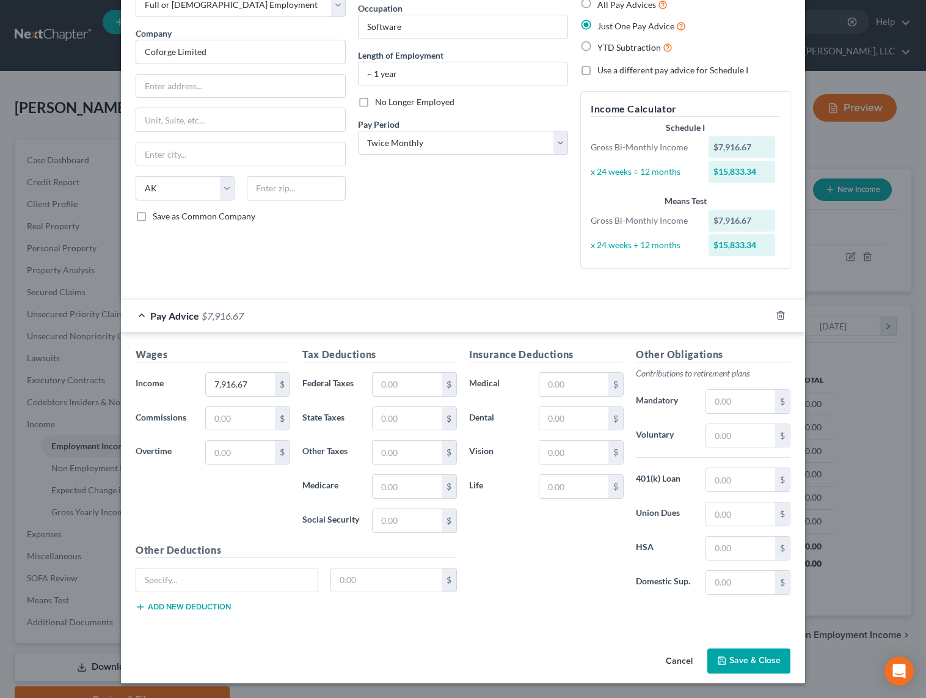
click at [723, 669] on button "Save & Close" at bounding box center [749, 661] width 83 height 26
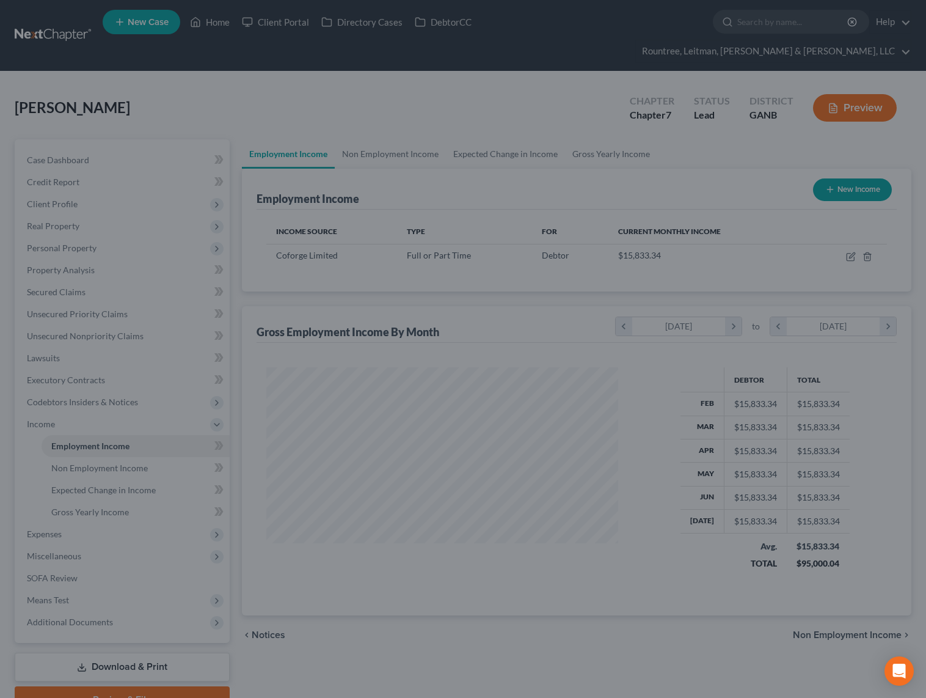
scroll to position [610854, 610700]
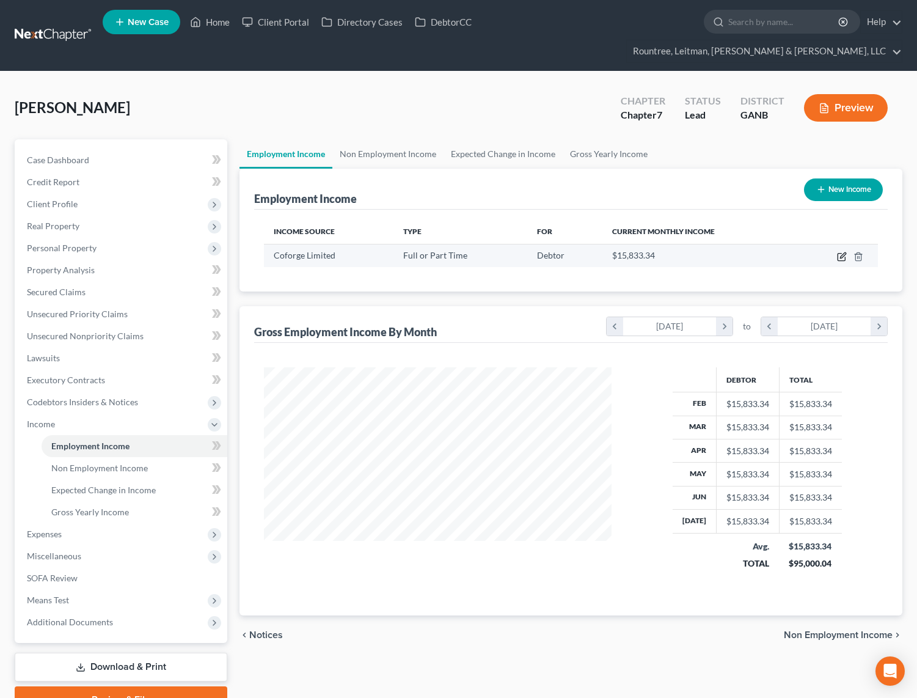
click at [840, 252] on icon "button" at bounding box center [842, 257] width 10 height 10
select select "0"
select select "1"
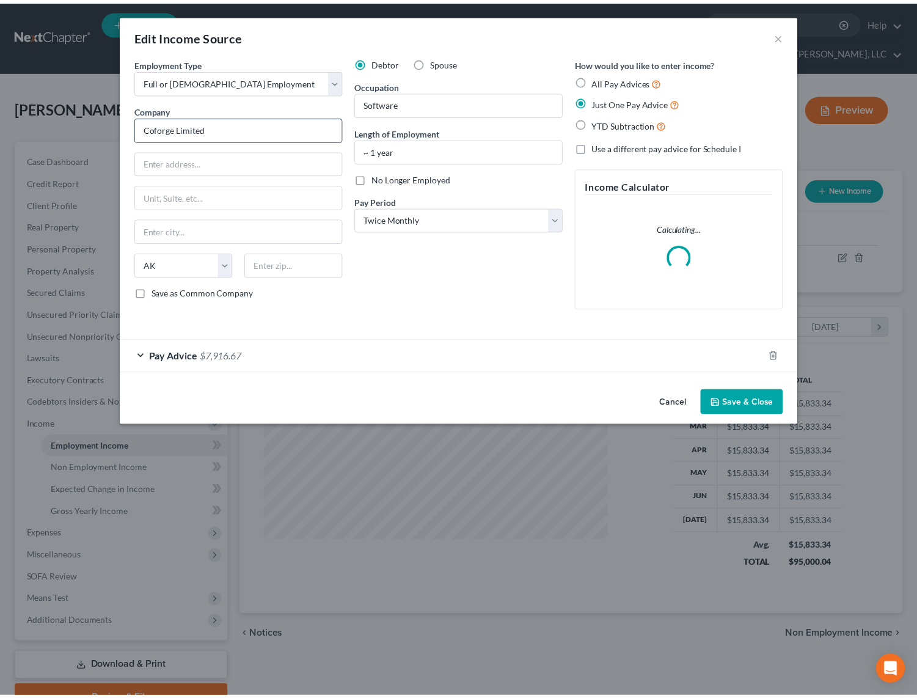
scroll to position [219, 376]
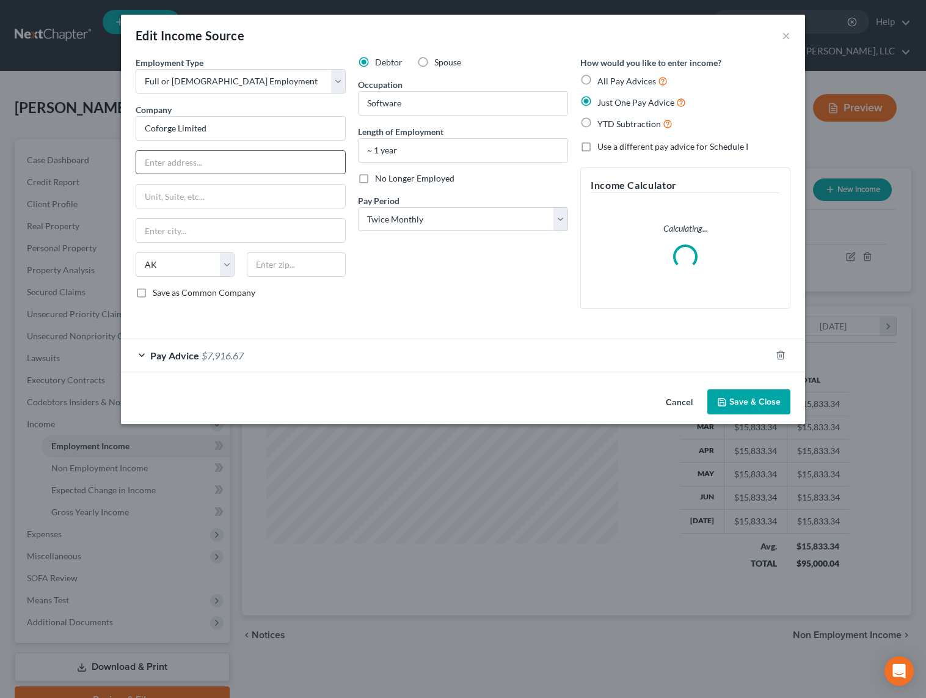
click at [219, 160] on input "text" at bounding box center [240, 162] width 209 height 23
paste input "[STREET_ADDRESS]"
type input "[STREET_ADDRESS]"
click at [287, 267] on input "text" at bounding box center [296, 264] width 99 height 24
type input "08540"
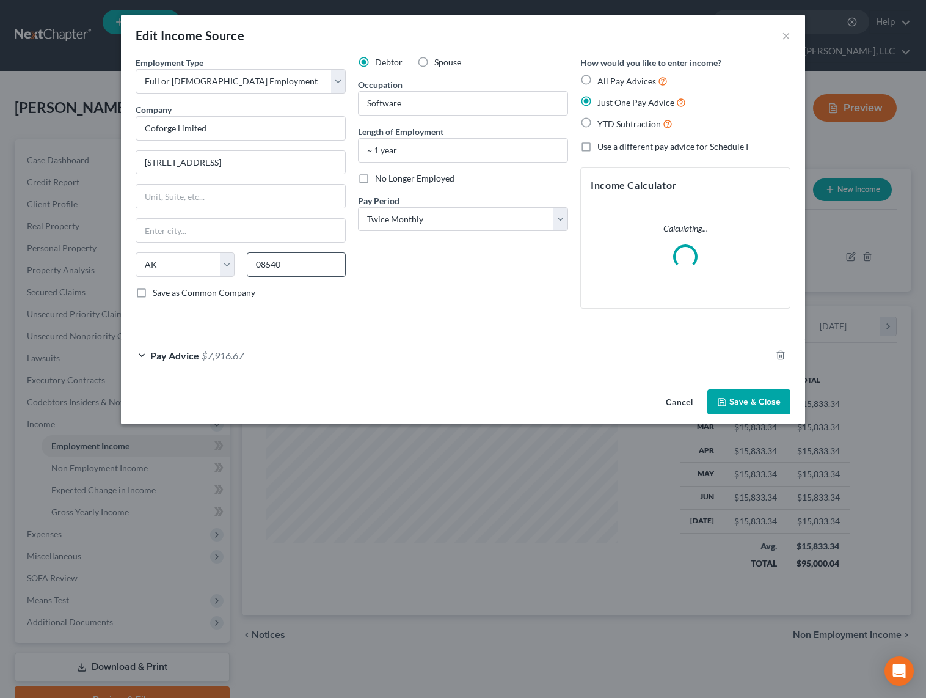
type input "[GEOGRAPHIC_DATA]"
select select "33"
click at [753, 398] on button "Save & Close" at bounding box center [749, 402] width 83 height 26
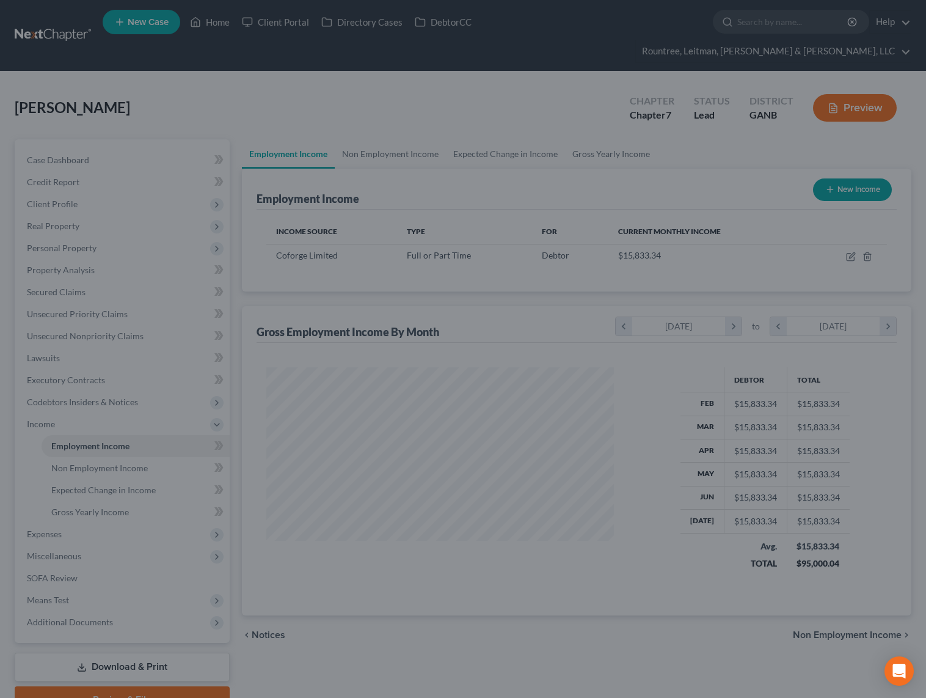
scroll to position [610854, 610700]
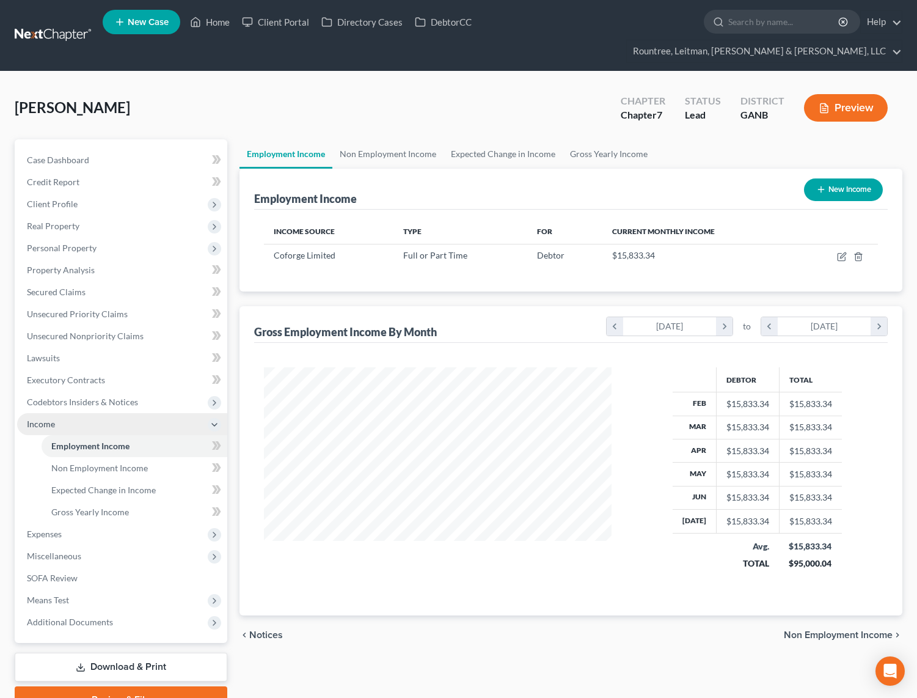
click at [40, 419] on span "Income" at bounding box center [41, 424] width 28 height 10
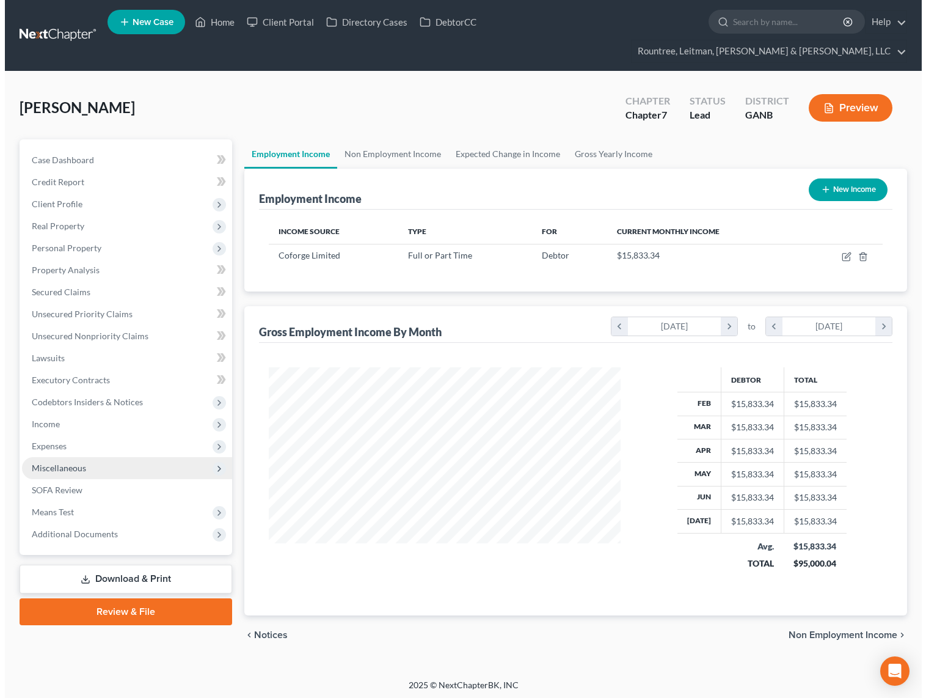
scroll to position [610854, 610696]
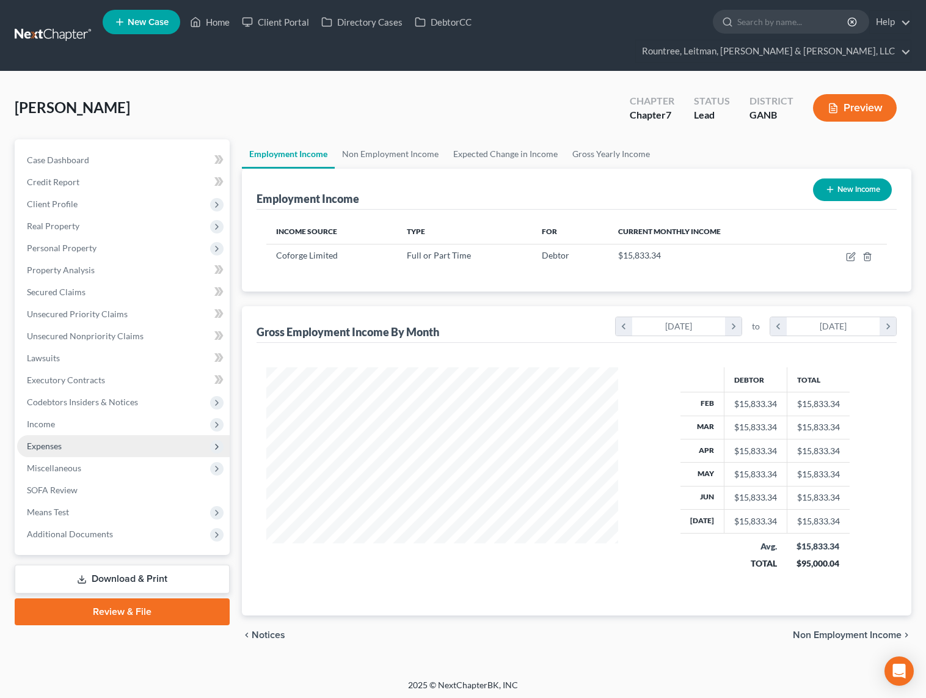
click at [54, 435] on span "Expenses" at bounding box center [123, 446] width 213 height 22
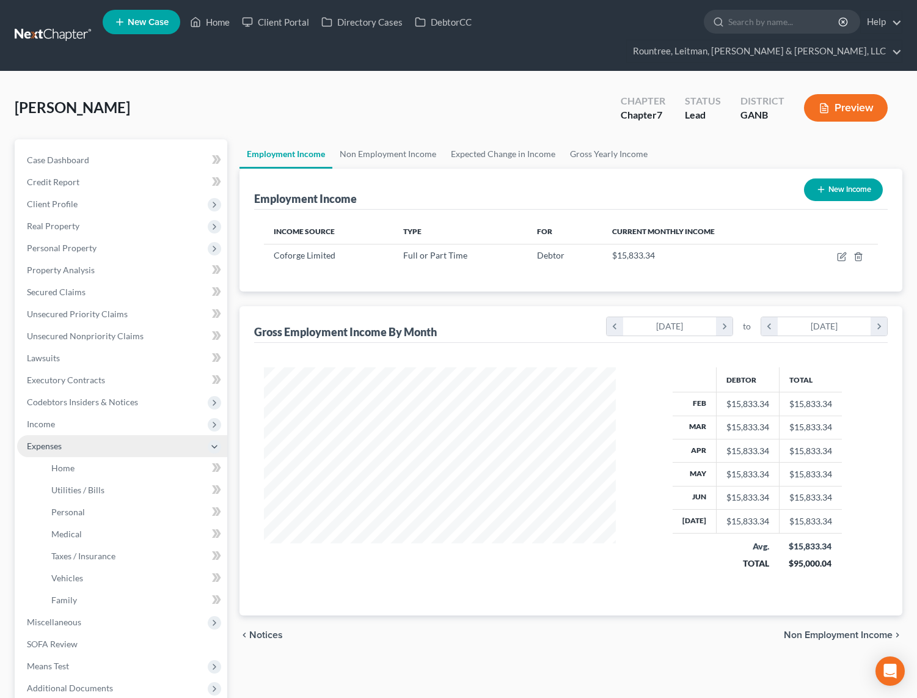
scroll to position [610854, 610700]
click at [65, 457] on link "Home" at bounding box center [135, 468] width 186 height 22
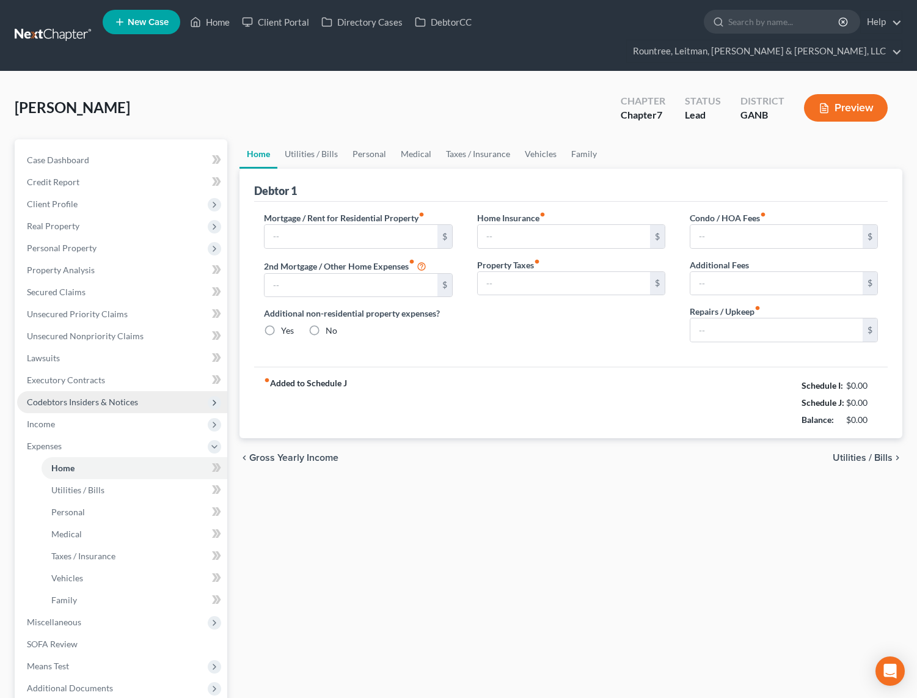
type input "3,000.00"
type input "0.00"
radio input "true"
type input "650.00"
type input "0.00"
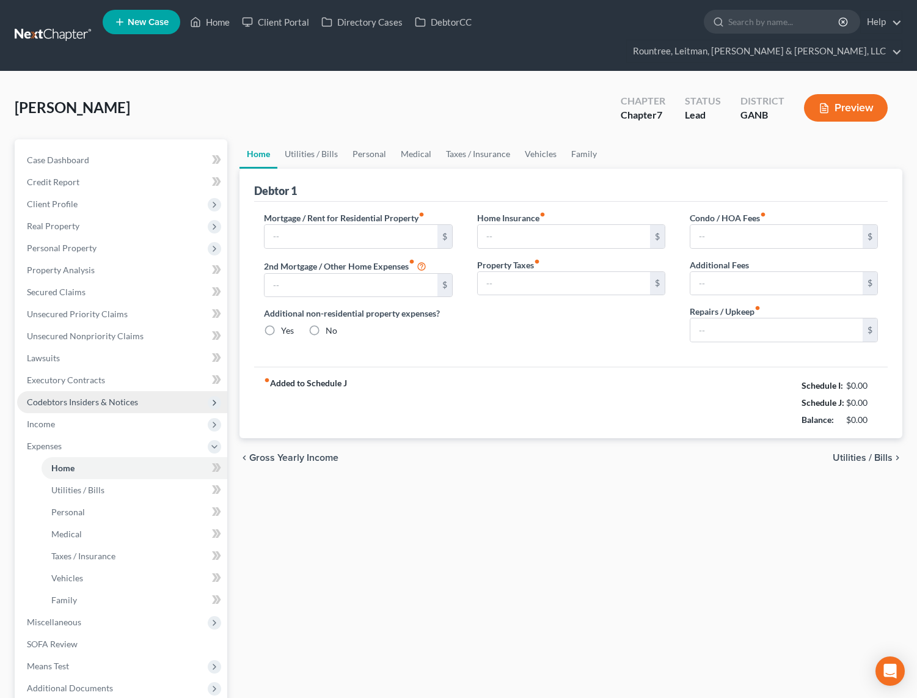
type input "250.00"
click at [318, 139] on link "Utilities / Bills" at bounding box center [311, 153] width 68 height 29
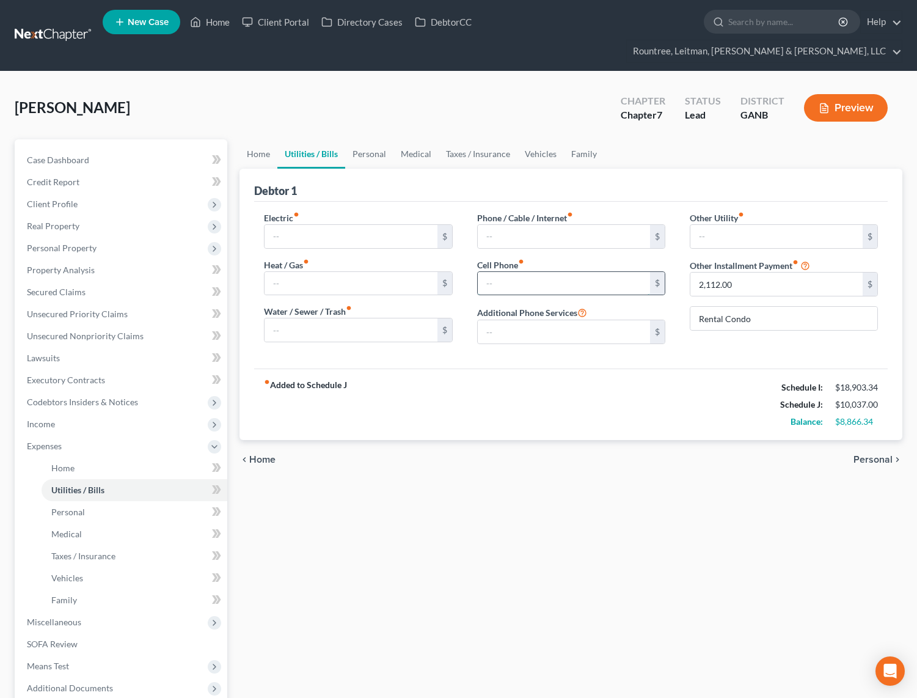
click at [520, 272] on input "text" at bounding box center [564, 283] width 172 height 23
click at [268, 139] on link "Home" at bounding box center [259, 153] width 38 height 29
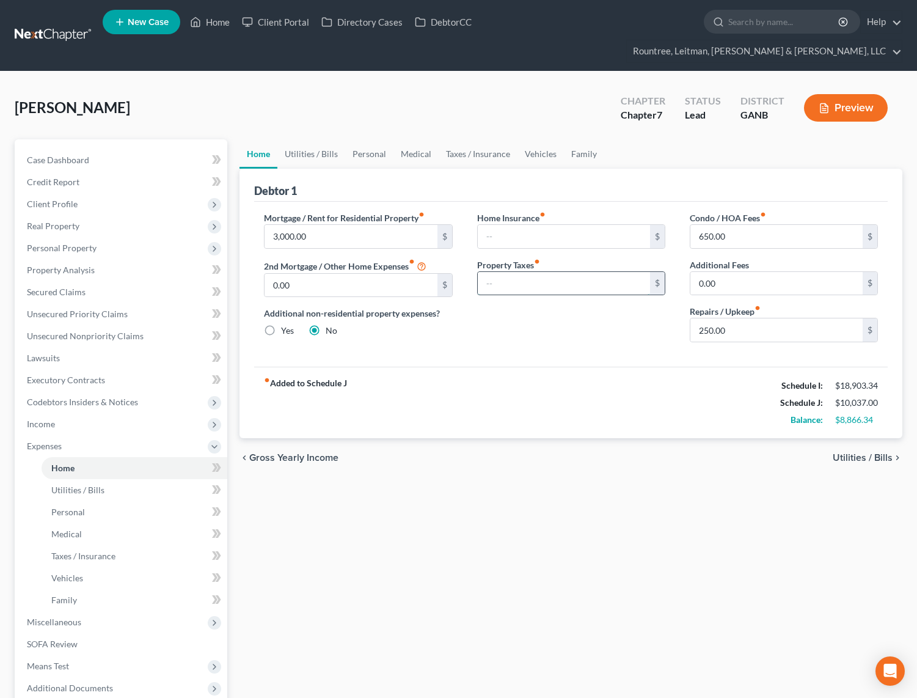
click at [519, 272] on input "text" at bounding box center [564, 283] width 172 height 23
click at [535, 326] on div "Home Insurance fiber_manual_record $ Property Taxes fiber_manual_record 725 $" at bounding box center [571, 281] width 213 height 141
click at [520, 226] on div "$" at bounding box center [571, 236] width 188 height 24
click at [620, 225] on input "text" at bounding box center [564, 236] width 172 height 23
click at [752, 272] on input "0.00" at bounding box center [777, 283] width 172 height 23
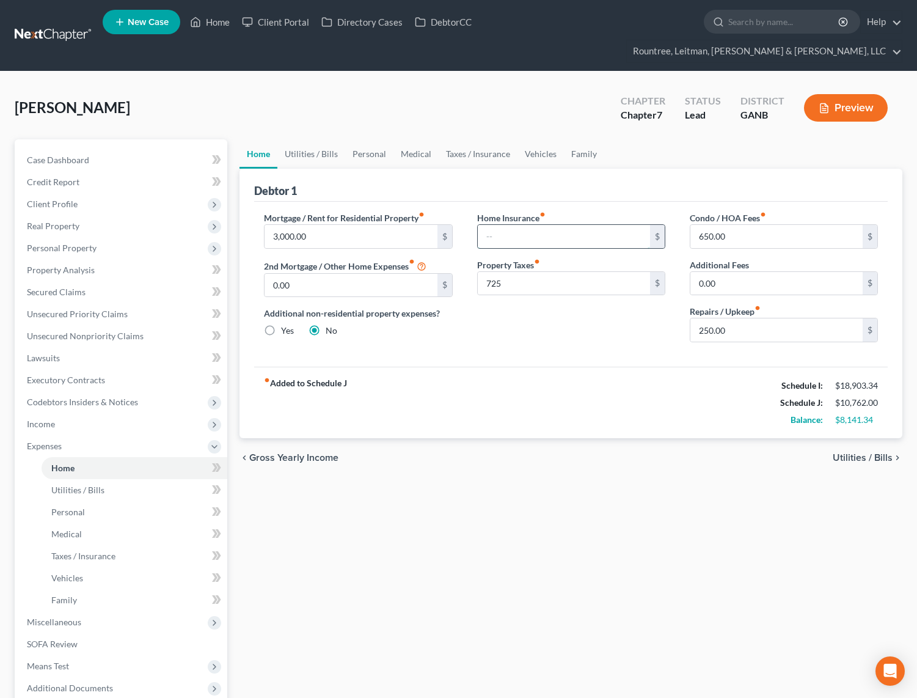
click at [595, 225] on input "text" at bounding box center [564, 236] width 172 height 23
click at [41, 419] on span "Income" at bounding box center [41, 424] width 28 height 10
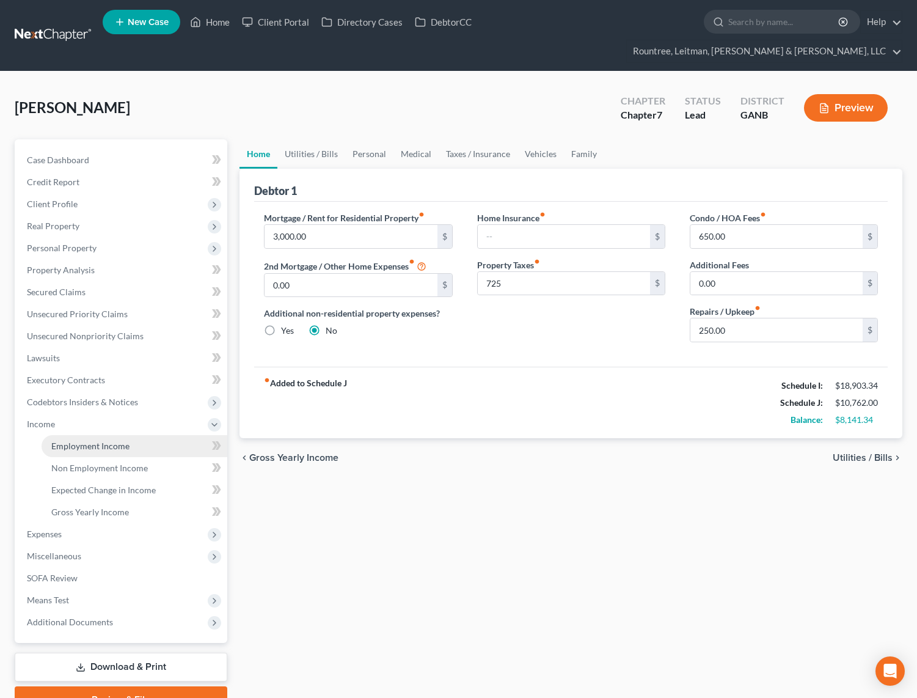
click at [95, 441] on span "Employment Income" at bounding box center [90, 446] width 78 height 10
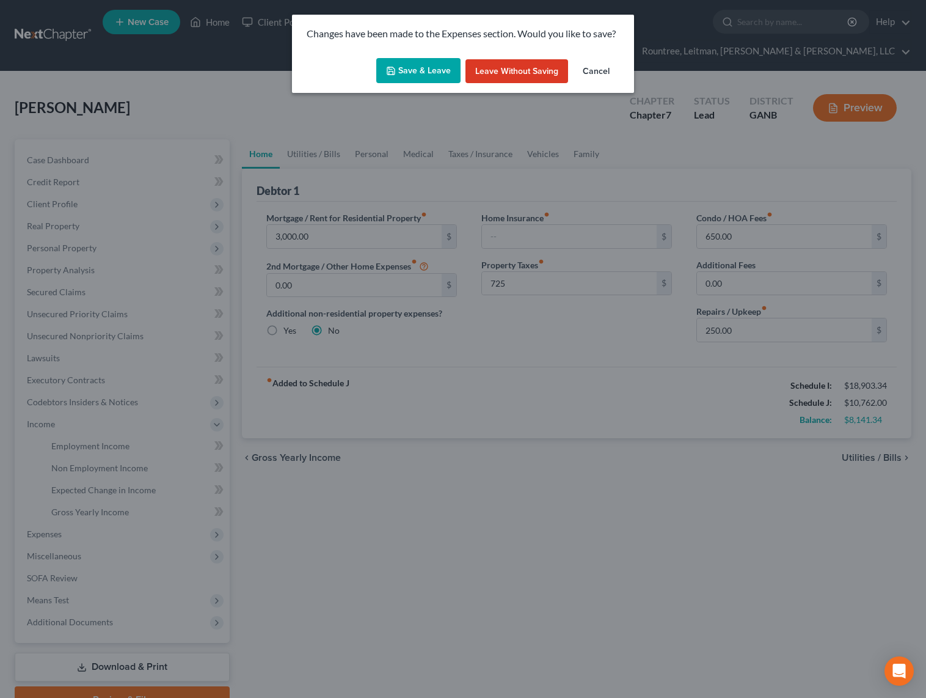
click at [418, 74] on button "Save & Leave" at bounding box center [418, 71] width 84 height 26
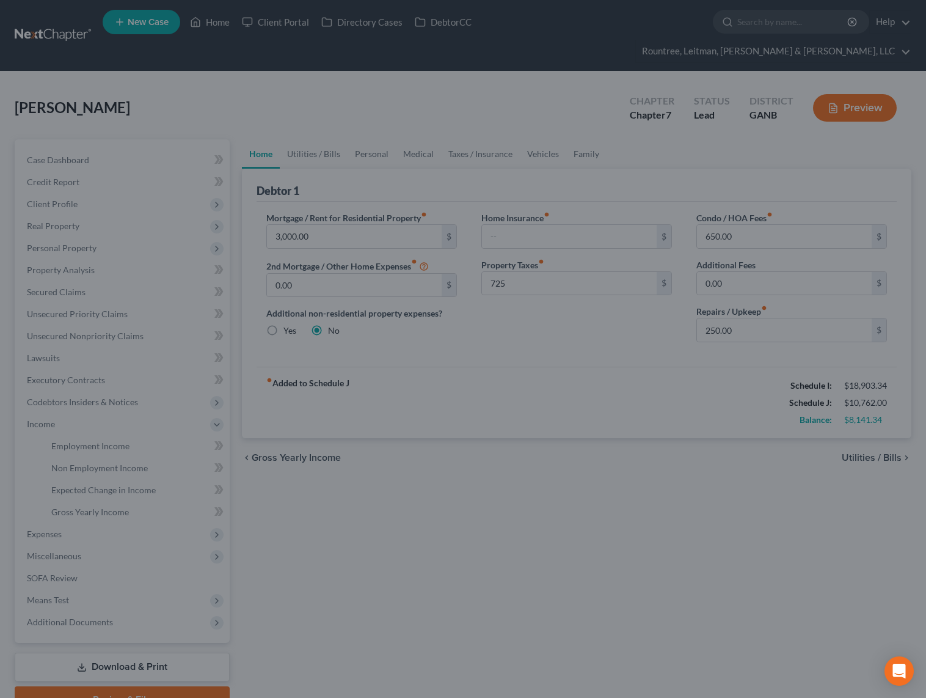
type input "725.00"
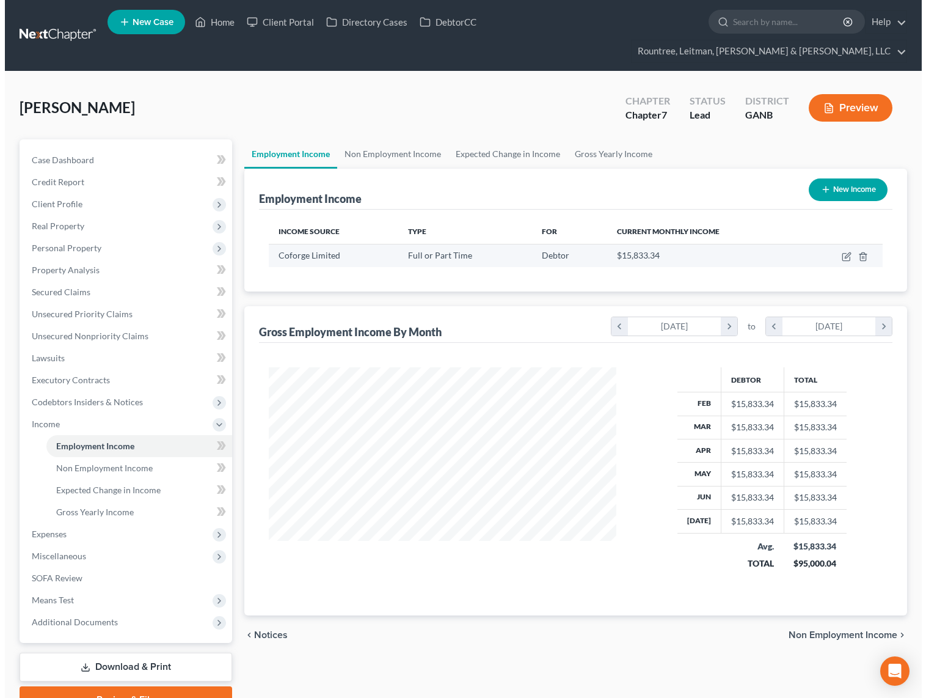
scroll to position [219, 373]
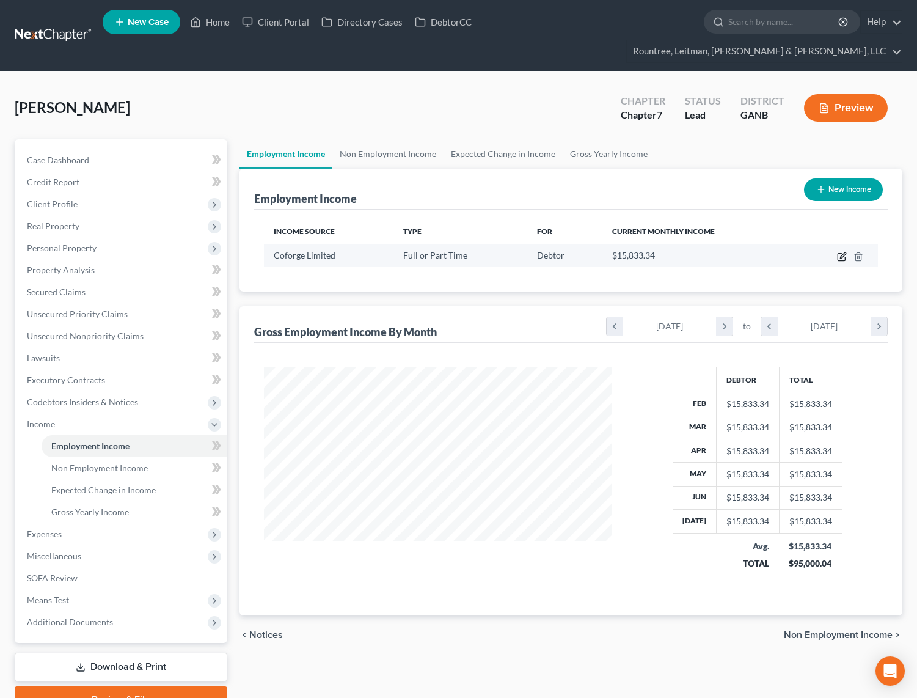
click at [843, 252] on icon "button" at bounding box center [842, 257] width 10 height 10
select select "0"
select select "33"
select select "1"
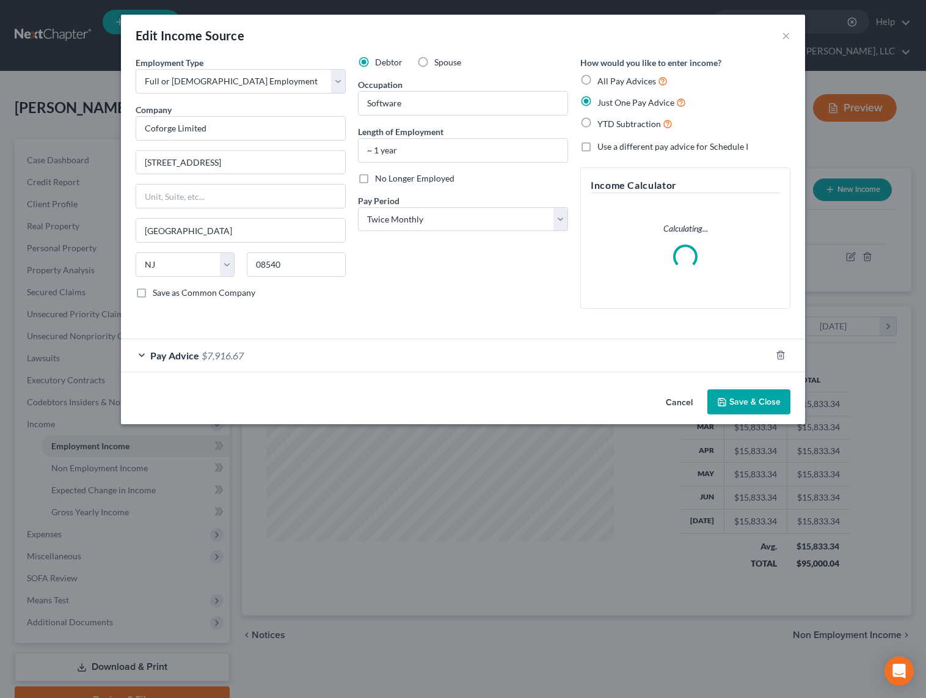
scroll to position [219, 376]
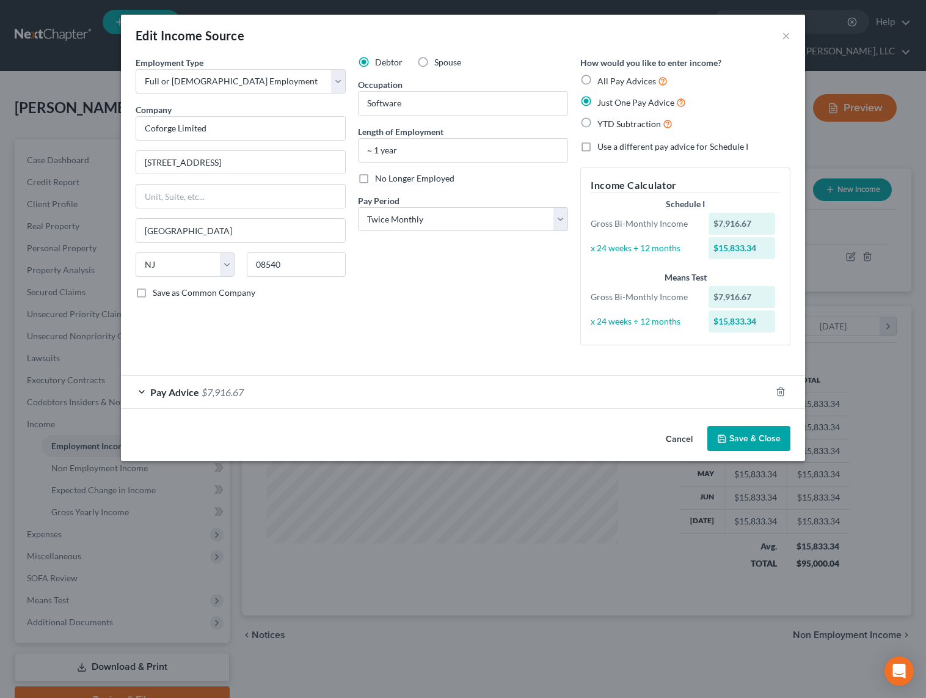
click at [328, 349] on div "Employment Type * Select Full or [DEMOGRAPHIC_DATA] Employment Self Employment …" at bounding box center [241, 205] width 222 height 299
click at [310, 392] on div "Pay Advice $7,916.67" at bounding box center [446, 392] width 650 height 32
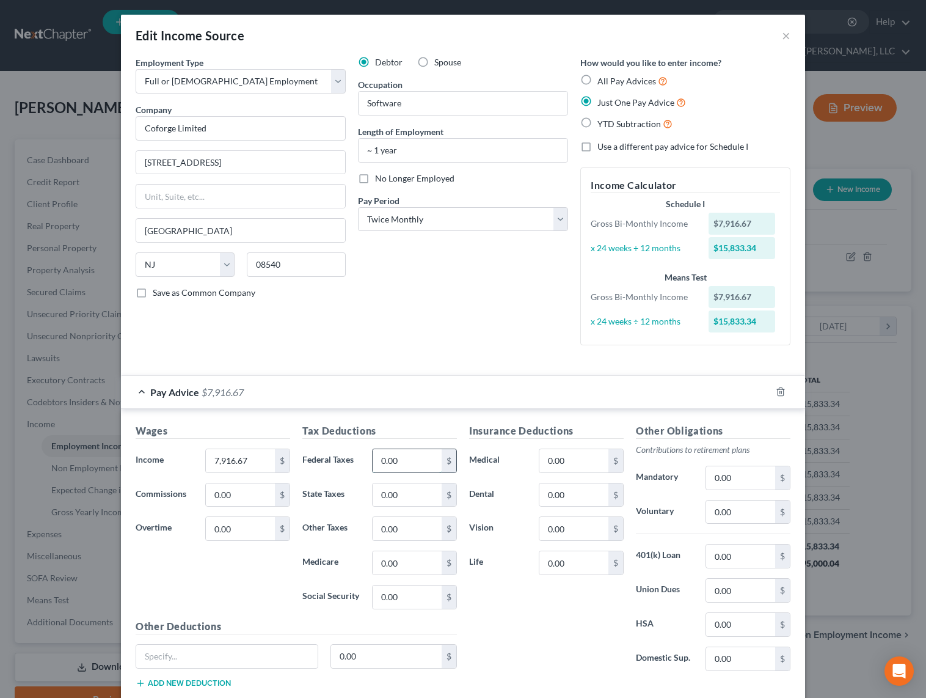
click at [409, 459] on input "0.00" at bounding box center [407, 460] width 69 height 23
type input "1,246.18"
click at [402, 593] on input "0.00" at bounding box center [407, 596] width 69 height 23
type input "486.75"
click at [405, 563] on input "0.00" at bounding box center [407, 562] width 69 height 23
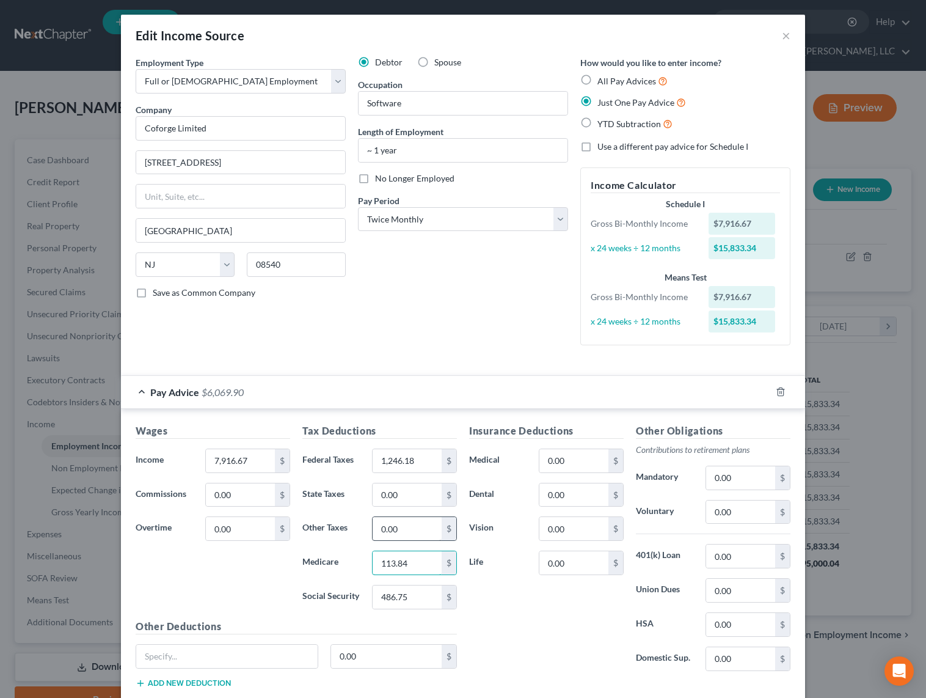
type input "113.84"
click at [395, 531] on input "0.00" at bounding box center [407, 528] width 69 height 23
click at [727, 551] on input "0.00" at bounding box center [740, 555] width 69 height 23
type input "791.67"
click at [630, 586] on label "Union Dues" at bounding box center [665, 590] width 70 height 24
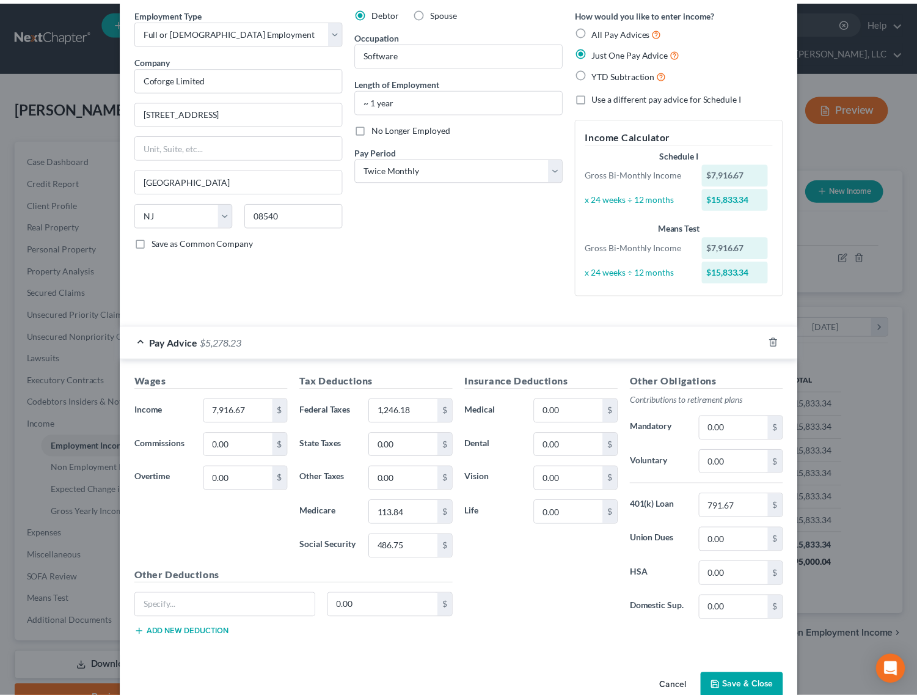
scroll to position [76, 0]
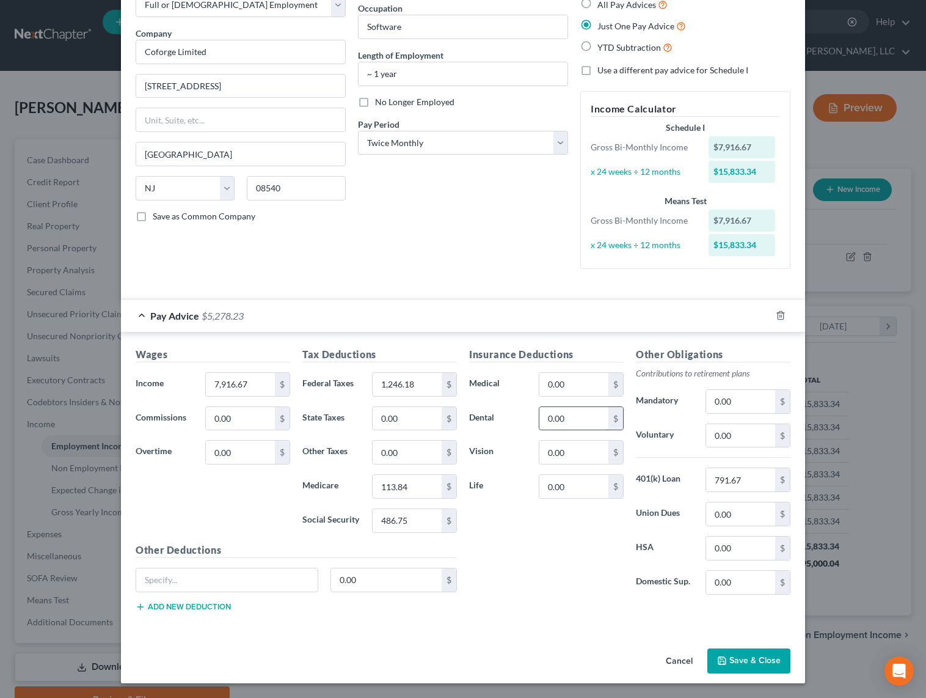
click at [573, 423] on input "0.00" at bounding box center [574, 418] width 69 height 23
type input "2.24"
click at [558, 389] on input "0.00" at bounding box center [574, 384] width 69 height 23
type input "63.08"
click at [562, 485] on input "0.00" at bounding box center [574, 486] width 69 height 23
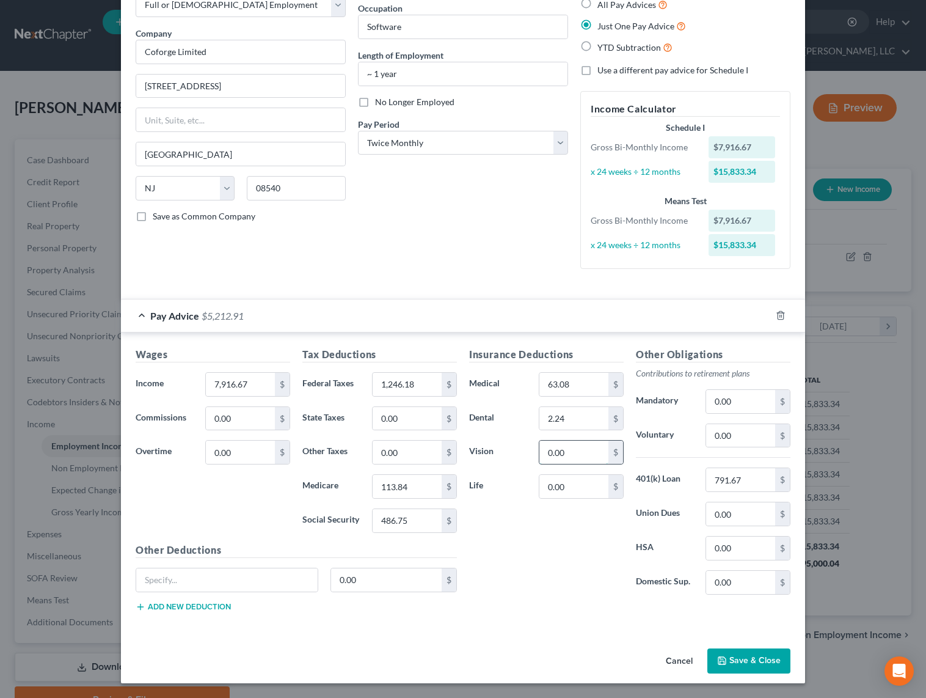
drag, startPoint x: 589, startPoint y: 454, endPoint x: 541, endPoint y: 448, distance: 48.7
click at [541, 448] on input "0.00" at bounding box center [574, 452] width 69 height 23
drag, startPoint x: 553, startPoint y: 450, endPoint x: 579, endPoint y: 453, distance: 26.4
click at [579, 453] on input "0.00" at bounding box center [574, 452] width 69 height 23
type input "0"
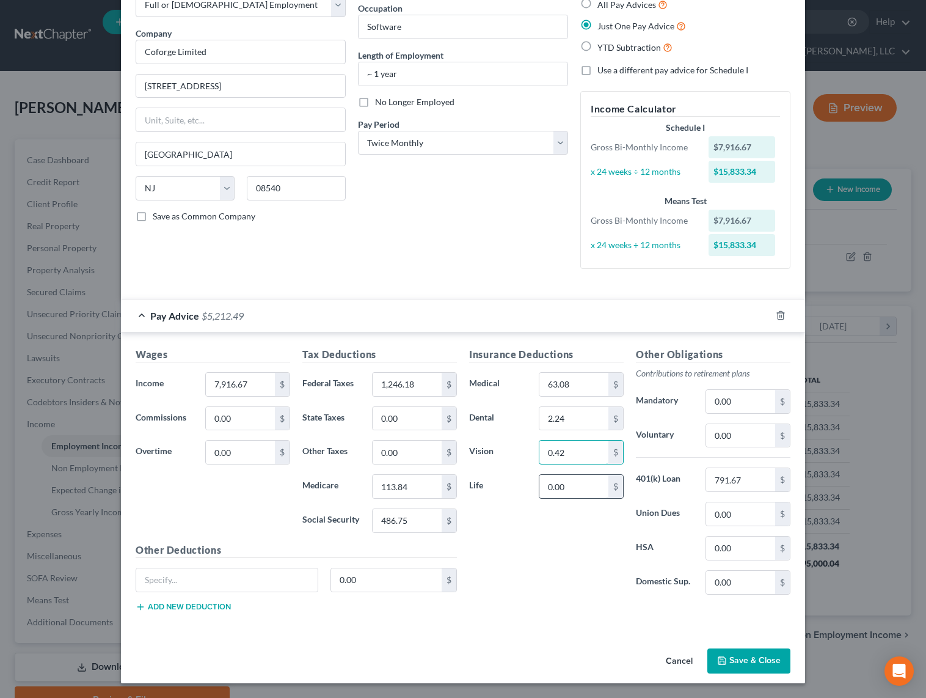
type input "0.42"
click at [577, 477] on div "0.00 $" at bounding box center [581, 486] width 85 height 24
click at [574, 478] on input "0.00" at bounding box center [574, 486] width 69 height 23
click at [574, 486] on input "0.00" at bounding box center [574, 486] width 69 height 23
click at [570, 485] on input "0.00" at bounding box center [574, 486] width 69 height 23
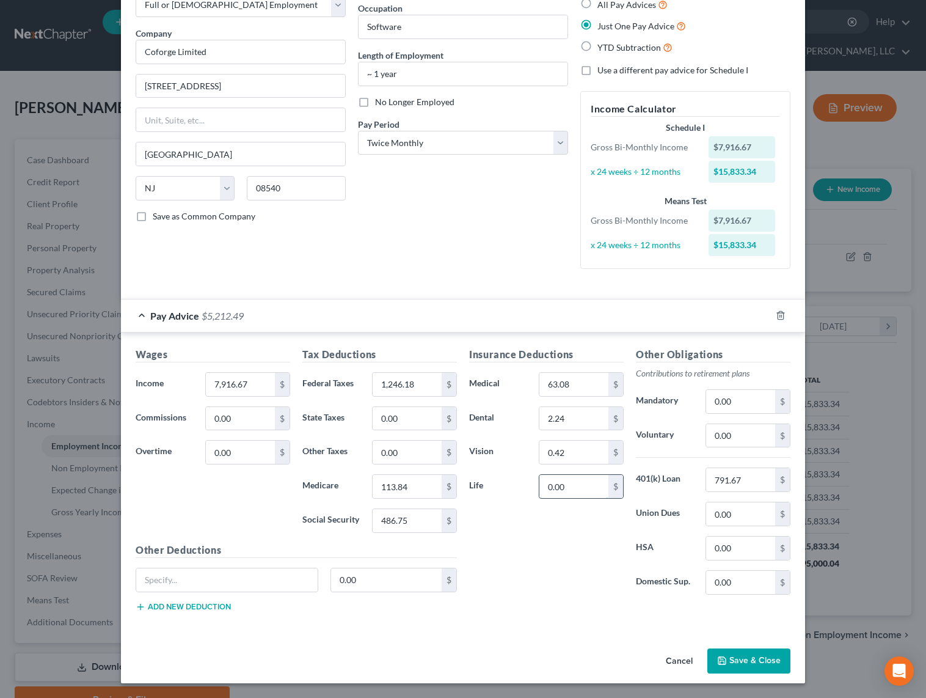
drag, startPoint x: 570, startPoint y: 485, endPoint x: 541, endPoint y: 485, distance: 28.1
click at [541, 485] on input "0.00" at bounding box center [574, 486] width 69 height 23
type input "11.22"
click at [545, 529] on div "Insurance Deductions Medical 63.08 $ Dental 2.24 $ Vision 0.42 $ Life 11.22 $" at bounding box center [546, 475] width 167 height 257
click at [212, 593] on div "0.00 $" at bounding box center [297, 585] width 334 height 34
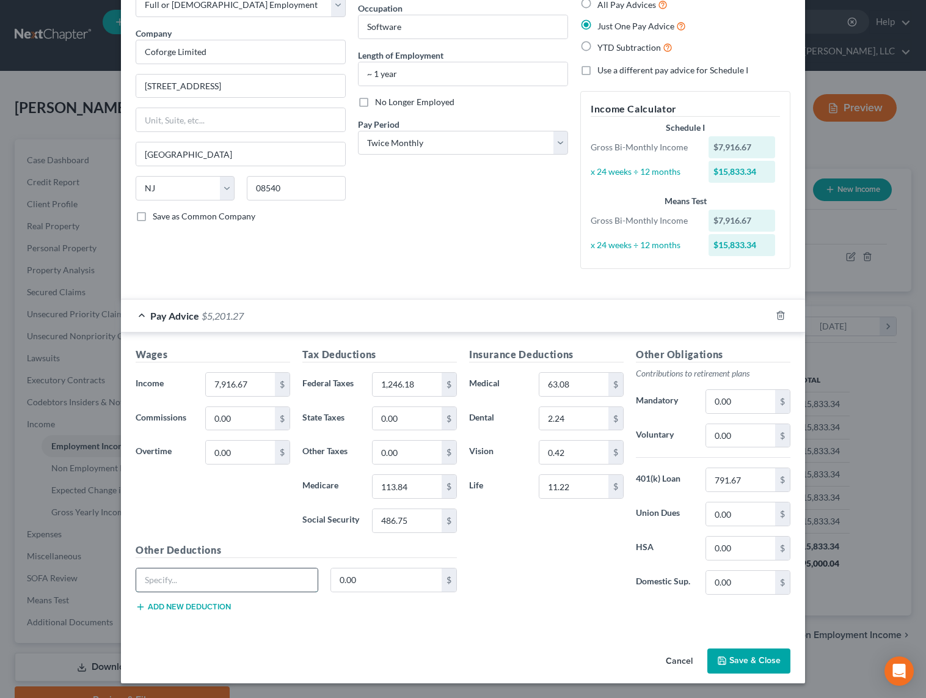
click at [213, 587] on input "text" at bounding box center [226, 579] width 181 height 23
type input "Group Accidental"
type input "4.85"
click at [397, 418] on input "0.00" at bounding box center [407, 418] width 69 height 23
type input "340.43"
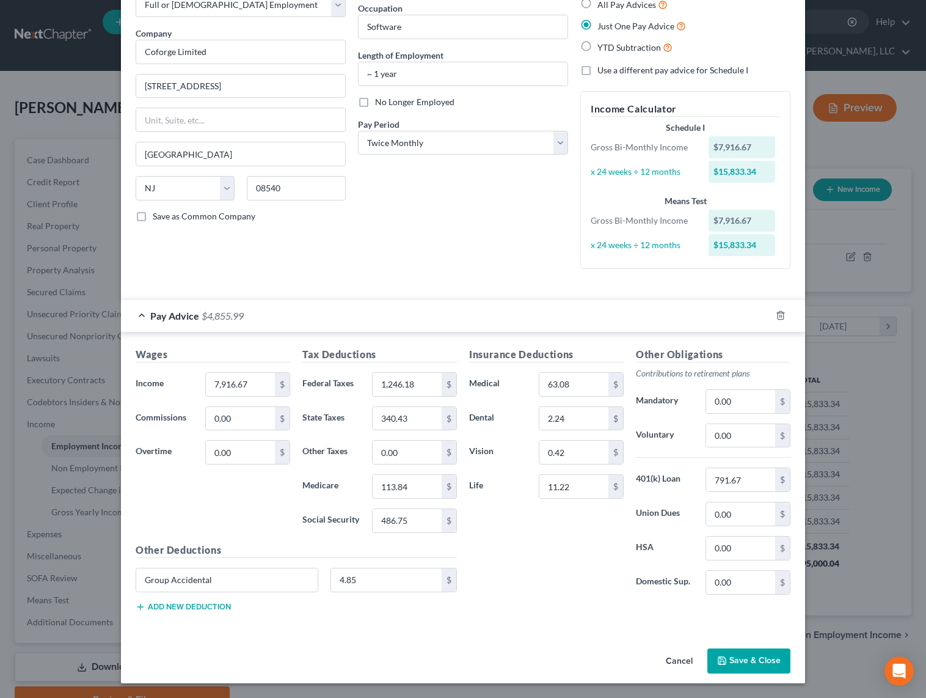
click at [505, 510] on div "Insurance Deductions Medical 63.08 $ Dental 2.24 $ Vision 0.42 $ Life 11.22 $" at bounding box center [546, 475] width 167 height 257
click at [749, 654] on button "Save & Close" at bounding box center [749, 661] width 83 height 26
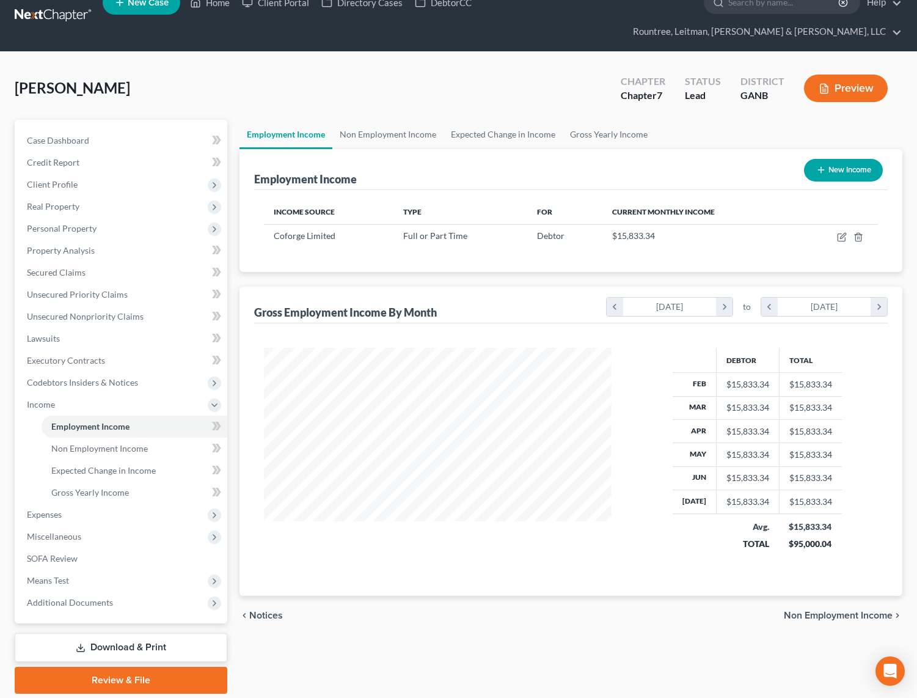
scroll to position [37, 0]
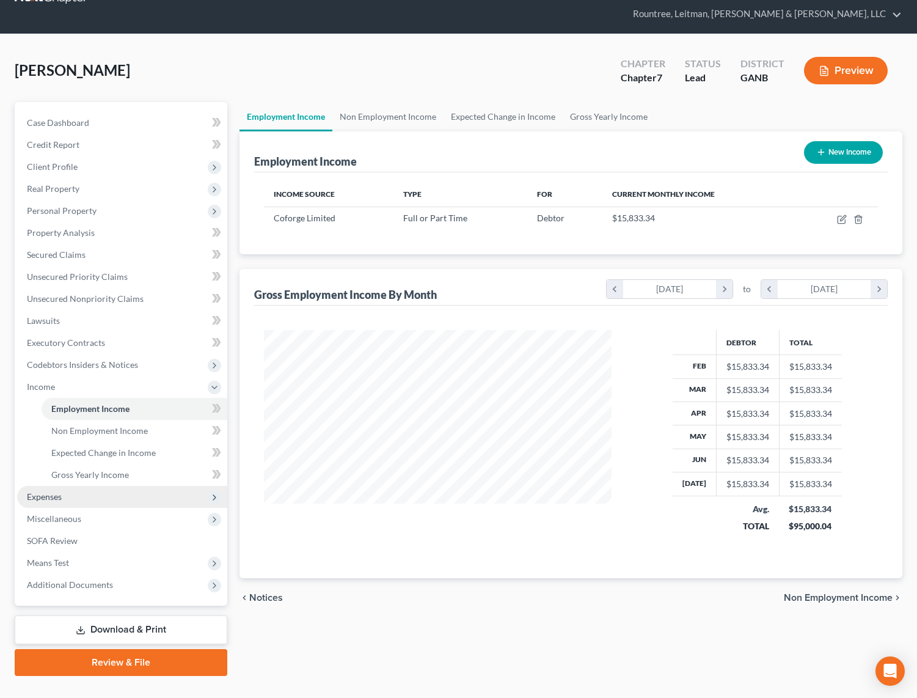
click at [52, 491] on span "Expenses" at bounding box center [44, 496] width 35 height 10
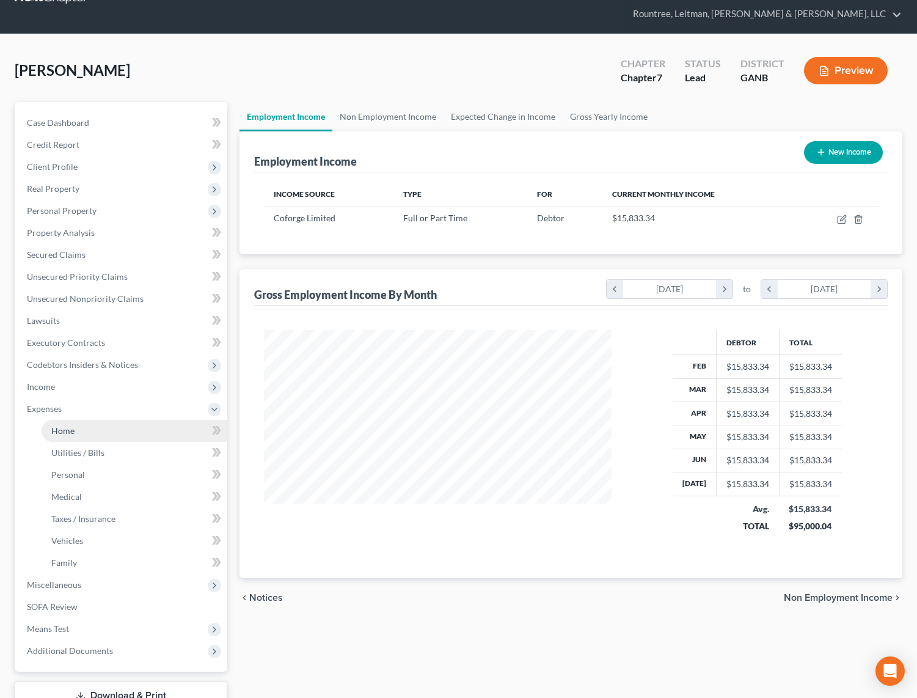
click at [64, 420] on link "Home" at bounding box center [135, 431] width 186 height 22
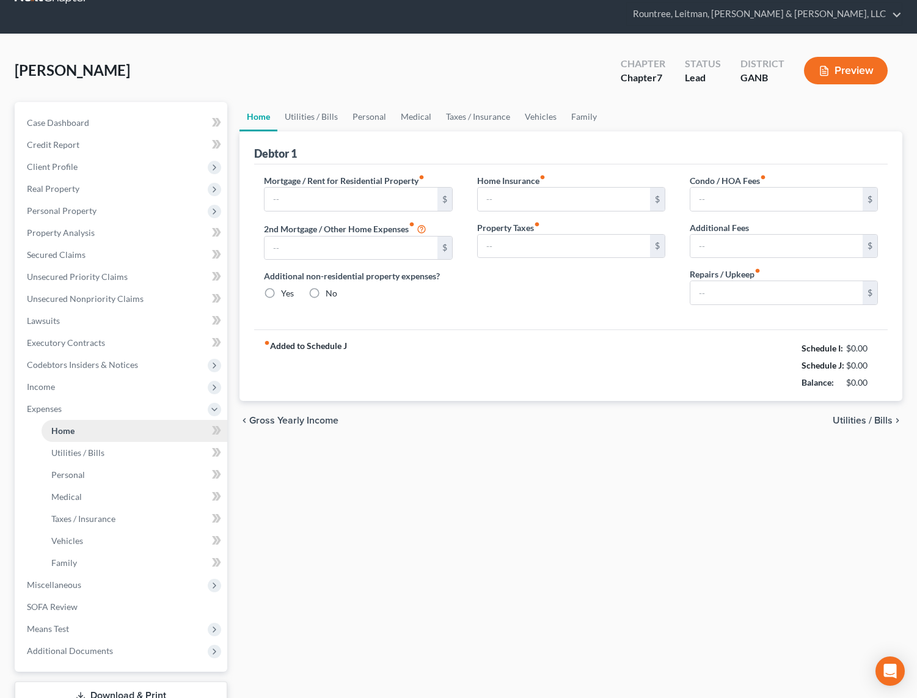
scroll to position [1, 0]
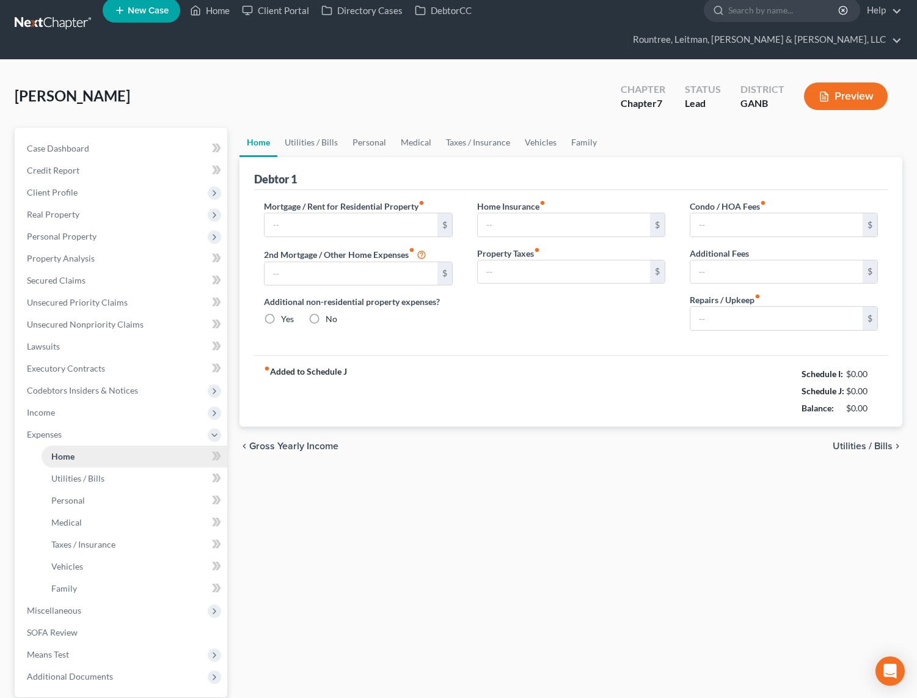
type input "3,000.00"
type input "0.00"
radio input "true"
type input "725.00"
type input "650.00"
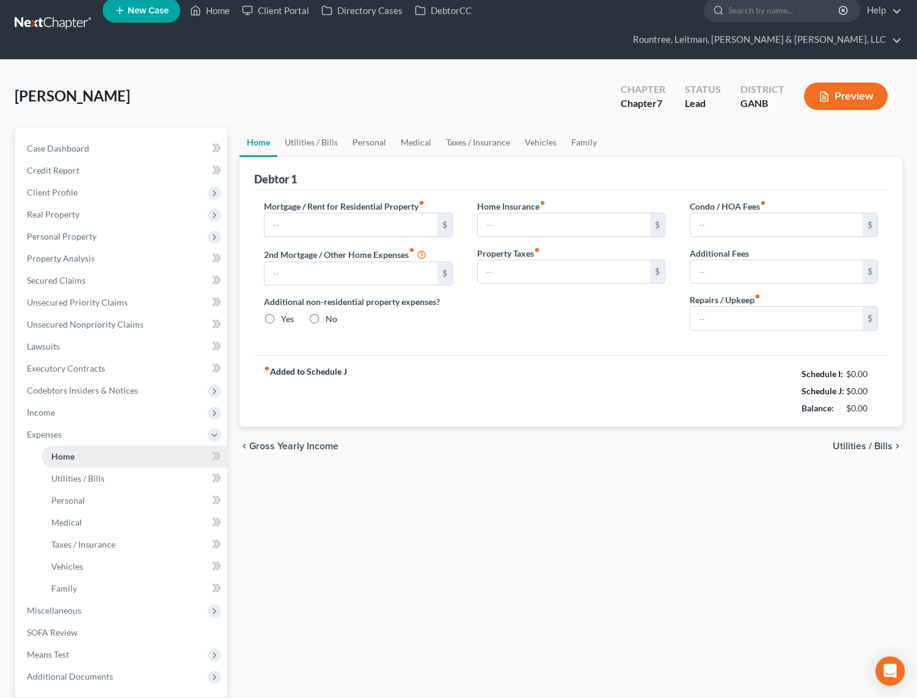
type input "0.00"
type input "250.00"
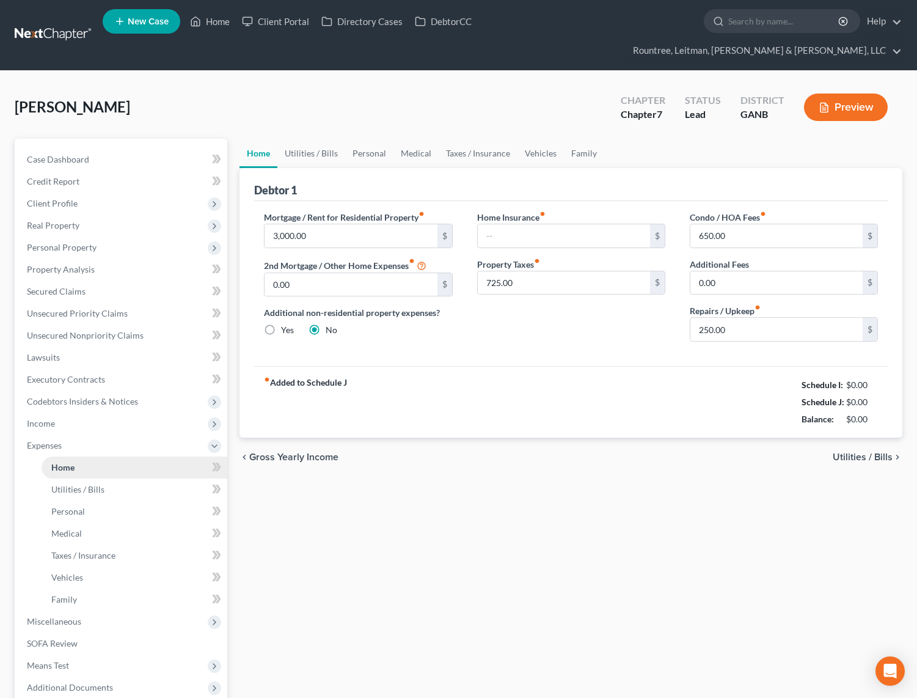
scroll to position [0, 0]
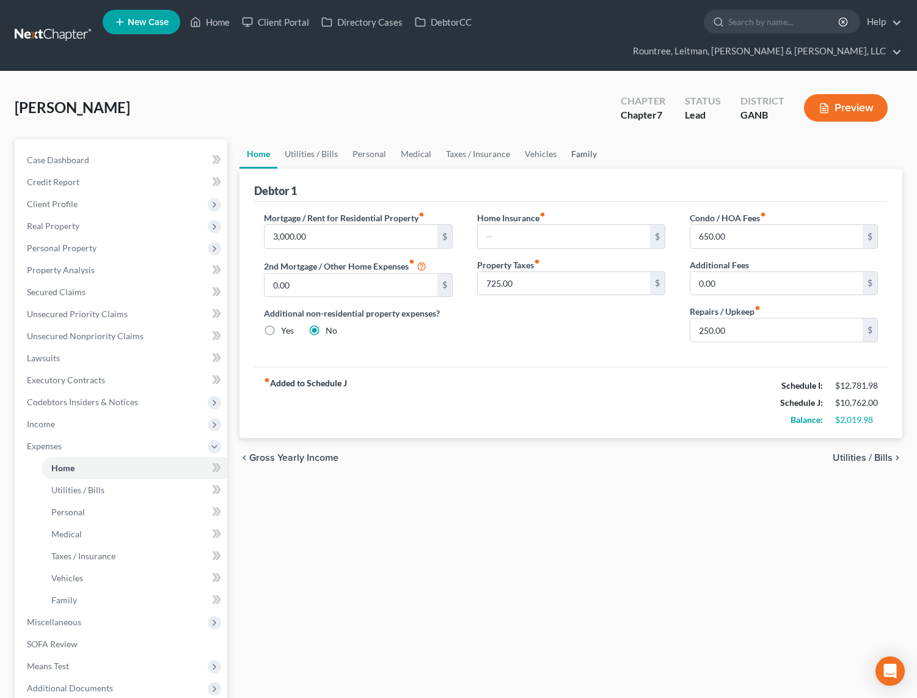
click at [576, 139] on link "Family" at bounding box center [584, 153] width 40 height 29
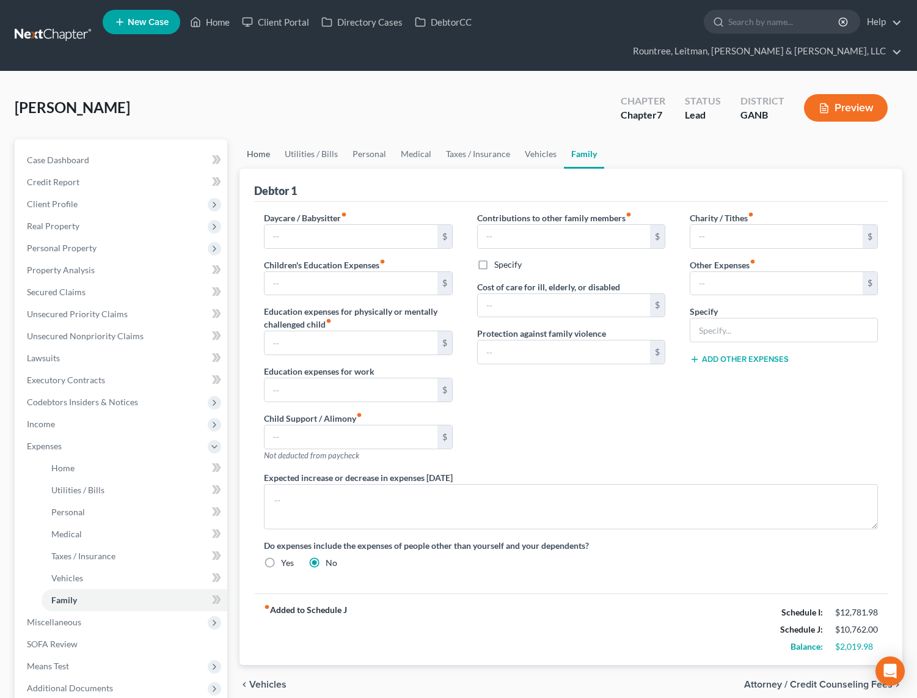
click at [260, 139] on link "Home" at bounding box center [259, 153] width 38 height 29
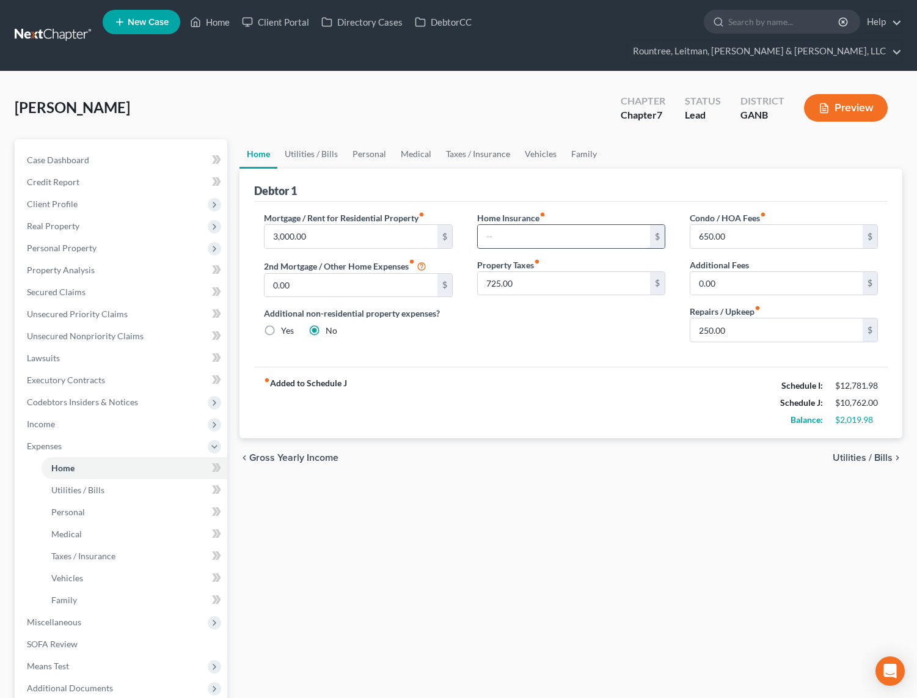
click at [493, 225] on input "text" at bounding box center [564, 236] width 172 height 23
click at [493, 322] on div "Home Insurance fiber_manual_record $ Property Taxes fiber_manual_record 725.00 $" at bounding box center [571, 281] width 213 height 141
click at [504, 225] on input "text" at bounding box center [564, 236] width 172 height 23
type input "110"
click at [580, 306] on div "Home Insurance fiber_manual_record 110 $ Property Taxes fiber_manual_record 725…" at bounding box center [571, 281] width 213 height 141
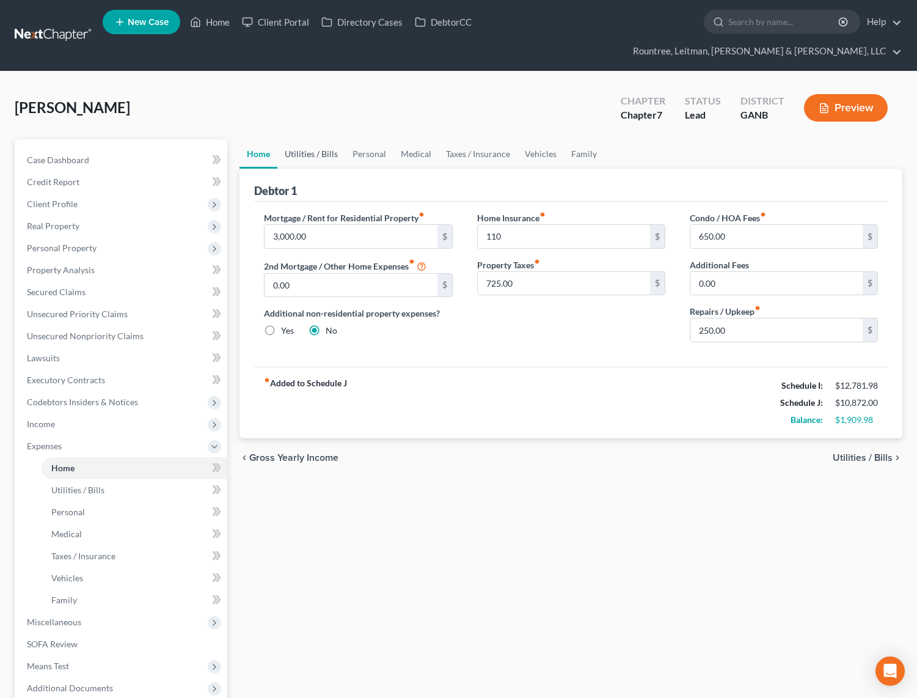
click at [316, 139] on link "Utilities / Bills" at bounding box center [311, 153] width 68 height 29
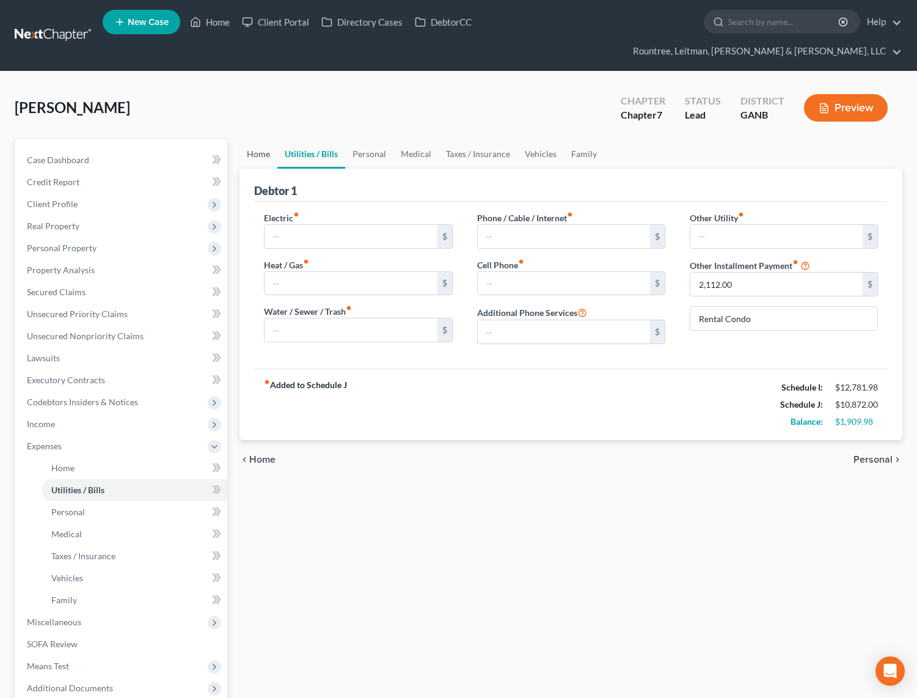
click at [259, 139] on link "Home" at bounding box center [259, 153] width 38 height 29
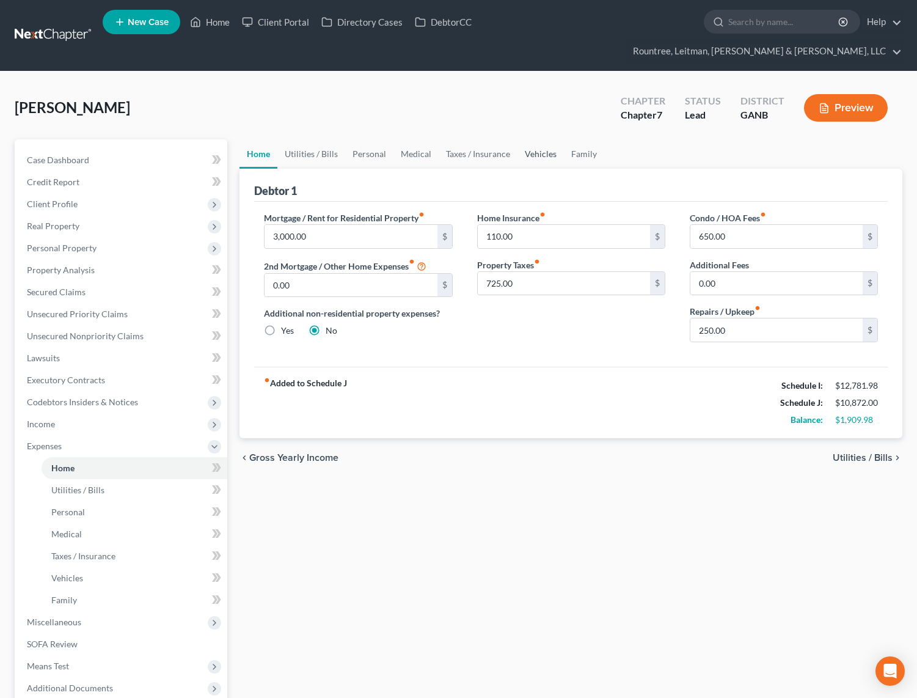
click at [537, 139] on link "Vehicles" at bounding box center [541, 153] width 46 height 29
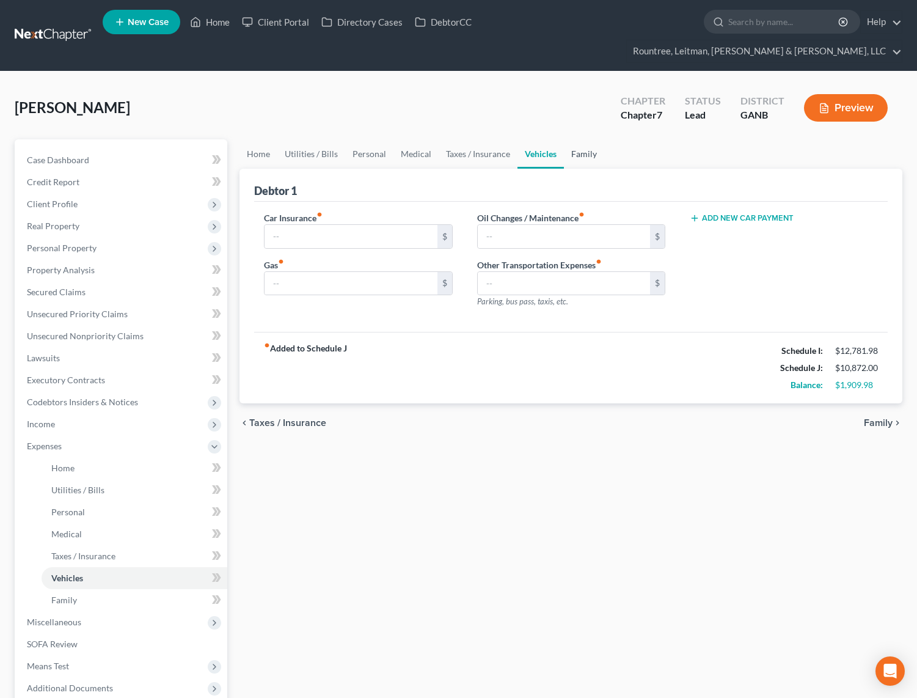
click at [579, 139] on link "Family" at bounding box center [584, 153] width 40 height 29
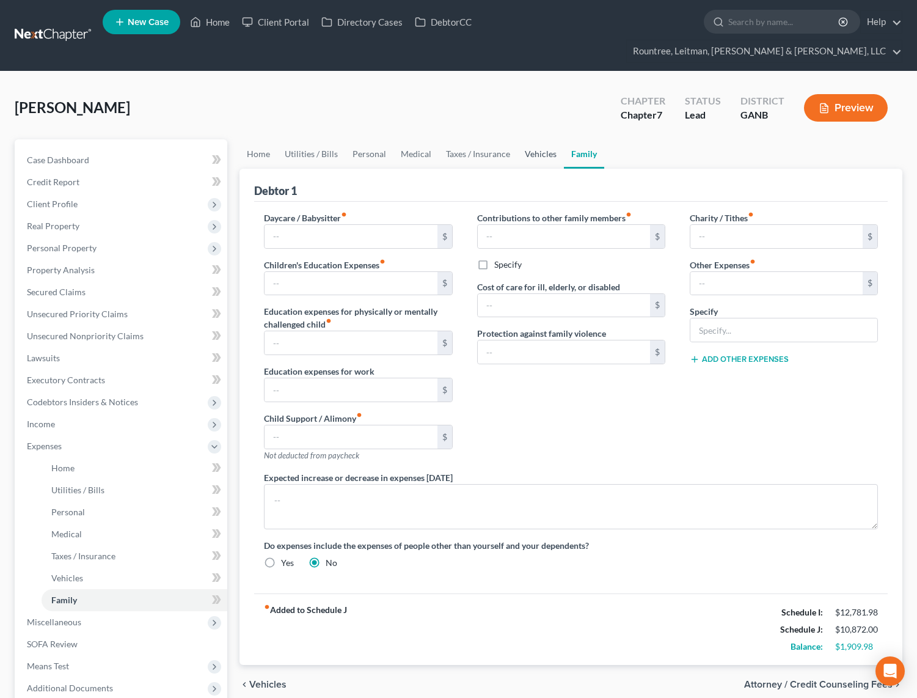
click at [533, 139] on link "Vehicles" at bounding box center [541, 153] width 46 height 29
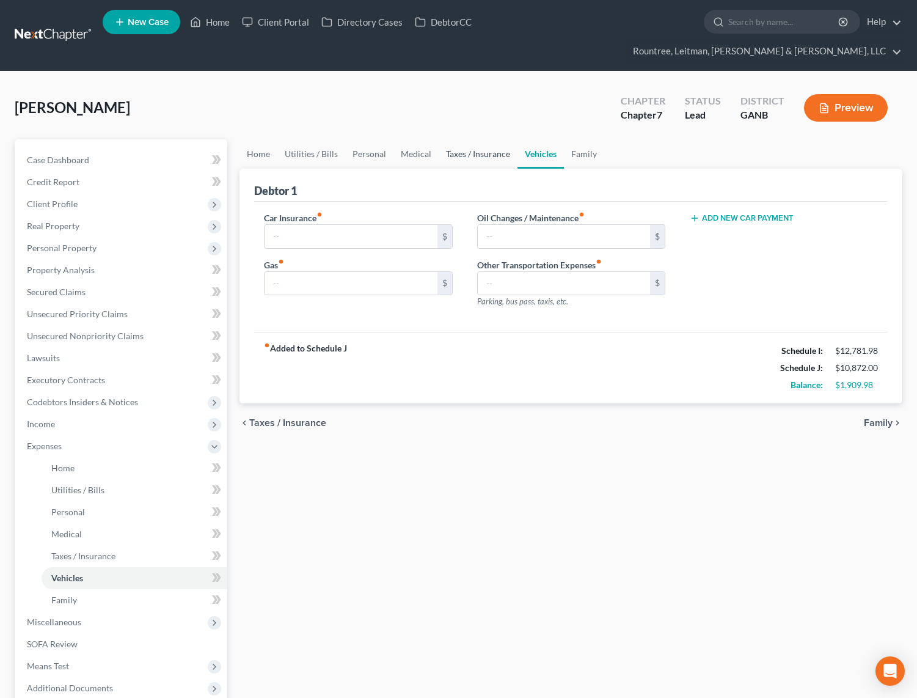
click at [488, 139] on link "Taxes / Insurance" at bounding box center [478, 153] width 79 height 29
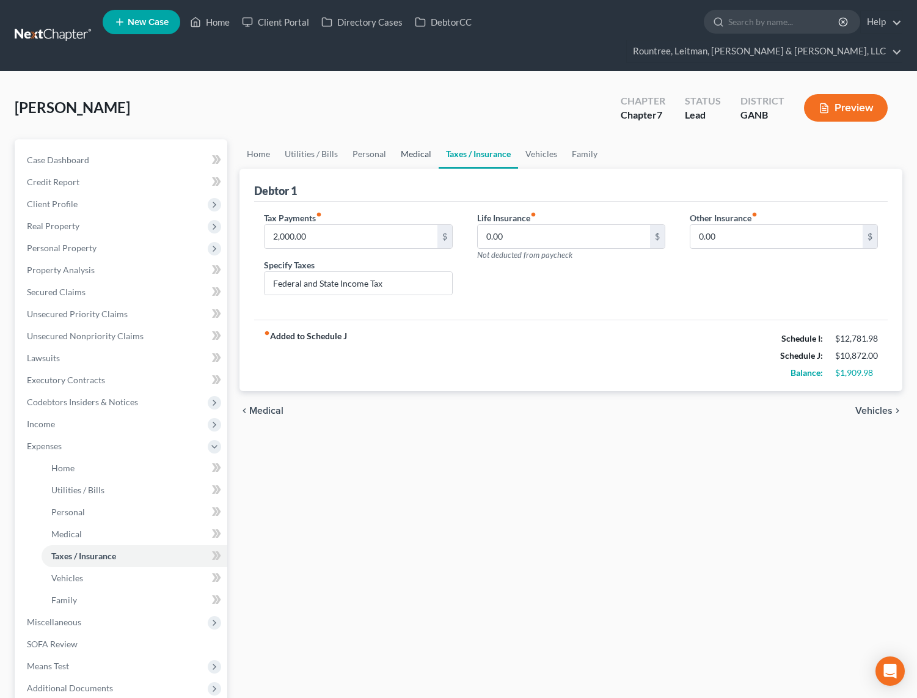
click at [416, 139] on link "Medical" at bounding box center [416, 153] width 45 height 29
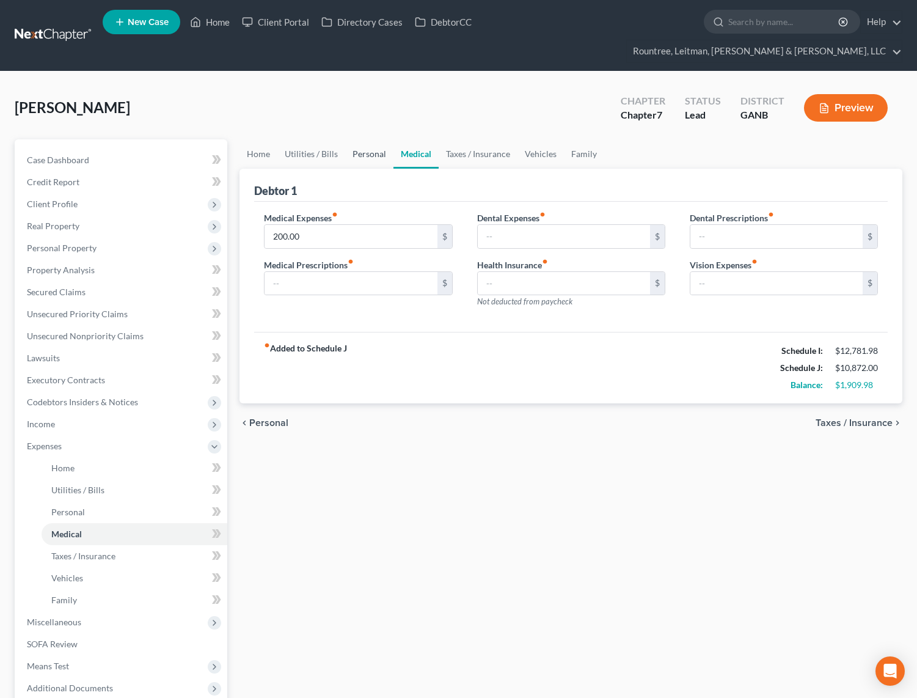
click at [368, 139] on link "Personal" at bounding box center [369, 153] width 48 height 29
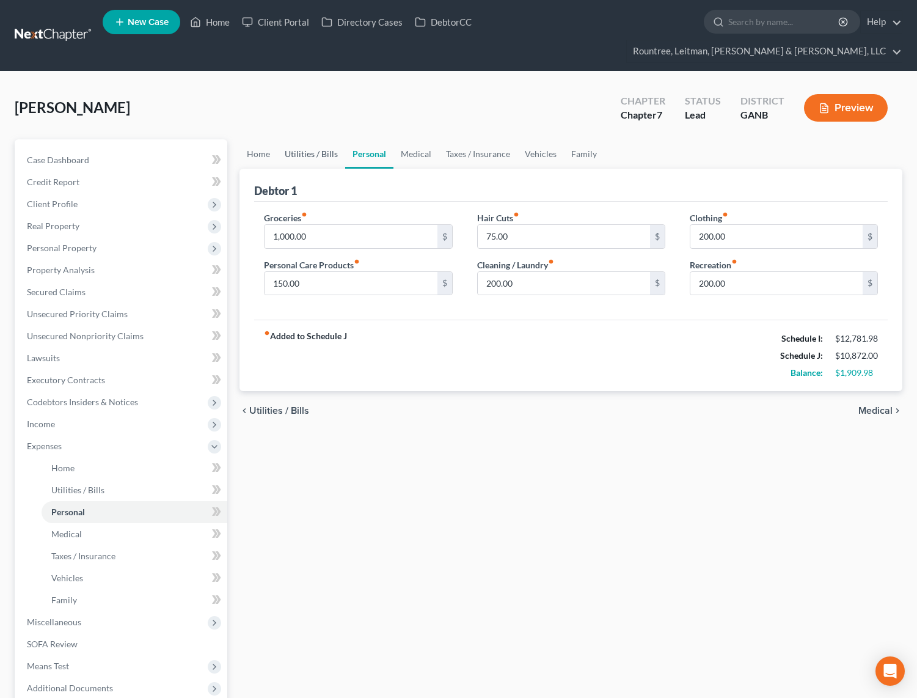
click at [327, 139] on link "Utilities / Bills" at bounding box center [311, 153] width 68 height 29
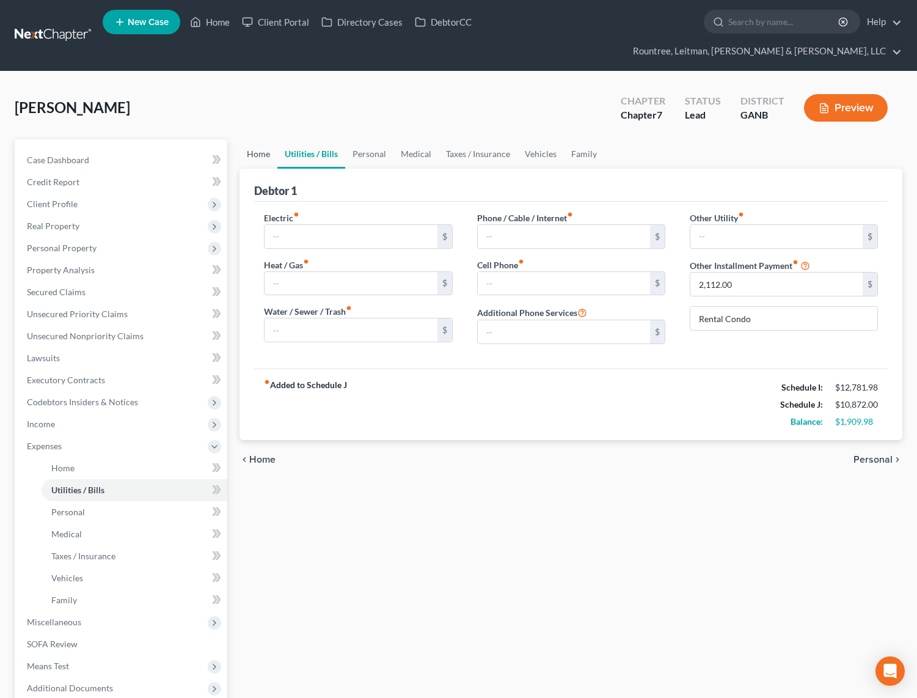
click at [268, 139] on link "Home" at bounding box center [259, 153] width 38 height 29
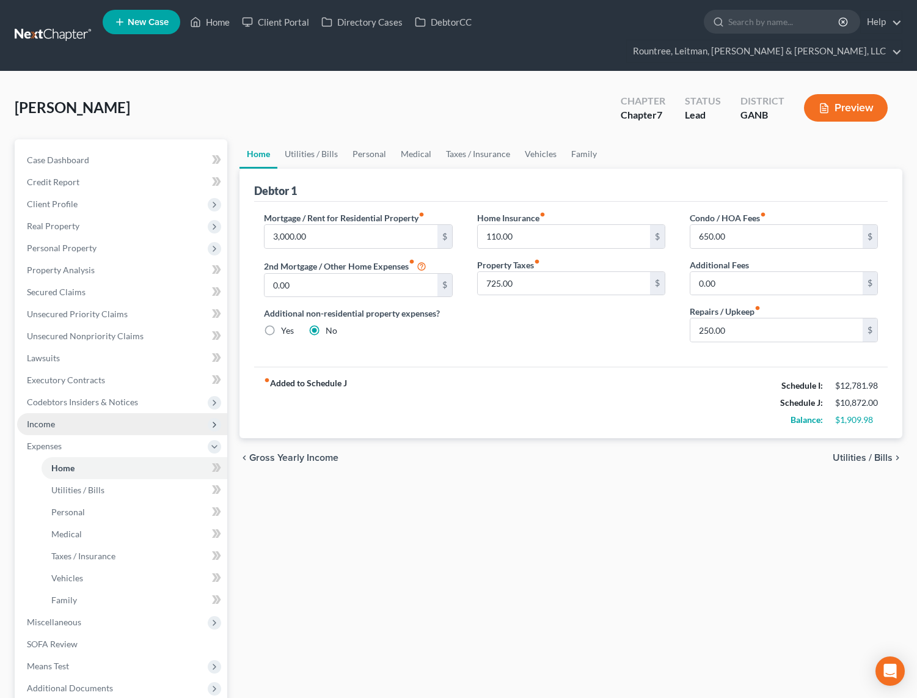
click at [42, 413] on span "Income" at bounding box center [122, 424] width 210 height 22
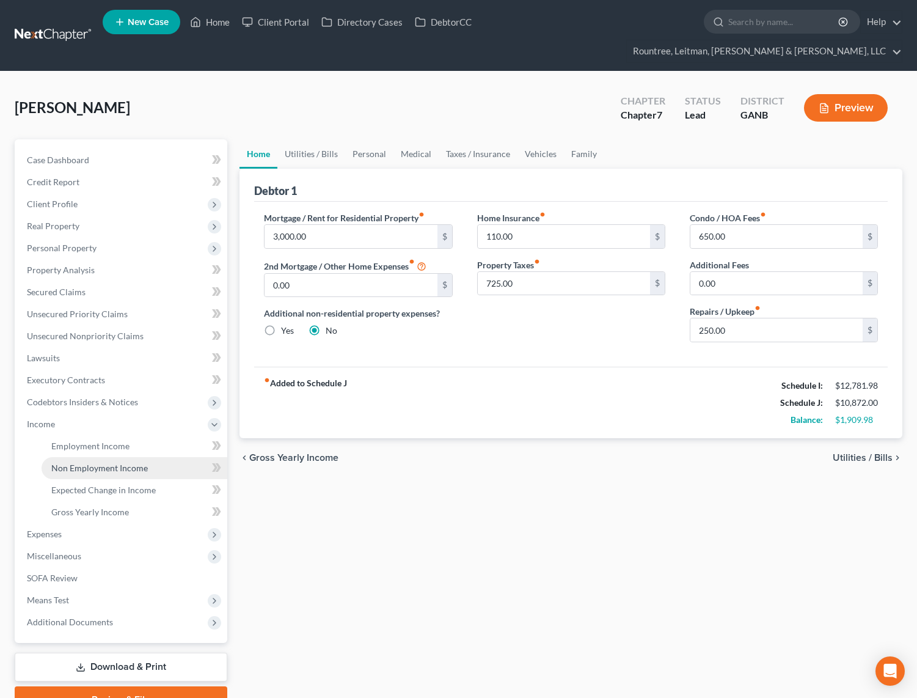
click at [103, 457] on link "Non Employment Income" at bounding box center [135, 468] width 186 height 22
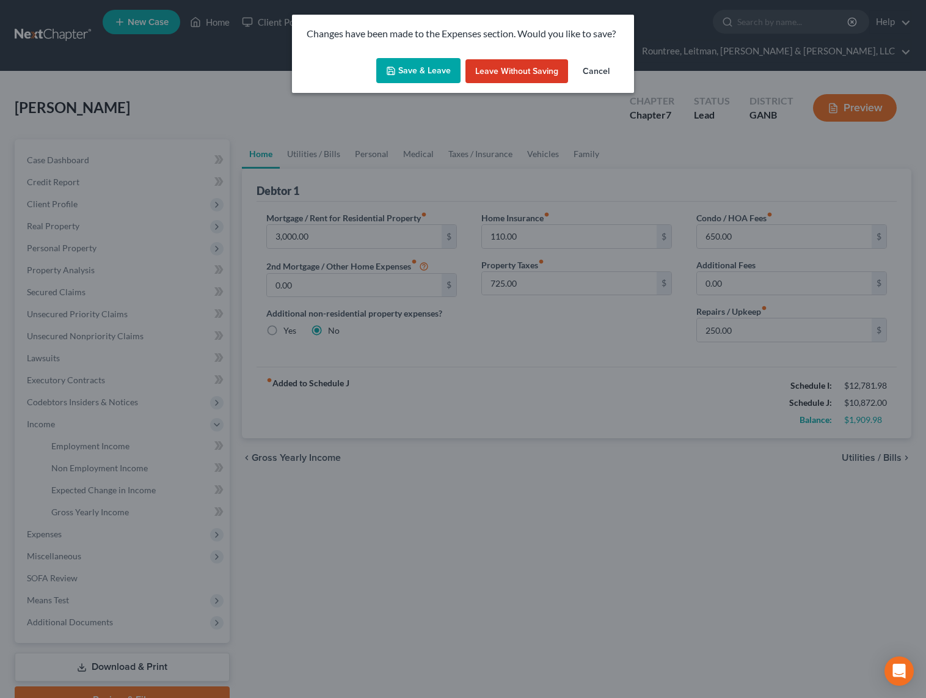
click at [400, 67] on button "Save & Leave" at bounding box center [418, 71] width 84 height 26
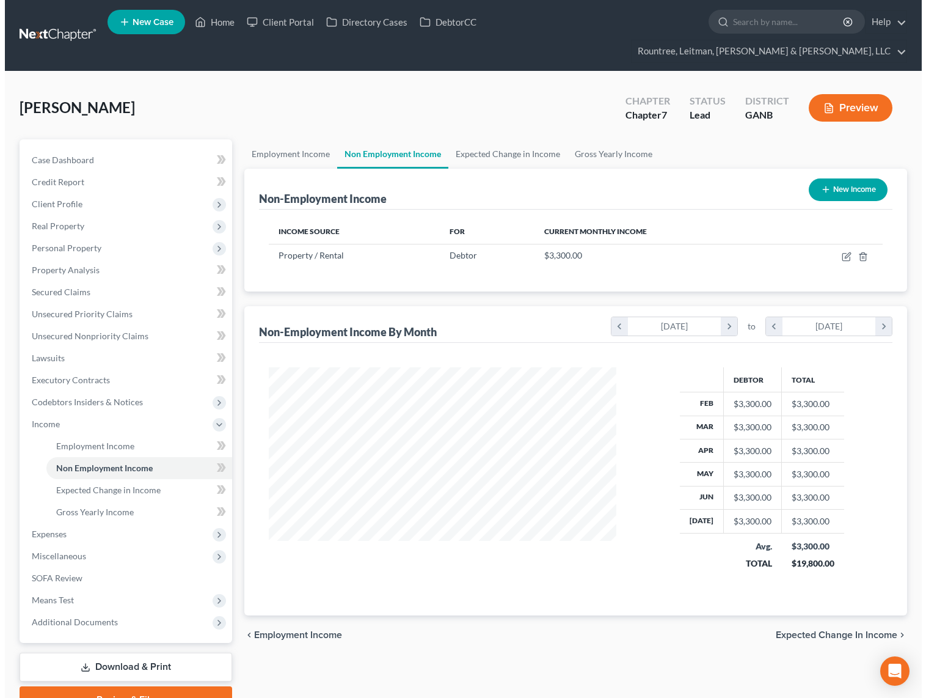
scroll to position [219, 373]
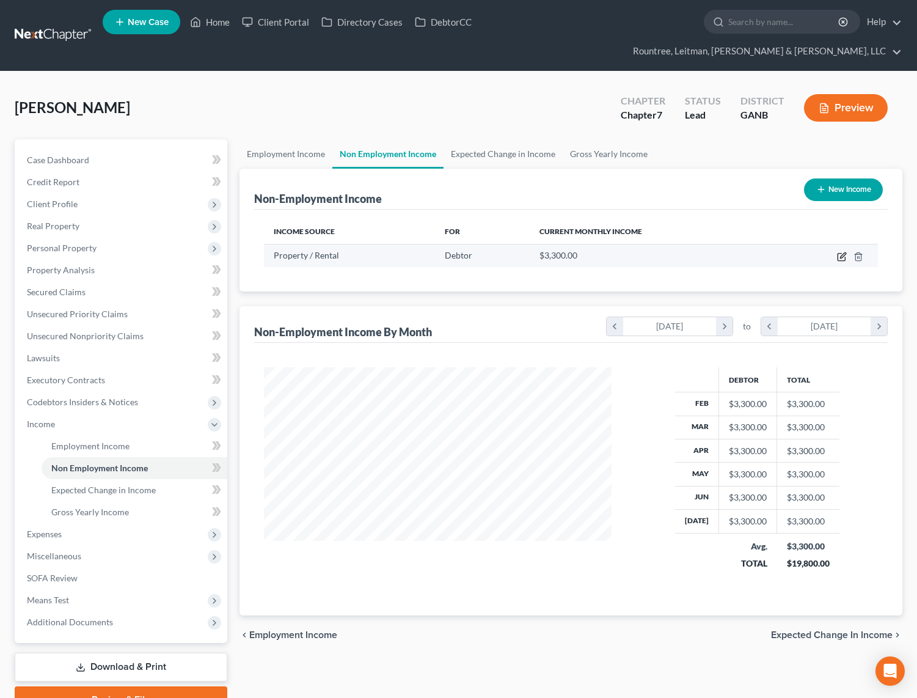
click at [844, 252] on icon "button" at bounding box center [842, 254] width 5 height 5
select select "9"
select select "0"
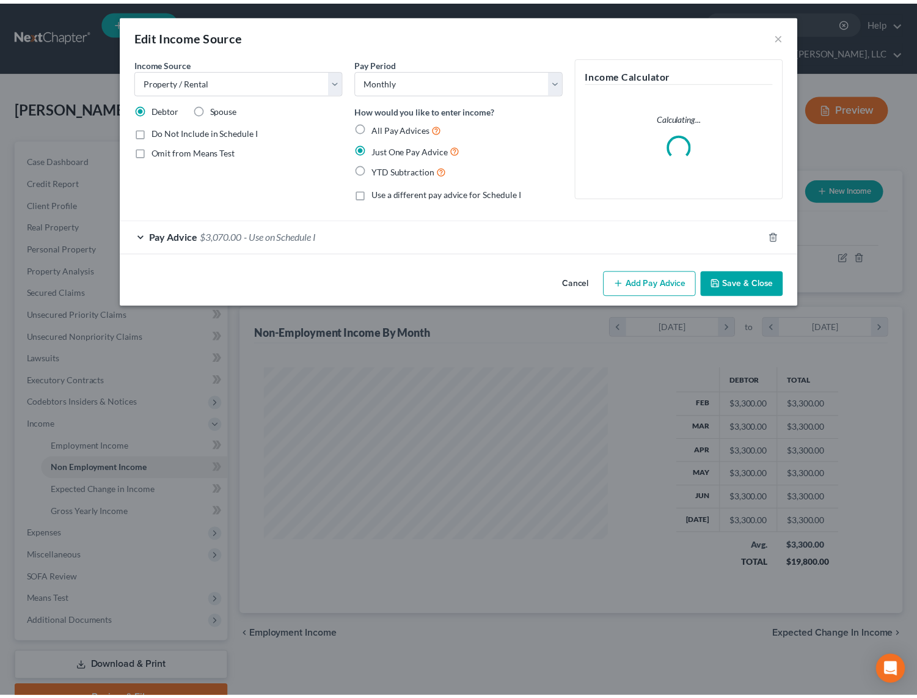
scroll to position [219, 376]
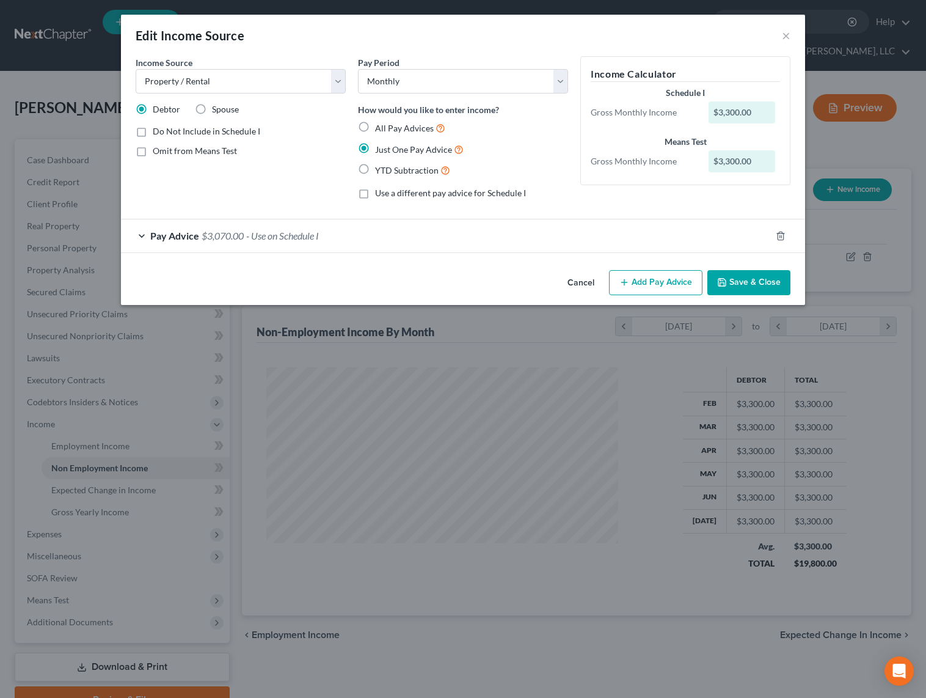
click at [750, 283] on button "Save & Close" at bounding box center [749, 283] width 83 height 26
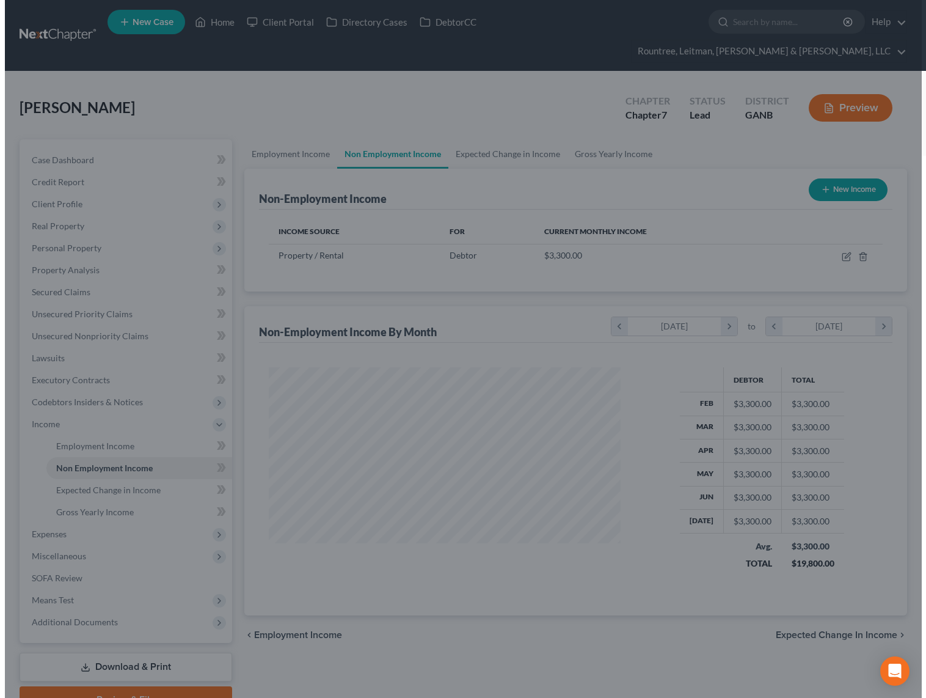
scroll to position [610854, 610700]
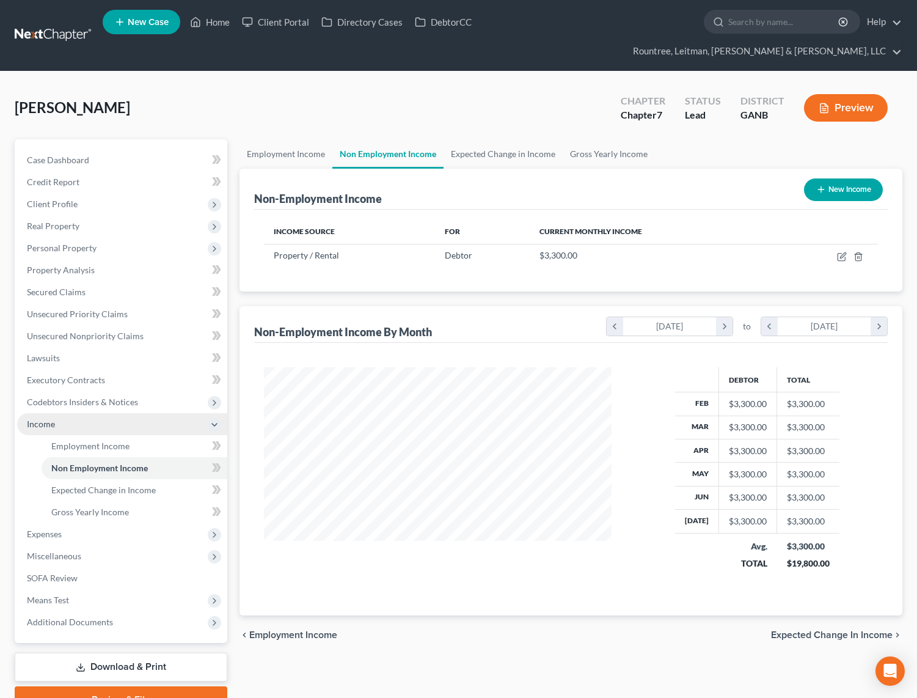
click at [42, 419] on span "Income" at bounding box center [41, 424] width 28 height 10
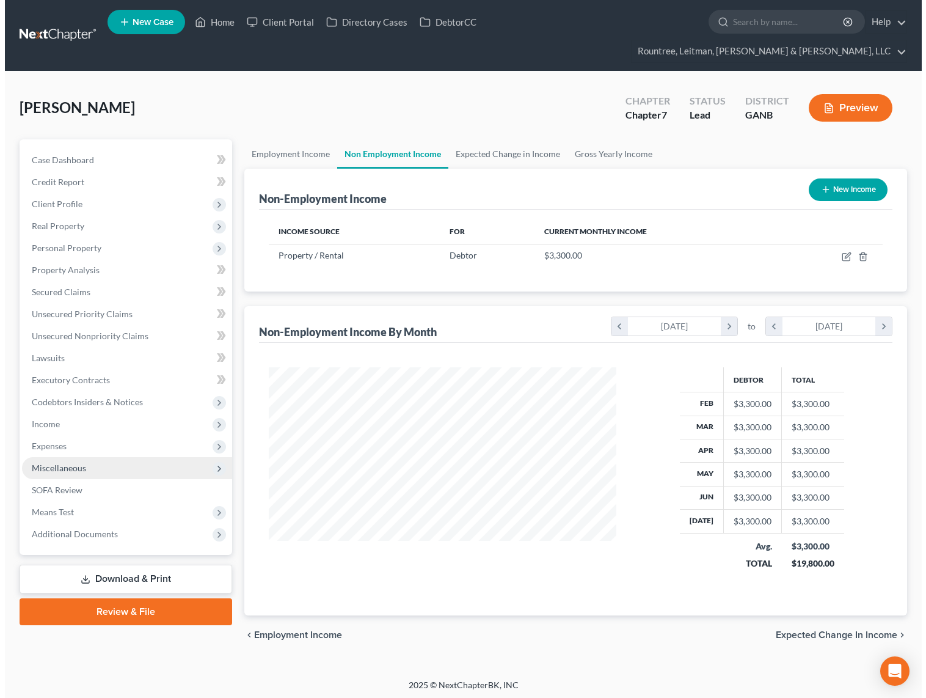
scroll to position [610854, 610696]
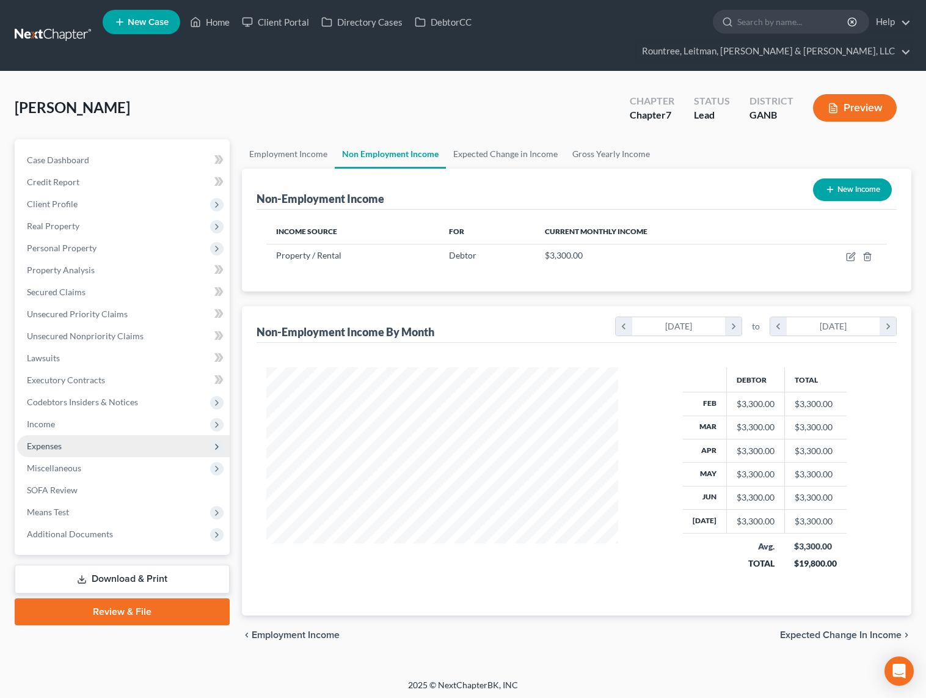
click at [57, 441] on span "Expenses" at bounding box center [44, 446] width 35 height 10
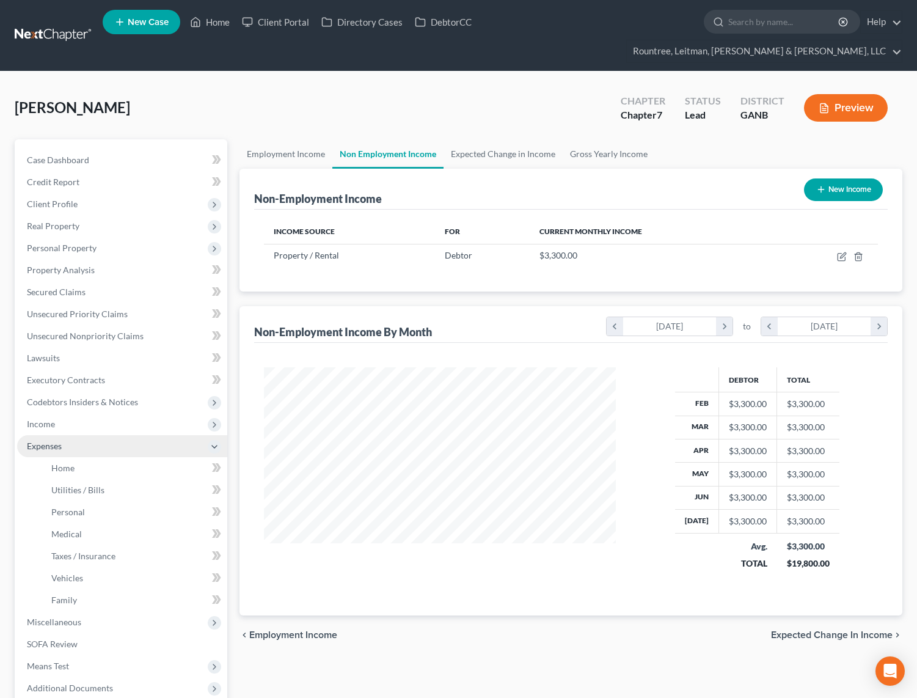
scroll to position [610854, 610700]
click at [71, 457] on link "Home" at bounding box center [135, 468] width 186 height 22
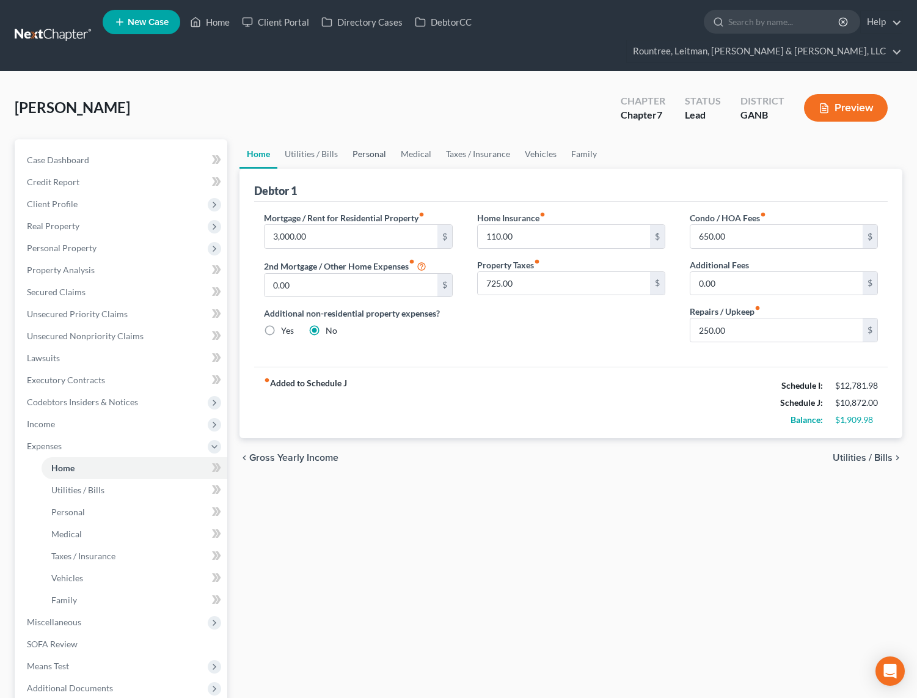
click at [359, 139] on link "Personal" at bounding box center [369, 153] width 48 height 29
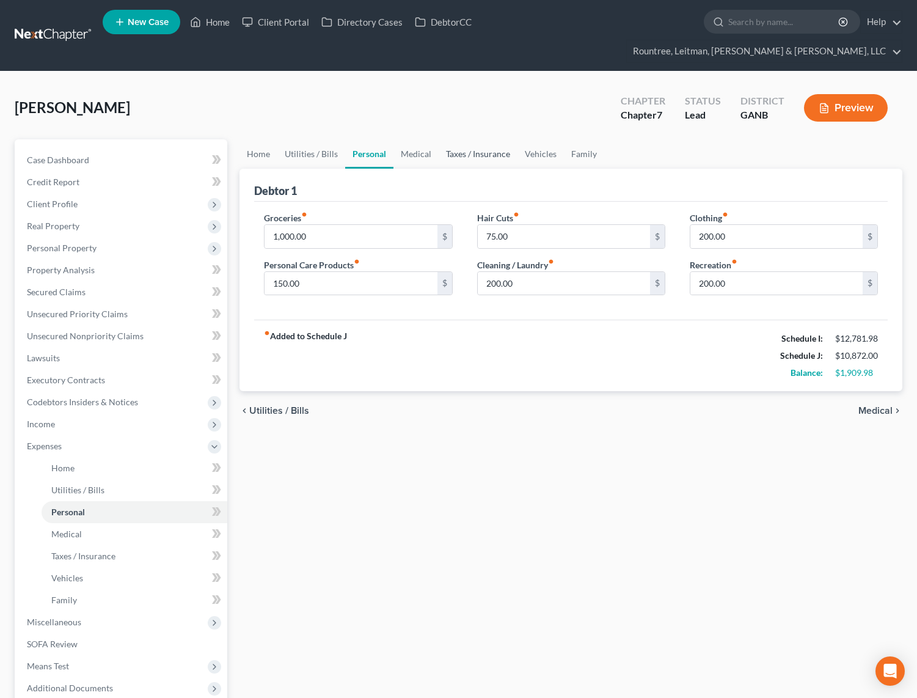
click at [486, 139] on link "Taxes / Insurance" at bounding box center [478, 153] width 79 height 29
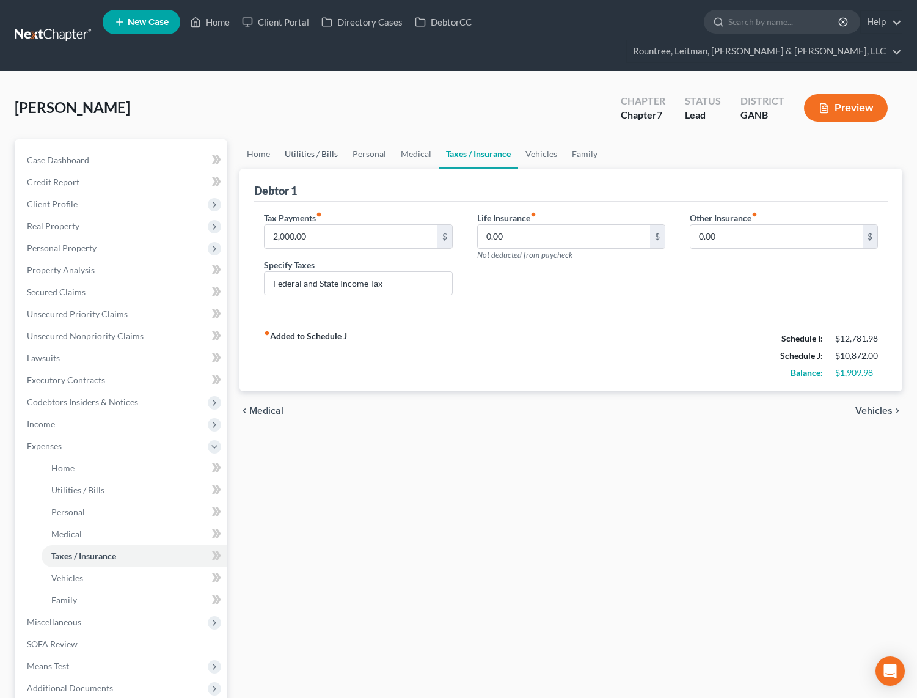
click at [306, 139] on link "Utilities / Bills" at bounding box center [311, 153] width 68 height 29
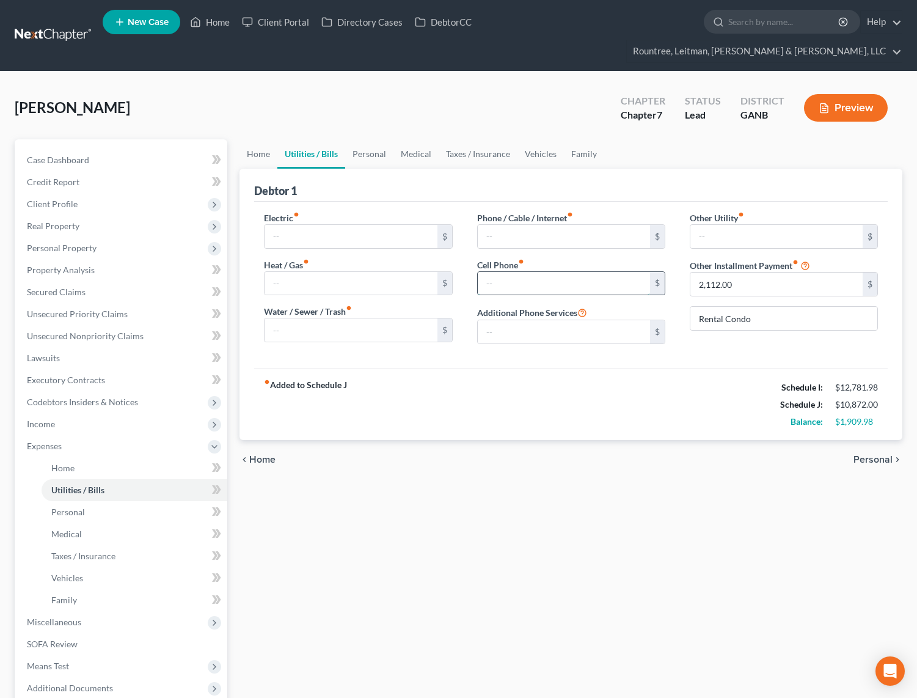
click at [502, 272] on input "text" at bounding box center [564, 283] width 172 height 23
type input "250"
click at [511, 337] on div "Electric fiber_manual_record $ Heat / Gas fiber_manual_record $ Water / Sewer /…" at bounding box center [571, 285] width 634 height 167
click at [404, 318] on input "text" at bounding box center [351, 329] width 172 height 23
click at [695, 211] on label "Other Utility fiber_manual_record" at bounding box center [717, 217] width 54 height 13
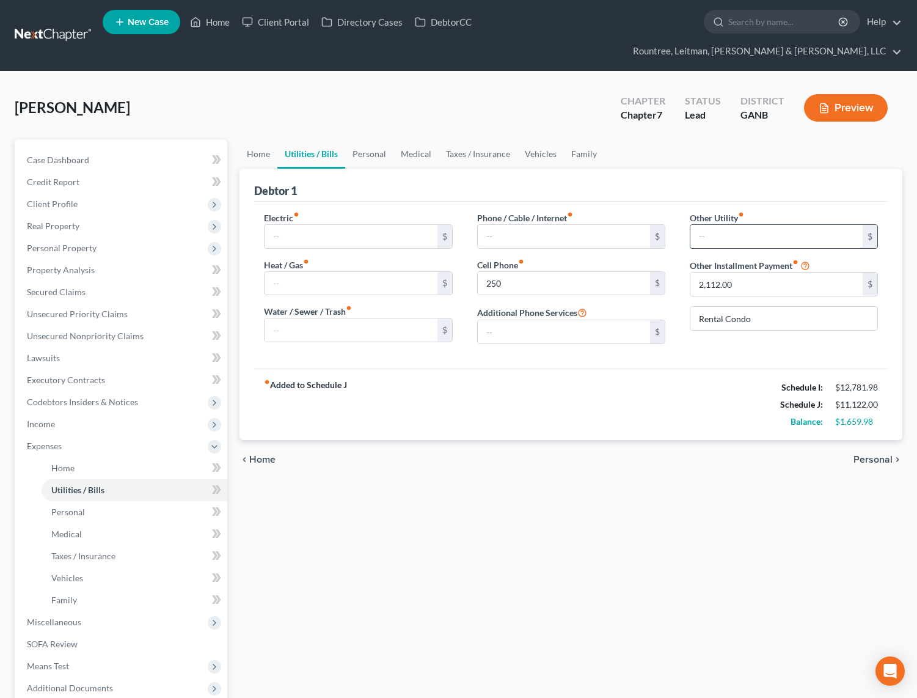
click at [728, 225] on input "text" at bounding box center [777, 236] width 172 height 23
click at [387, 139] on link "Personal" at bounding box center [369, 153] width 48 height 29
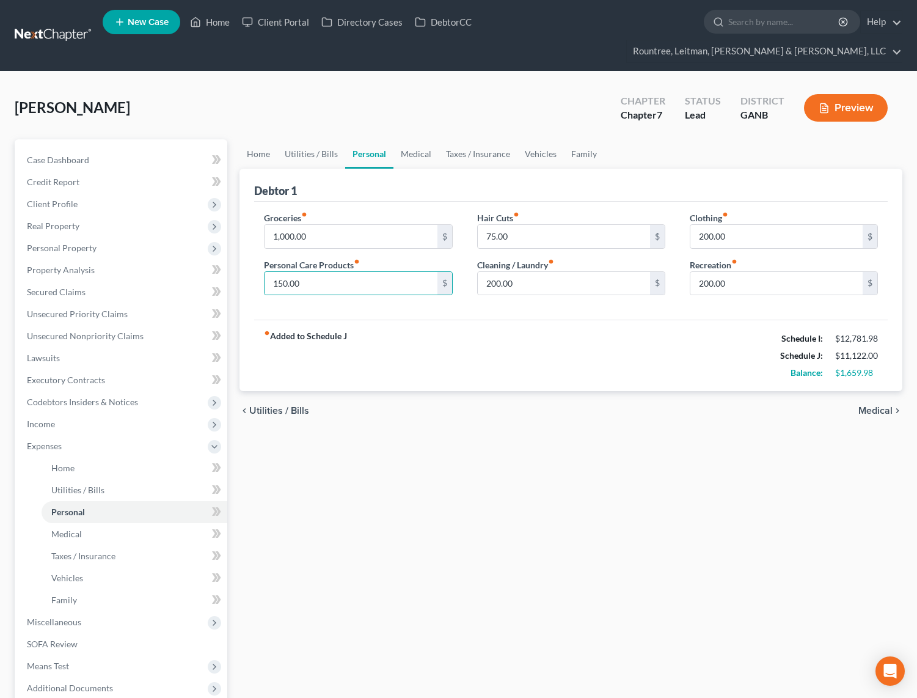
click at [367, 320] on div "fiber_manual_record Added to Schedule J Schedule I: $12,781.98 Schedule J: $11,…" at bounding box center [571, 355] width 634 height 71
click at [317, 272] on input "150.00" at bounding box center [351, 283] width 172 height 23
type input "75"
click at [379, 325] on div "fiber_manual_record Added to Schedule J Schedule I: $12,781.98 Schedule J: $11,…" at bounding box center [571, 355] width 634 height 71
click at [419, 139] on link "Medical" at bounding box center [416, 153] width 45 height 29
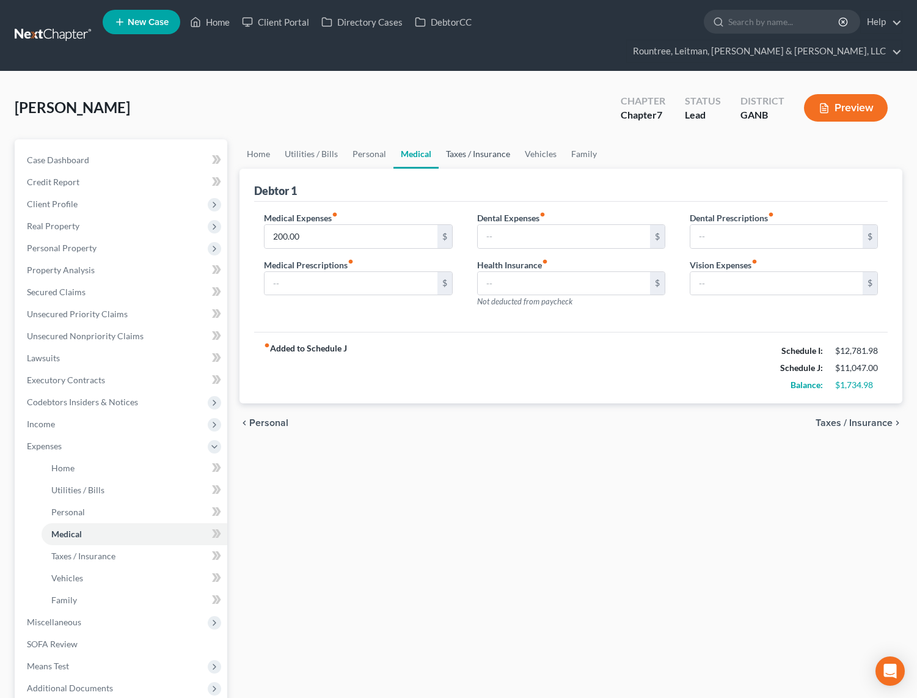
click at [465, 139] on link "Taxes / Insurance" at bounding box center [478, 153] width 79 height 29
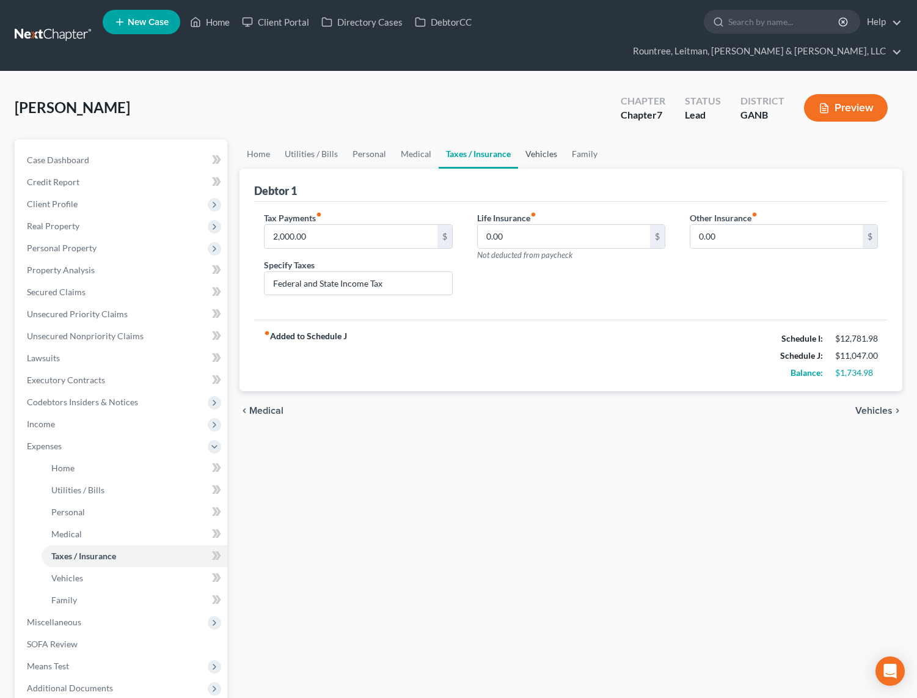
click at [533, 139] on link "Vehicles" at bounding box center [541, 153] width 46 height 29
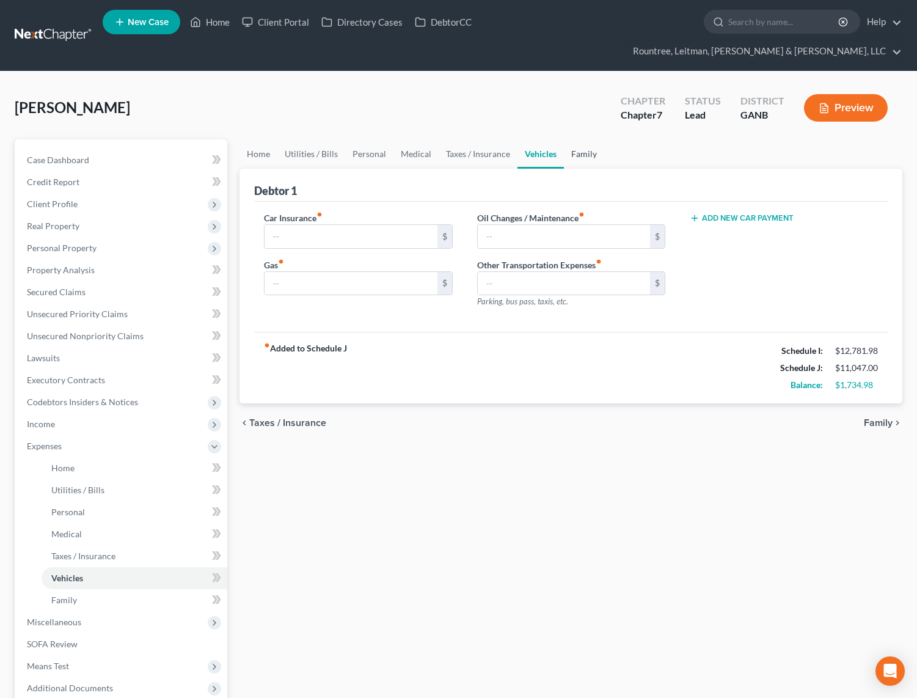
drag, startPoint x: 594, startPoint y: 136, endPoint x: 554, endPoint y: 129, distance: 41.0
click at [594, 139] on link "Family" at bounding box center [584, 153] width 40 height 29
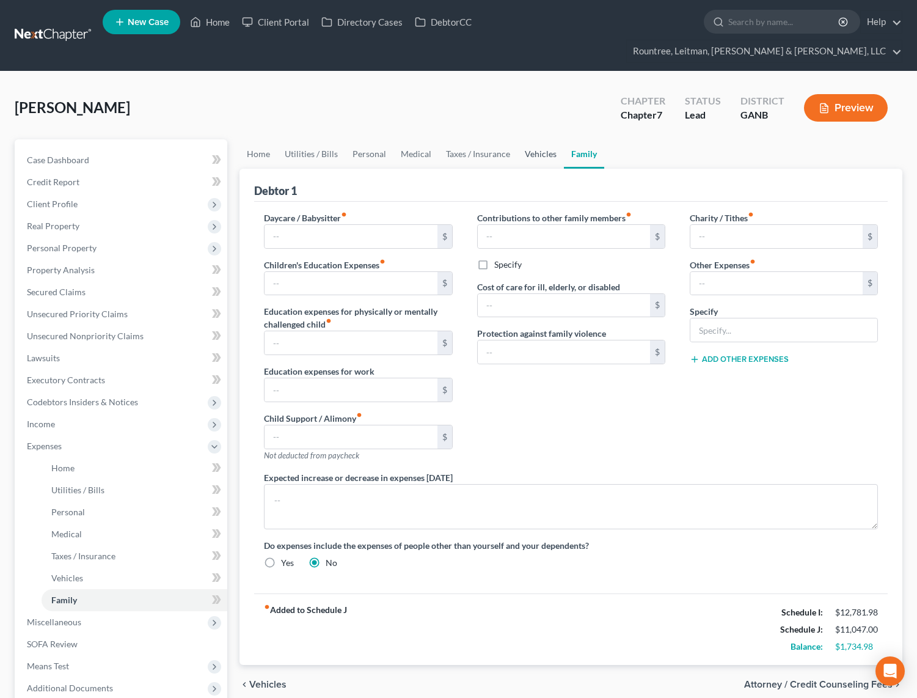
click at [535, 139] on link "Vehicles" at bounding box center [541, 153] width 46 height 29
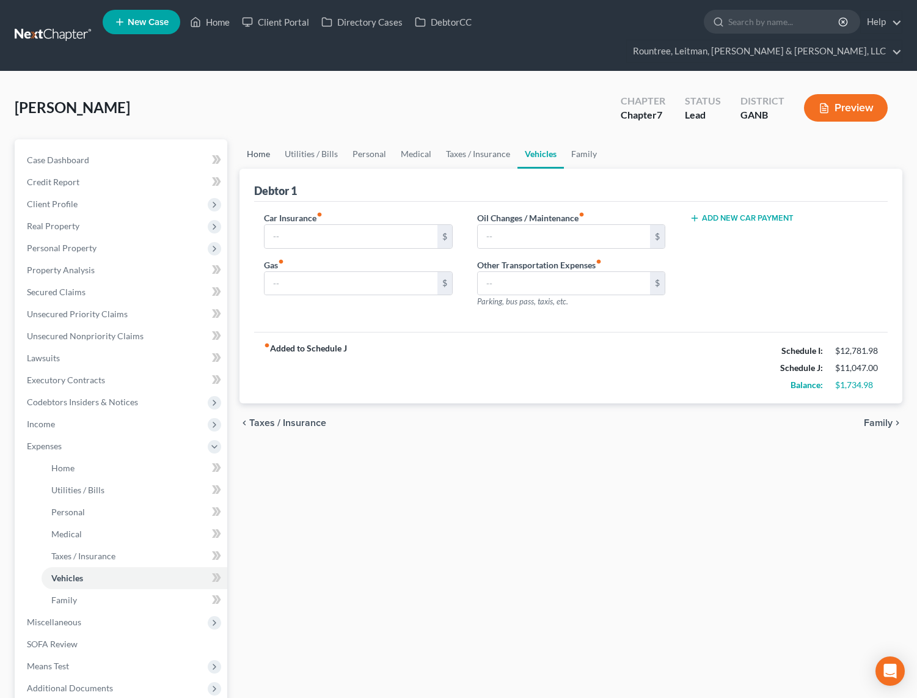
click at [251, 139] on link "Home" at bounding box center [259, 153] width 38 height 29
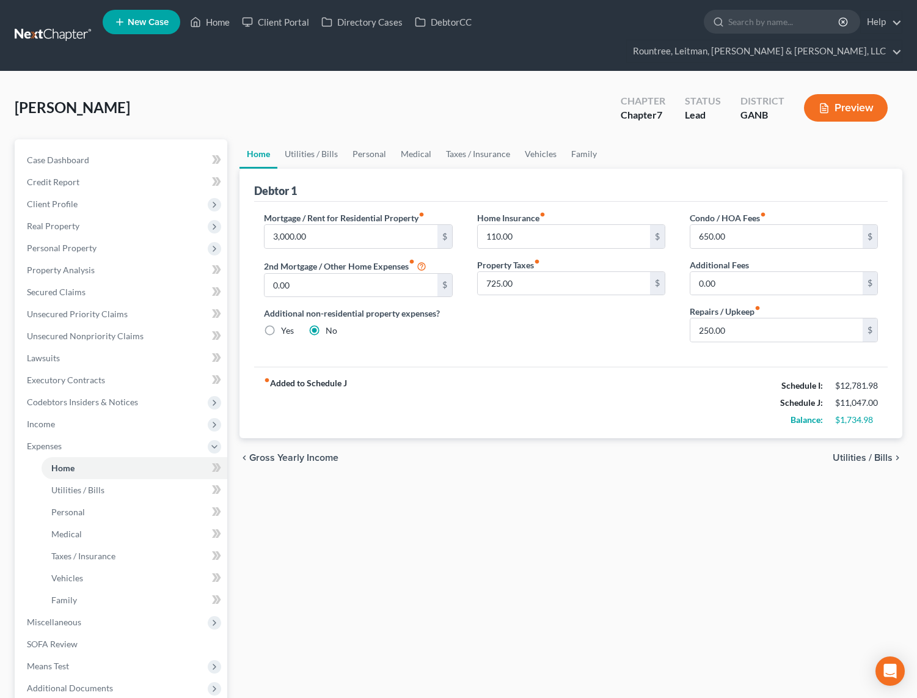
drag, startPoint x: 261, startPoint y: 192, endPoint x: 274, endPoint y: 201, distance: 15.4
click at [262, 211] on div "Mortgage / Rent for Residential Property fiber_manual_record 3,000.00 $ 2nd Mor…" at bounding box center [358, 281] width 213 height 141
click at [308, 225] on input "3,000.00" at bounding box center [351, 236] width 172 height 23
click at [312, 225] on input "3,000.00" at bounding box center [351, 236] width 172 height 23
click at [300, 202] on div "Mortgage / Rent for Residential Property fiber_manual_record 3,000.00 $ 2nd Mor…" at bounding box center [571, 284] width 634 height 165
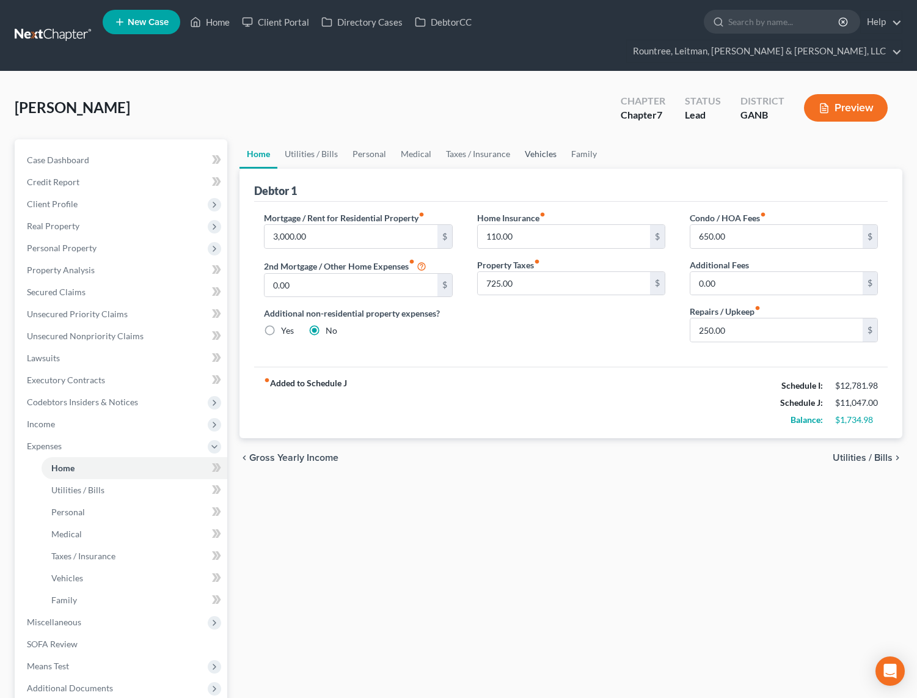
click at [546, 139] on link "Vehicles" at bounding box center [541, 153] width 46 height 29
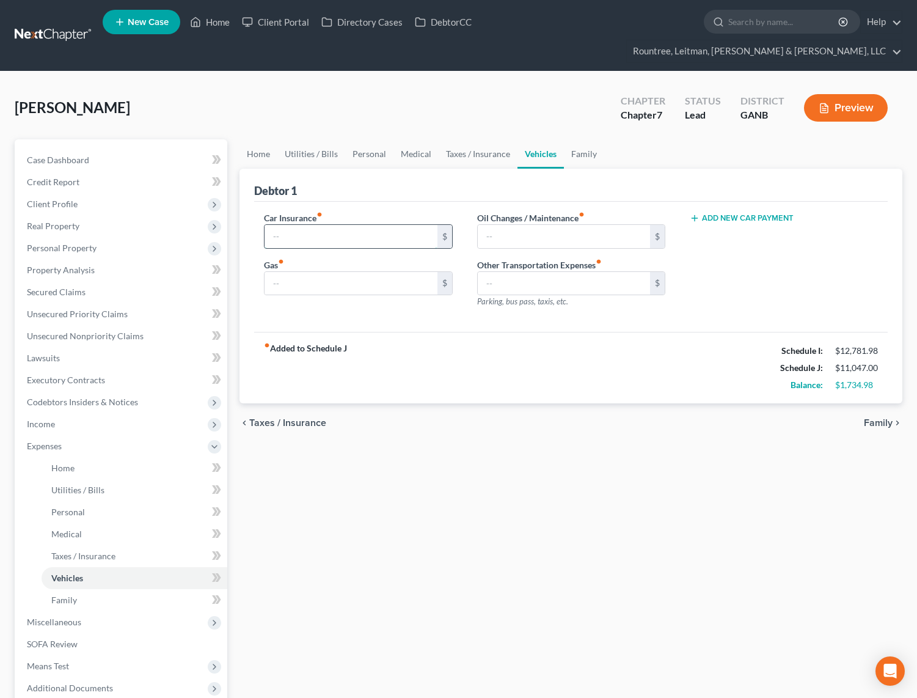
click at [327, 225] on input "text" at bounding box center [351, 236] width 172 height 23
click at [348, 272] on input "text" at bounding box center [351, 283] width 172 height 23
click at [494, 225] on input "text" at bounding box center [564, 236] width 172 height 23
click at [321, 226] on div "$" at bounding box center [358, 236] width 188 height 24
click at [340, 225] on input "text" at bounding box center [351, 236] width 172 height 23
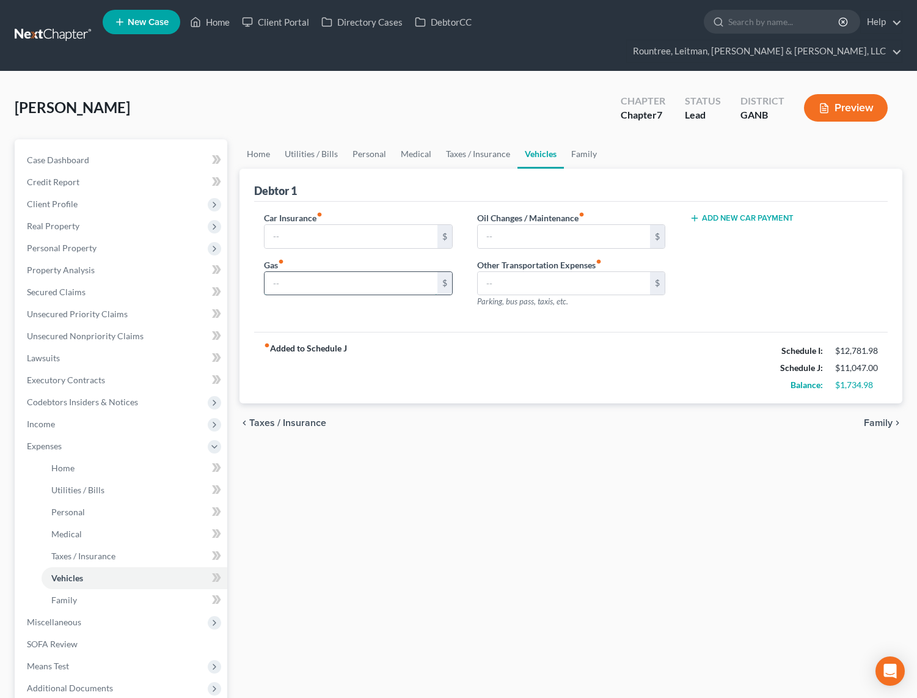
click at [368, 272] on input "text" at bounding box center [351, 283] width 172 height 23
click at [422, 139] on link "Medical" at bounding box center [416, 153] width 45 height 29
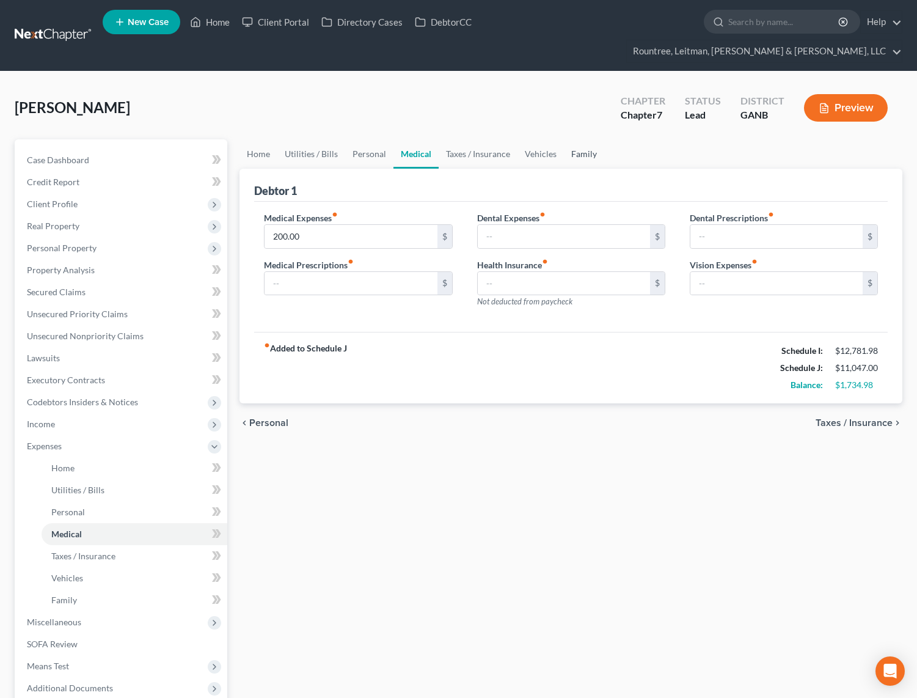
click at [593, 139] on link "Family" at bounding box center [584, 153] width 40 height 29
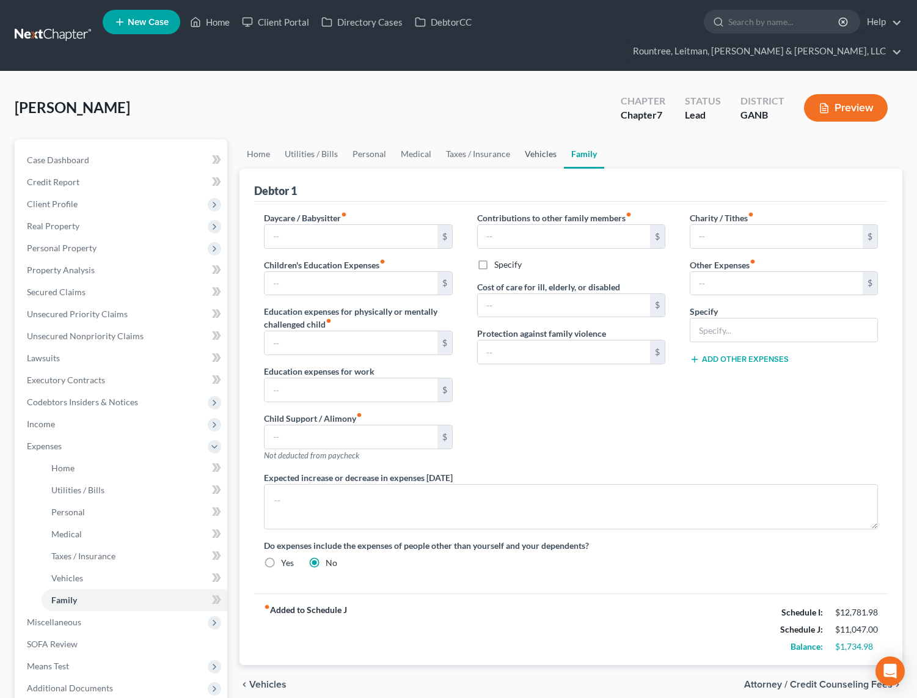
click at [529, 139] on link "Vehicles" at bounding box center [541, 153] width 46 height 29
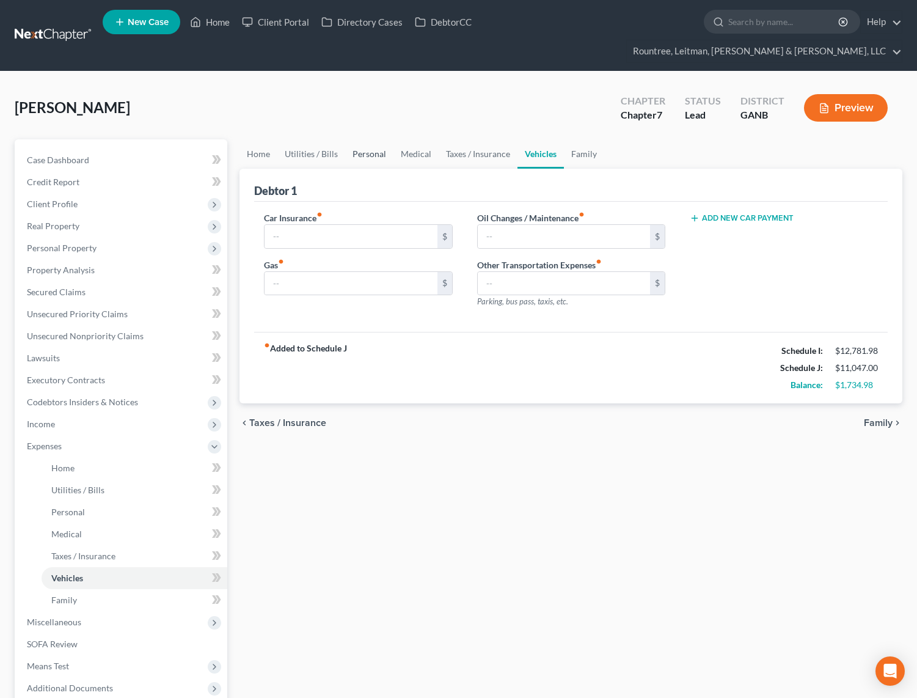
click at [377, 139] on link "Personal" at bounding box center [369, 153] width 48 height 29
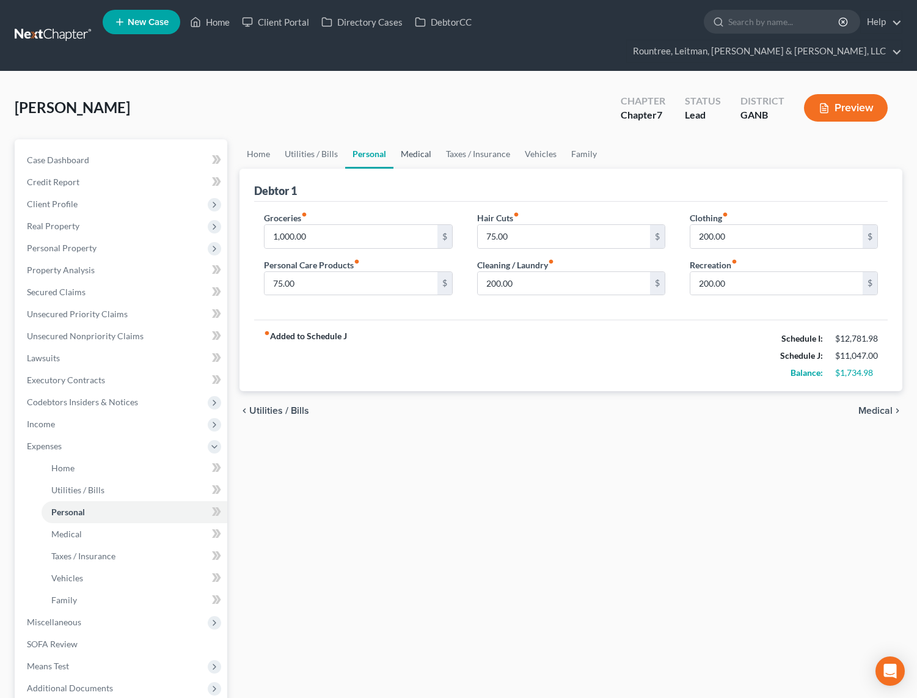
click at [412, 139] on link "Medical" at bounding box center [416, 153] width 45 height 29
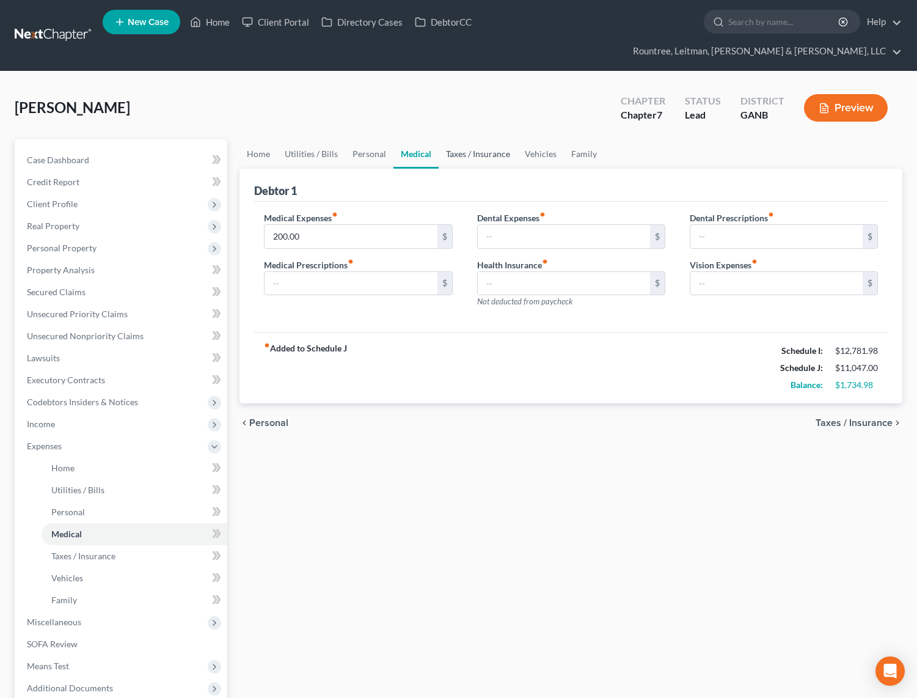
click at [481, 139] on link "Taxes / Insurance" at bounding box center [478, 153] width 79 height 29
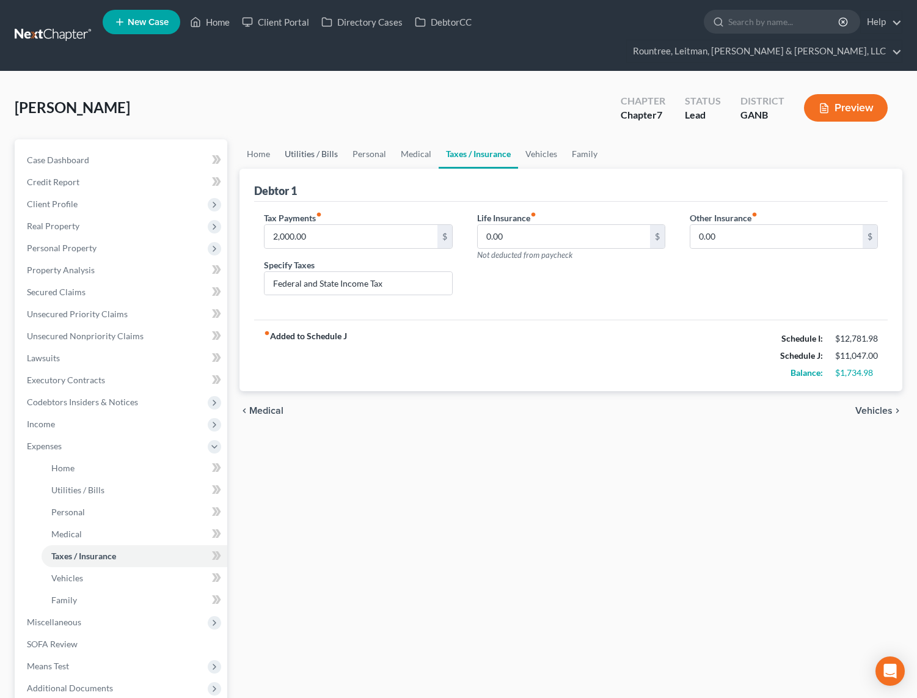
click at [312, 139] on link "Utilities / Bills" at bounding box center [311, 153] width 68 height 29
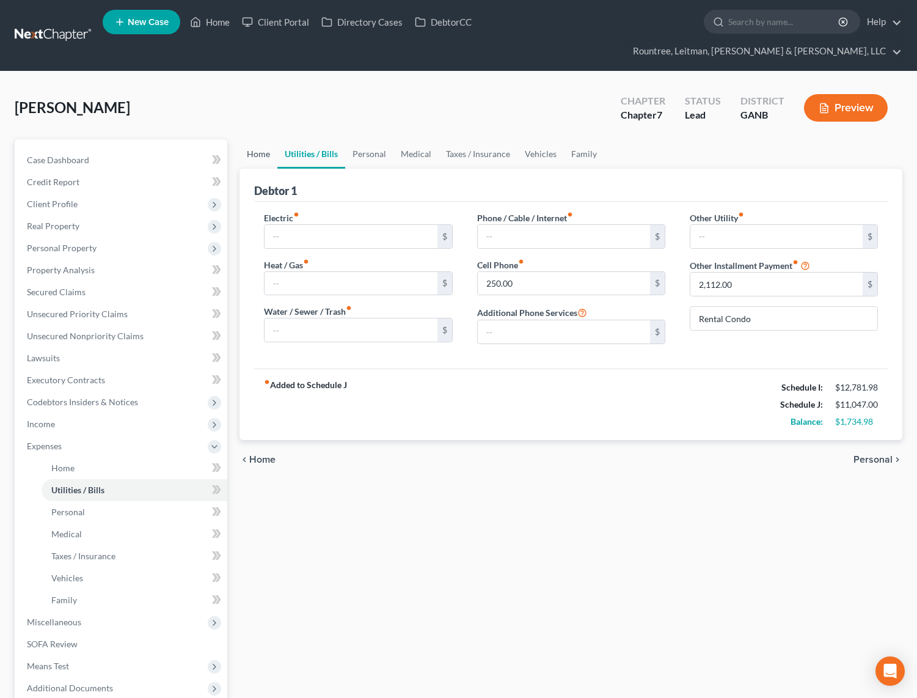
click at [251, 139] on link "Home" at bounding box center [259, 153] width 38 height 29
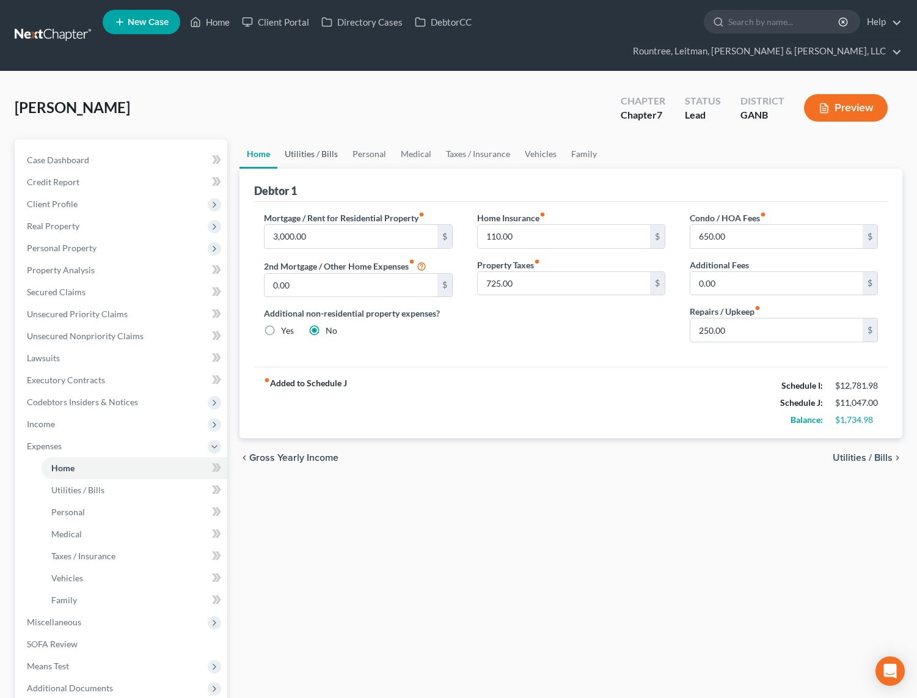
click at [322, 139] on link "Utilities / Bills" at bounding box center [311, 153] width 68 height 29
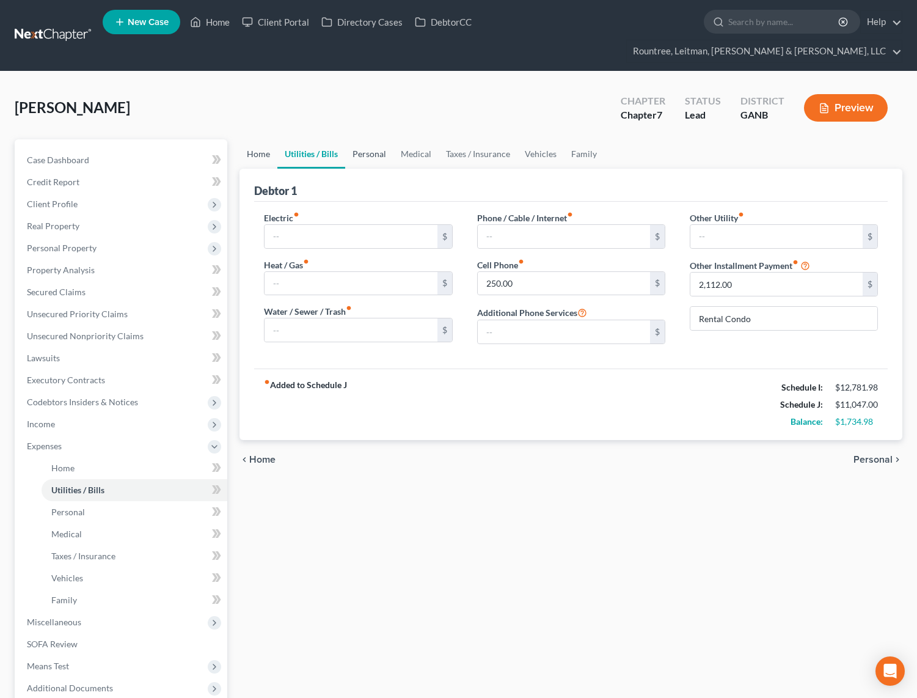
drag, startPoint x: 373, startPoint y: 130, endPoint x: 271, endPoint y: 129, distance: 101.4
click at [373, 139] on link "Personal" at bounding box center [369, 153] width 48 height 29
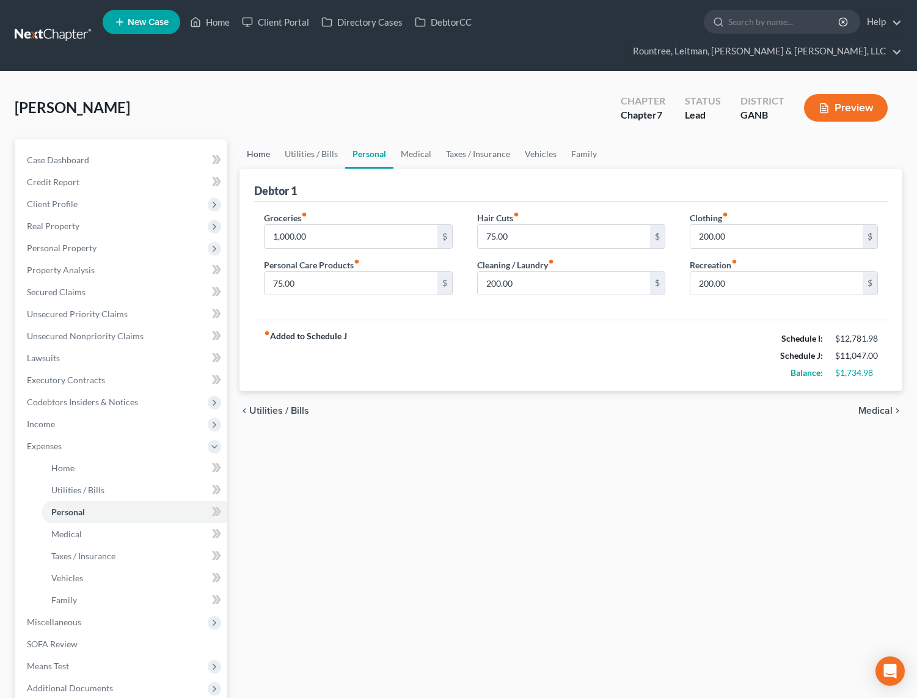
click at [257, 139] on link "Home" at bounding box center [259, 153] width 38 height 29
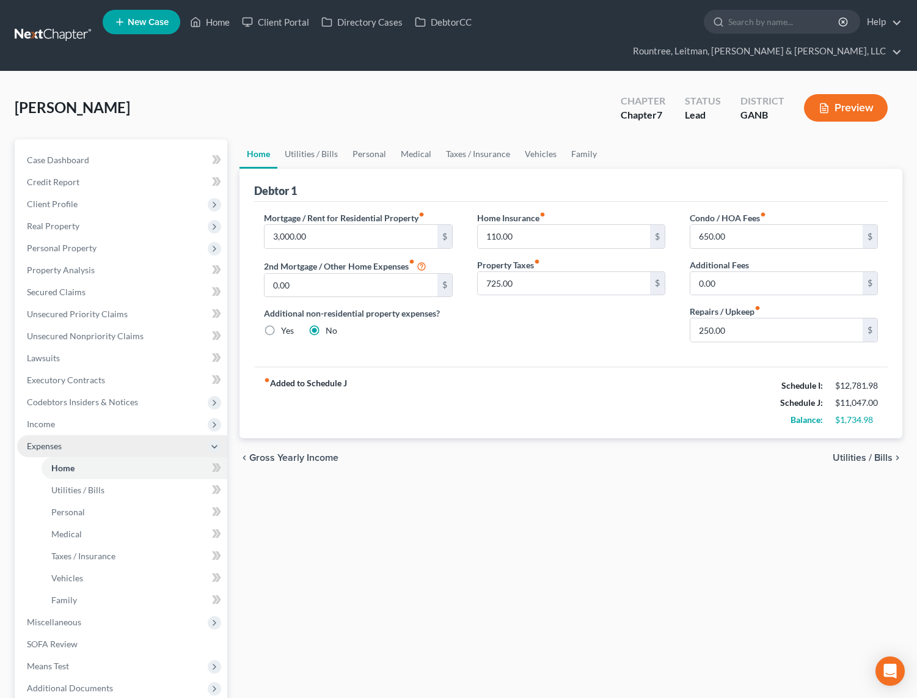
click at [65, 435] on span "Expenses" at bounding box center [122, 446] width 210 height 22
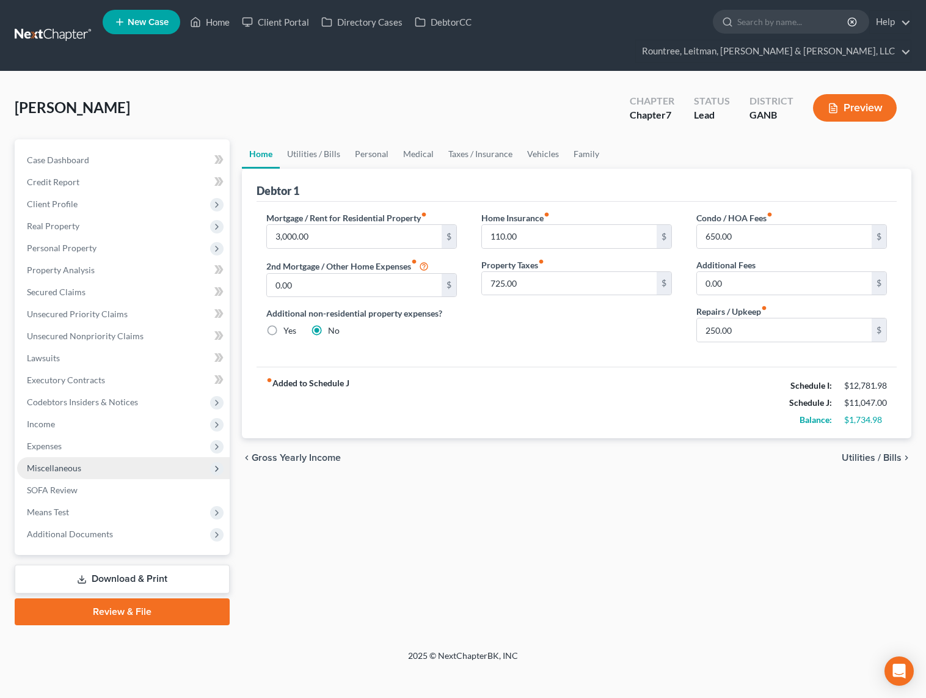
click at [69, 463] on span "Miscellaneous" at bounding box center [54, 468] width 54 height 10
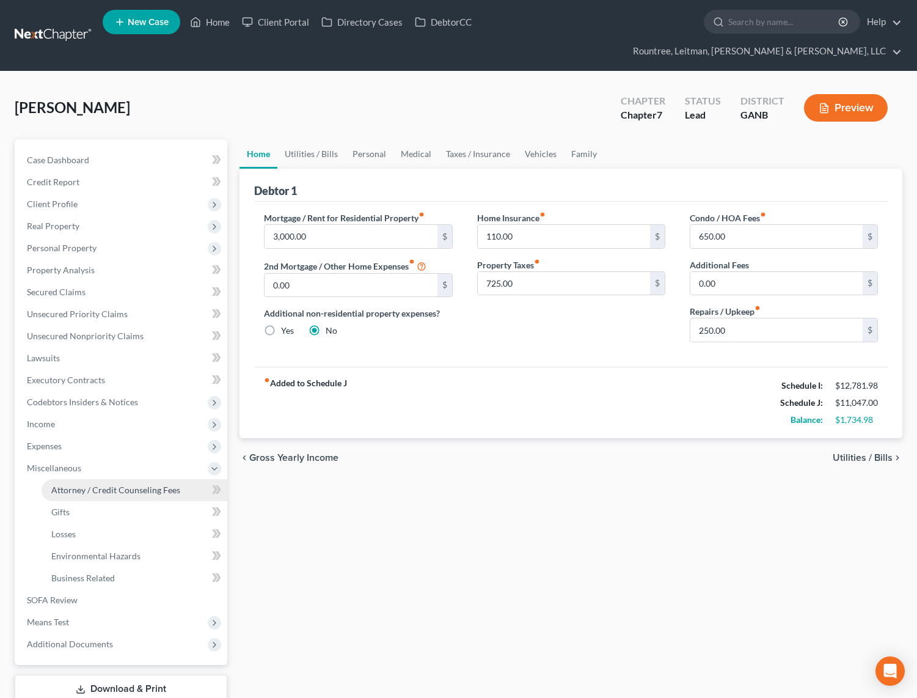
click at [91, 485] on span "Attorney / Credit Counseling Fees" at bounding box center [115, 490] width 129 height 10
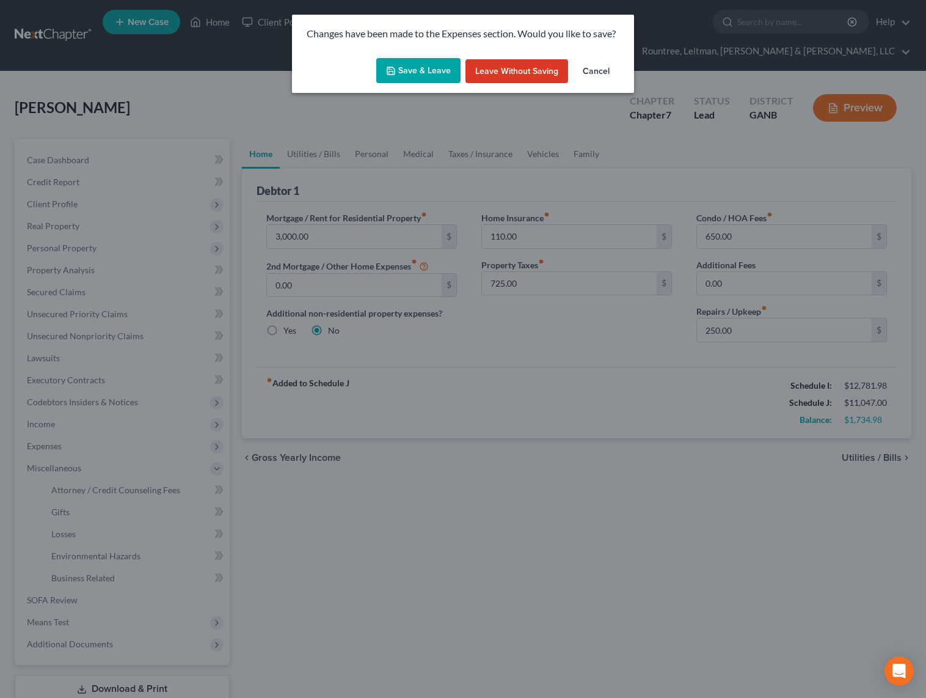
click at [438, 76] on button "Save & Leave" at bounding box center [418, 71] width 84 height 26
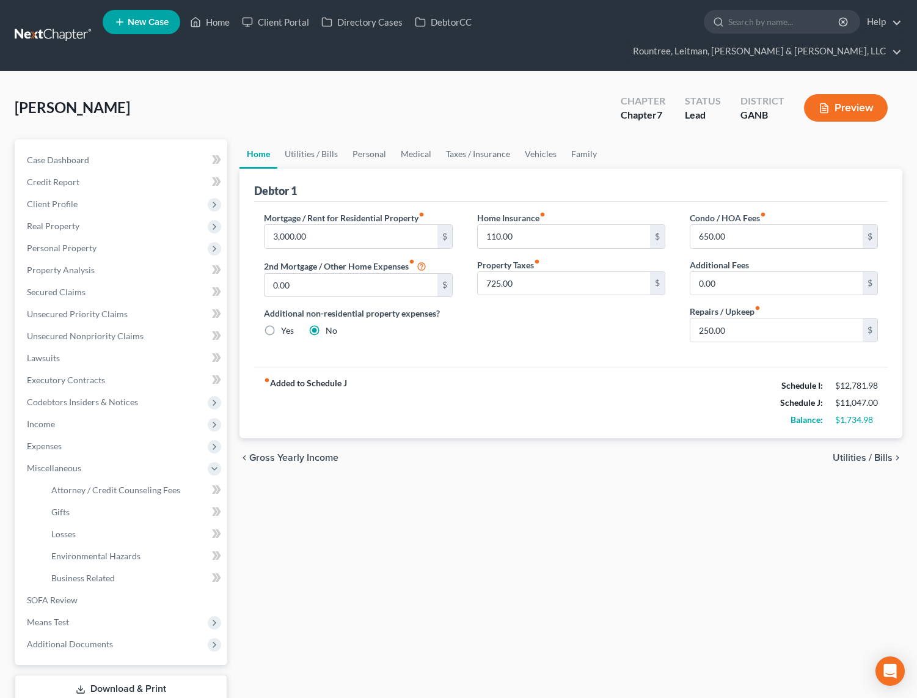
select select "4"
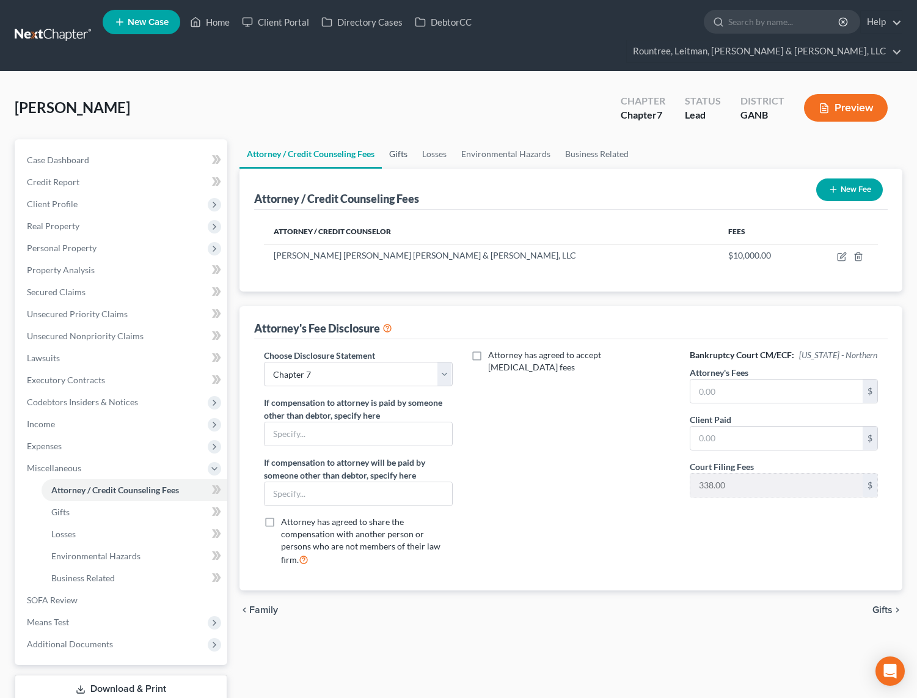
click at [404, 139] on link "Gifts" at bounding box center [398, 153] width 33 height 29
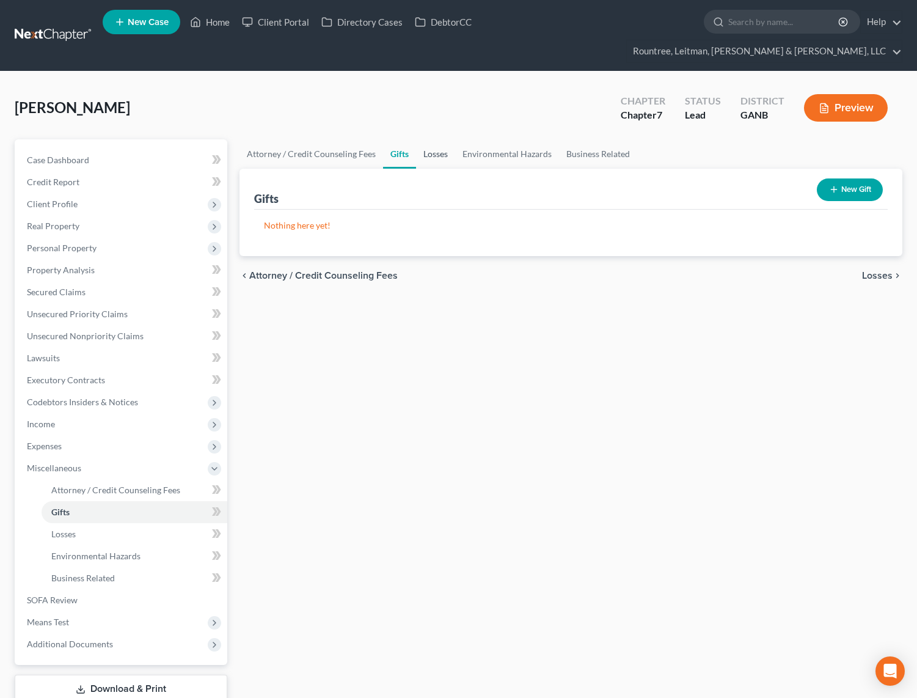
click at [442, 139] on link "Losses" at bounding box center [435, 153] width 39 height 29
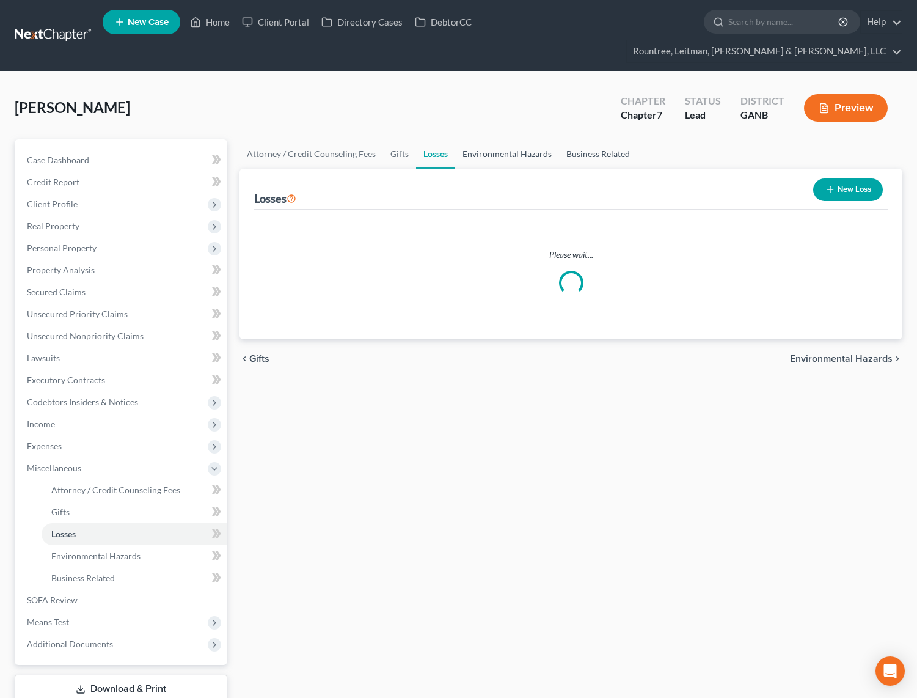
click at [485, 139] on link "Environmental Hazards" at bounding box center [507, 153] width 104 height 29
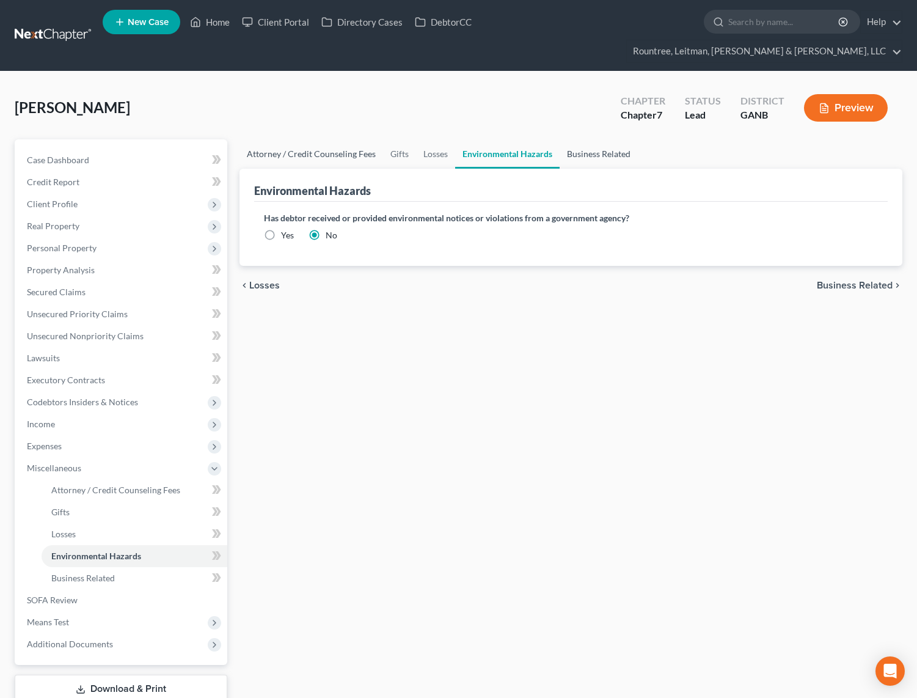
click at [587, 139] on link "Business Related" at bounding box center [599, 153] width 78 height 29
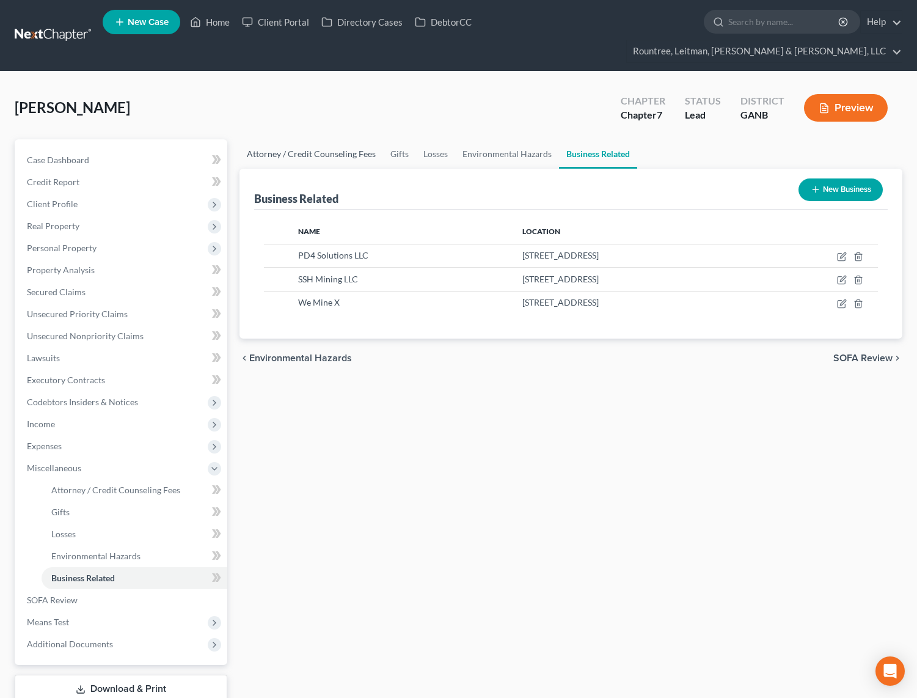
click at [275, 139] on link "Attorney / Credit Counseling Fees" at bounding box center [312, 153] width 144 height 29
select select "4"
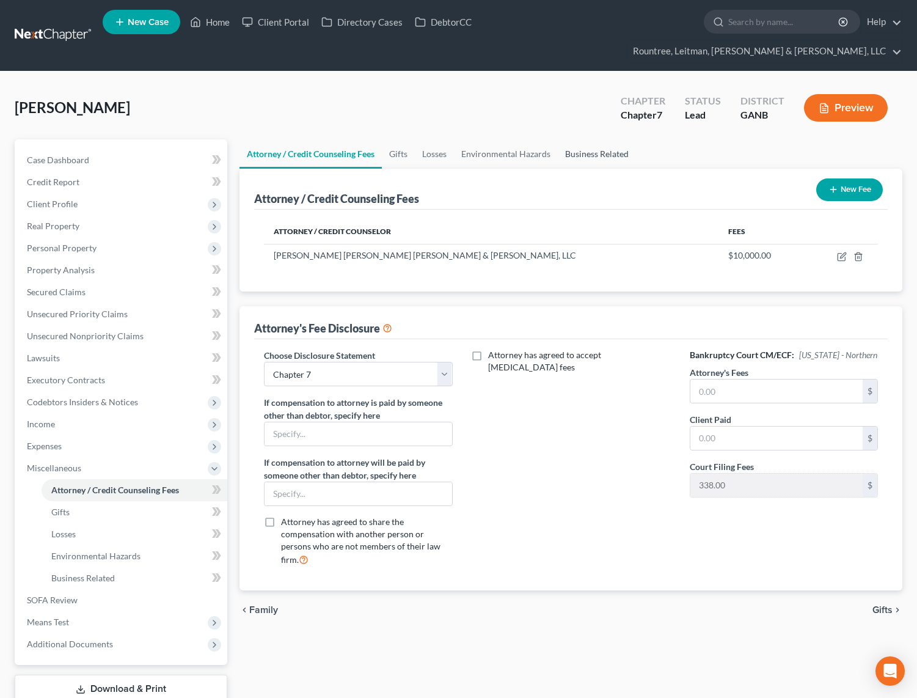
click at [596, 139] on link "Business Related" at bounding box center [597, 153] width 78 height 29
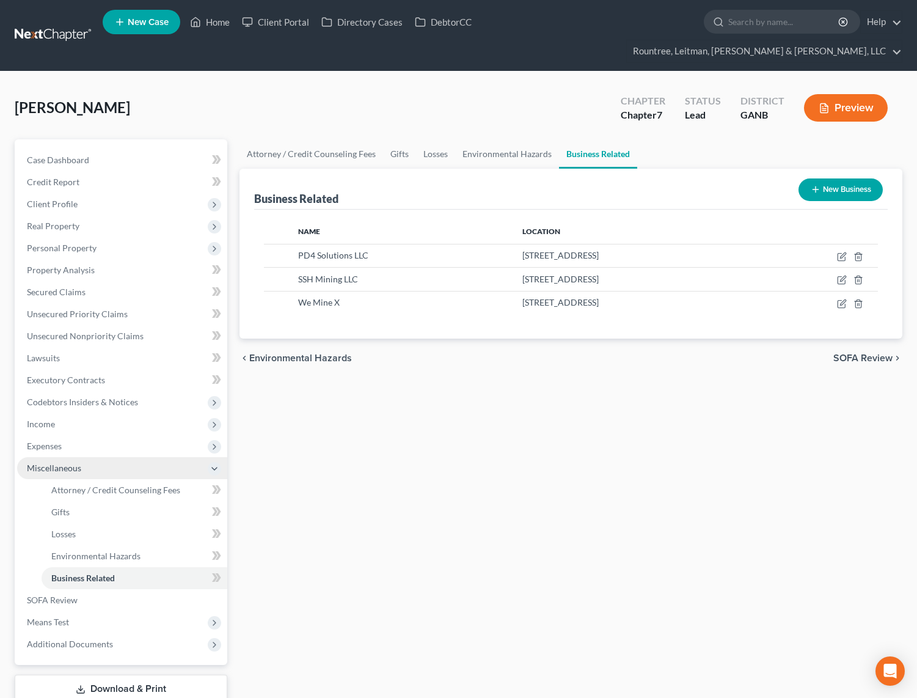
click at [59, 463] on span "Miscellaneous" at bounding box center [54, 468] width 54 height 10
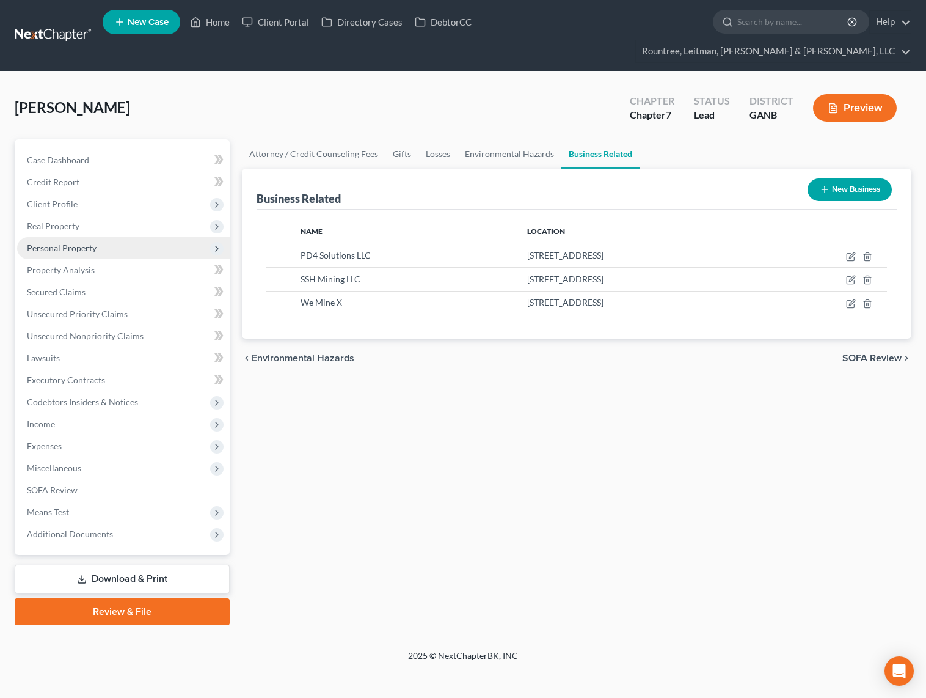
click at [65, 243] on span "Personal Property" at bounding box center [62, 248] width 70 height 10
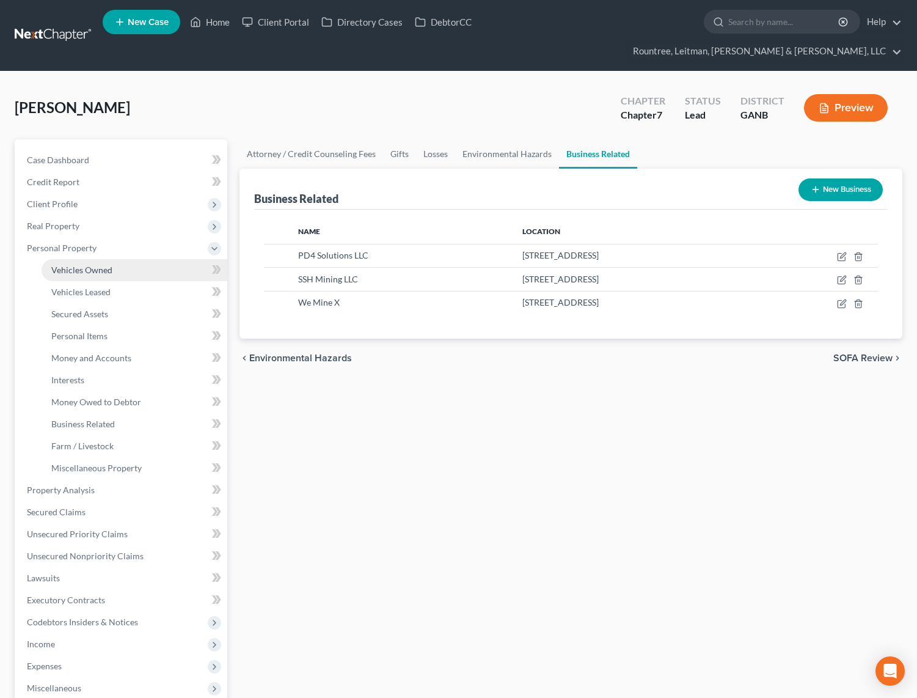
click at [105, 265] on span "Vehicles Owned" at bounding box center [81, 270] width 61 height 10
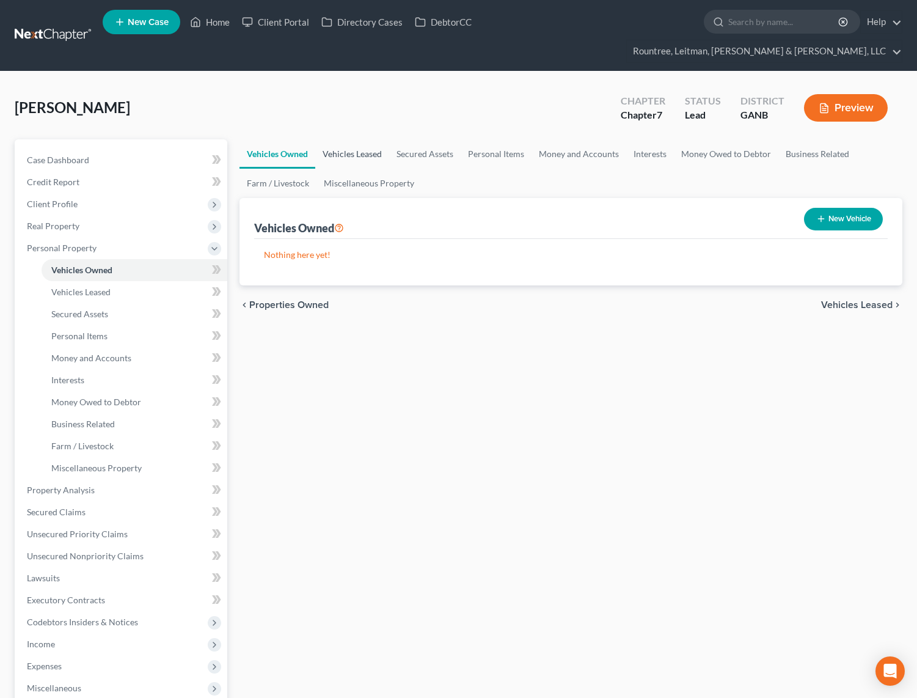
click at [354, 139] on link "Vehicles Leased" at bounding box center [352, 153] width 74 height 29
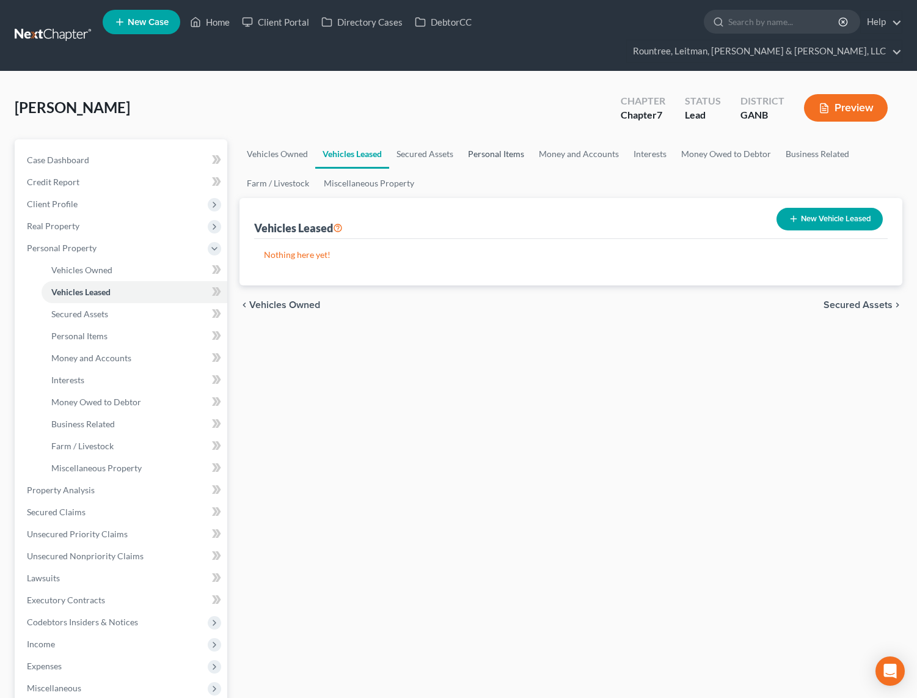
click at [461, 139] on link "Personal Items" at bounding box center [496, 153] width 71 height 29
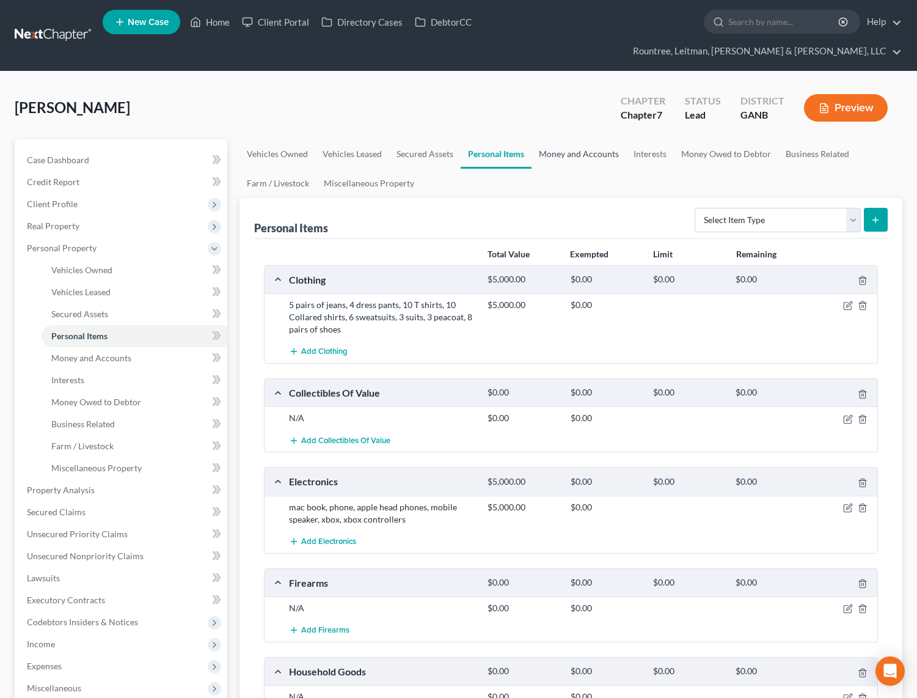
click at [565, 139] on link "Money and Accounts" at bounding box center [579, 153] width 95 height 29
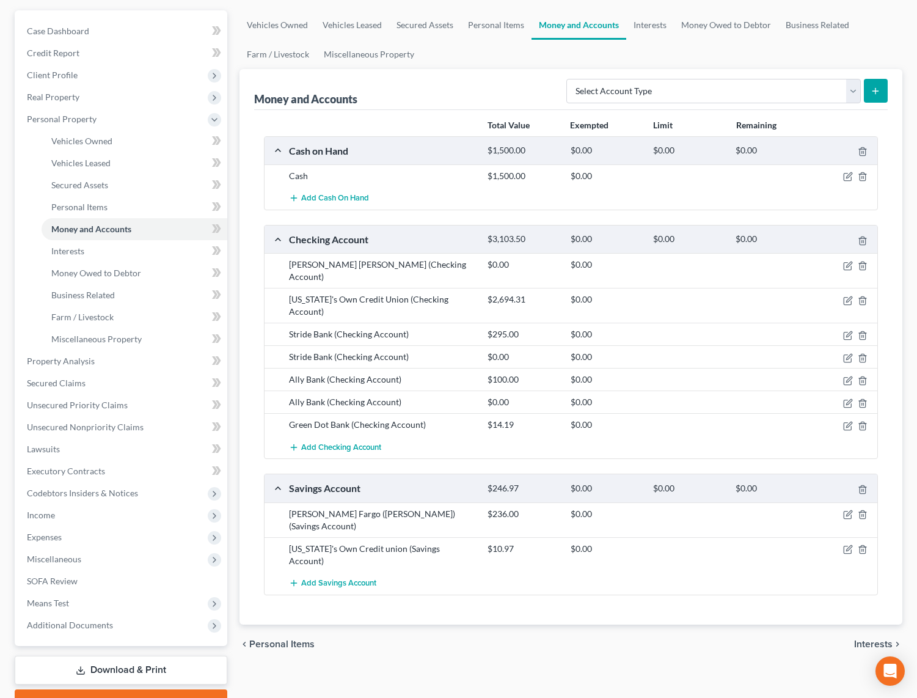
scroll to position [1, 0]
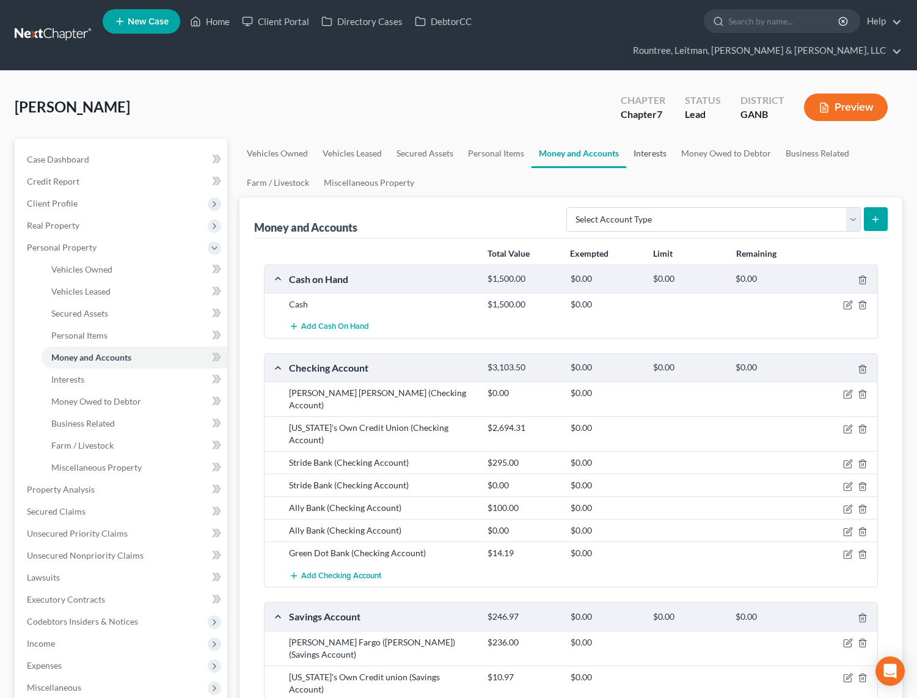
click at [658, 139] on link "Interests" at bounding box center [650, 153] width 48 height 29
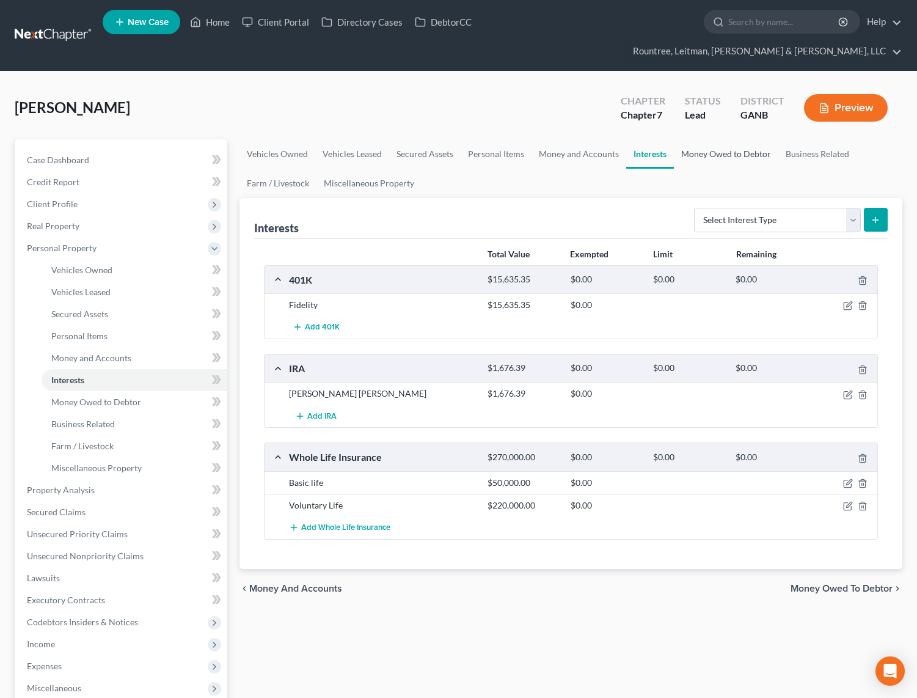
click at [738, 139] on link "Money Owed to Debtor" at bounding box center [726, 153] width 104 height 29
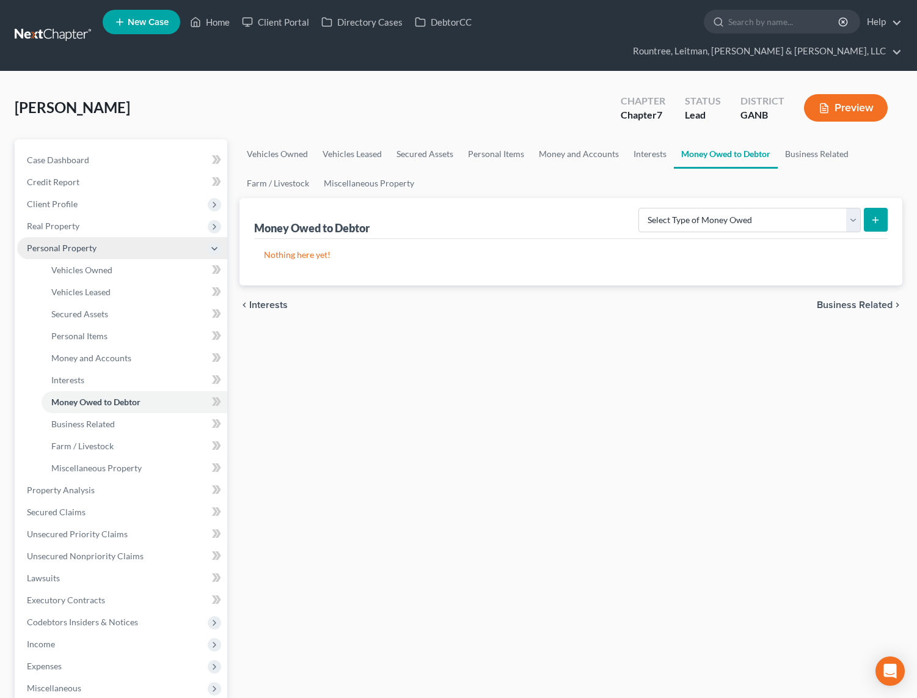
click at [59, 243] on span "Personal Property" at bounding box center [62, 248] width 70 height 10
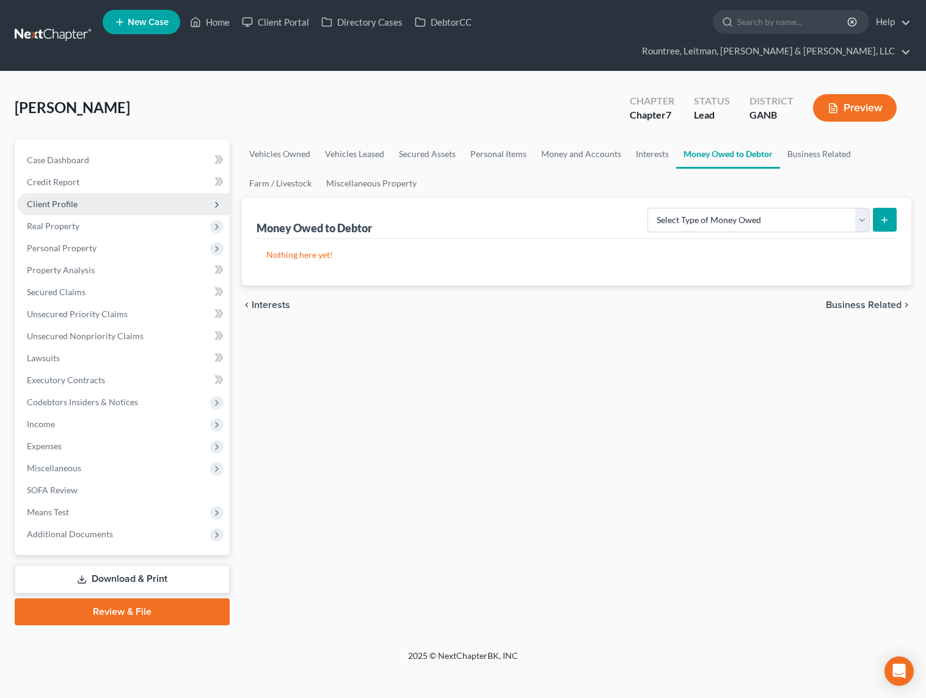
click at [56, 199] on span "Client Profile" at bounding box center [52, 204] width 51 height 10
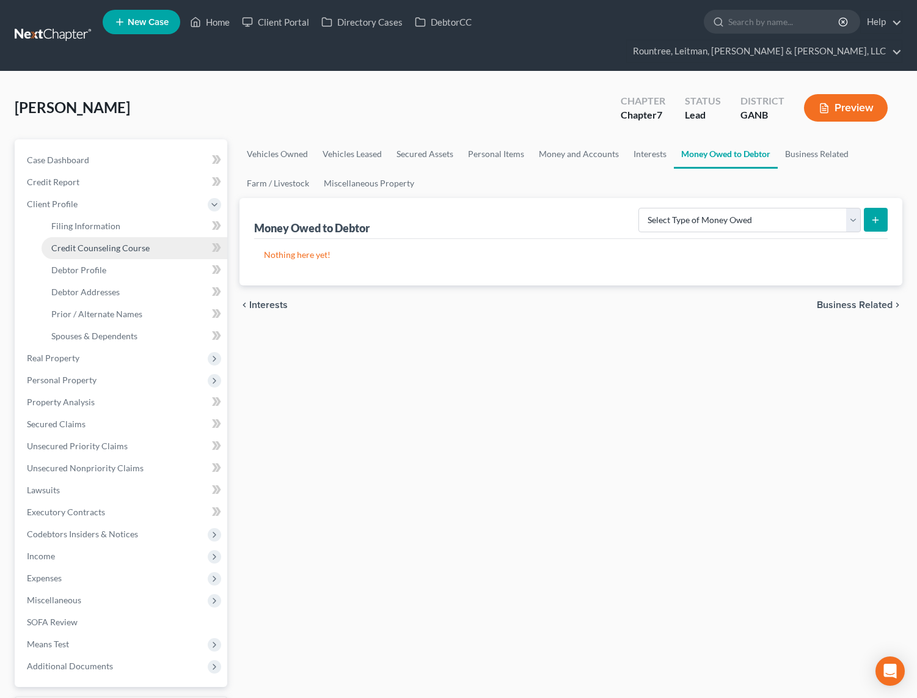
click at [77, 237] on link "Credit Counseling Course" at bounding box center [135, 248] width 186 height 22
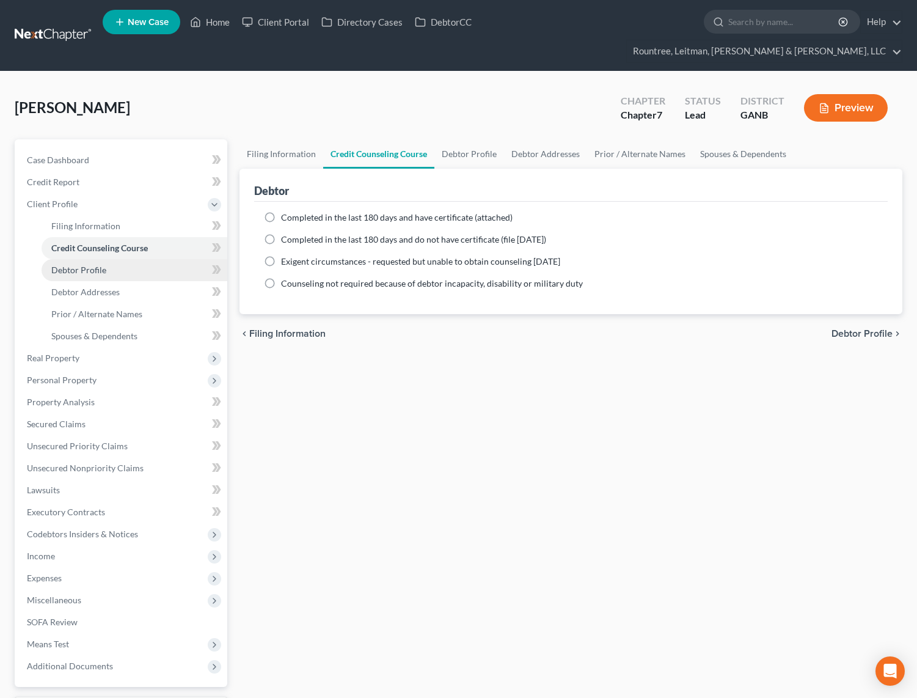
click at [88, 265] on span "Debtor Profile" at bounding box center [78, 270] width 55 height 10
select select "0"
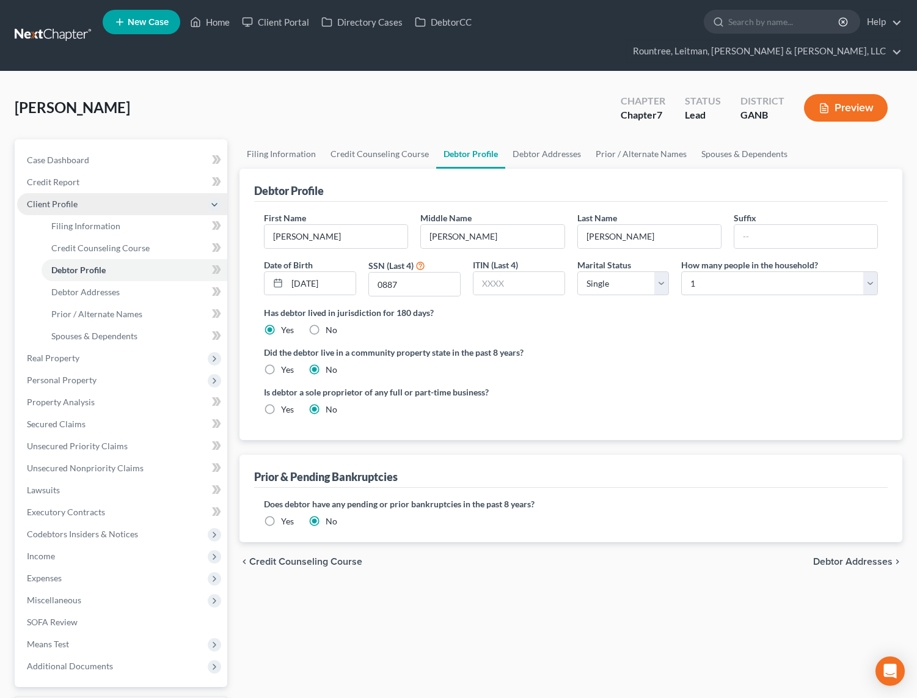
click at [53, 193] on span "Client Profile" at bounding box center [122, 204] width 210 height 22
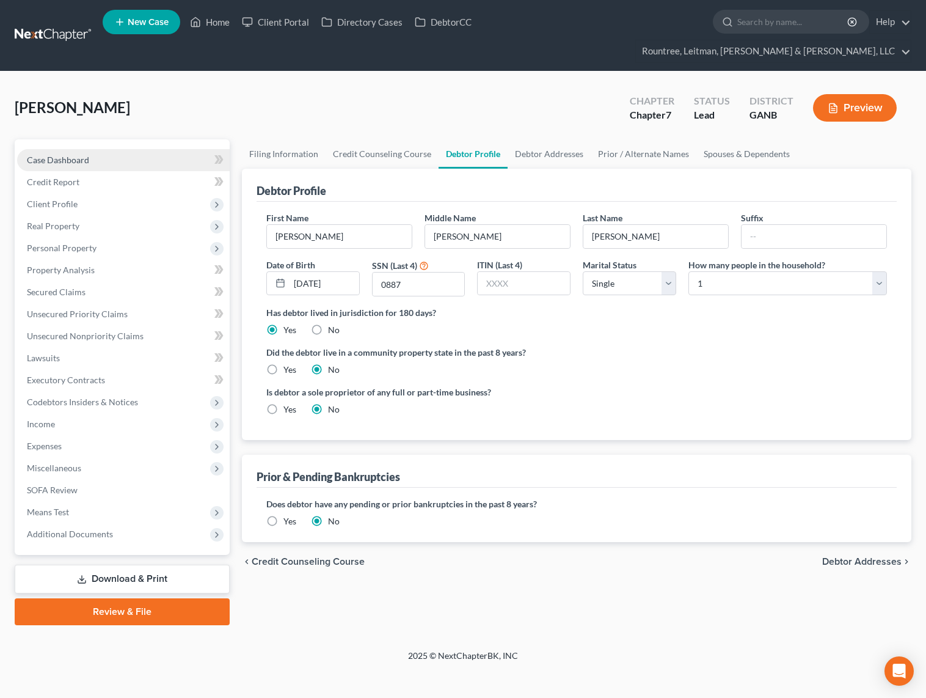
click at [66, 155] on span "Case Dashboard" at bounding box center [58, 160] width 62 height 10
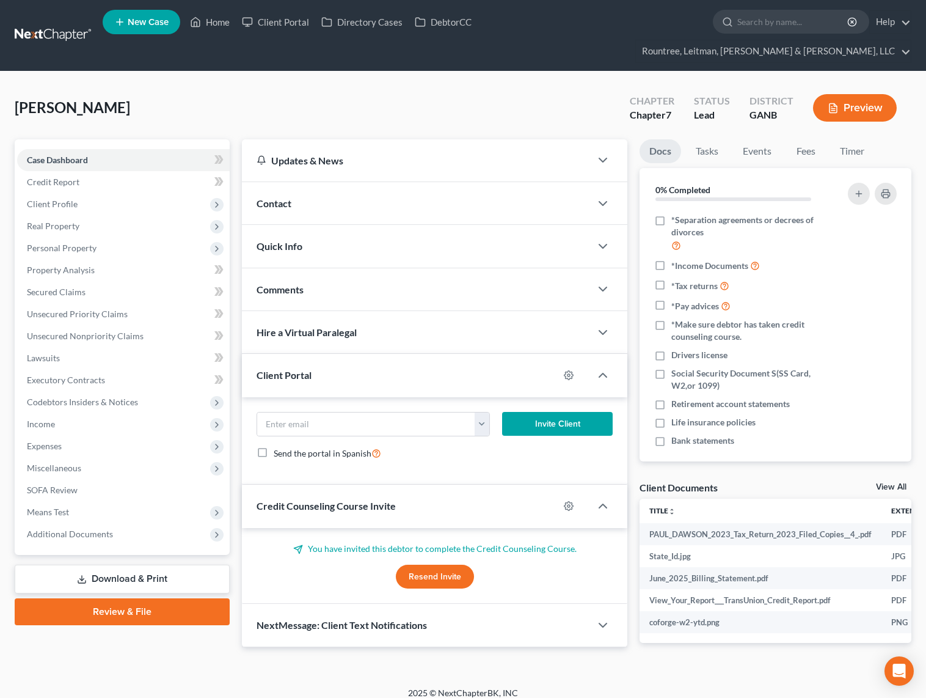
click at [400, 86] on div "[PERSON_NAME] Upgraded Chapter Chapter 7 Status Lead District GANB Preview" at bounding box center [463, 112] width 897 height 53
click at [81, 193] on span "Client Profile" at bounding box center [123, 204] width 213 height 22
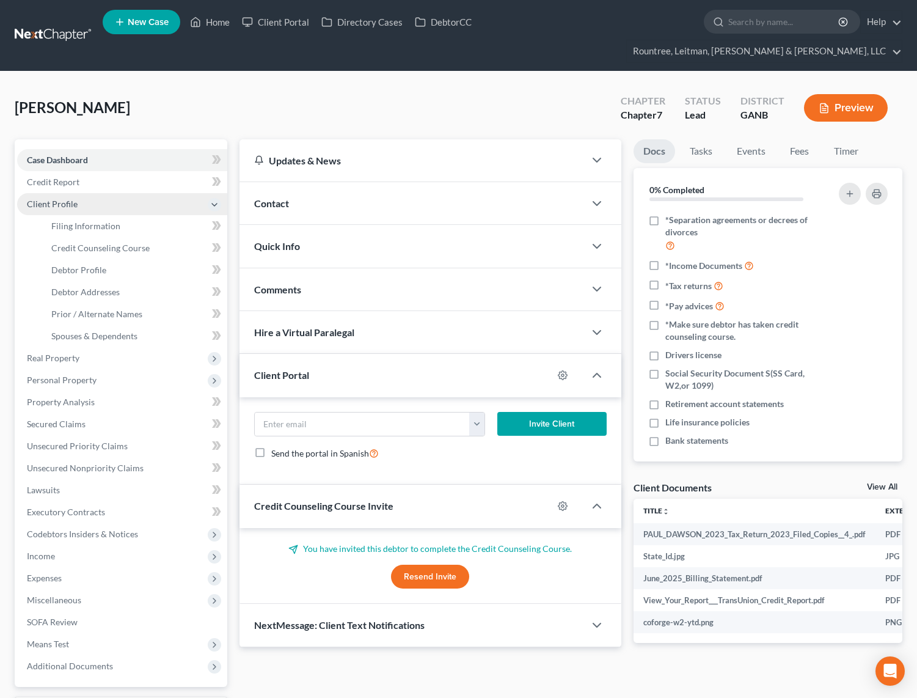
click at [64, 199] on span "Client Profile" at bounding box center [52, 204] width 51 height 10
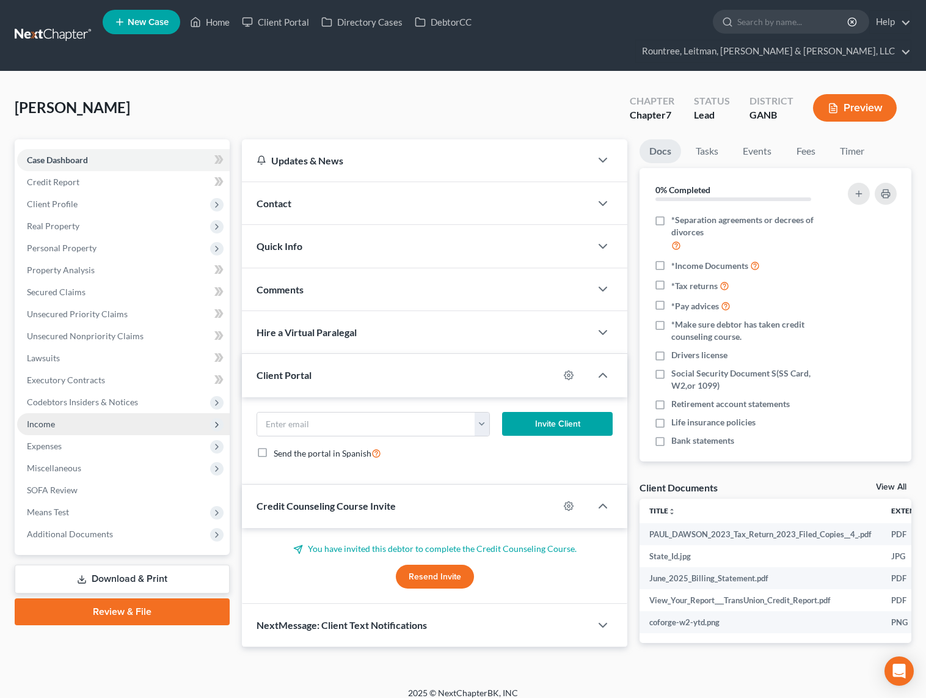
click at [45, 419] on span "Income" at bounding box center [41, 424] width 28 height 10
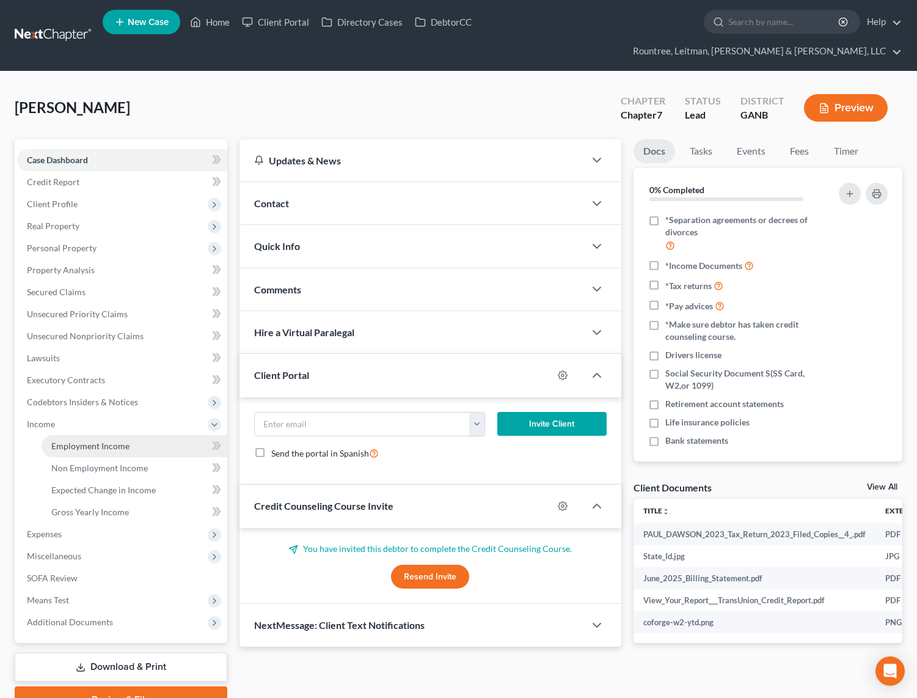
click at [57, 435] on link "Employment Income" at bounding box center [135, 446] width 186 height 22
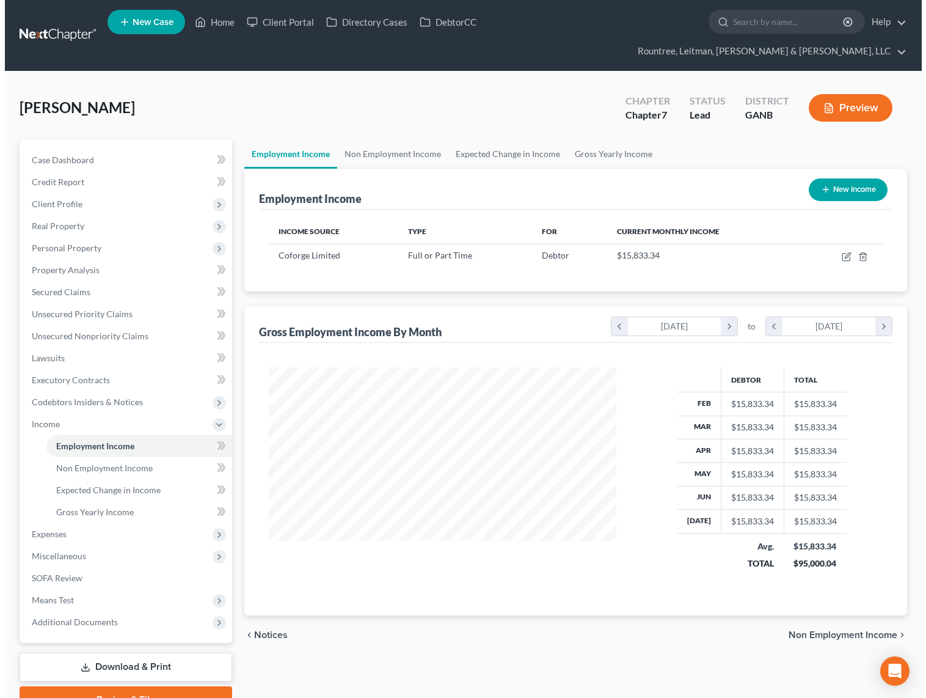
scroll to position [219, 373]
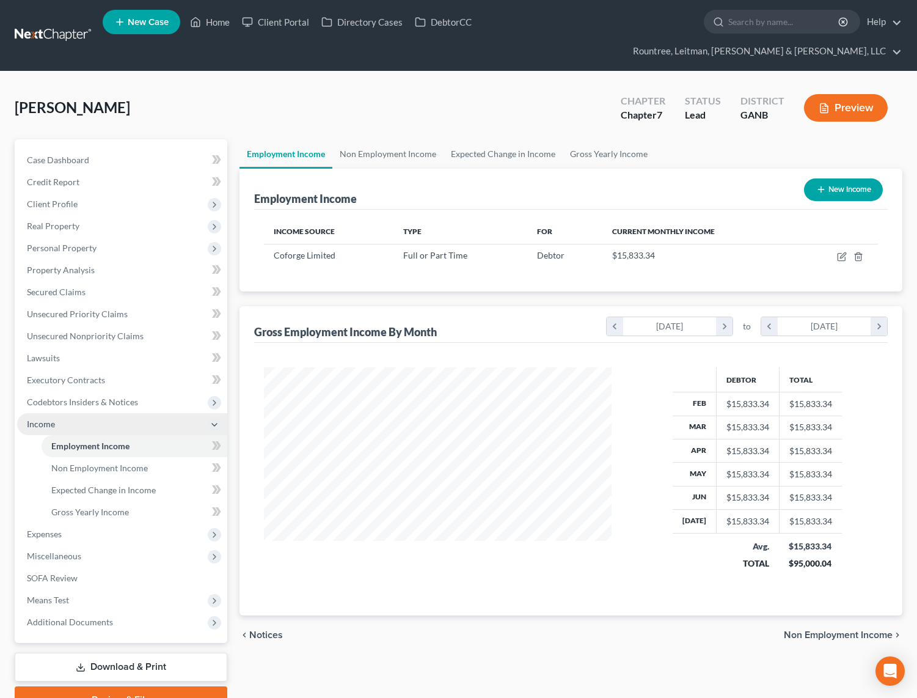
click at [49, 419] on span "Income" at bounding box center [41, 424] width 28 height 10
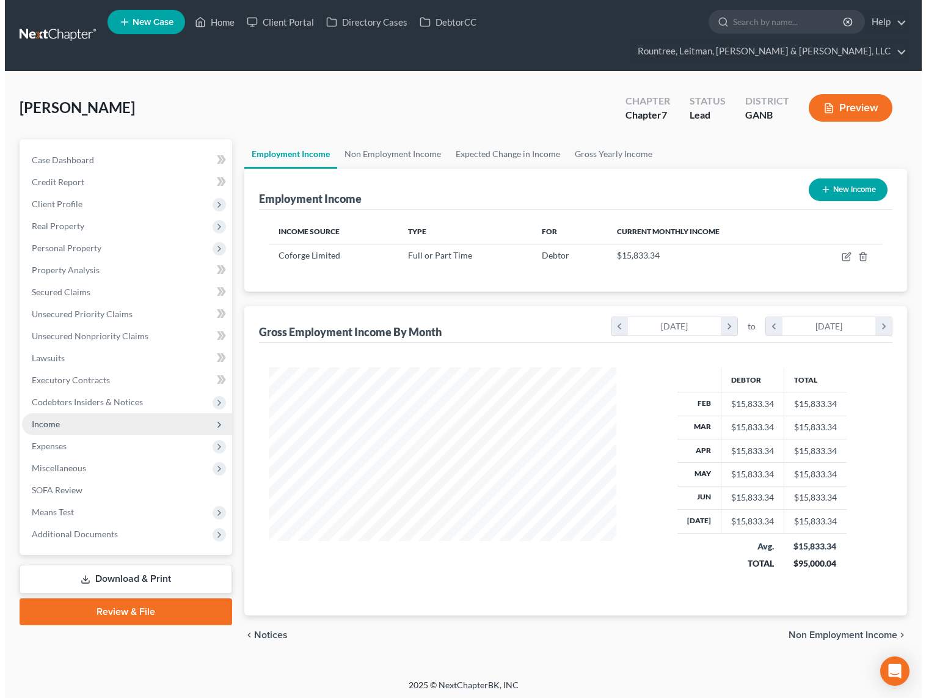
scroll to position [610854, 610696]
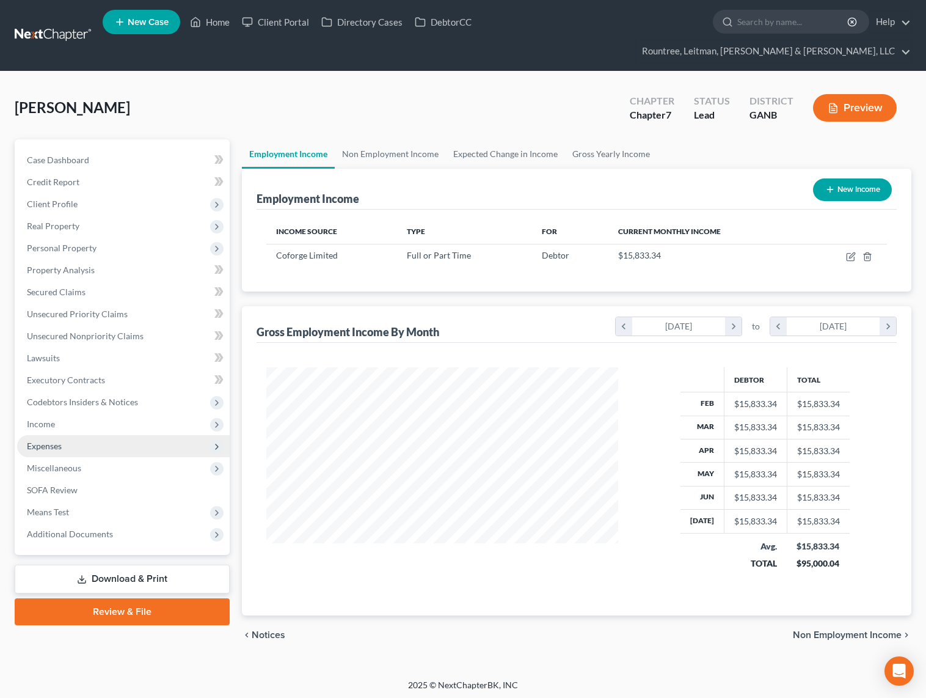
click at [57, 441] on span "Expenses" at bounding box center [44, 446] width 35 height 10
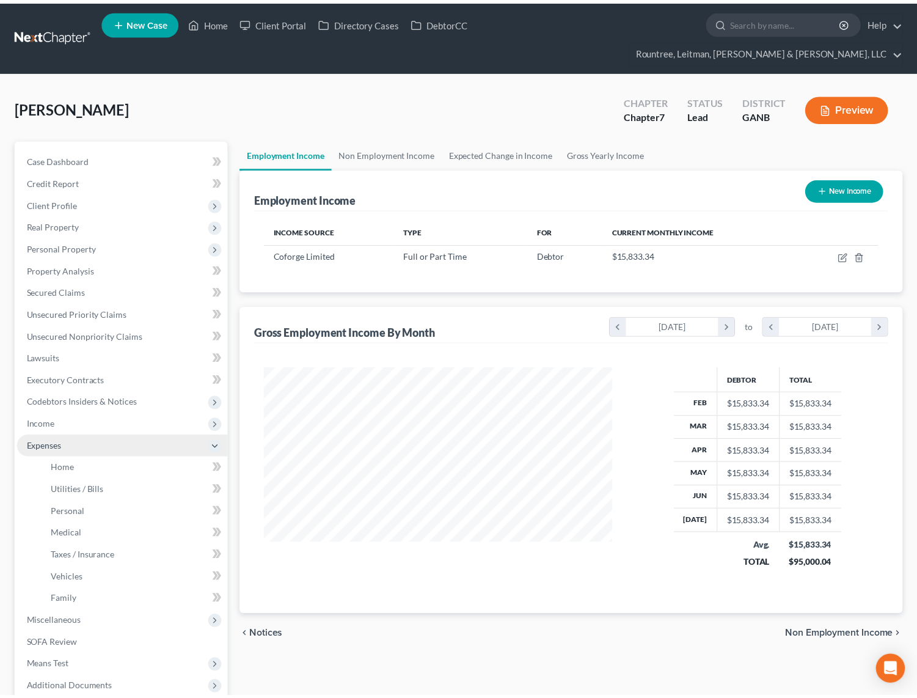
scroll to position [610854, 610700]
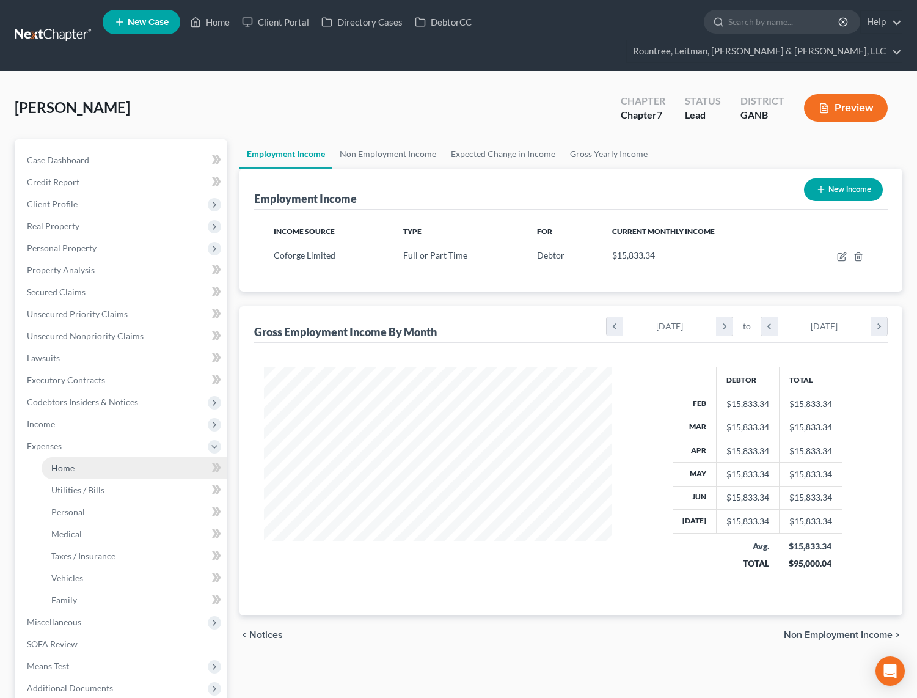
click at [82, 457] on link "Home" at bounding box center [135, 468] width 186 height 22
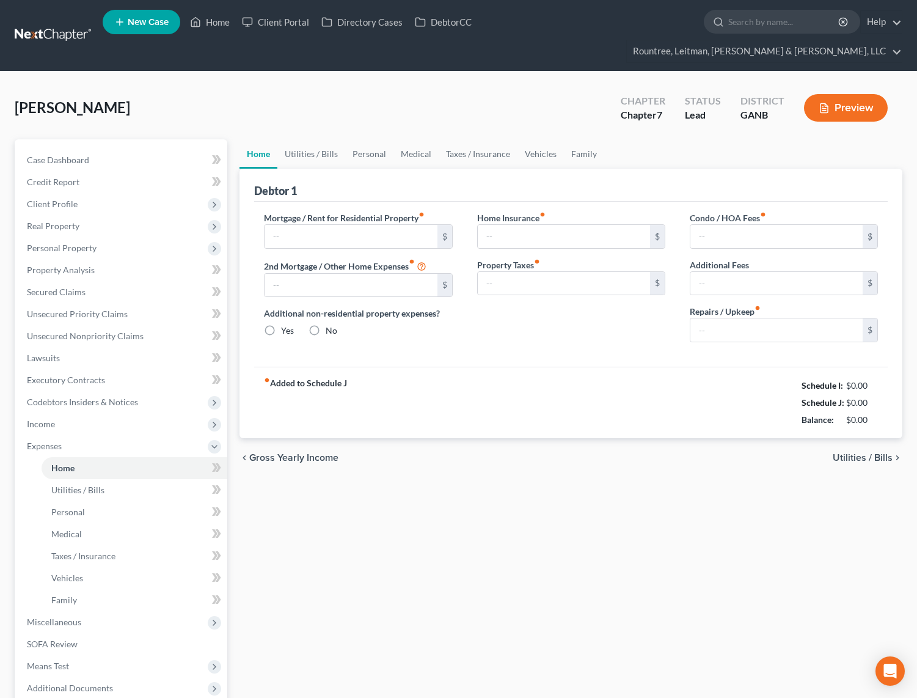
type input "3,000.00"
type input "0.00"
radio input "true"
type input "110.00"
type input "725.00"
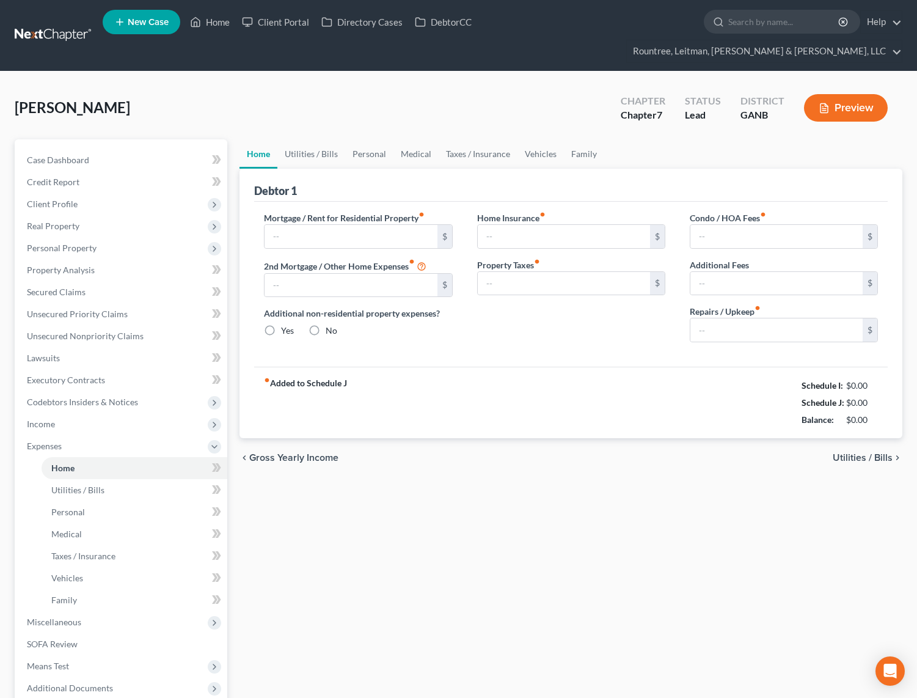
type input "650.00"
type input "0.00"
type input "250.00"
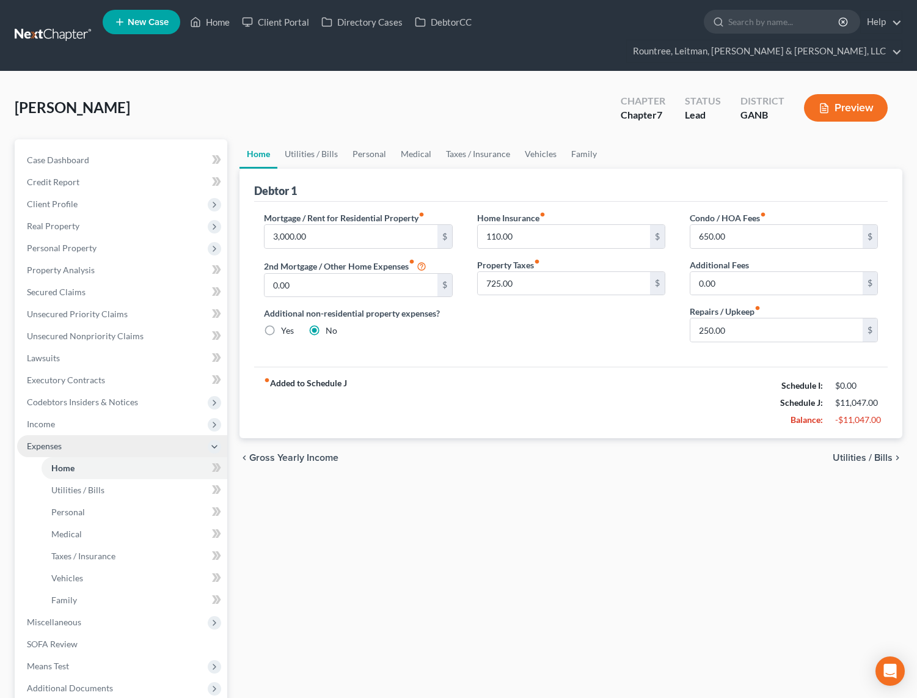
click at [58, 441] on span "Expenses" at bounding box center [44, 446] width 35 height 10
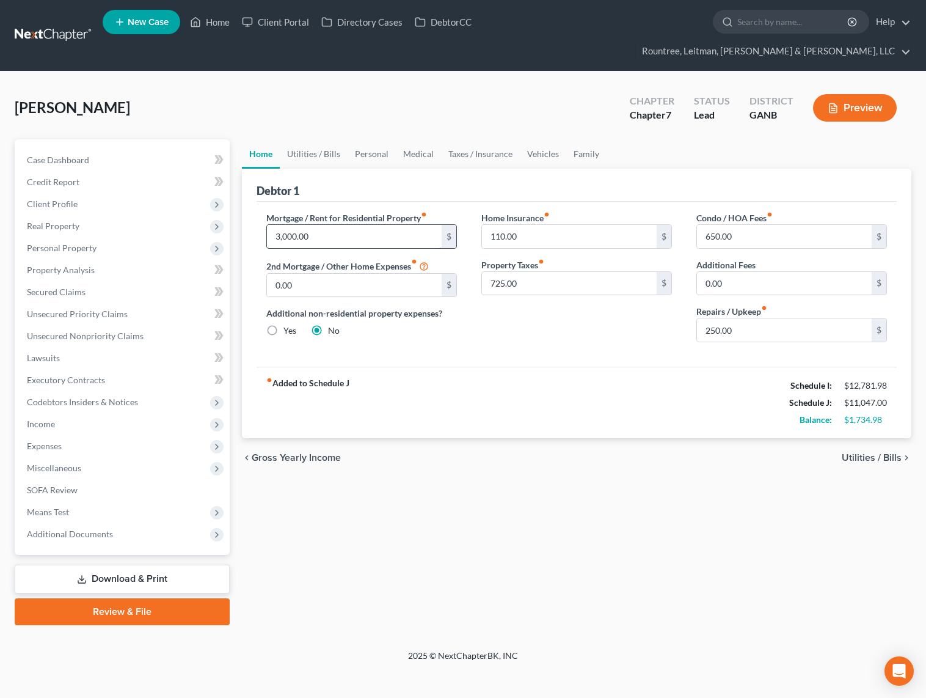
drag, startPoint x: 327, startPoint y: 214, endPoint x: 330, endPoint y: 221, distance: 6.8
click at [330, 225] on input "3,000.00" at bounding box center [354, 236] width 175 height 23
drag, startPoint x: 311, startPoint y: 211, endPoint x: 270, endPoint y: 217, distance: 41.4
click at [270, 225] on input "3,000.00" at bounding box center [354, 236] width 175 height 23
type input "2,500"
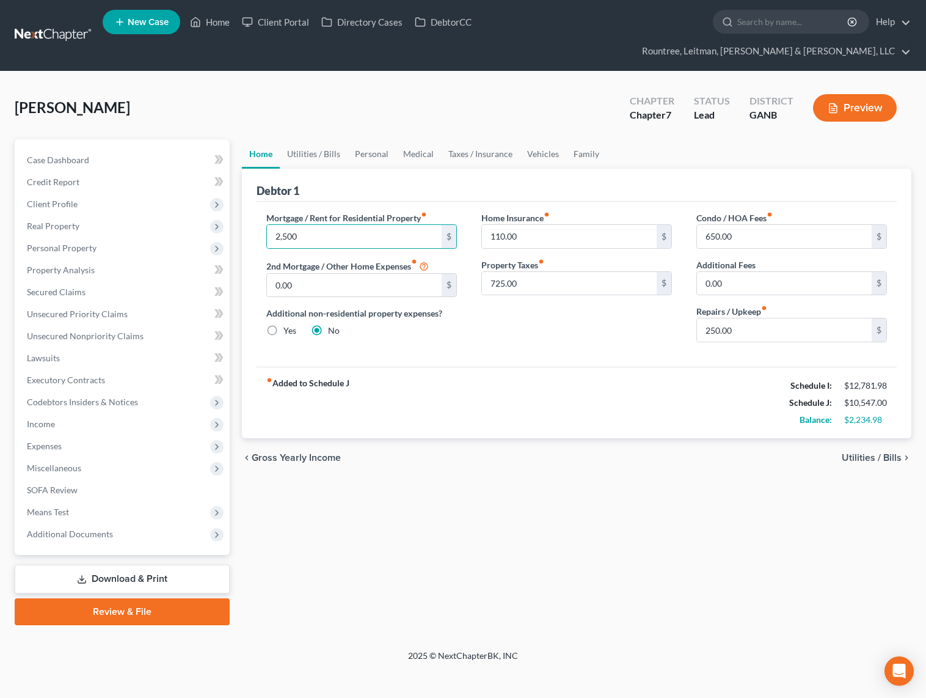
click at [369, 169] on div "Debtor 1" at bounding box center [577, 185] width 640 height 33
click at [552, 139] on link "Vehicles" at bounding box center [543, 153] width 46 height 29
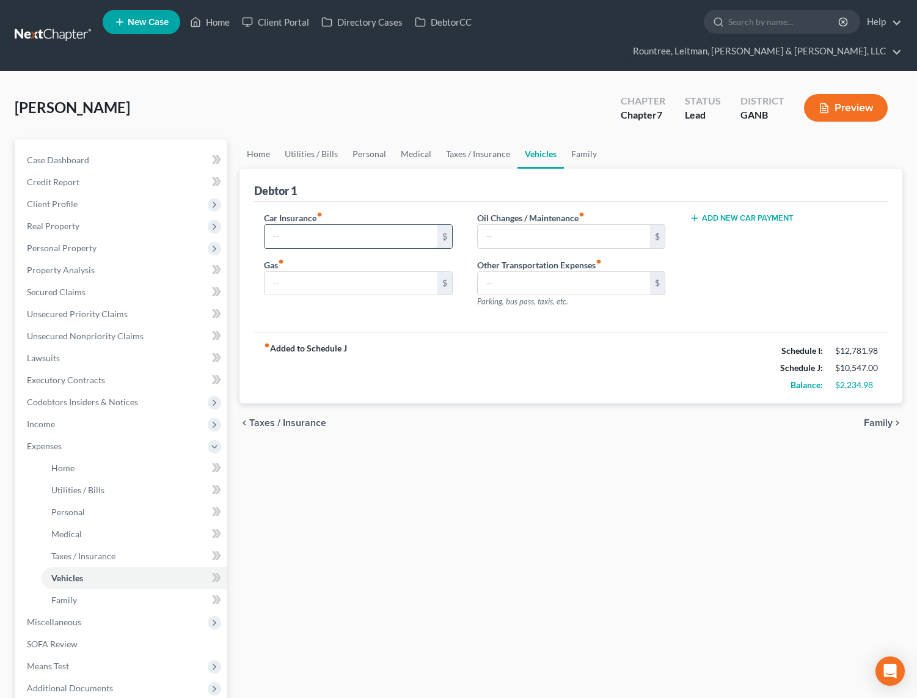
click at [340, 225] on input "text" at bounding box center [351, 236] width 172 height 23
type input "200"
click at [323, 272] on input "text" at bounding box center [351, 283] width 172 height 23
type input "200"
click at [413, 332] on div "fiber_manual_record Added to Schedule J Schedule I: $12,781.98 Schedule J: $10,…" at bounding box center [571, 367] width 634 height 71
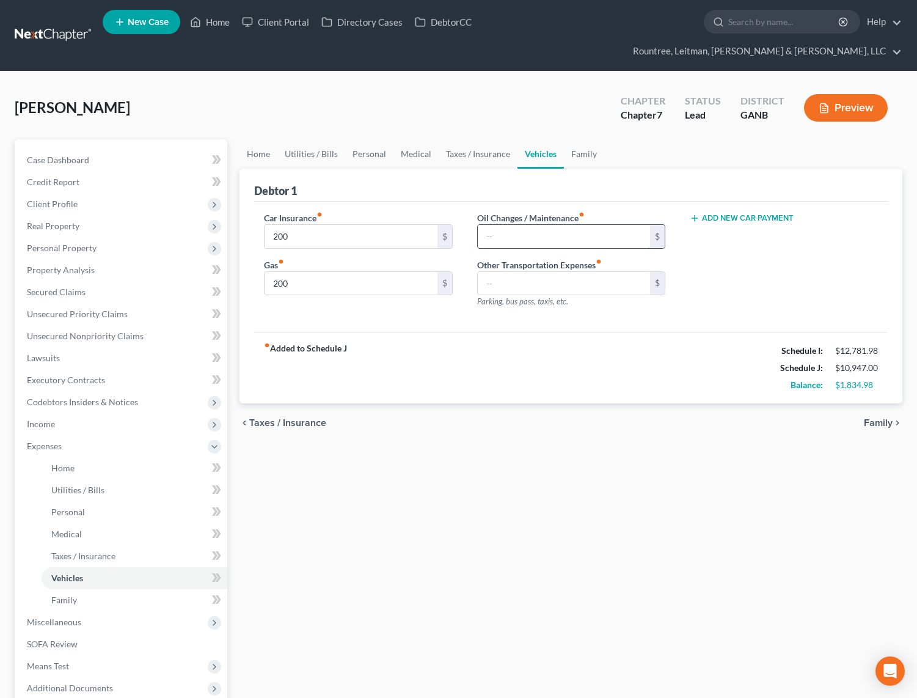
click at [500, 225] on input "text" at bounding box center [564, 236] width 172 height 23
type input "100"
click at [515, 272] on input "text" at bounding box center [564, 283] width 172 height 23
click at [313, 225] on input "200" at bounding box center [351, 236] width 172 height 23
click at [308, 225] on input "200" at bounding box center [351, 236] width 172 height 23
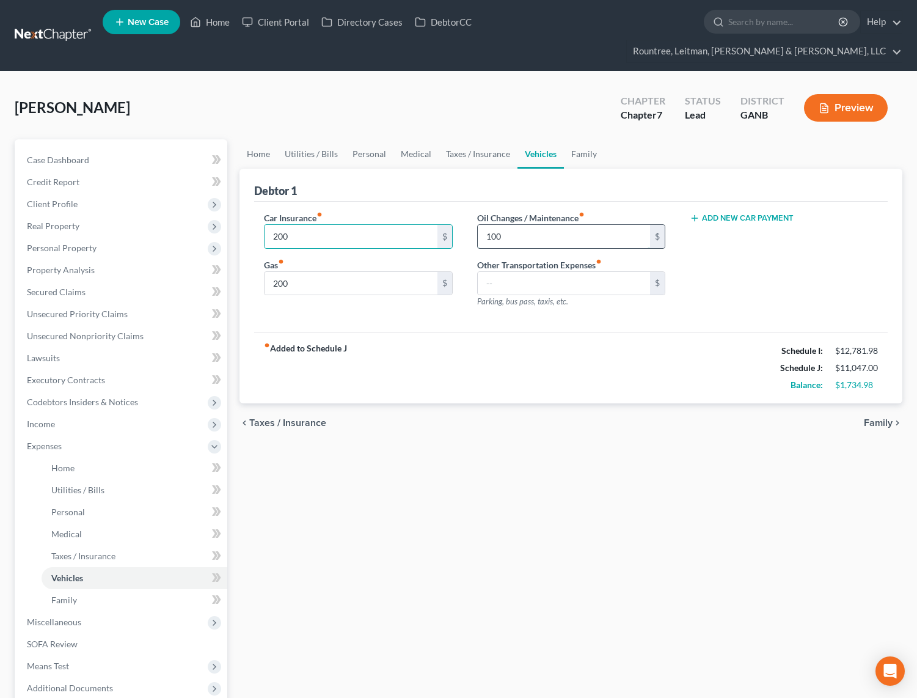
click at [533, 225] on input "100" at bounding box center [564, 236] width 172 height 23
click at [395, 225] on input "200" at bounding box center [351, 236] width 172 height 23
click at [510, 225] on input "100" at bounding box center [564, 236] width 172 height 23
click at [498, 272] on input "text" at bounding box center [564, 283] width 172 height 23
click at [727, 213] on button "Add New Car Payment" at bounding box center [742, 218] width 104 height 10
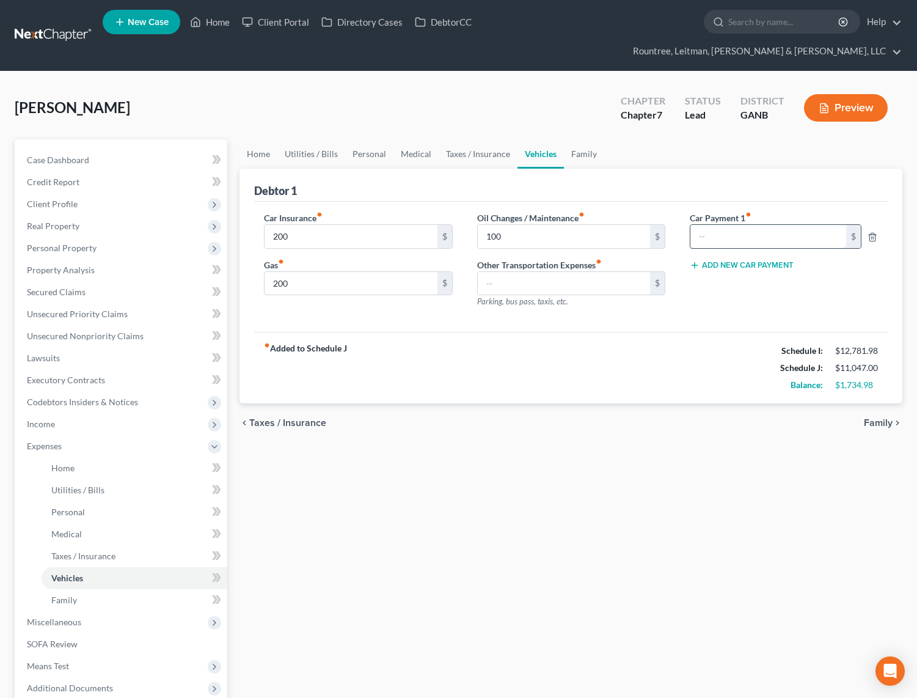
click at [726, 225] on input "text" at bounding box center [769, 236] width 156 height 23
type input "890"
click at [697, 304] on div "Car Insurance fiber_manual_record 200 $ Gas fiber_manual_record 200 $ Oil Chang…" at bounding box center [571, 267] width 634 height 131
click at [309, 225] on input "200" at bounding box center [351, 236] width 172 height 23
click at [313, 272] on input "200" at bounding box center [351, 283] width 172 height 23
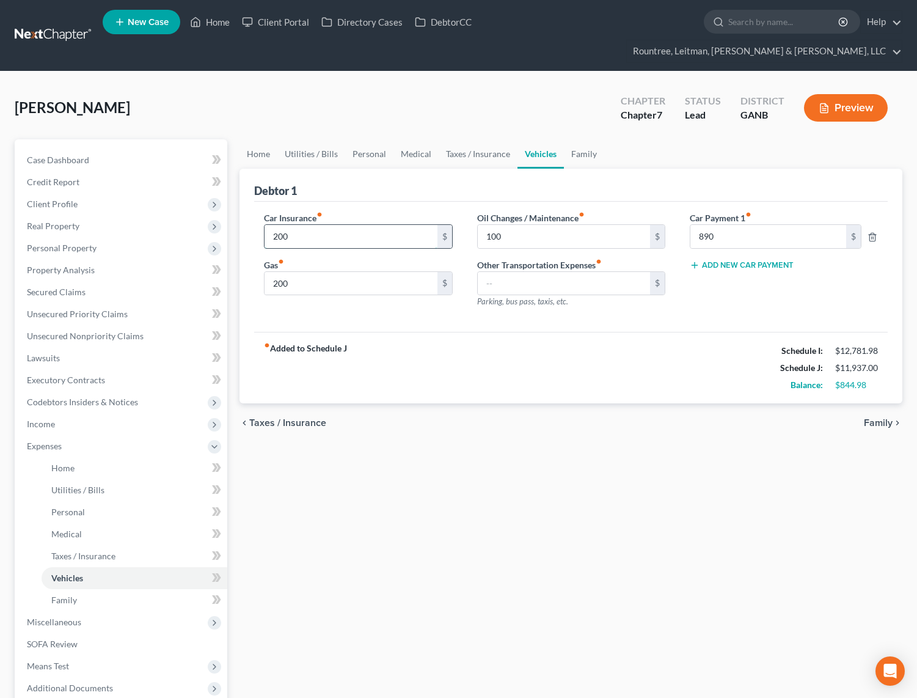
click at [299, 225] on input "200" at bounding box center [351, 236] width 172 height 23
type input "250"
click at [312, 272] on input "200" at bounding box center [351, 283] width 172 height 23
click at [300, 225] on input "250" at bounding box center [351, 236] width 172 height 23
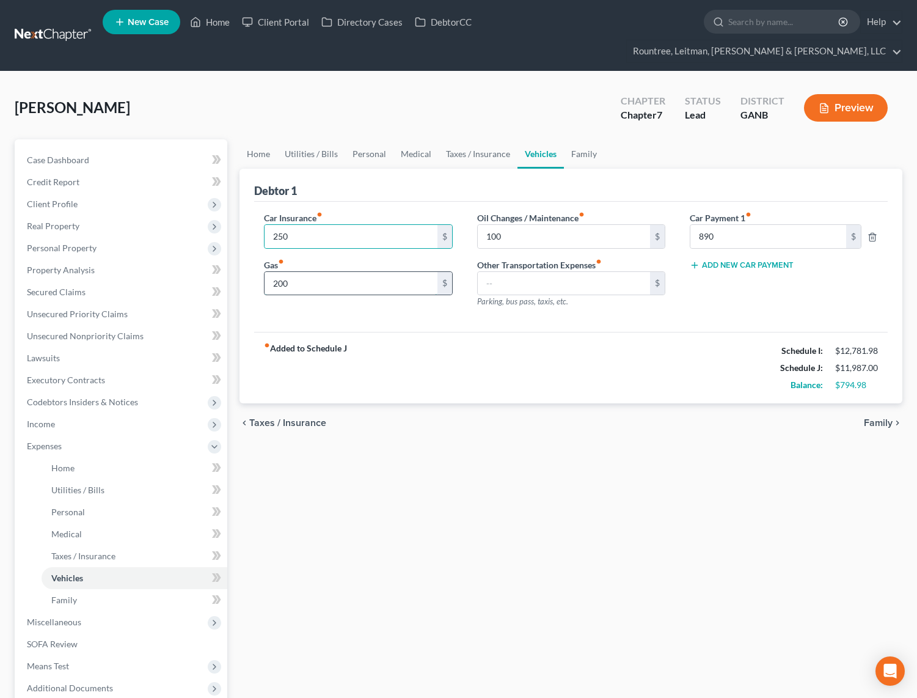
click at [297, 272] on input "200" at bounding box center [351, 283] width 172 height 23
click at [536, 225] on input "100" at bounding box center [564, 236] width 172 height 23
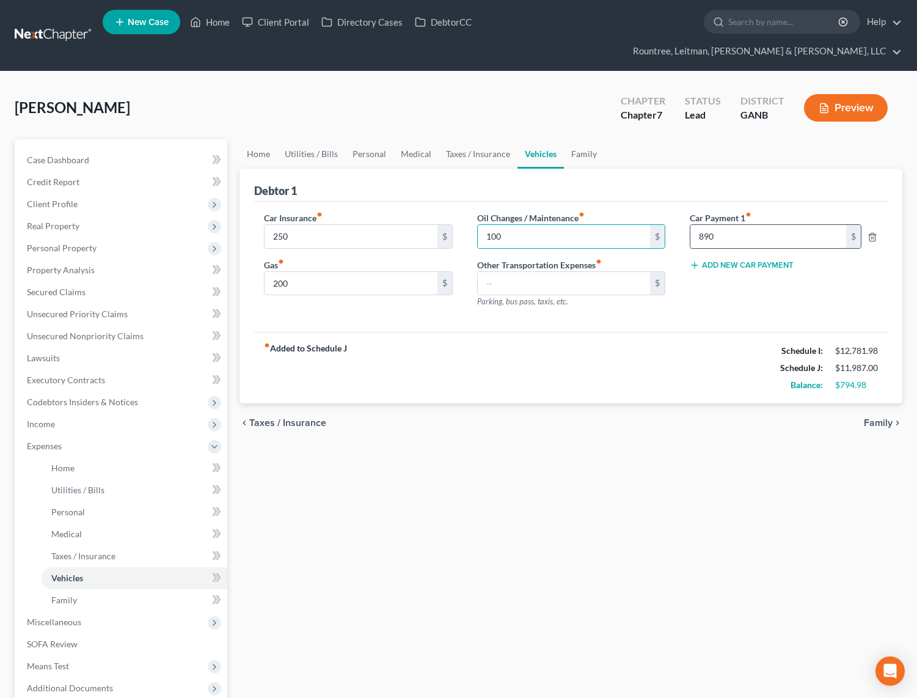
click at [733, 225] on input "890" at bounding box center [769, 236] width 156 height 23
click at [256, 139] on link "Home" at bounding box center [259, 153] width 38 height 29
